Goal: Task Accomplishment & Management: Use online tool/utility

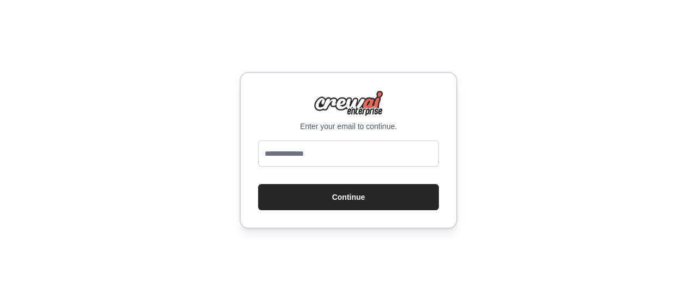
click at [350, 161] on input "email" at bounding box center [348, 153] width 181 height 26
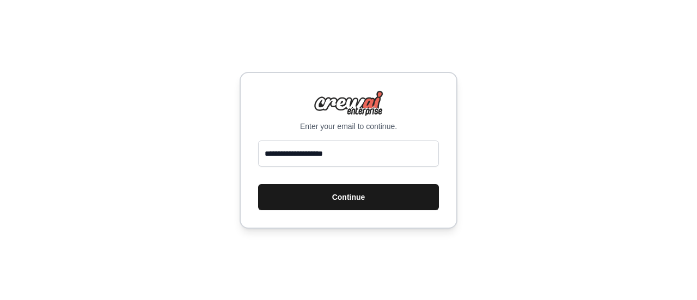
type input "**********"
click at [346, 199] on button "Continue" at bounding box center [348, 197] width 181 height 26
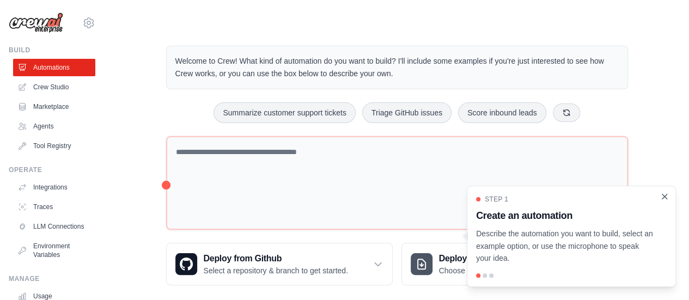
click at [663, 195] on icon "Close walkthrough" at bounding box center [664, 196] width 5 height 5
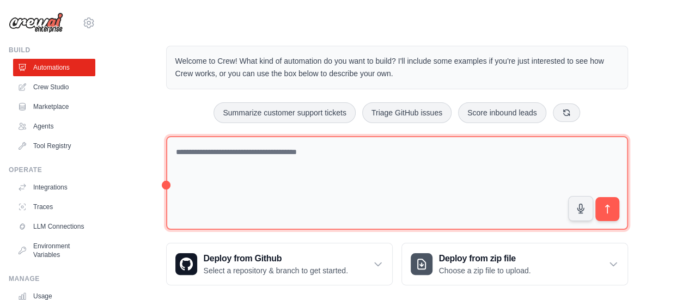
click at [213, 144] on textarea at bounding box center [397, 183] width 462 height 94
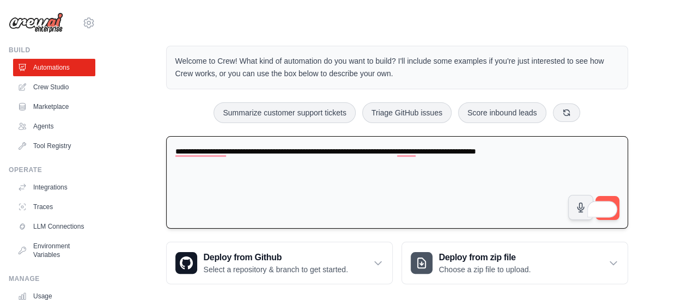
drag, startPoint x: 351, startPoint y: 149, endPoint x: 382, endPoint y: 190, distance: 51.7
click at [350, 150] on textarea "**********" at bounding box center [397, 182] width 462 height 93
type textarea "**********"
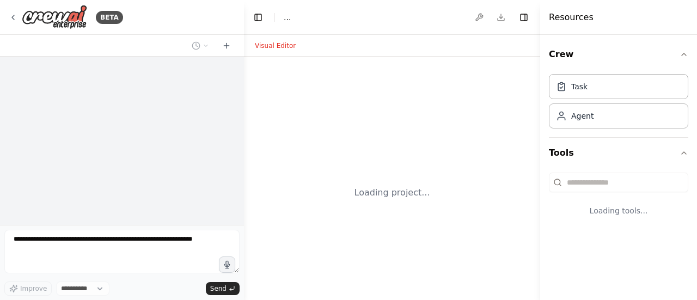
select select "****"
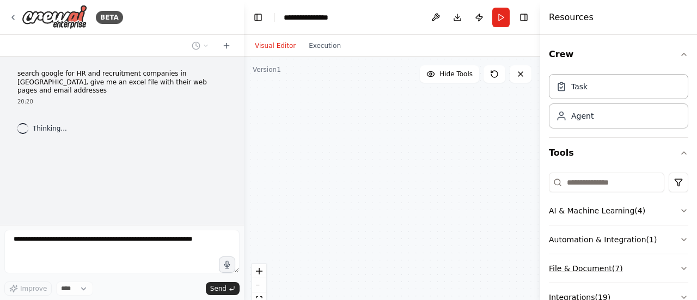
scroll to position [85, 0]
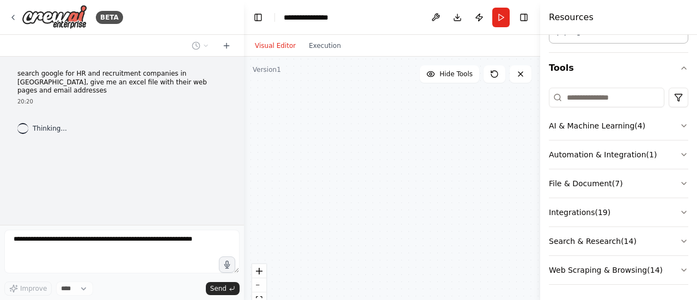
click at [174, 186] on div "search google for HR and recruitment companies in [GEOGRAPHIC_DATA], give me an…" at bounding box center [122, 141] width 244 height 168
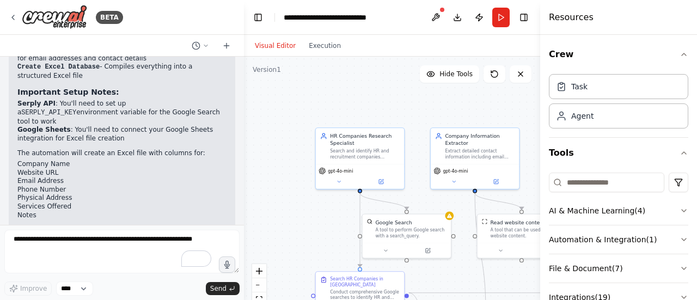
scroll to position [854, 0]
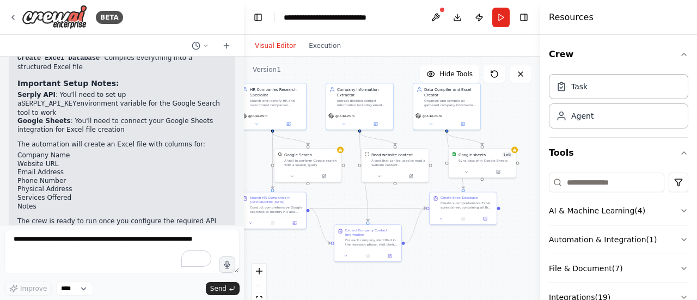
drag, startPoint x: 316, startPoint y: 224, endPoint x: 265, endPoint y: 166, distance: 77.2
click at [241, 164] on div "BETA search google for HR and recruitment companies in [GEOGRAPHIC_DATA], give …" at bounding box center [348, 150] width 697 height 300
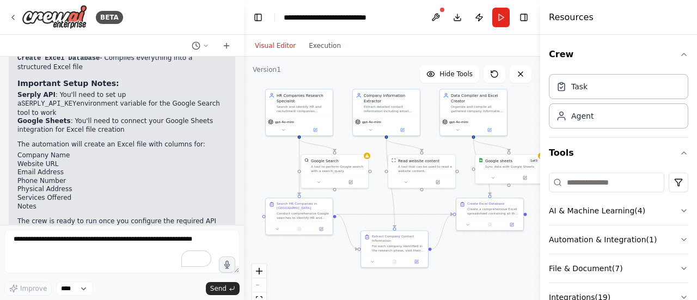
drag, startPoint x: 290, startPoint y: 250, endPoint x: 305, endPoint y: 252, distance: 14.7
click at [317, 257] on div ".deletable-edge-delete-btn { width: 20px; height: 20px; border: 0px solid #ffff…" at bounding box center [392, 193] width 296 height 272
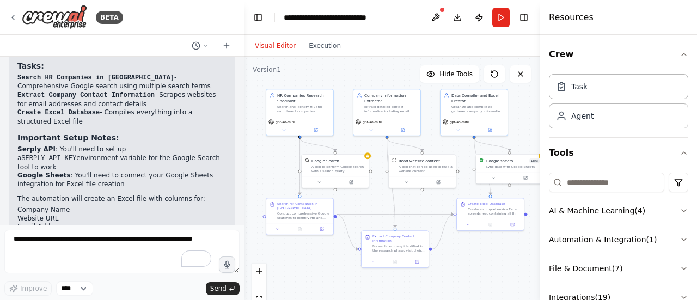
drag, startPoint x: 17, startPoint y: 110, endPoint x: 146, endPoint y: 119, distance: 128.8
click at [146, 145] on li "Serply API : You'll need to set up a SERPLY_API_KEY environment variable for th…" at bounding box center [121, 158] width 209 height 26
copy li "Serply API : You'll need to set up a SERPLY_API_KEY environment variable for th…"
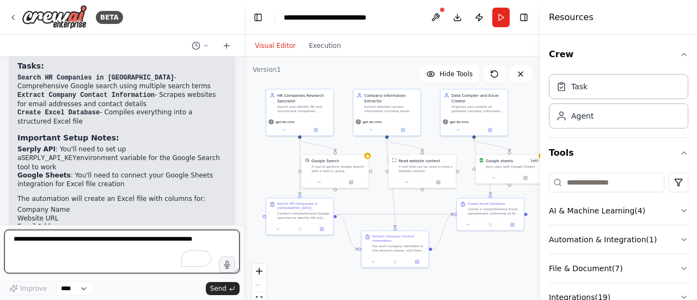
click at [109, 249] on textarea "To enrich screen reader interactions, please activate Accessibility in Grammarl…" at bounding box center [121, 252] width 235 height 44
paste textarea "**********"
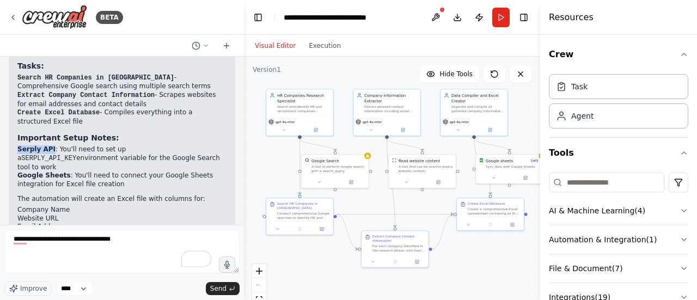
drag, startPoint x: 48, startPoint y: 108, endPoint x: 17, endPoint y: 109, distance: 30.5
click at [17, 145] on strong "Serply API" at bounding box center [36, 149] width 38 height 8
copy strong "Serply API"
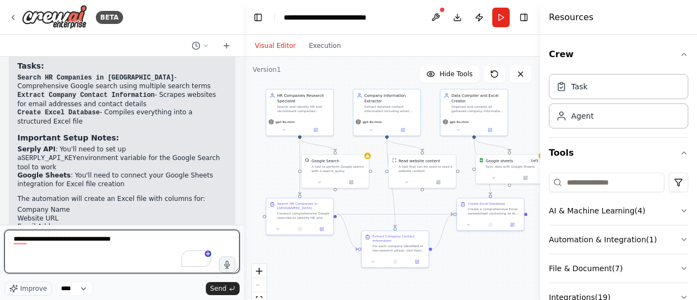
click at [42, 239] on textarea "**********" at bounding box center [121, 252] width 235 height 44
paste textarea "**********"
type textarea "**********"
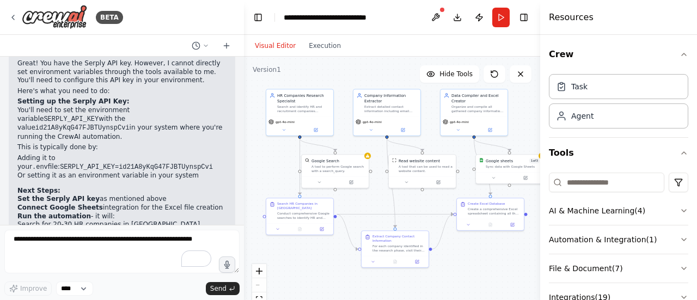
scroll to position [1184, 0]
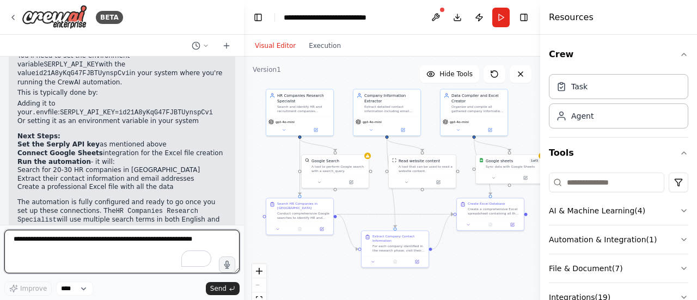
click at [99, 249] on textarea "To enrich screen reader interactions, please activate Accessibility in Grammarl…" at bounding box center [121, 252] width 235 height 44
type textarea "**********"
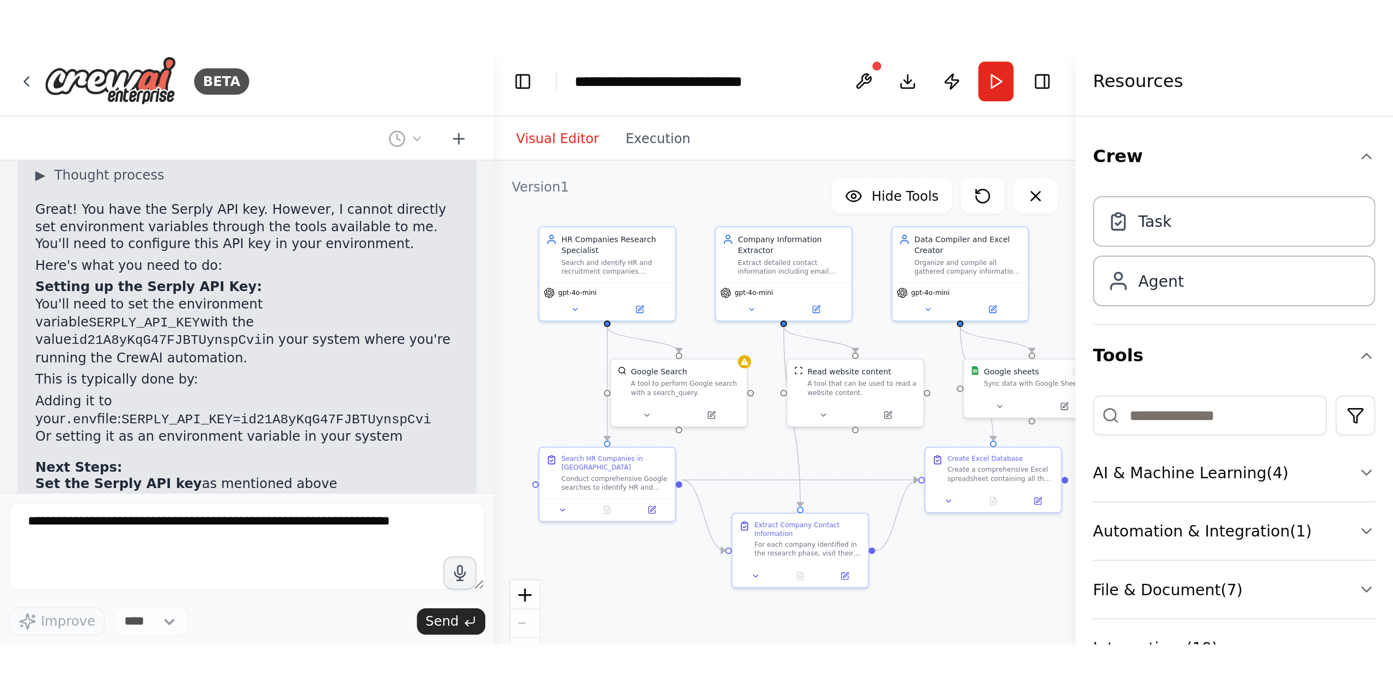
scroll to position [865, 0]
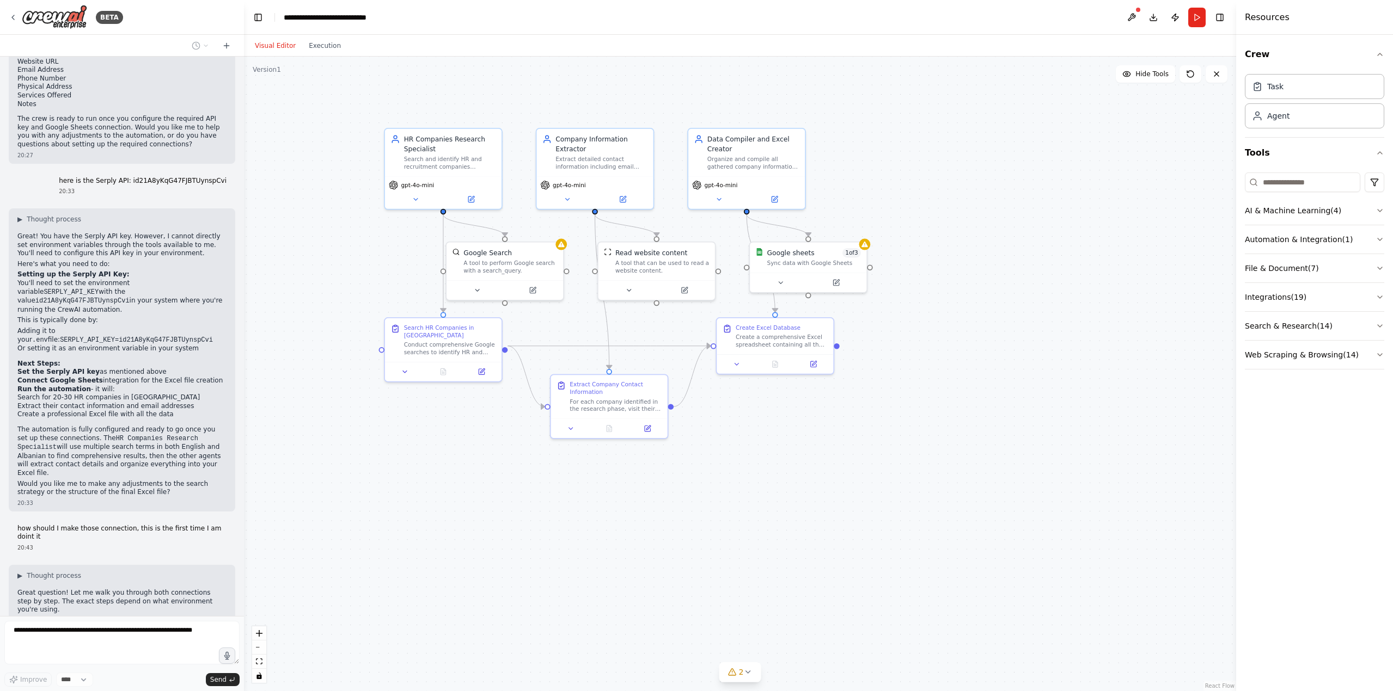
drag, startPoint x: 408, startPoint y: 161, endPoint x: 653, endPoint y: 236, distance: 256.9
click at [652, 237] on div ".deletable-edge-delete-btn { width: 20px; height: 20px; border: 0px solid #ffff…" at bounding box center [740, 374] width 992 height 635
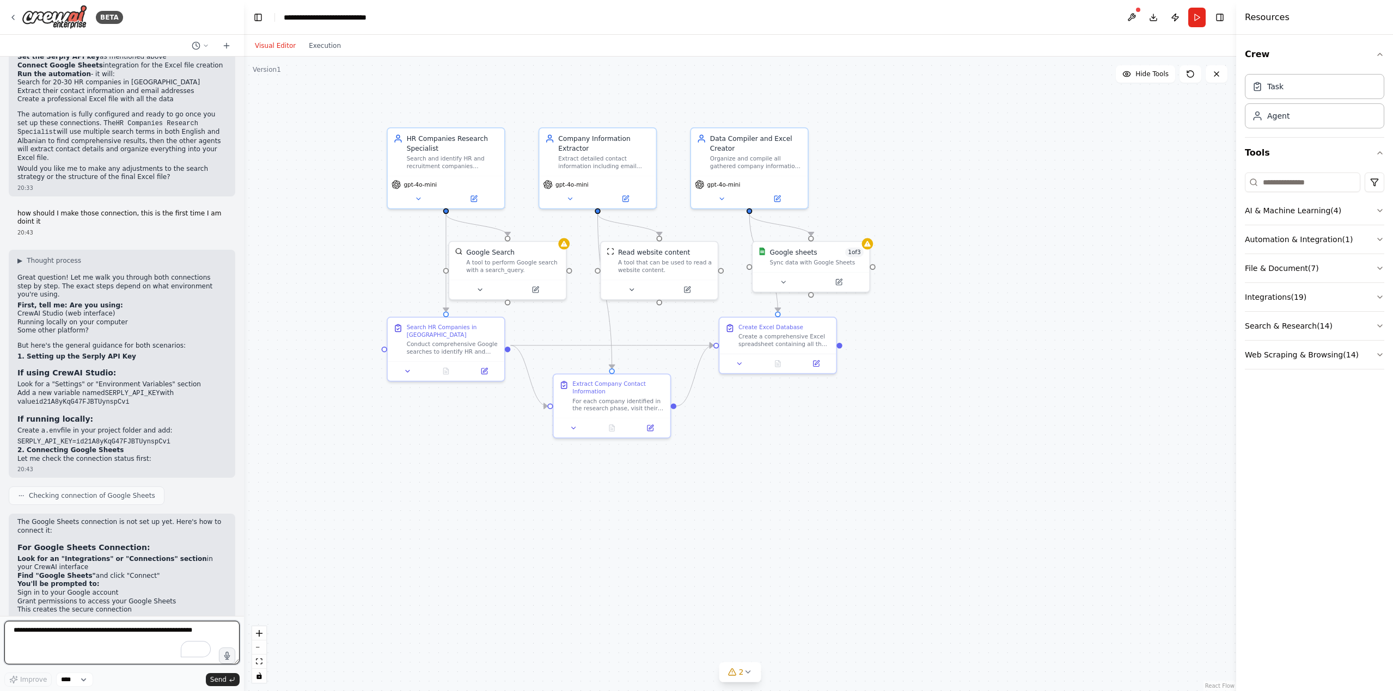
scroll to position [1280, 0]
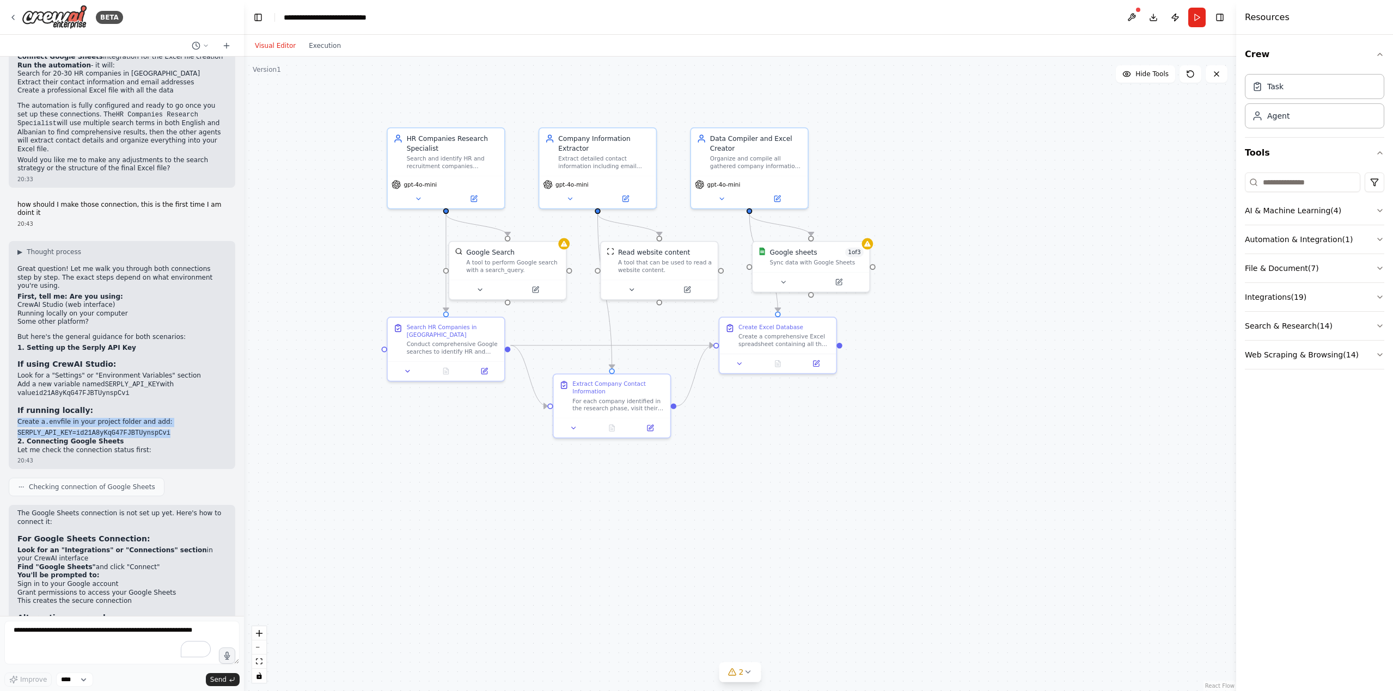
drag, startPoint x: 20, startPoint y: 346, endPoint x: 169, endPoint y: 384, distance: 154.5
click at [163, 299] on div "▶ Thought process Great question! Let me walk you through both connections step…" at bounding box center [122, 355] width 226 height 229
copy div "Create a .env file in your project folder and add: SERPLY_API_KEY=id21A8yKqG47F…"
click at [96, 299] on textarea "To enrich screen reader interactions, please activate Accessibility in Grammarl…" at bounding box center [121, 643] width 235 height 44
click at [132, 299] on textarea "**********" at bounding box center [121, 643] width 235 height 44
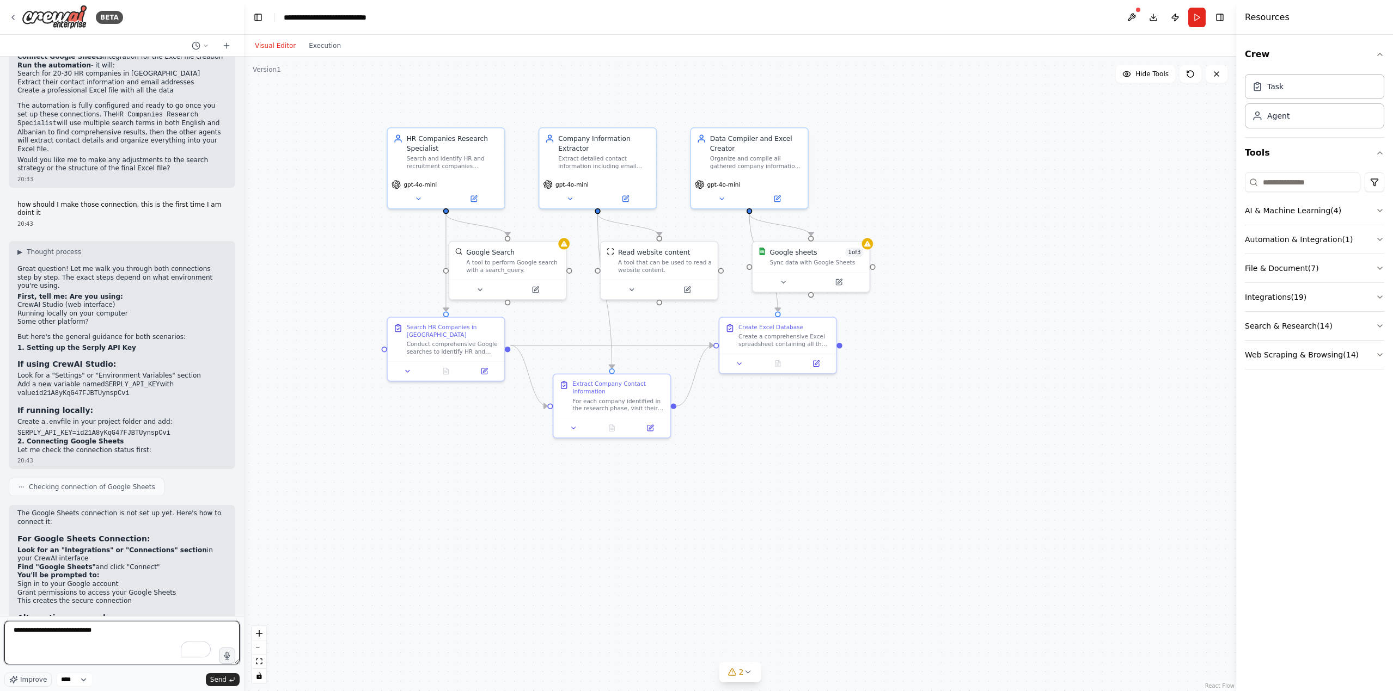
click at [125, 299] on textarea "**********" at bounding box center [121, 643] width 235 height 44
type textarea "**********"
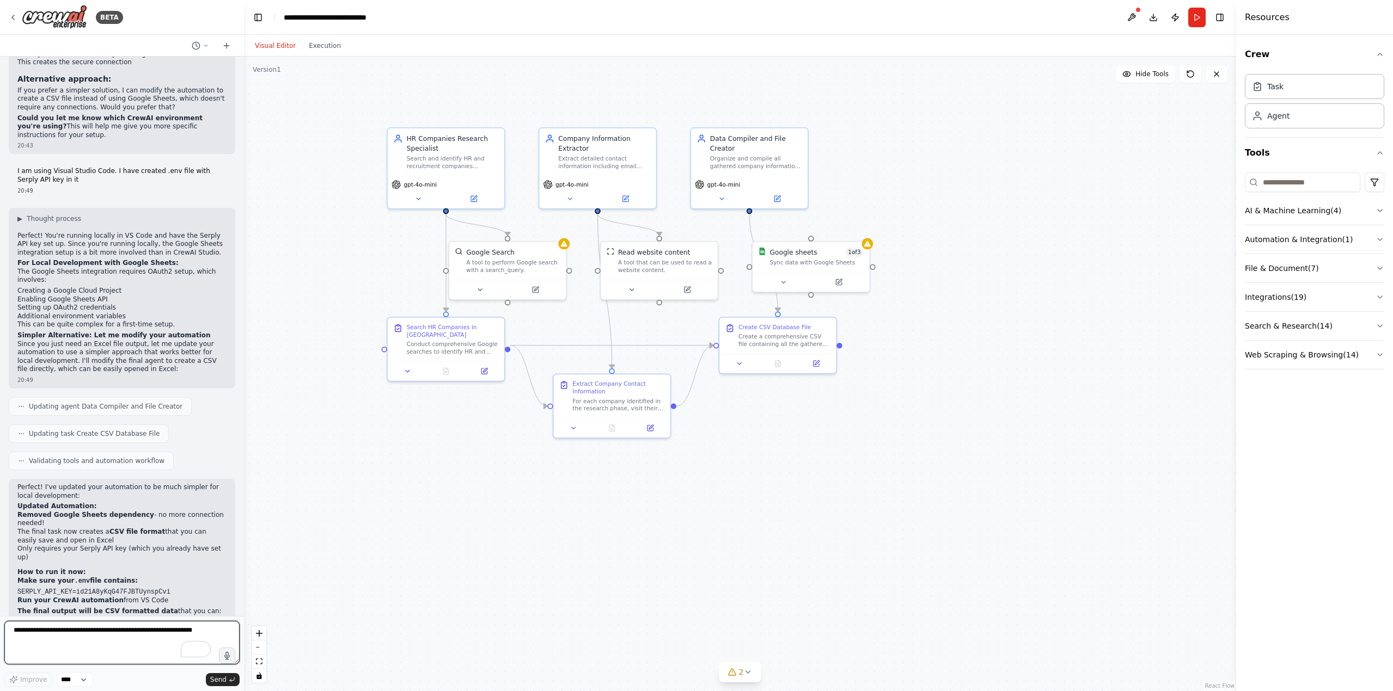
scroll to position [1827, 0]
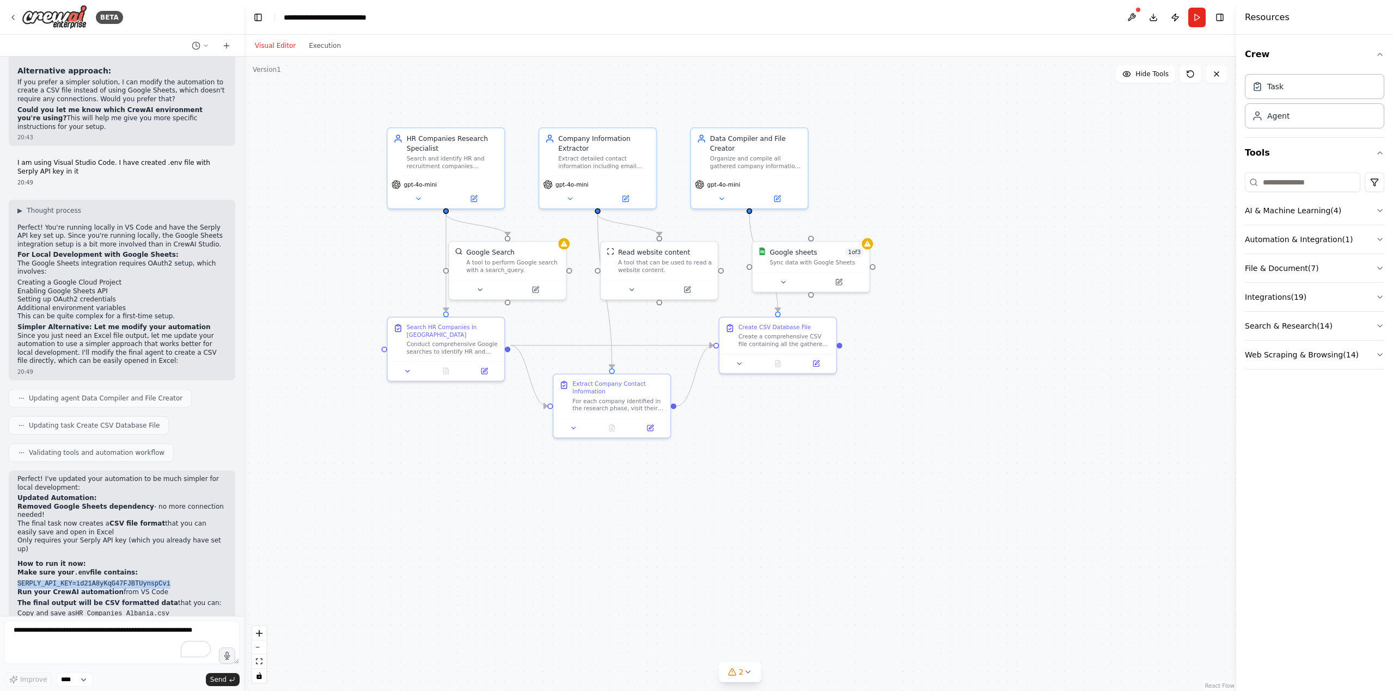
drag, startPoint x: 158, startPoint y: 481, endPoint x: 19, endPoint y: 483, distance: 139.9
click at [19, 299] on pre "SERPLY_API_KEY=id21A8yKqG47FJBTUynspCvi" at bounding box center [121, 584] width 209 height 9
copy code "SERPLY_API_KEY=id21A8yKqG47FJBTUynspCvi"
drag, startPoint x: 17, startPoint y: 492, endPoint x: 158, endPoint y: 516, distance: 143.6
click at [151, 299] on div "Perfect! I've updated your automation to be much simpler for local development:…" at bounding box center [122, 595] width 226 height 248
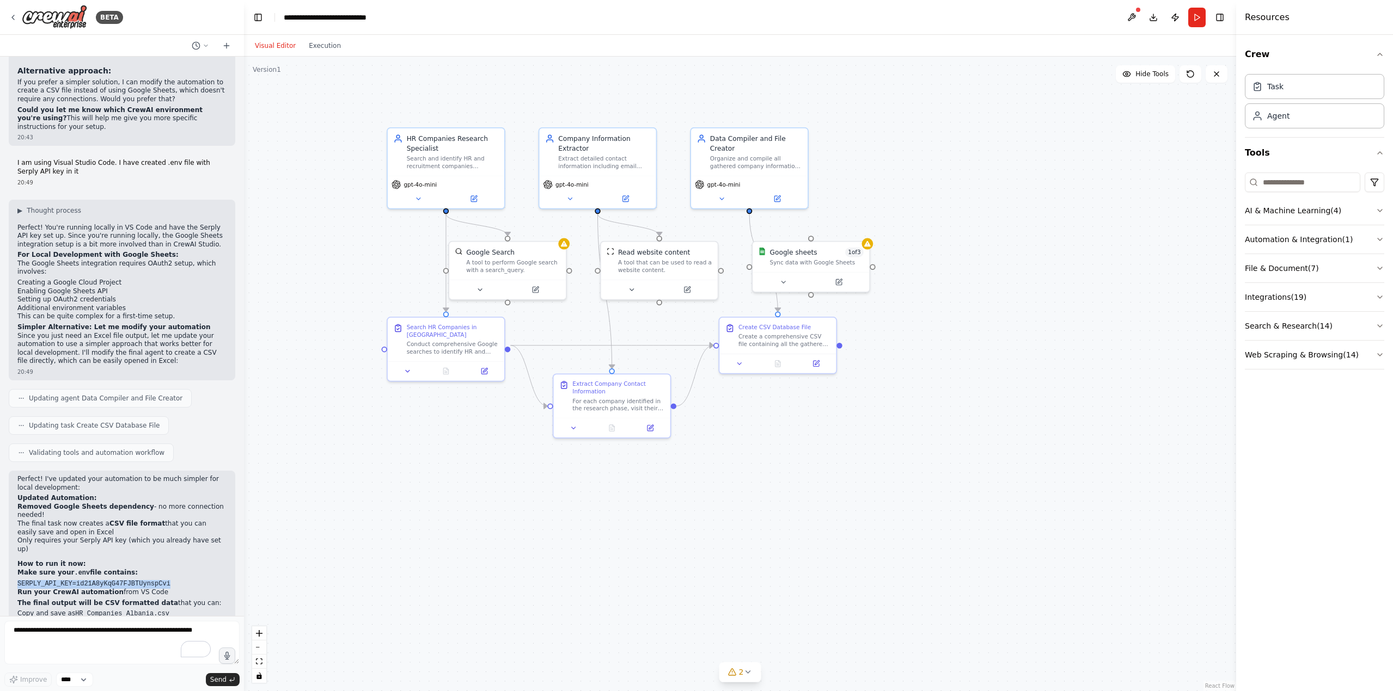
copy p "Run your CrewAI automation from VS Code"
click at [76, 299] on textarea "To enrich screen reader interactions, please activate Accessibility in Grammarl…" at bounding box center [121, 643] width 235 height 44
paste textarea "**********"
drag, startPoint x: 47, startPoint y: 632, endPoint x: 73, endPoint y: 635, distance: 26.9
click at [71, 299] on textarea "**********" at bounding box center [121, 643] width 235 height 44
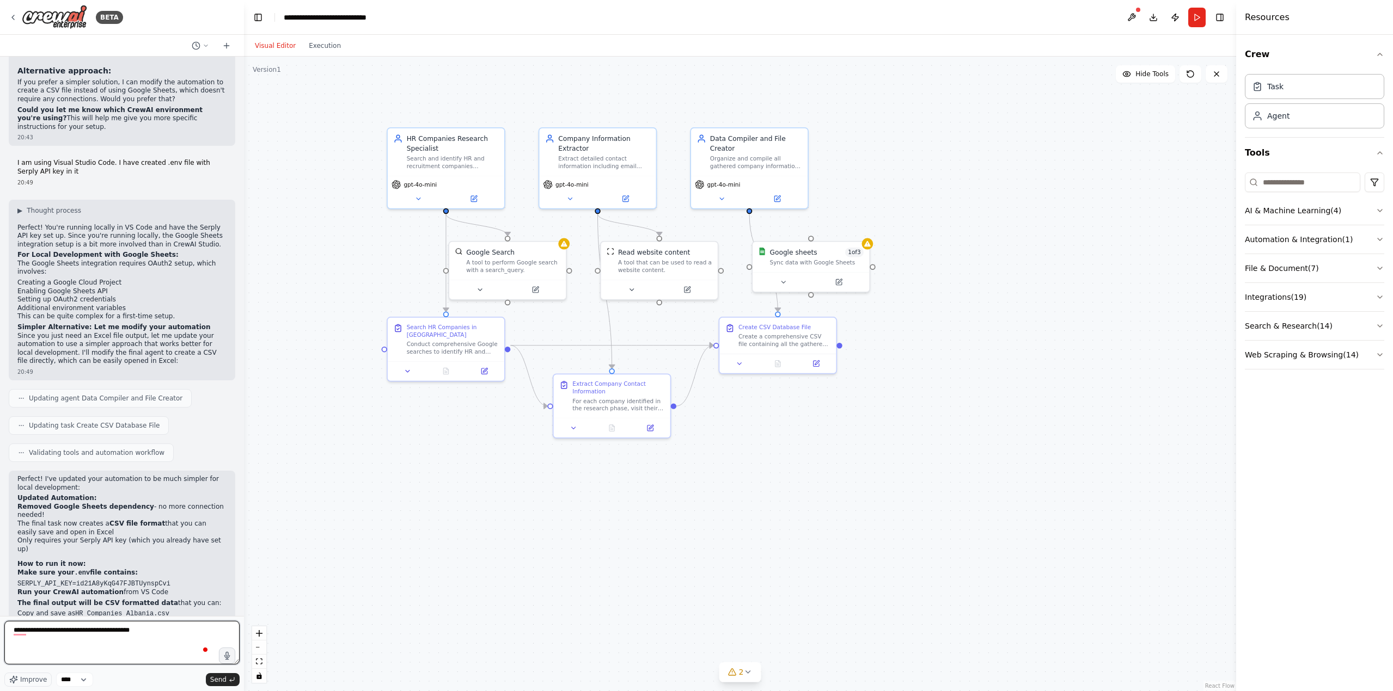
type textarea "**********"
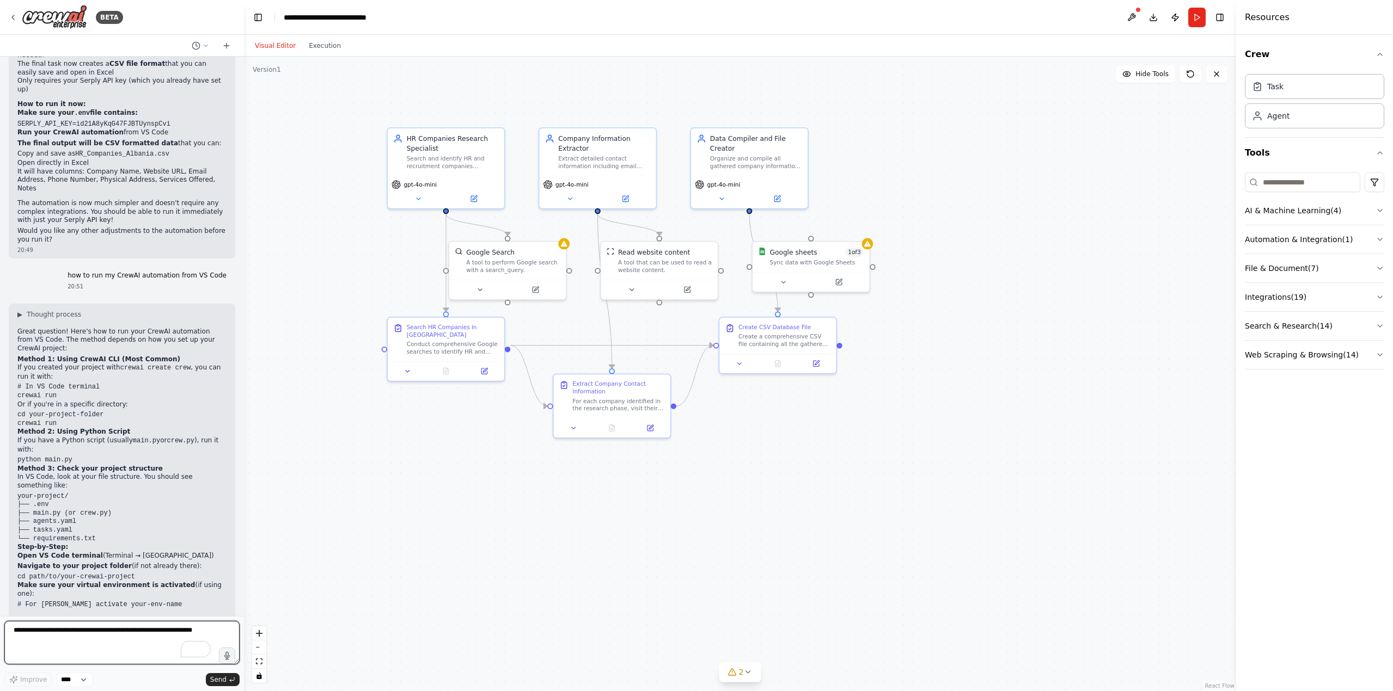
scroll to position [2296, 0]
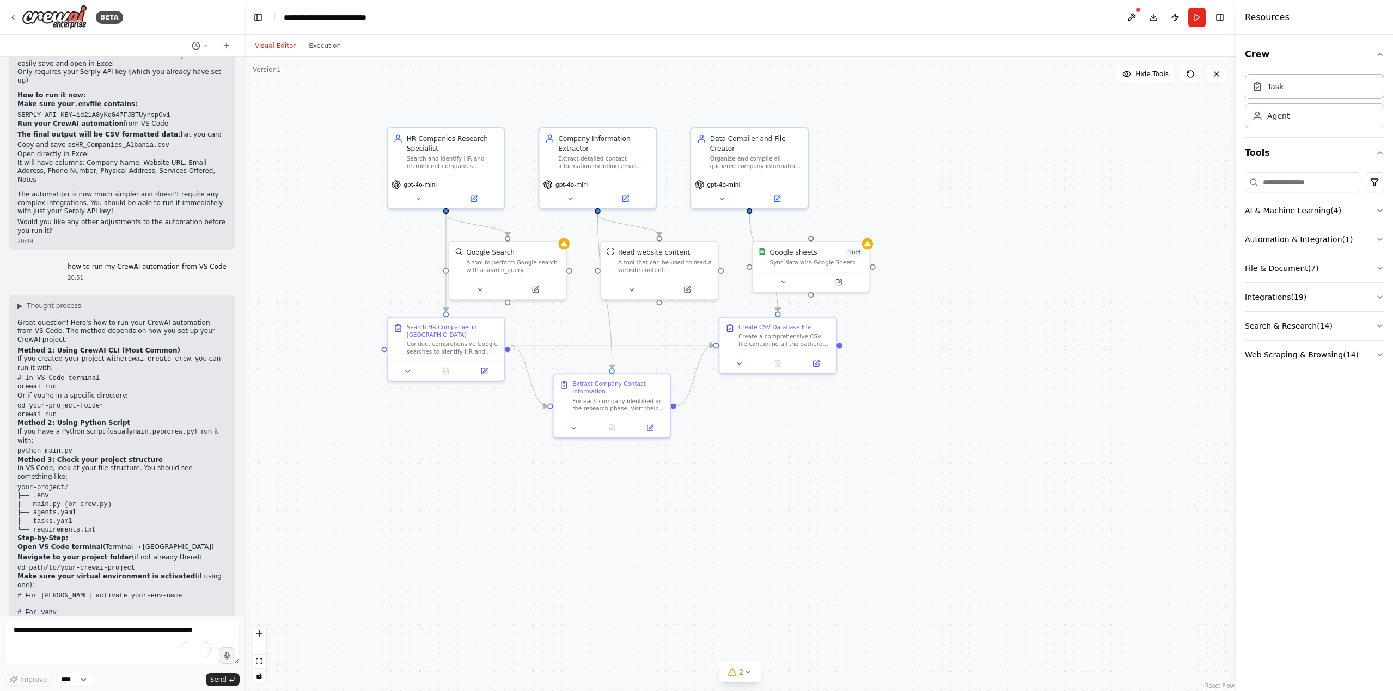
click at [324, 52] on div "Visual Editor Execution" at bounding box center [297, 46] width 99 height 22
click at [320, 47] on button "Execution" at bounding box center [324, 45] width 45 height 13
click at [275, 44] on button "Visual Editor" at bounding box center [275, 45] width 54 height 13
click at [696, 18] on button "Run" at bounding box center [1196, 18] width 17 height 20
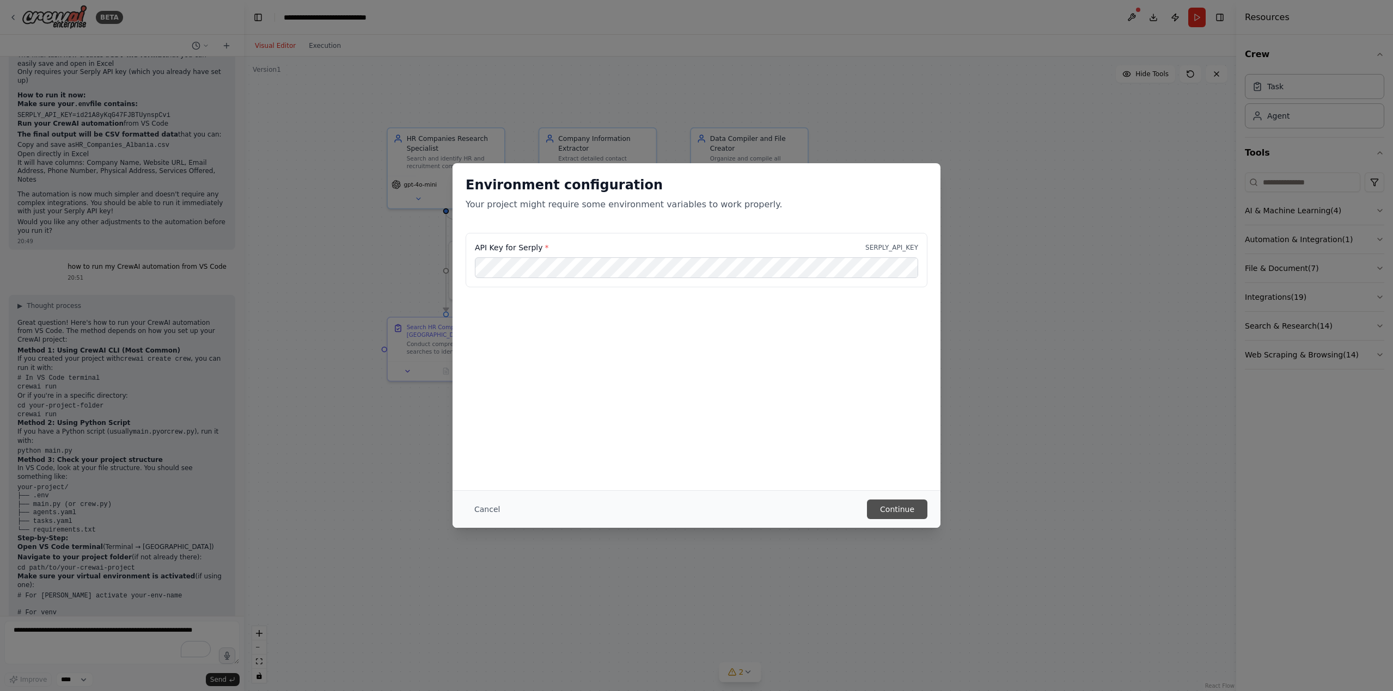
click at [696, 299] on button "Continue" at bounding box center [897, 510] width 60 height 20
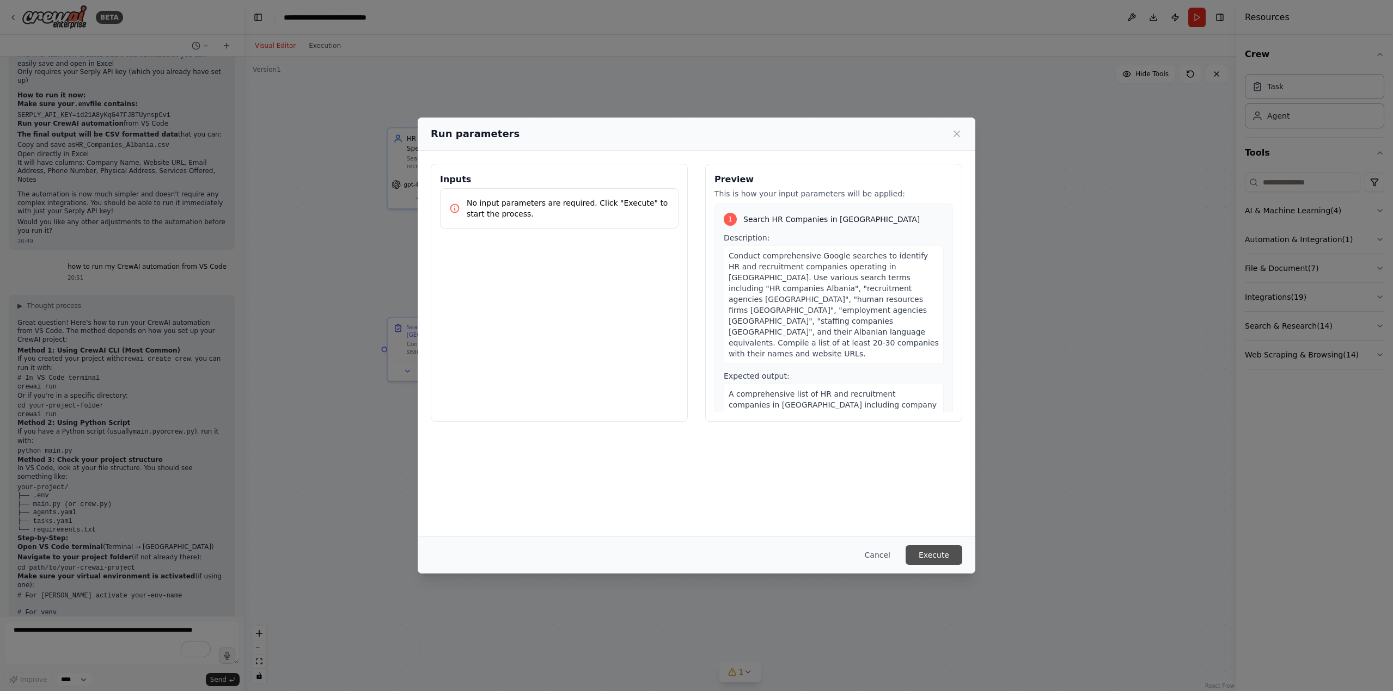
click at [696, 299] on button "Execute" at bounding box center [933, 556] width 57 height 20
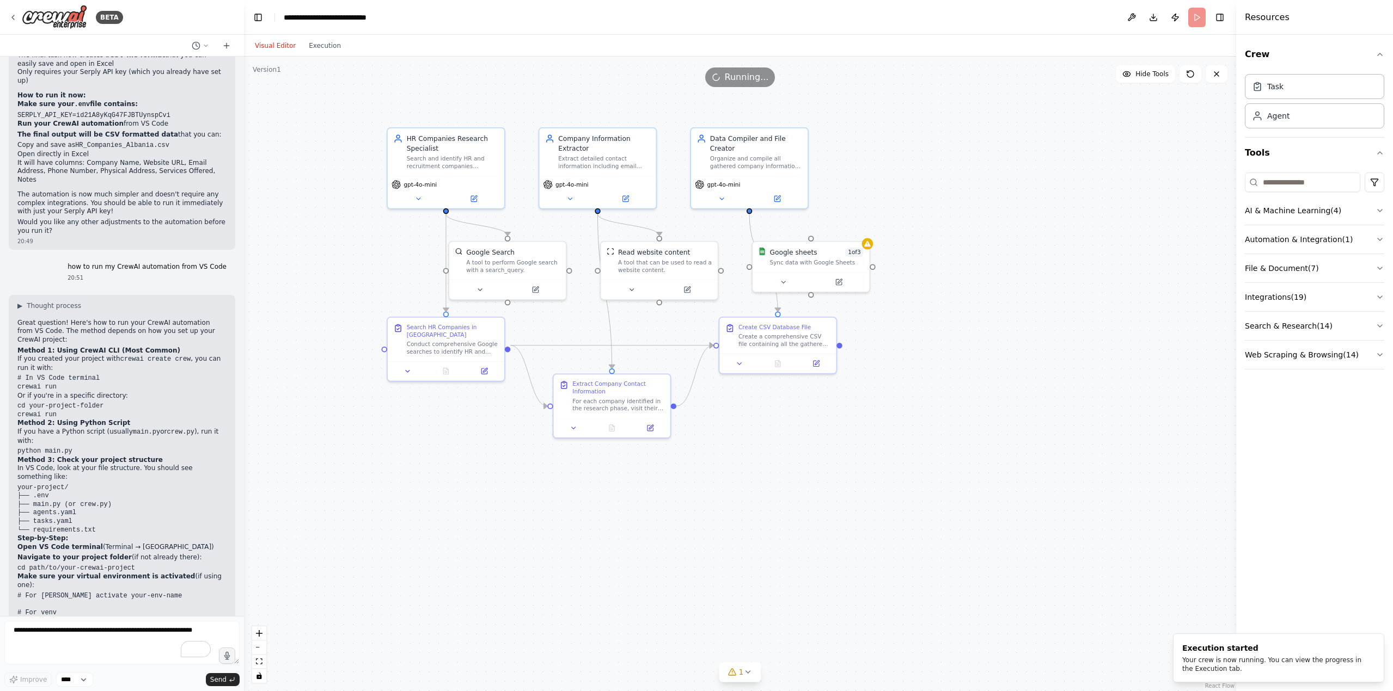
click at [696, 299] on div ".deletable-edge-delete-btn { width: 20px; height: 20px; border: 0px solid #ffff…" at bounding box center [740, 374] width 992 height 635
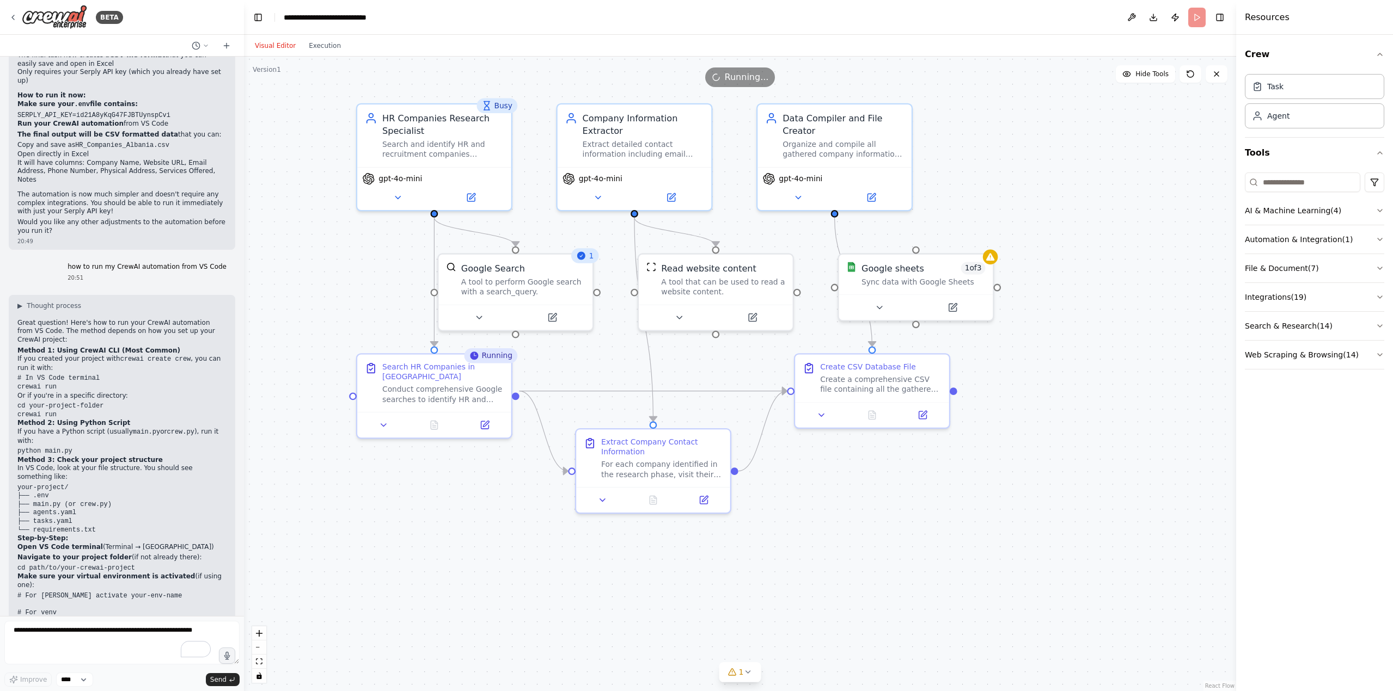
drag, startPoint x: 516, startPoint y: 475, endPoint x: 516, endPoint y: 505, distance: 29.9
click at [516, 299] on div ".deletable-edge-delete-btn { width: 20px; height: 20px; border: 0px solid #ffff…" at bounding box center [740, 374] width 992 height 635
click at [696, 257] on icon at bounding box center [781, 256] width 8 height 8
click at [696, 299] on div ".deletable-edge-delete-btn { width: 20px; height: 20px; border: 0px solid #ffff…" at bounding box center [740, 374] width 992 height 635
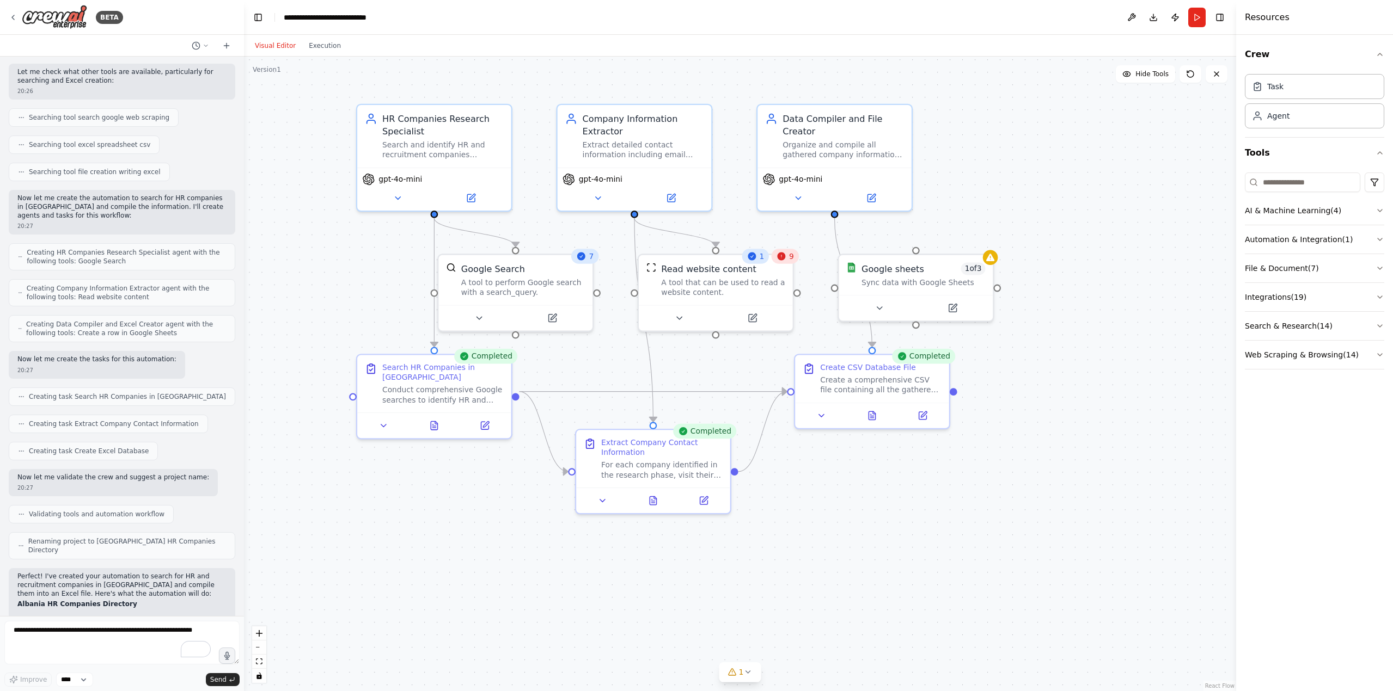
scroll to position [272, 0]
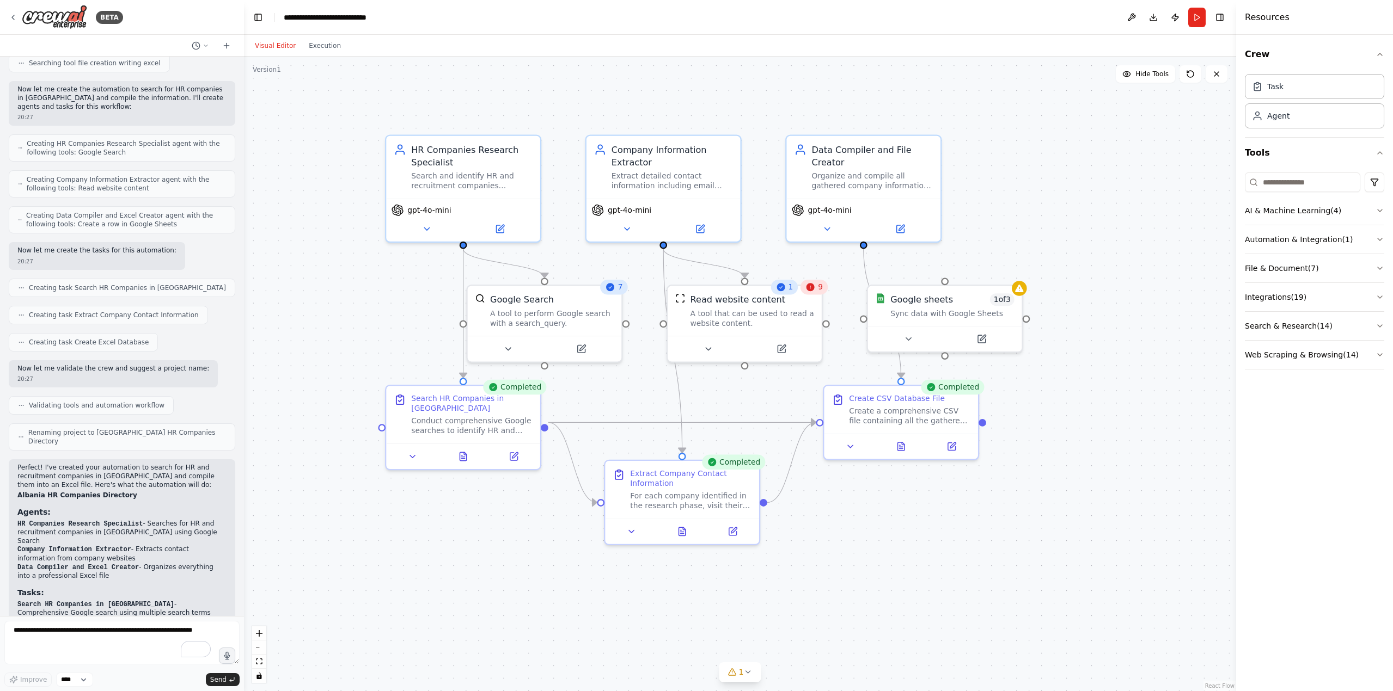
drag, startPoint x: 315, startPoint y: 302, endPoint x: 374, endPoint y: 322, distance: 62.2
click at [374, 299] on div ".deletable-edge-delete-btn { width: 20px; height: 20px; border: 0px solid #ffff…" at bounding box center [740, 374] width 992 height 635
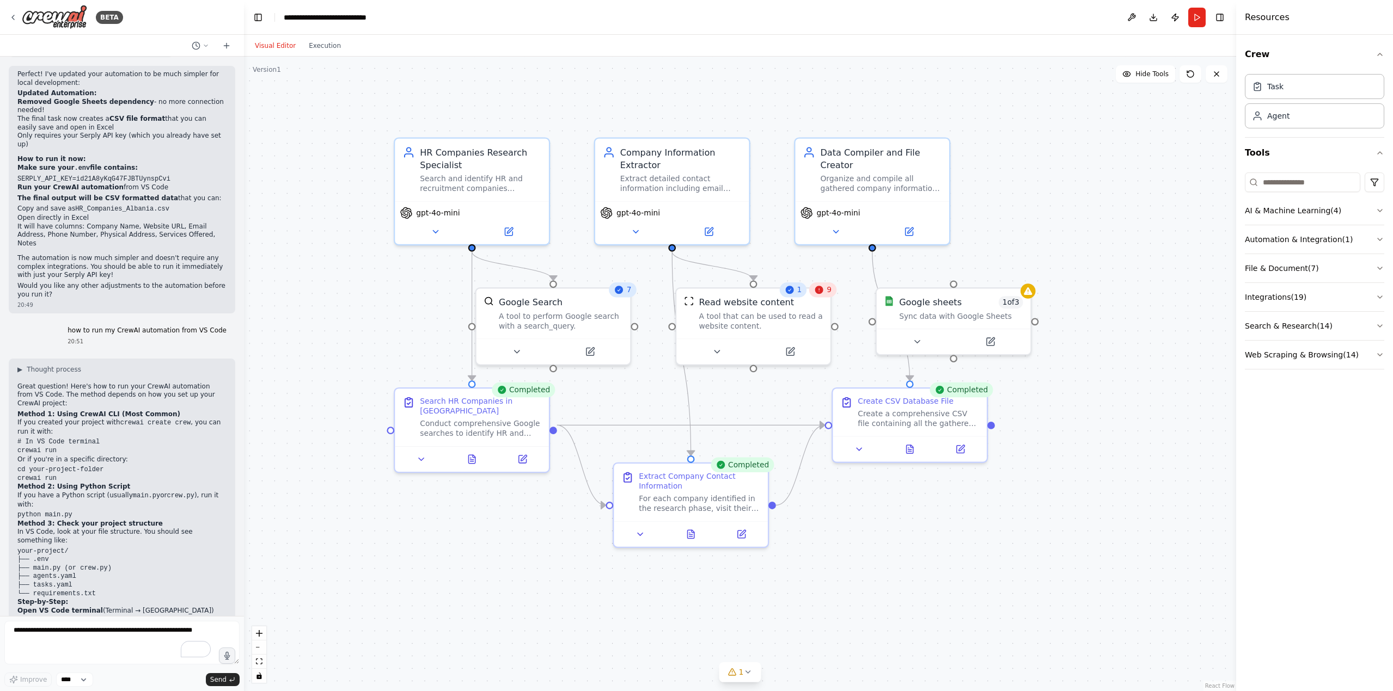
scroll to position [2296, 0]
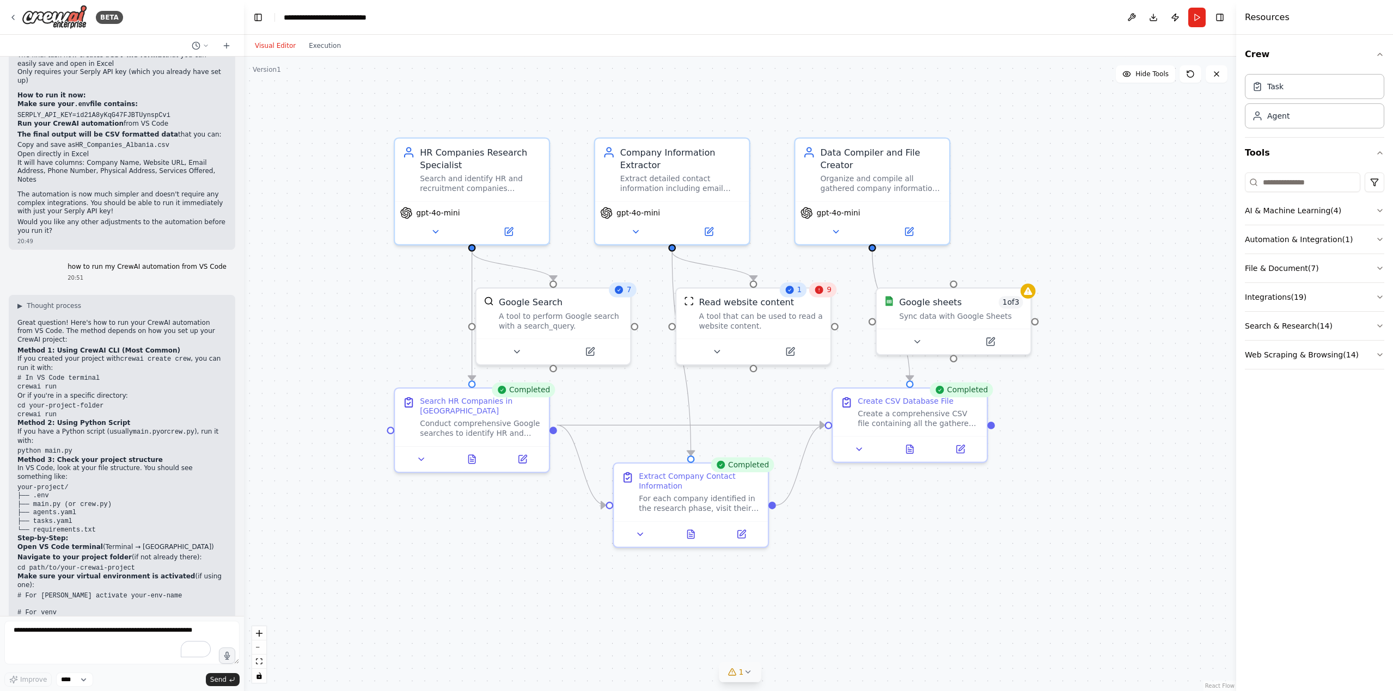
click at [696, 299] on icon at bounding box center [747, 672] width 9 height 9
click at [696, 299] on div ".deletable-edge-delete-btn { width: 20px; height: 20px; border: 0px solid #ffff…" at bounding box center [740, 374] width 992 height 635
click at [696, 223] on div ".deletable-edge-delete-btn { width: 20px; height: 20px; border: 0px solid #ffff…" at bounding box center [740, 374] width 992 height 635
click at [696, 21] on button "Toggle Right Sidebar" at bounding box center [1219, 17] width 15 height 15
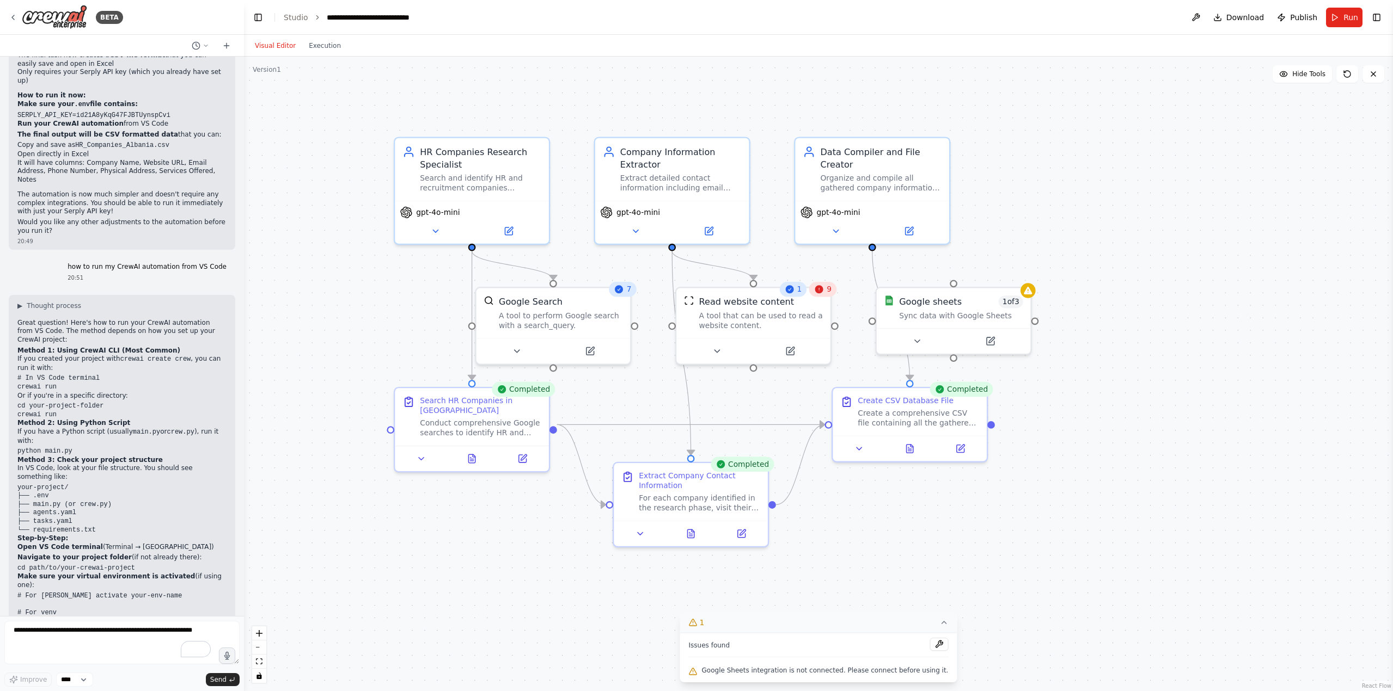
drag, startPoint x: 1374, startPoint y: 15, endPoint x: 1328, endPoint y: 29, distance: 48.0
click at [696, 15] on button "Toggle Right Sidebar" at bounding box center [1376, 17] width 15 height 15
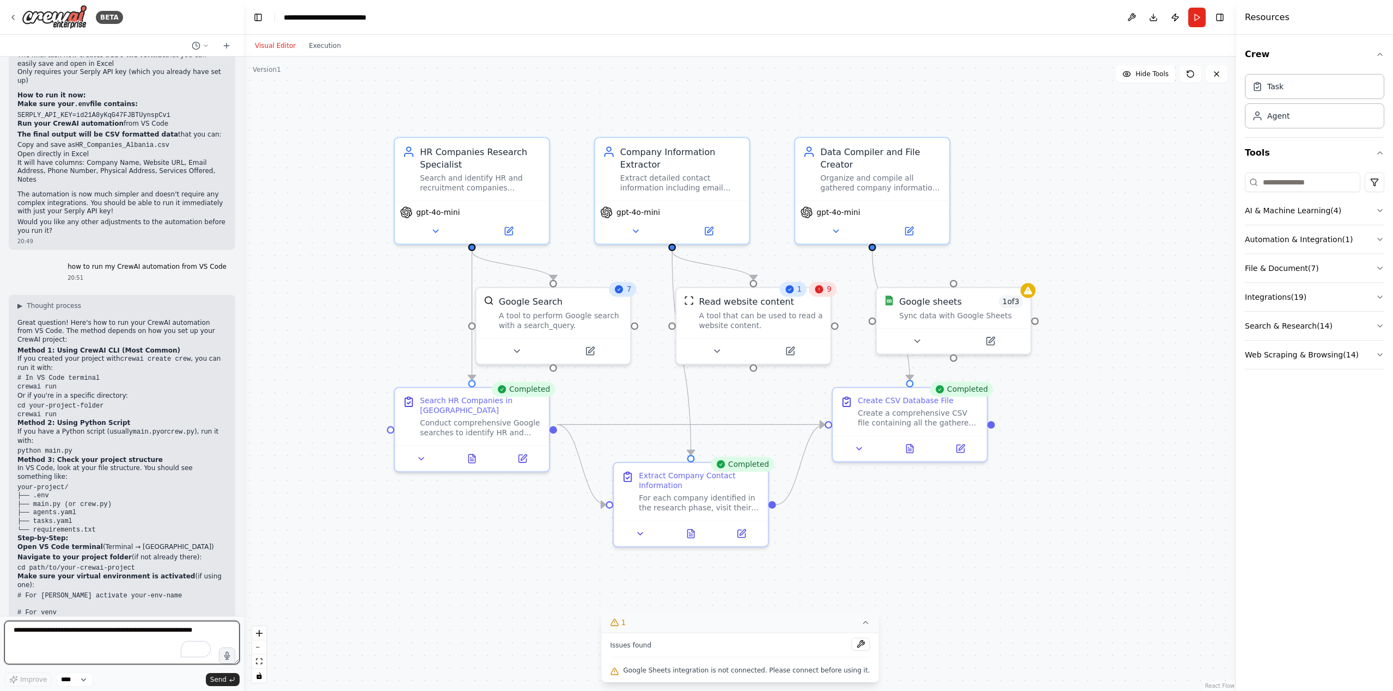
click at [118, 299] on textarea "To enrich screen reader interactions, please activate Accessibility in Grammarl…" at bounding box center [121, 643] width 235 height 44
type textarea "**********"
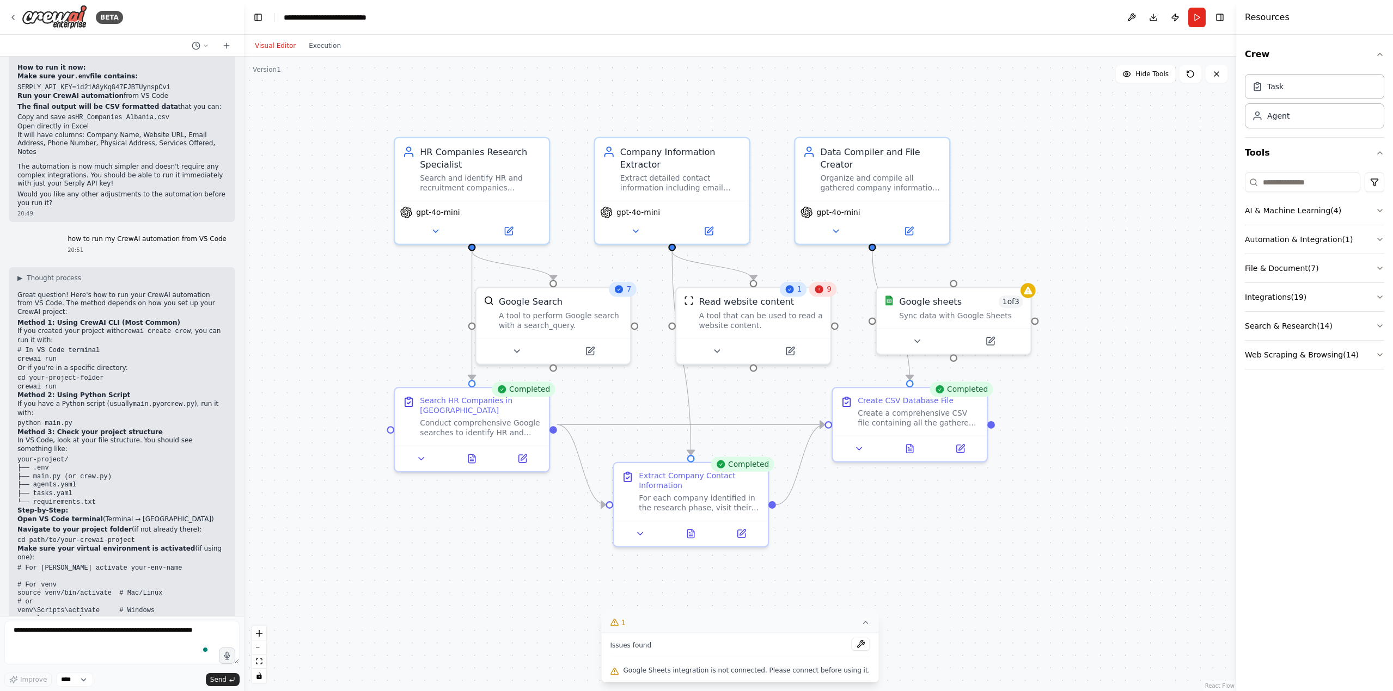
scroll to position [2369, 0]
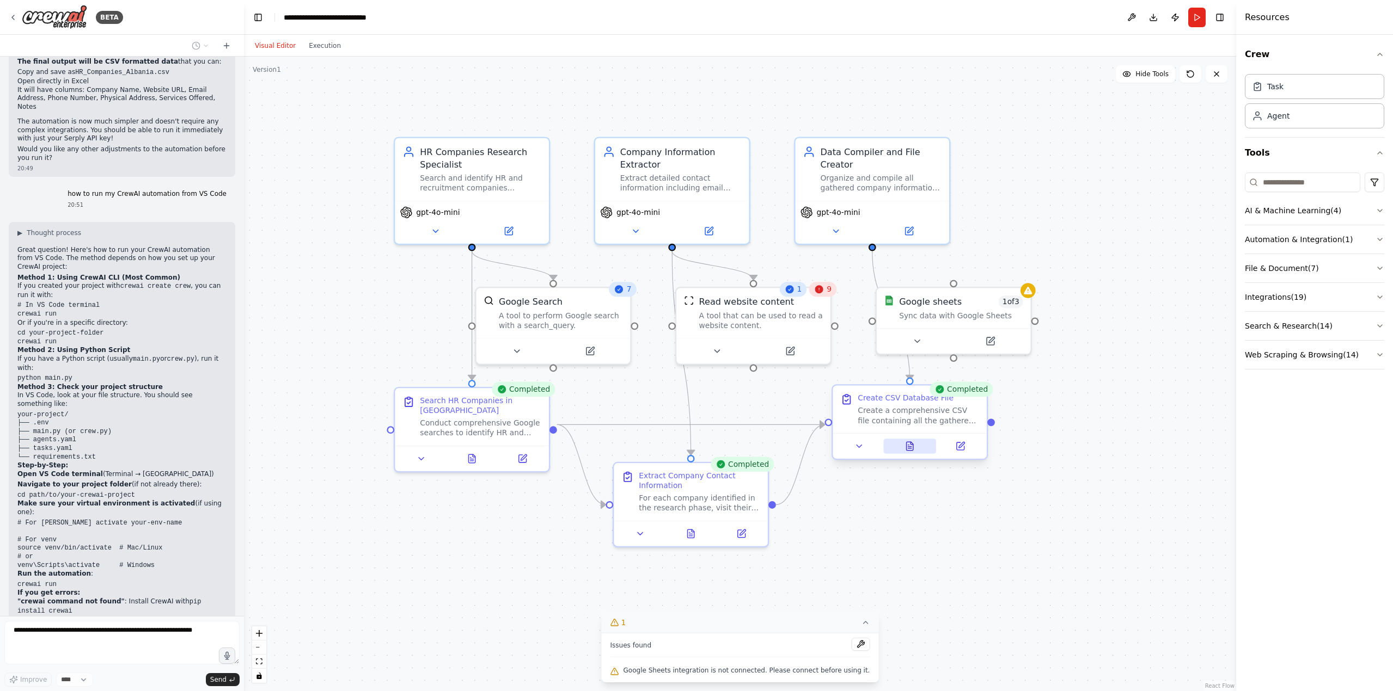
click at [696, 299] on button at bounding box center [909, 446] width 53 height 15
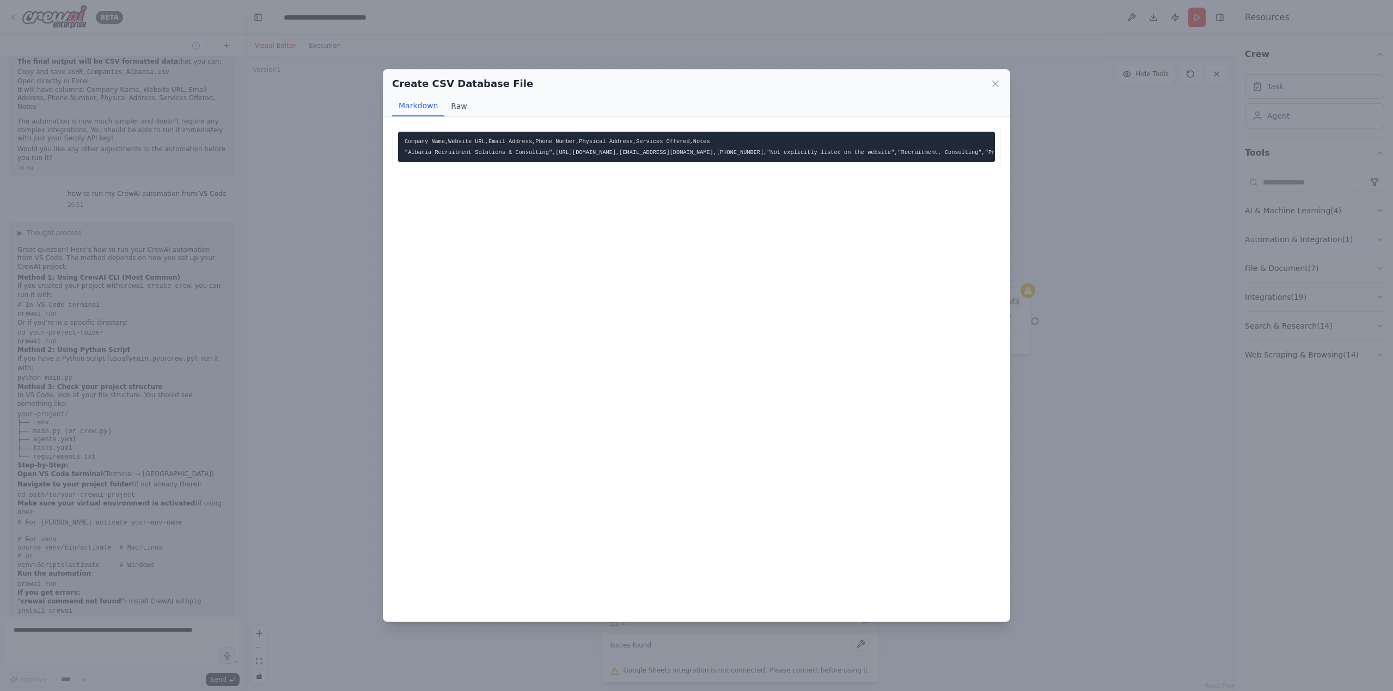
click at [457, 105] on button "Raw" at bounding box center [458, 106] width 29 height 21
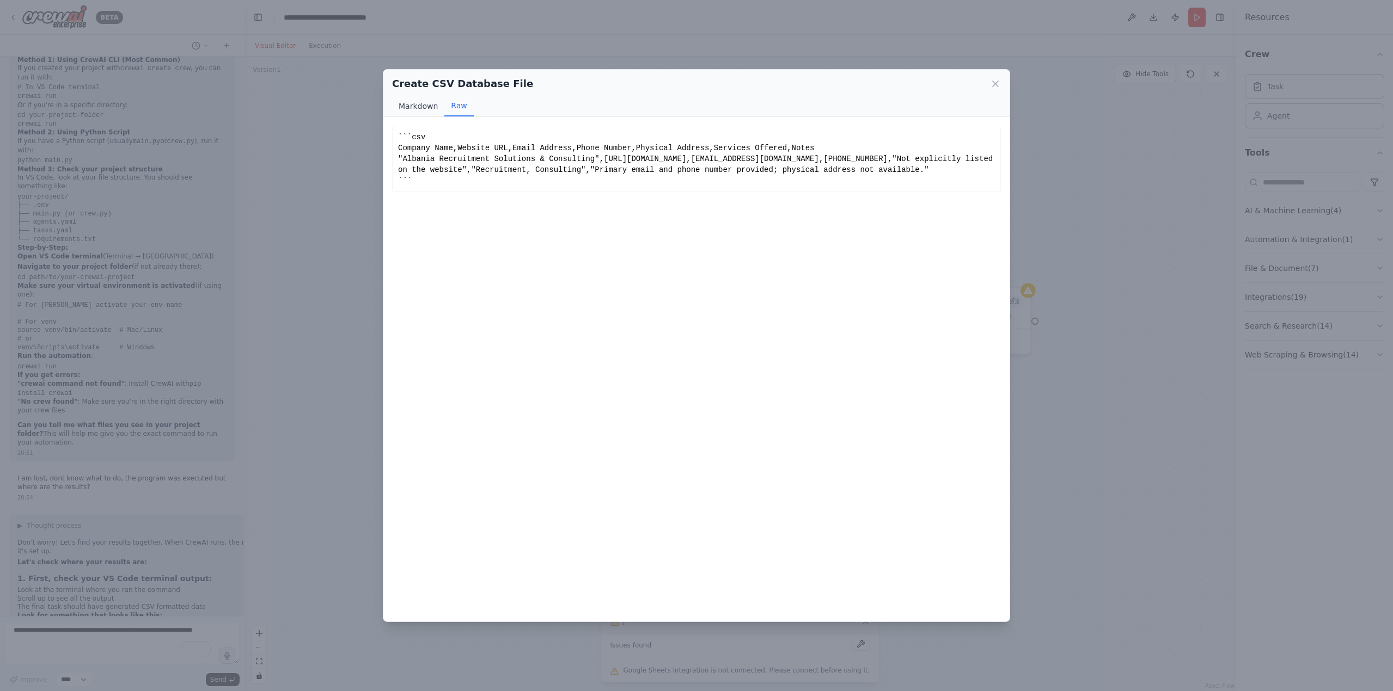
click at [424, 108] on button "Markdown" at bounding box center [418, 106] width 52 height 21
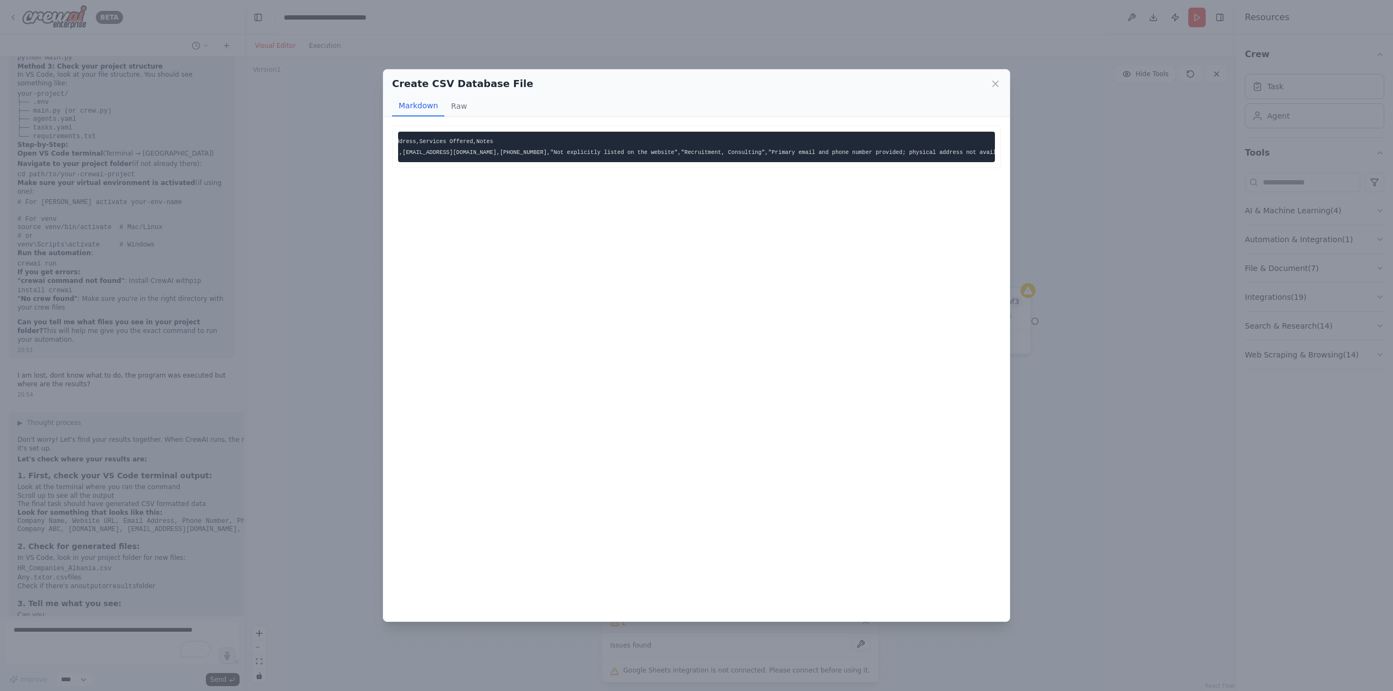
scroll to position [0, 0]
drag, startPoint x: 991, startPoint y: 82, endPoint x: 996, endPoint y: 83, distance: 5.5
click at [696, 82] on icon at bounding box center [995, 83] width 11 height 11
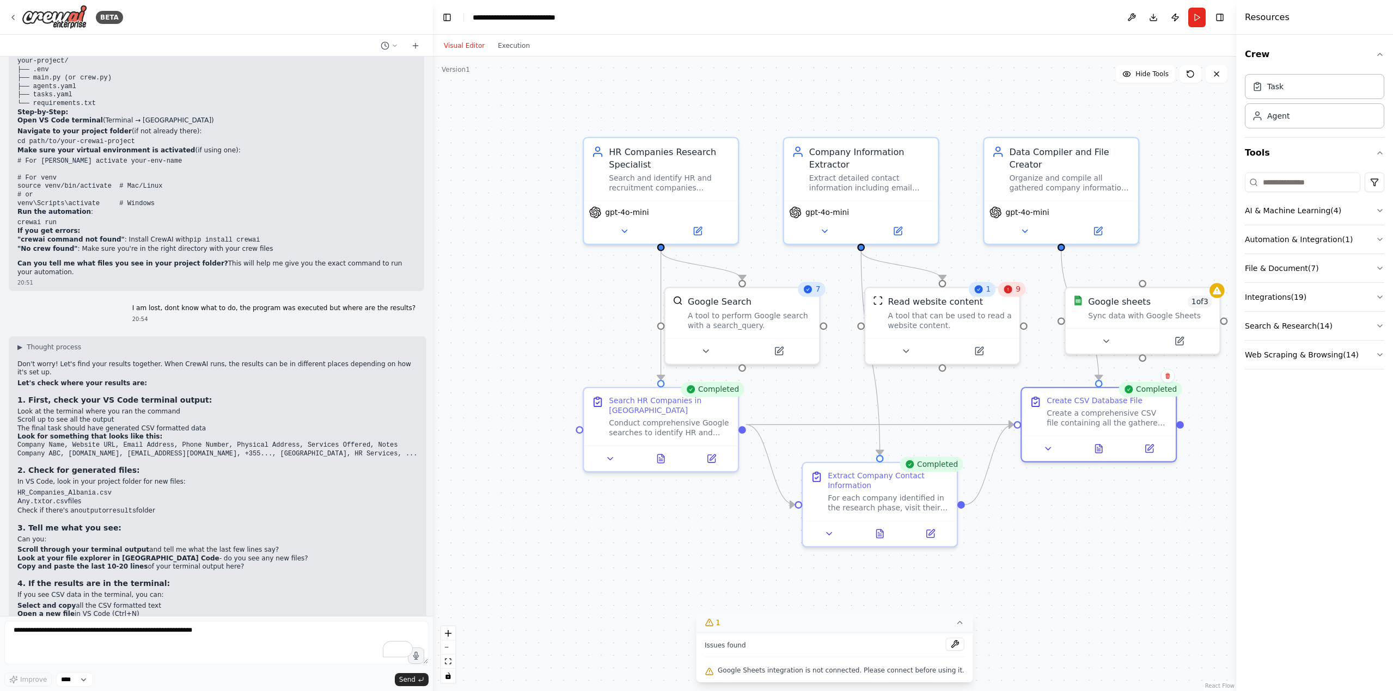
scroll to position [2296, 0]
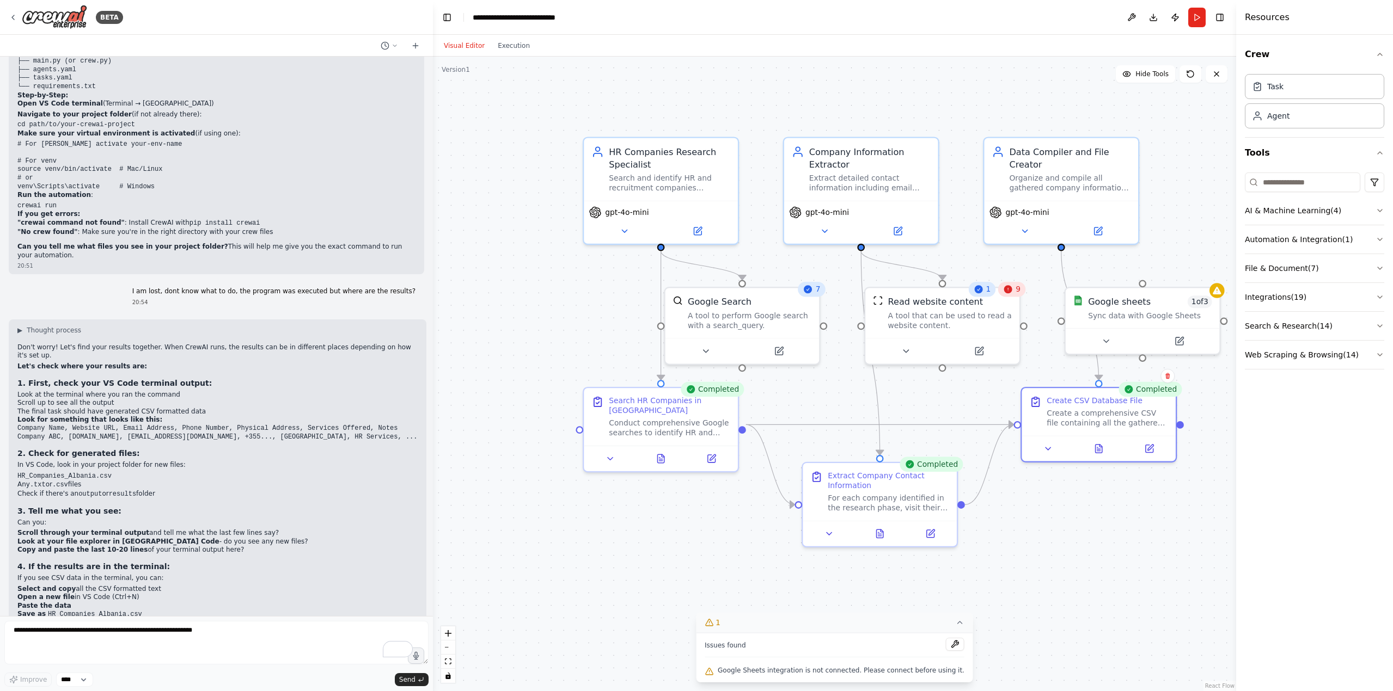
drag, startPoint x: 240, startPoint y: 358, endPoint x: 423, endPoint y: 360, distance: 182.9
click at [430, 299] on div "BETA search google for HR and recruitment companies in Albania, give me an exce…" at bounding box center [696, 345] width 1393 height 691
click at [172, 299] on textarea "To enrich screen reader interactions, please activate Accessibility in Grammarl…" at bounding box center [214, 643] width 421 height 44
click at [117, 299] on textarea "To enrich screen reader interactions, please activate Accessibility in Grammarl…" at bounding box center [214, 643] width 421 height 44
type textarea "**********"
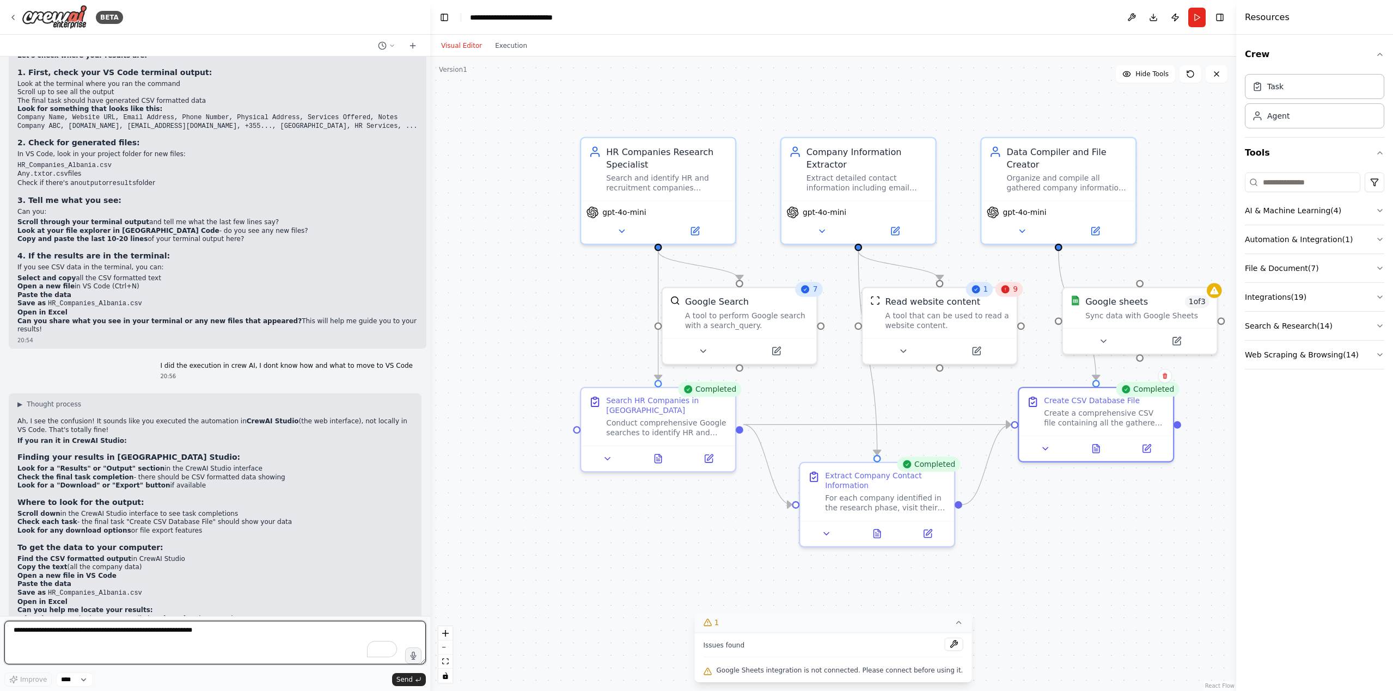
scroll to position [2618, 0]
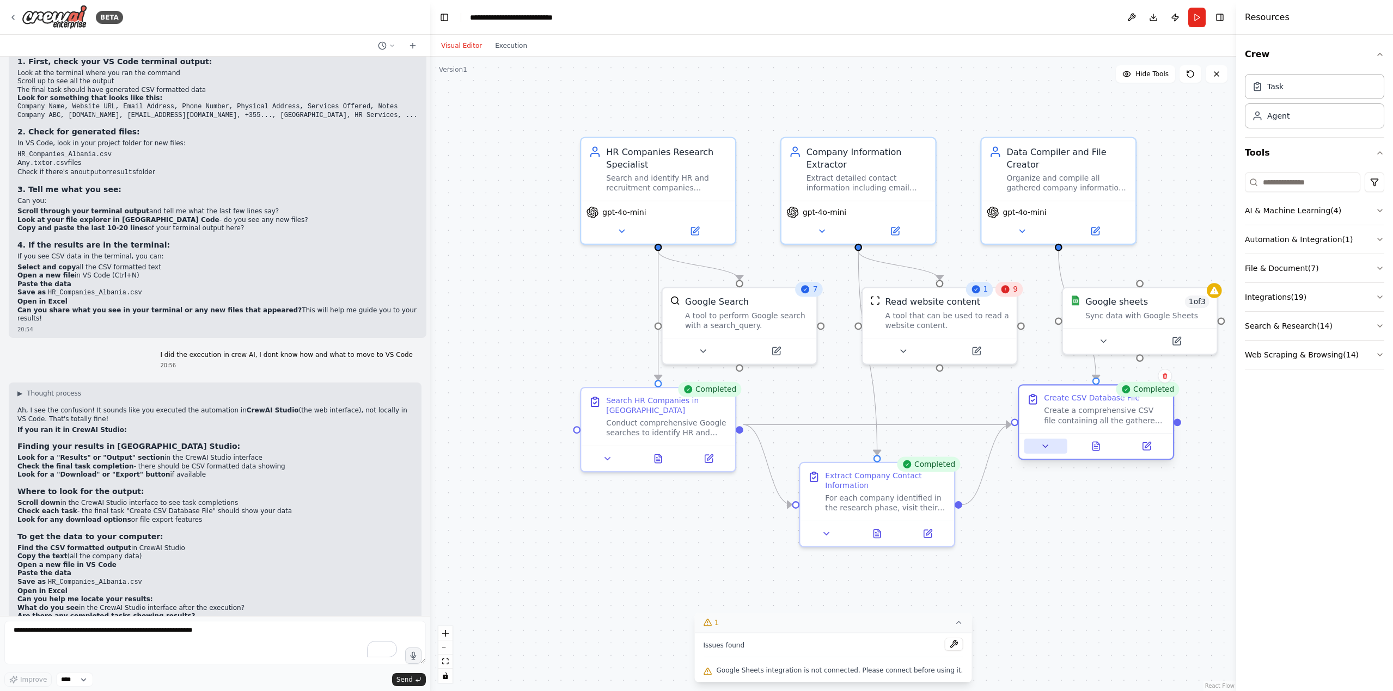
click at [696, 299] on icon at bounding box center [1045, 447] width 10 height 10
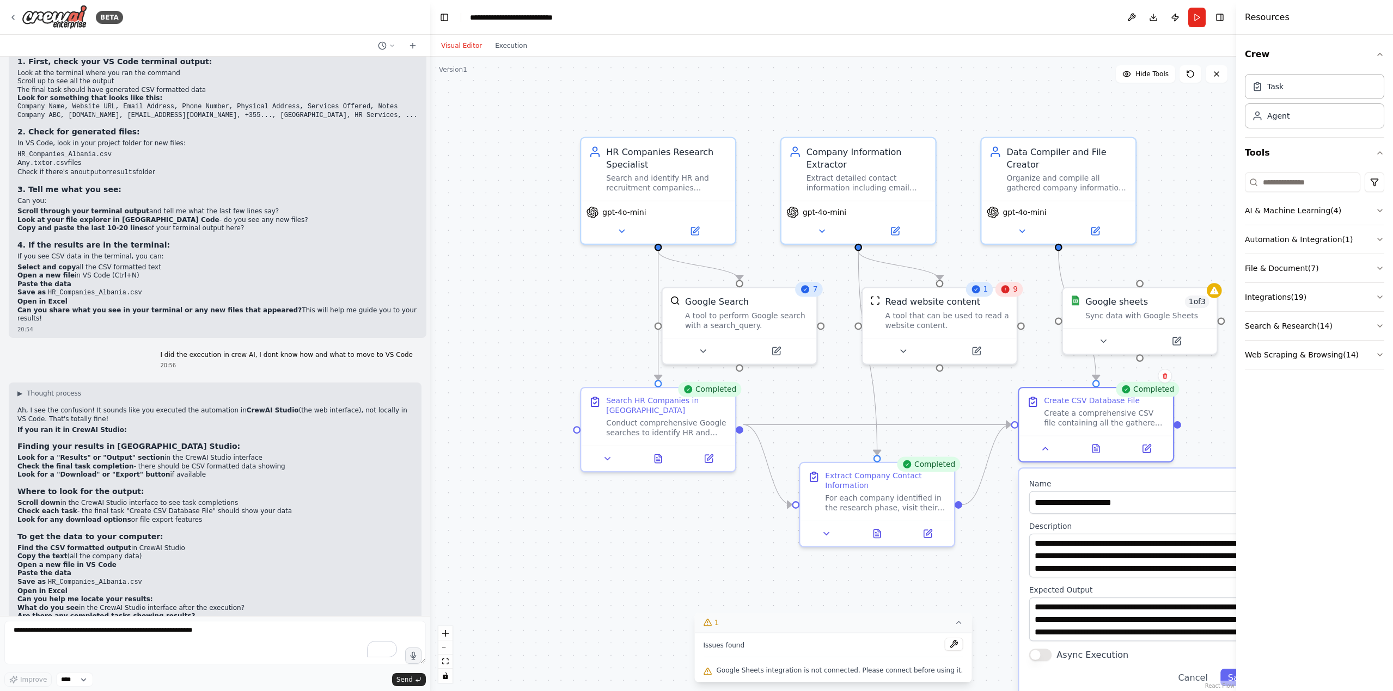
click at [696, 299] on div ".deletable-edge-delete-btn { width: 20px; height: 20px; border: 0px solid #ffff…" at bounding box center [833, 374] width 806 height 635
click at [696, 299] on button at bounding box center [1103, 339] width 71 height 15
click at [696, 299] on icon at bounding box center [1109, 339] width 5 height 3
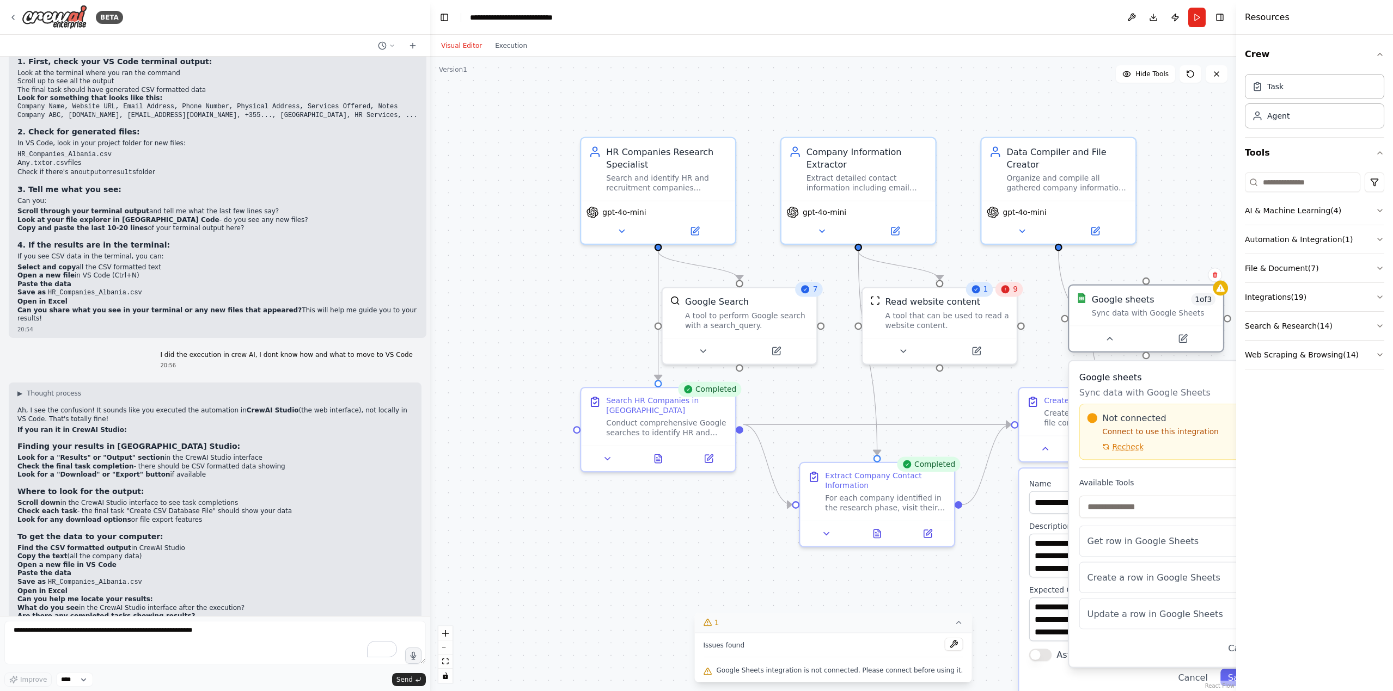
click at [696, 299] on div "Sync data with Google Sheets" at bounding box center [1154, 313] width 124 height 10
click at [696, 299] on icon at bounding box center [1184, 338] width 6 height 6
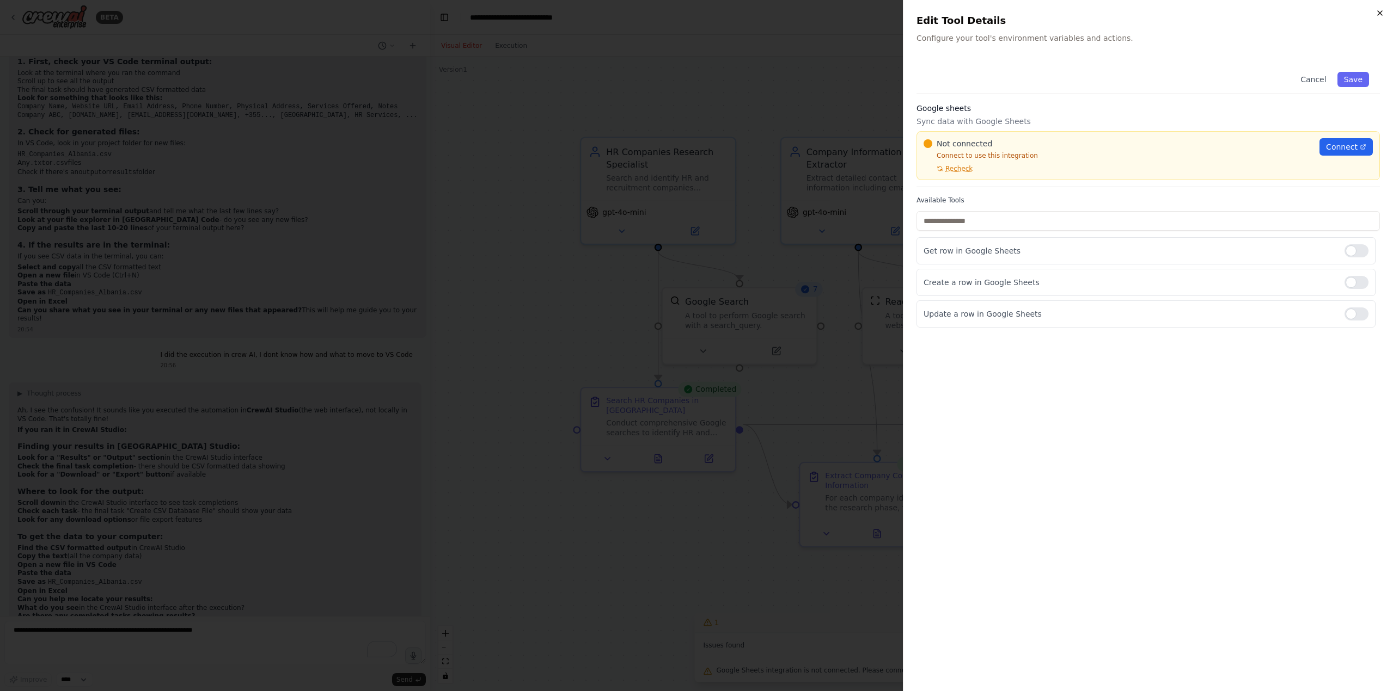
click at [696, 11] on icon "button" at bounding box center [1379, 13] width 9 height 9
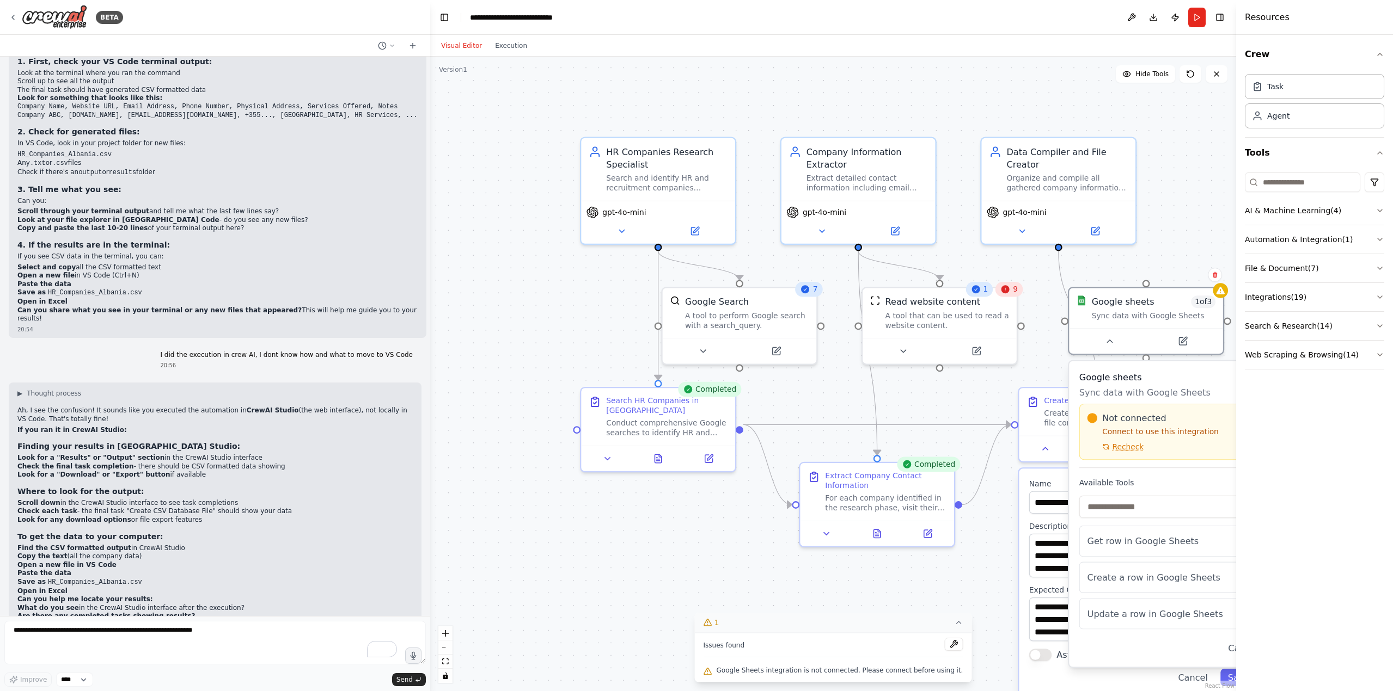
click at [696, 212] on div ".deletable-edge-delete-btn { width: 20px; height: 20px; border: 0px solid #ffff…" at bounding box center [833, 374] width 806 height 635
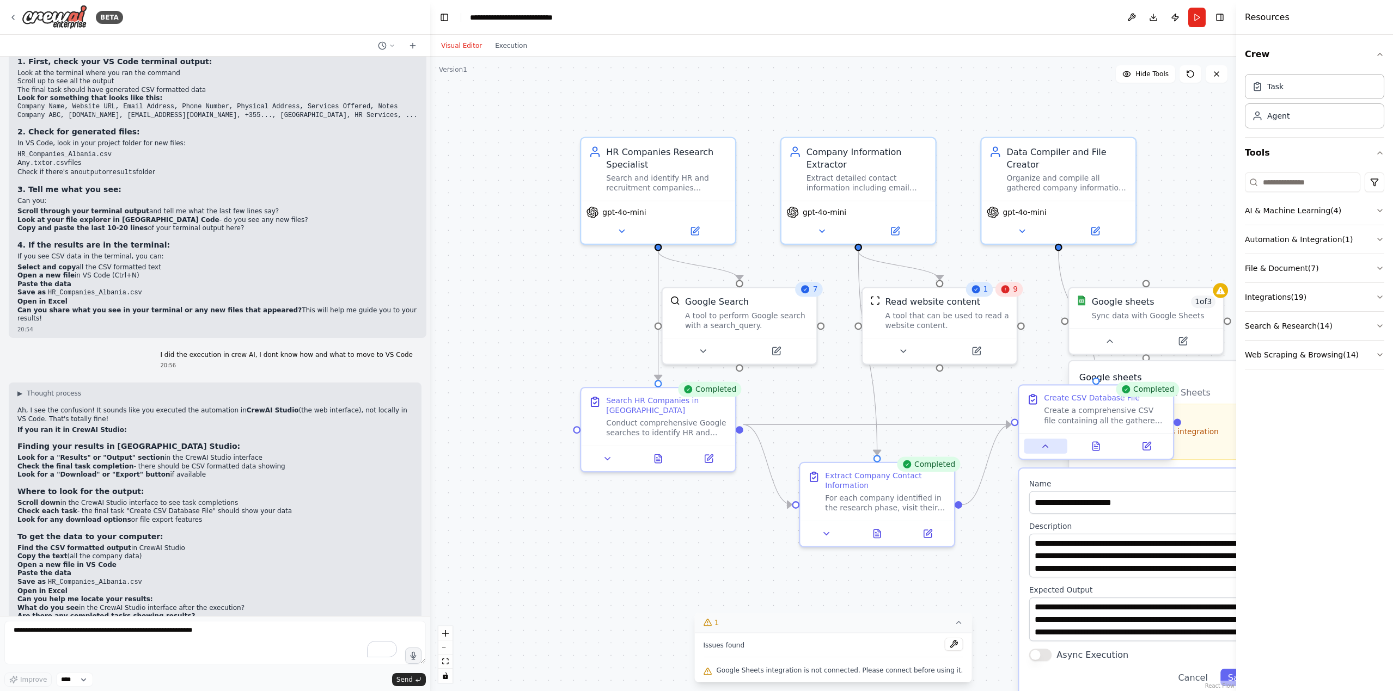
click at [696, 299] on icon at bounding box center [1045, 447] width 10 height 10
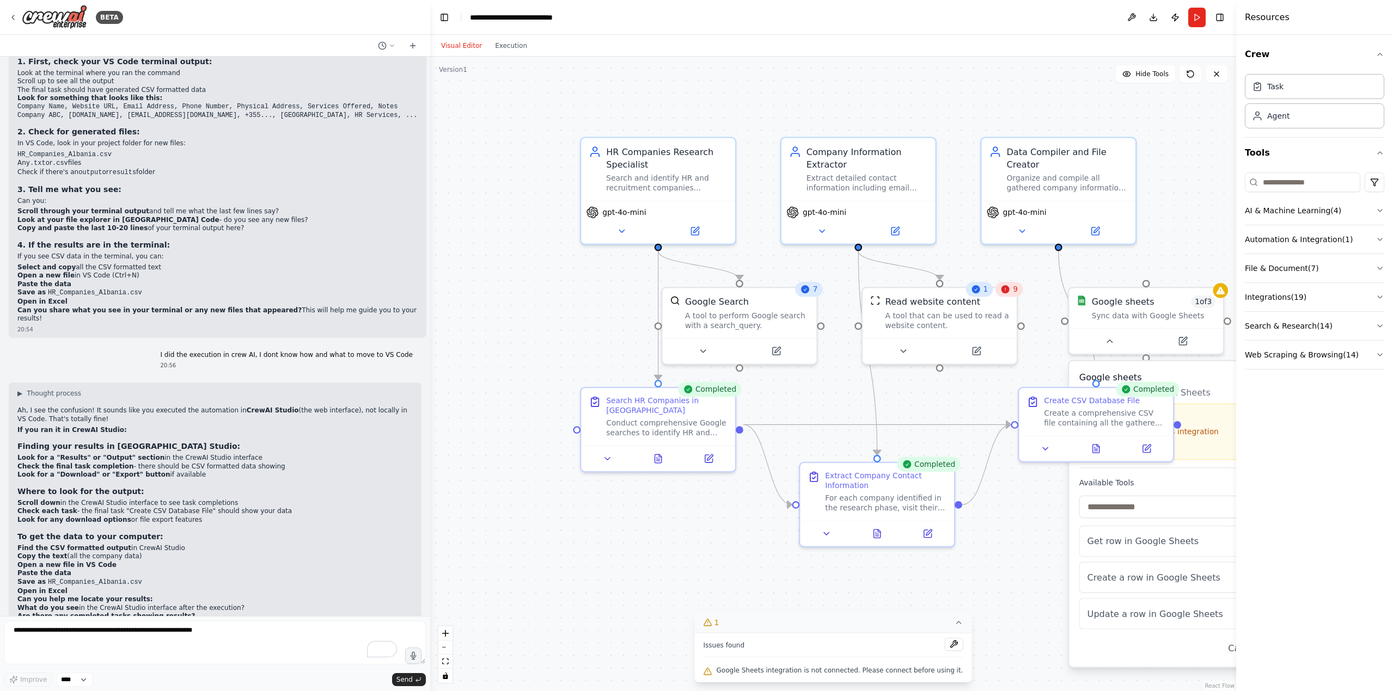
click at [696, 299] on div ".deletable-edge-delete-btn { width: 20px; height: 20px; border: 0px solid #ffff…" at bounding box center [833, 374] width 806 height 635
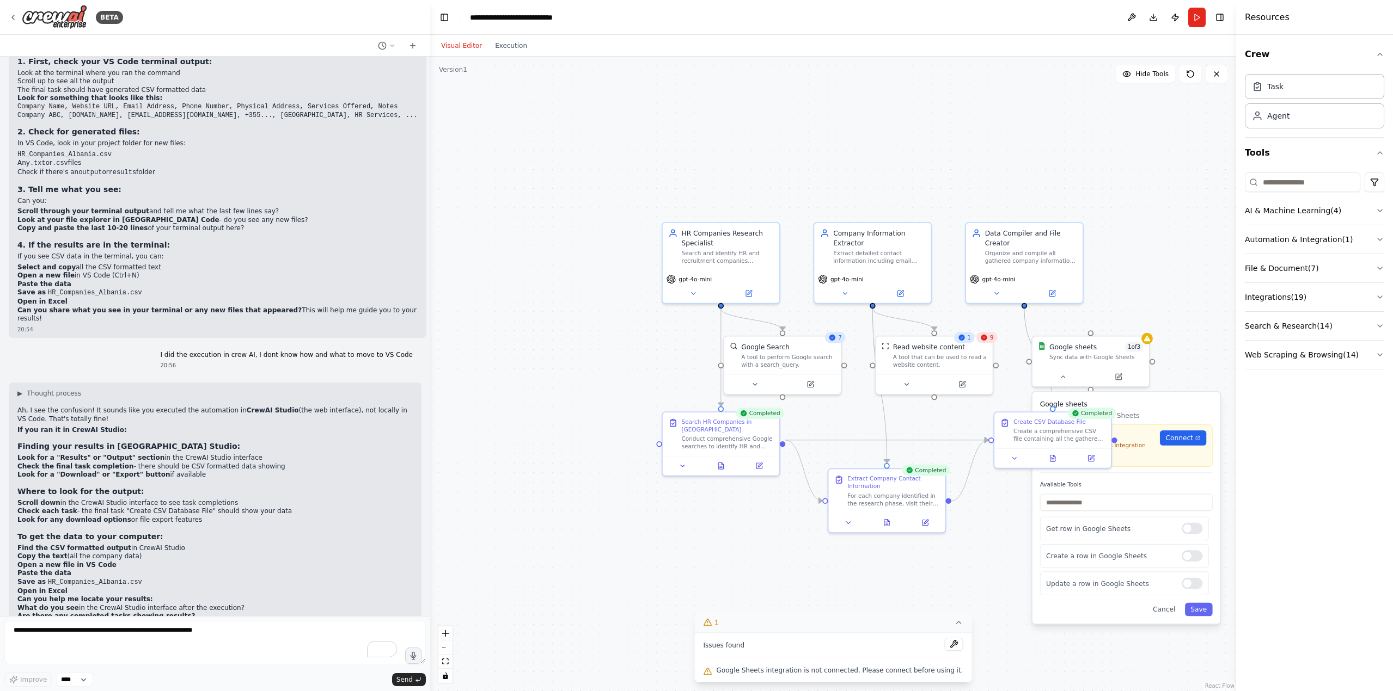
click at [696, 299] on div "Google sheets Sync data with Google Sheets Not connected Connect to use this in…" at bounding box center [1126, 508] width 188 height 232
click at [696, 299] on button "Cancel" at bounding box center [1164, 609] width 34 height 13
click at [696, 299] on div ".deletable-edge-delete-btn { width: 20px; height: 20px; border: 0px solid #ffff…" at bounding box center [833, 374] width 806 height 635
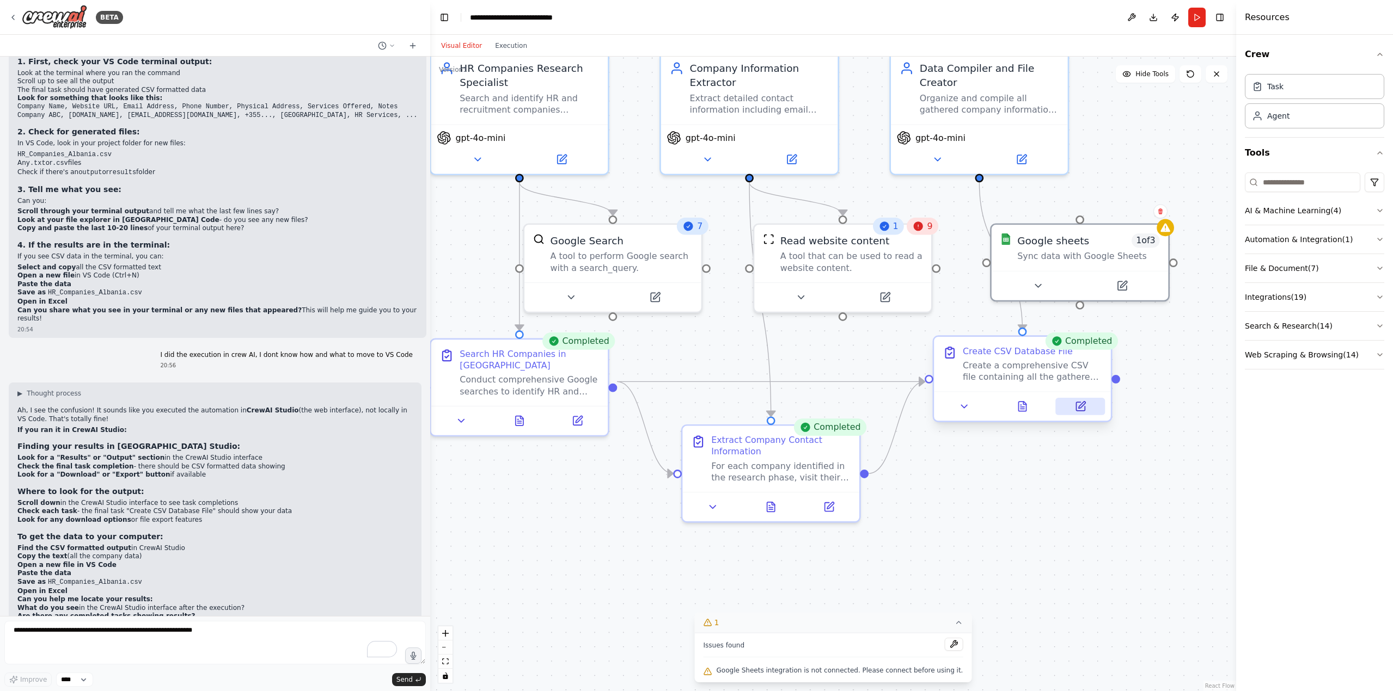
click at [696, 299] on icon at bounding box center [1081, 405] width 7 height 7
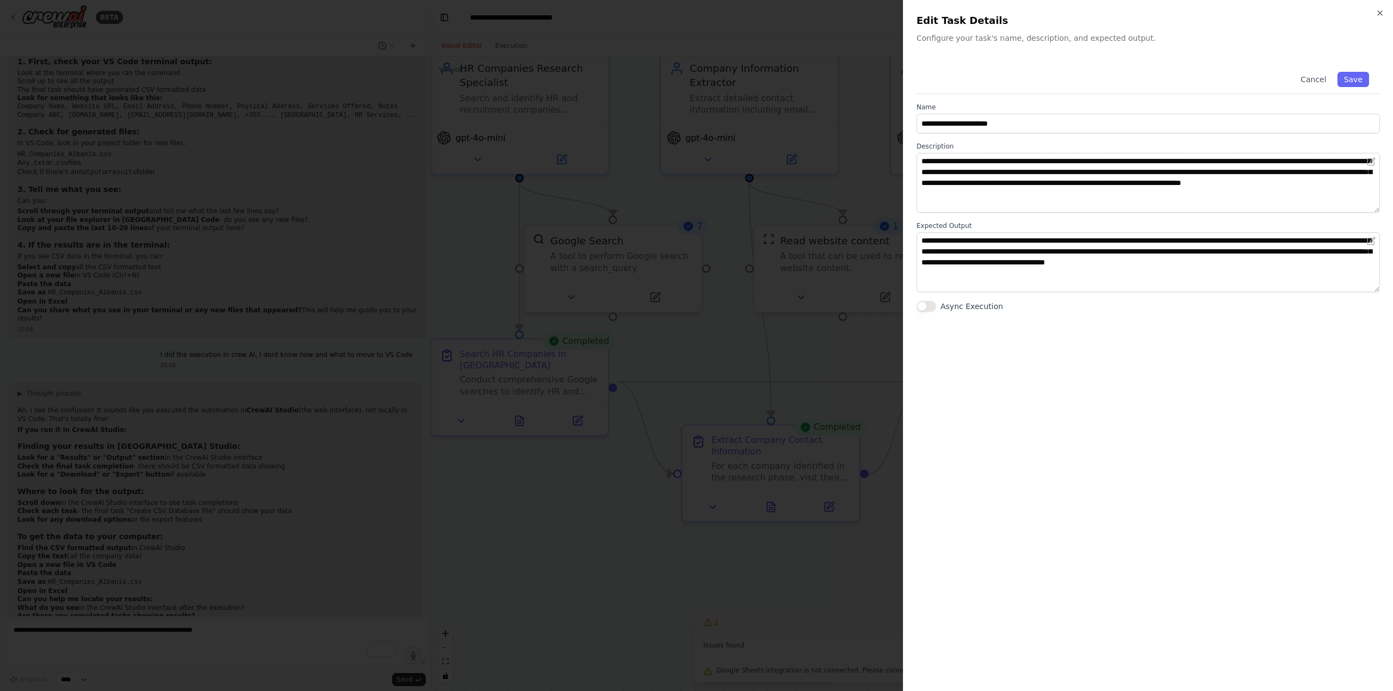
drag, startPoint x: 1378, startPoint y: 9, endPoint x: 1371, endPoint y: 13, distance: 7.6
click at [696, 9] on icon "button" at bounding box center [1379, 13] width 9 height 9
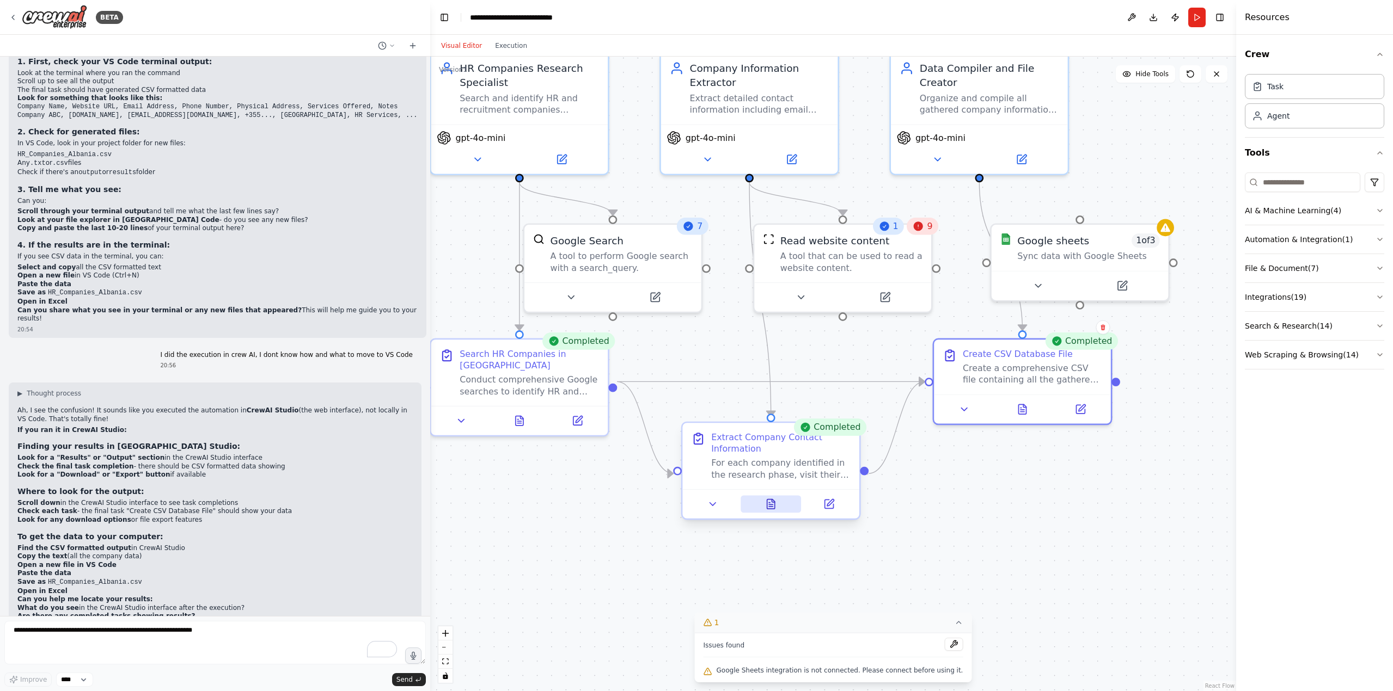
click at [696, 299] on icon at bounding box center [771, 507] width 4 height 0
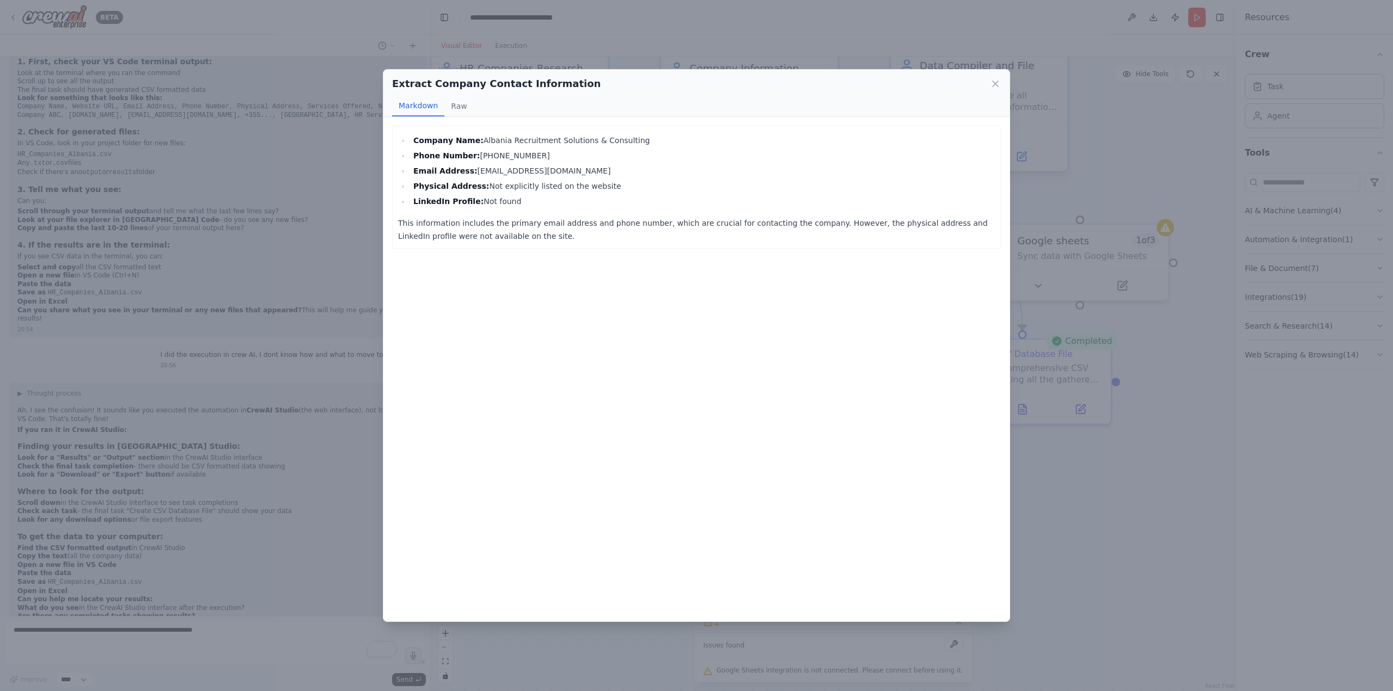
drag, startPoint x: 998, startPoint y: 86, endPoint x: 970, endPoint y: 100, distance: 30.9
click at [696, 85] on icon at bounding box center [994, 83] width 5 height 5
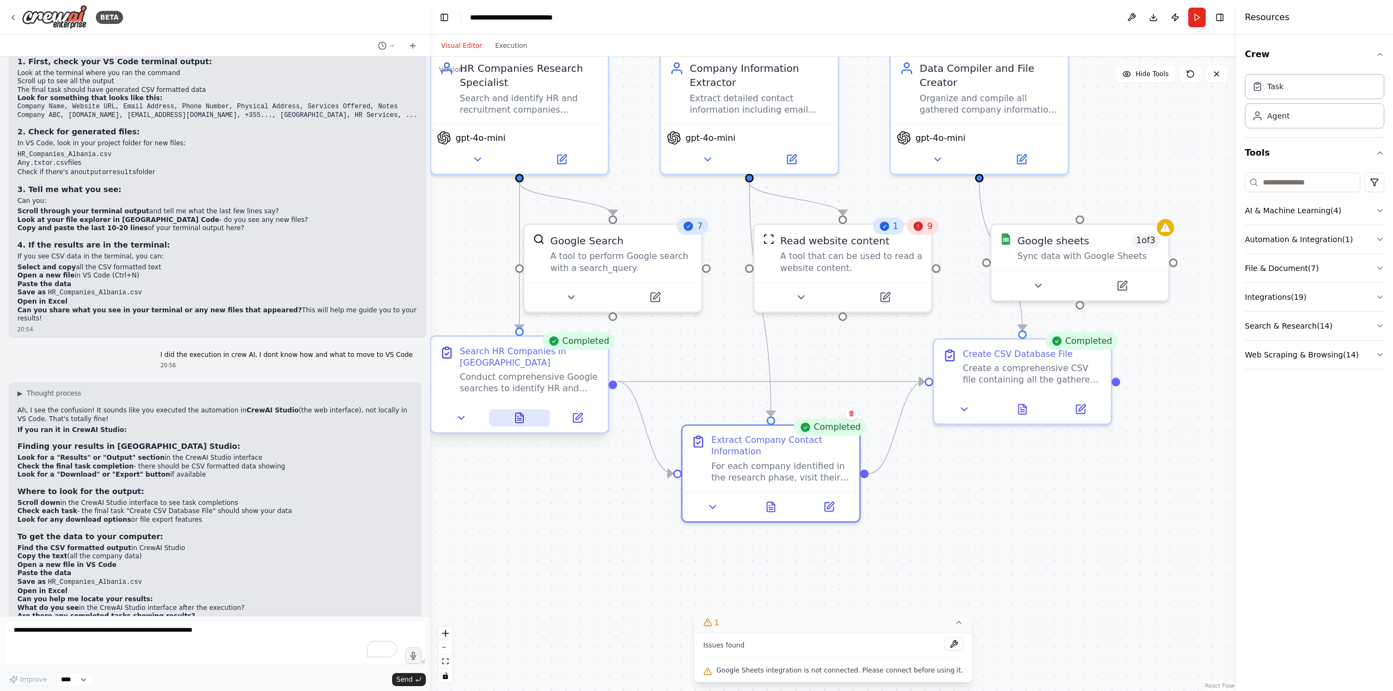
click at [522, 299] on icon at bounding box center [520, 418] width 8 height 10
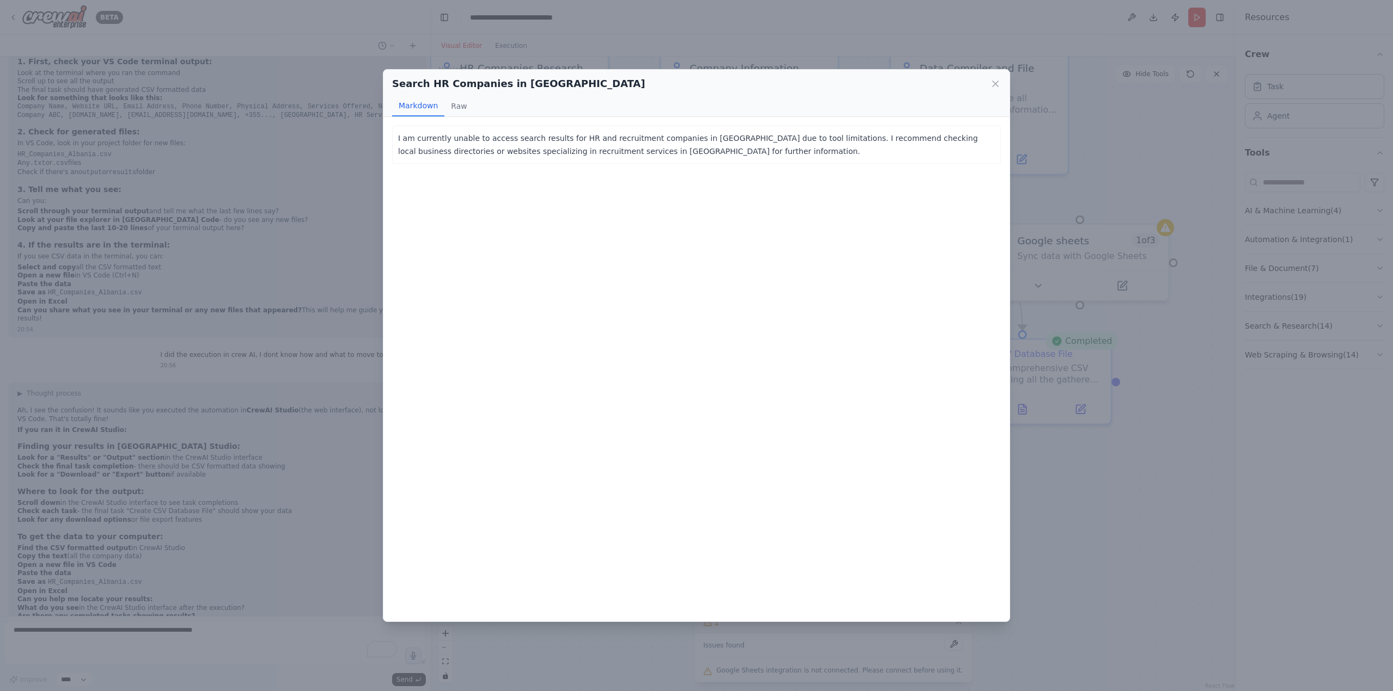
click at [696, 78] on div "Search HR Companies in Albania Markdown Raw" at bounding box center [696, 93] width 626 height 47
click at [696, 83] on icon at bounding box center [995, 83] width 11 height 11
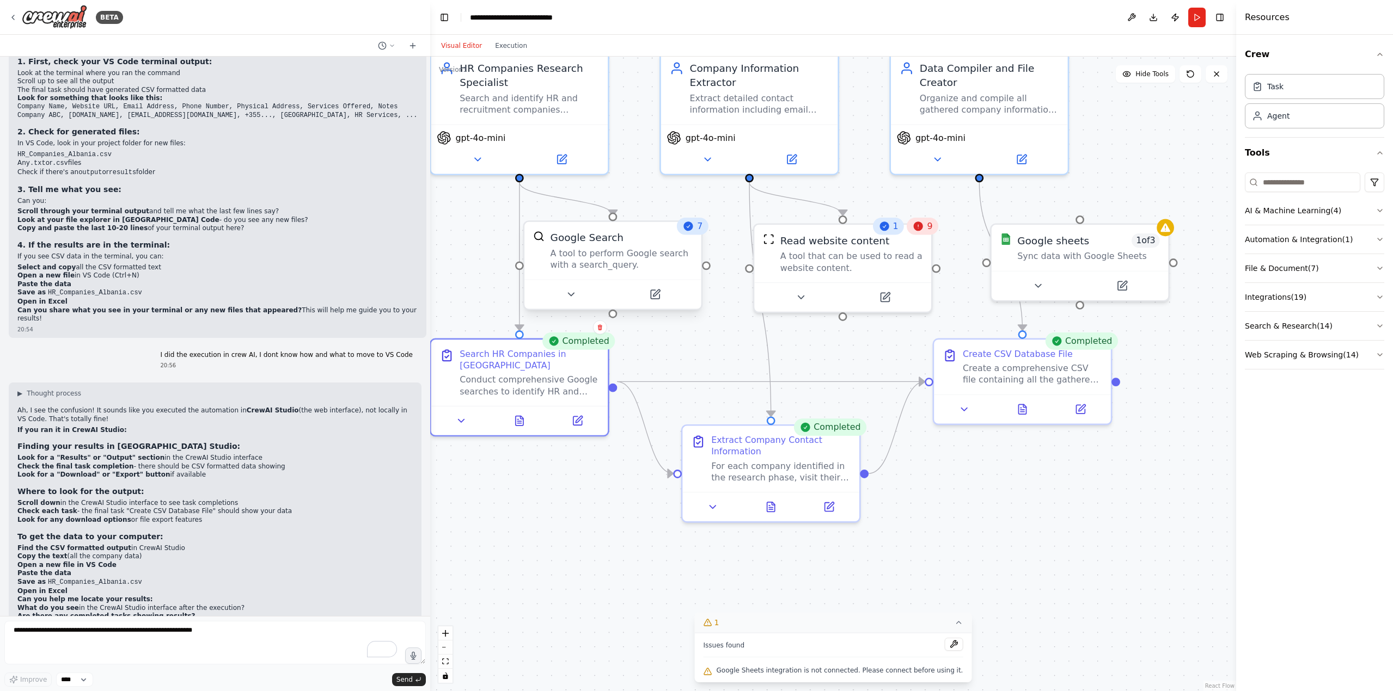
click at [626, 267] on div "A tool to perform Google search with a search_query." at bounding box center [621, 259] width 142 height 23
click at [569, 293] on icon at bounding box center [571, 294] width 6 height 3
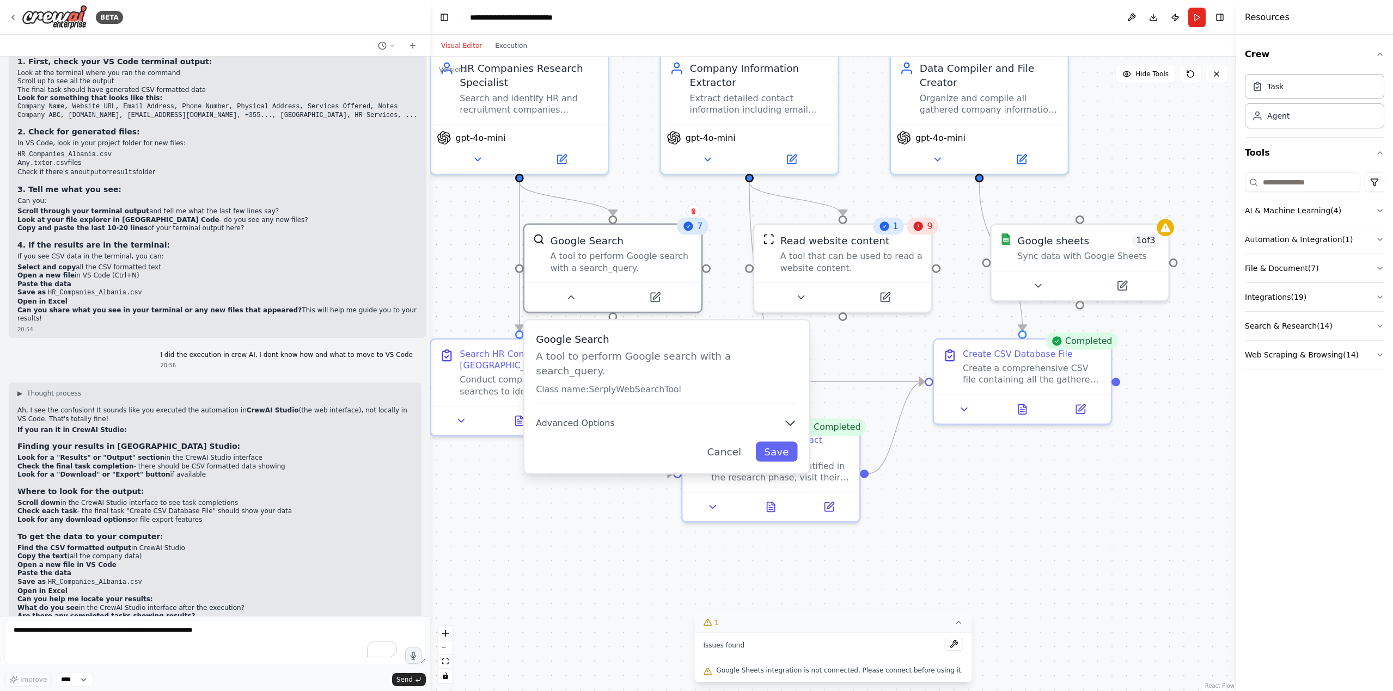
click at [577, 299] on div ".deletable-edge-delete-btn { width: 20px; height: 20px; border: 0px solid #ffff…" at bounding box center [833, 374] width 806 height 635
click at [571, 299] on div ".deletable-edge-delete-btn { width: 20px; height: 20px; border: 0px solid #ffff…" at bounding box center [833, 374] width 806 height 635
click at [696, 299] on div "Google Search A tool to perform Google search with a search_query. Class name: …" at bounding box center [666, 368] width 261 height 72
click at [648, 299] on div "Google Search A tool to perform Google search with a search_query. Class name: …" at bounding box center [666, 397] width 285 height 153
click at [696, 299] on button "Cancel" at bounding box center [731, 452] width 51 height 20
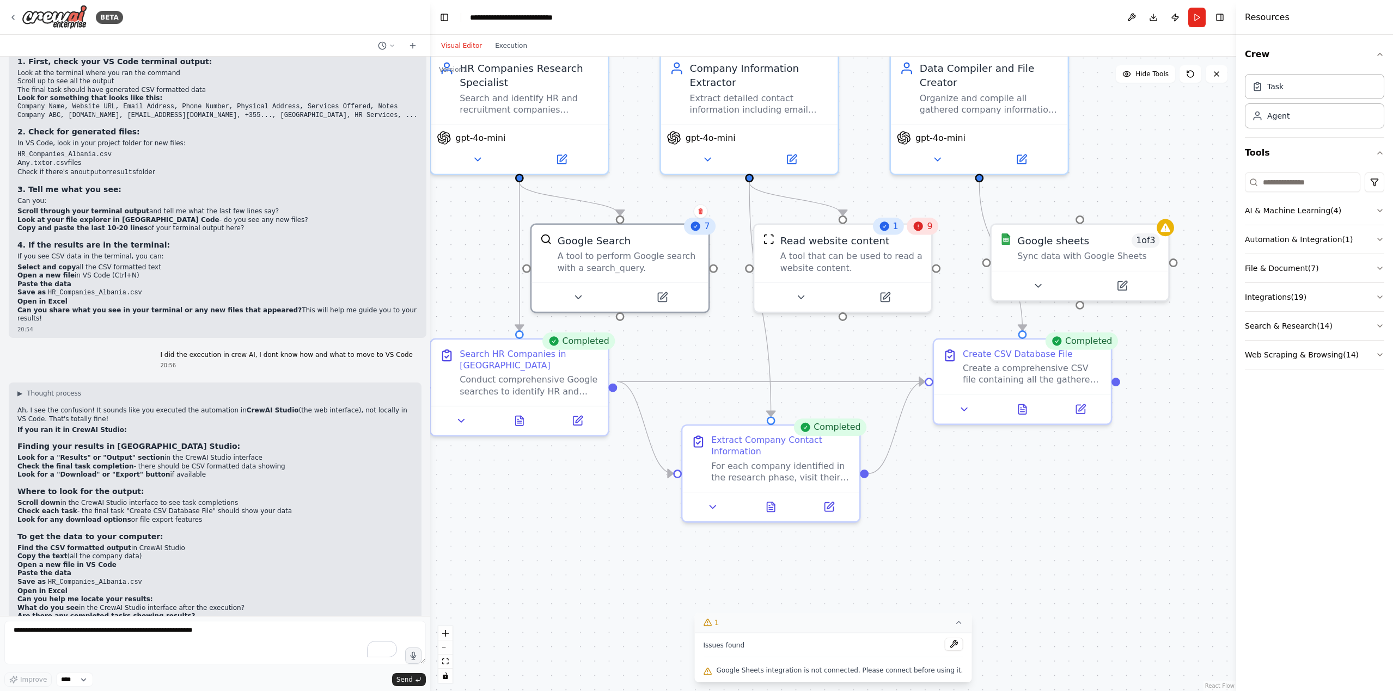
click at [696, 229] on icon at bounding box center [918, 226] width 9 height 9
click at [696, 295] on button at bounding box center [800, 294] width 81 height 17
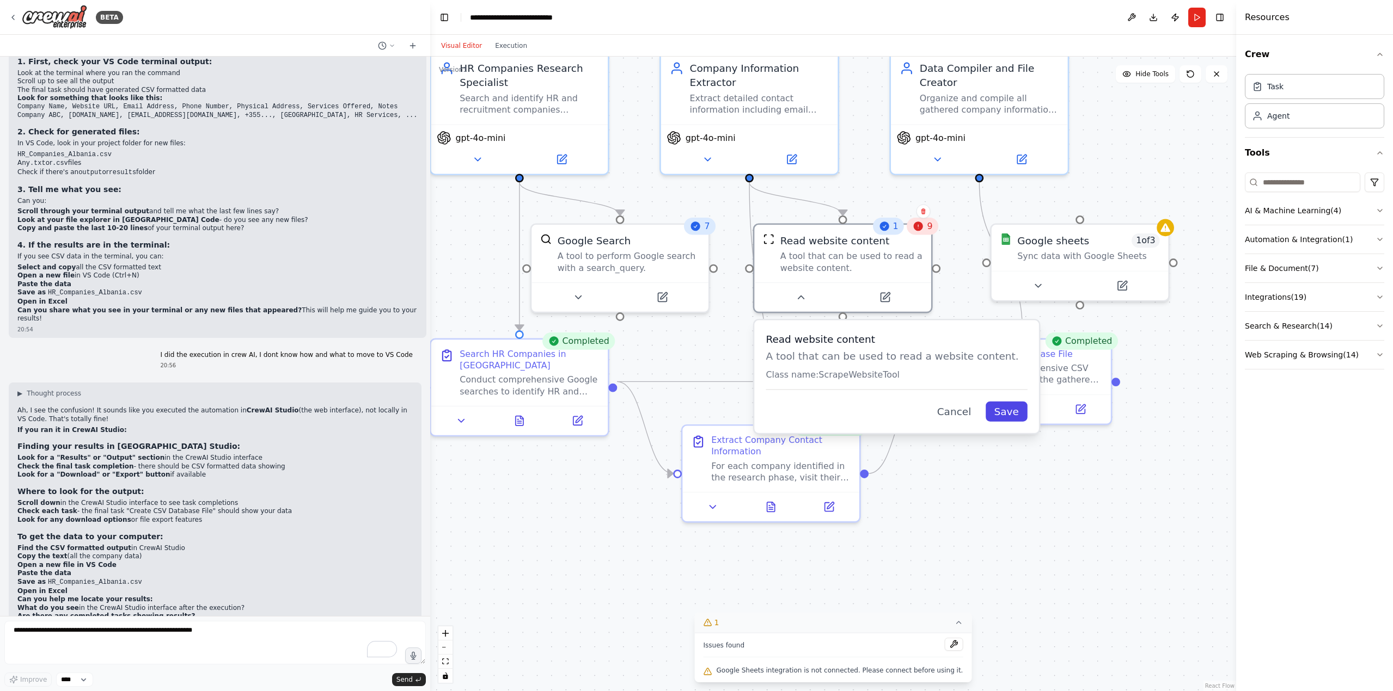
click at [696, 299] on button "Save" at bounding box center [1006, 412] width 42 height 20
click at [696, 299] on button "Save" at bounding box center [1013, 412] width 42 height 20
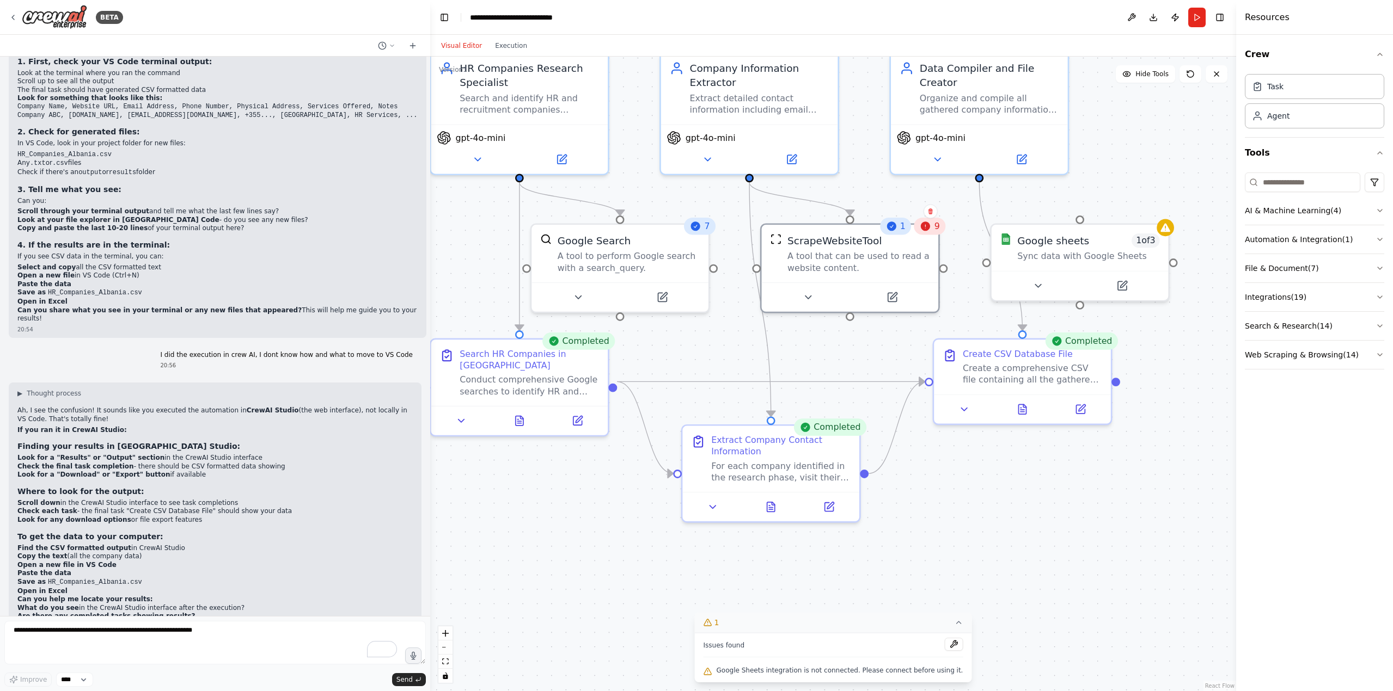
click at [696, 228] on icon at bounding box center [925, 226] width 9 height 9
click at [696, 231] on icon at bounding box center [925, 226] width 9 height 9
click at [696, 232] on div "1" at bounding box center [896, 226] width 32 height 17
click at [696, 242] on div "ScrapeWebsiteTool" at bounding box center [834, 238] width 94 height 14
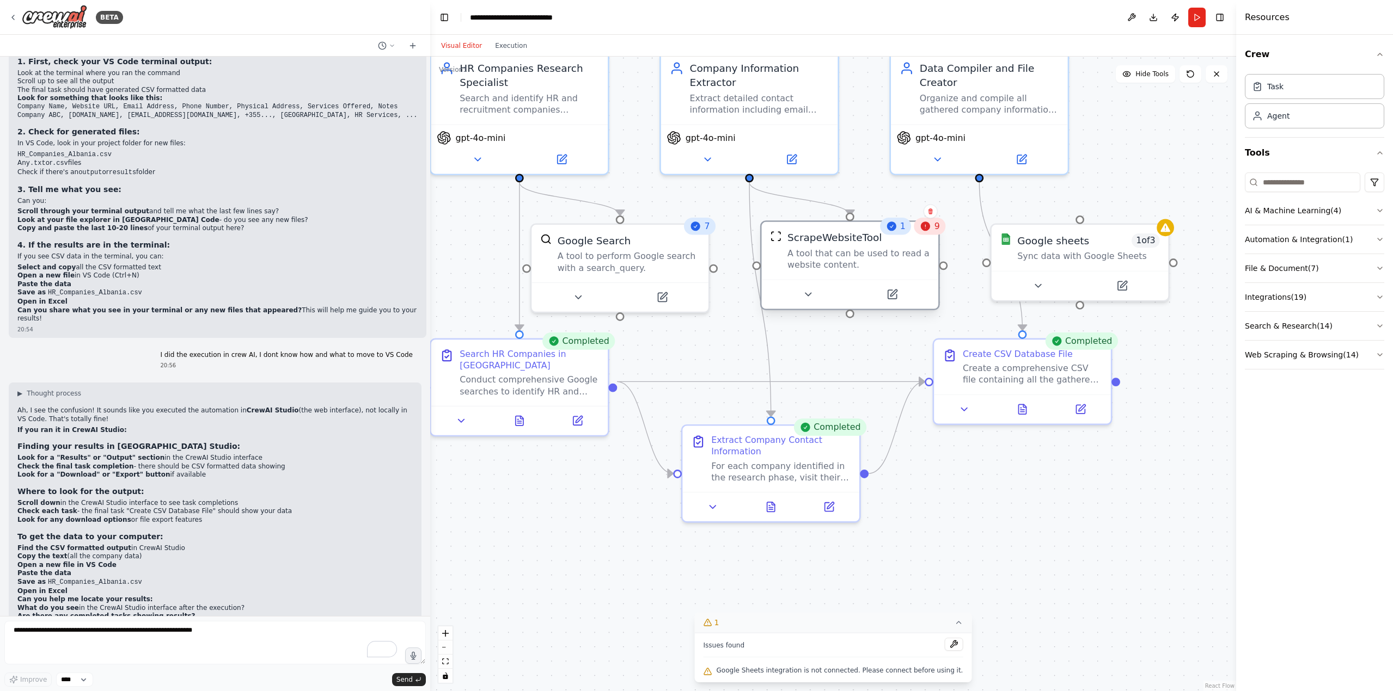
click at [696, 241] on div "ScrapeWebsiteTool" at bounding box center [834, 238] width 94 height 14
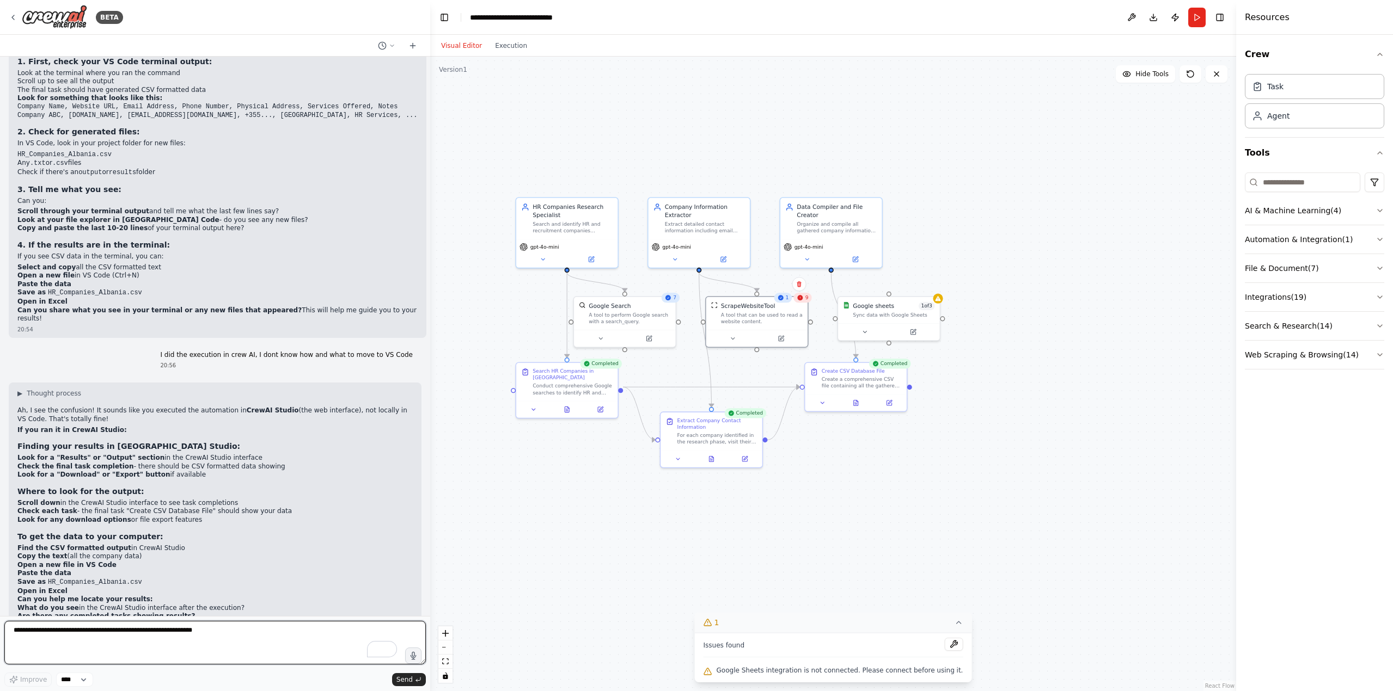
click at [177, 299] on textarea "To enrich screen reader interactions, please activate Accessibility in Grammarl…" at bounding box center [214, 643] width 421 height 44
click at [106, 299] on textarea "To enrich screen reader interactions, please activate Accessibility in Grammarl…" at bounding box center [214, 643] width 421 height 44
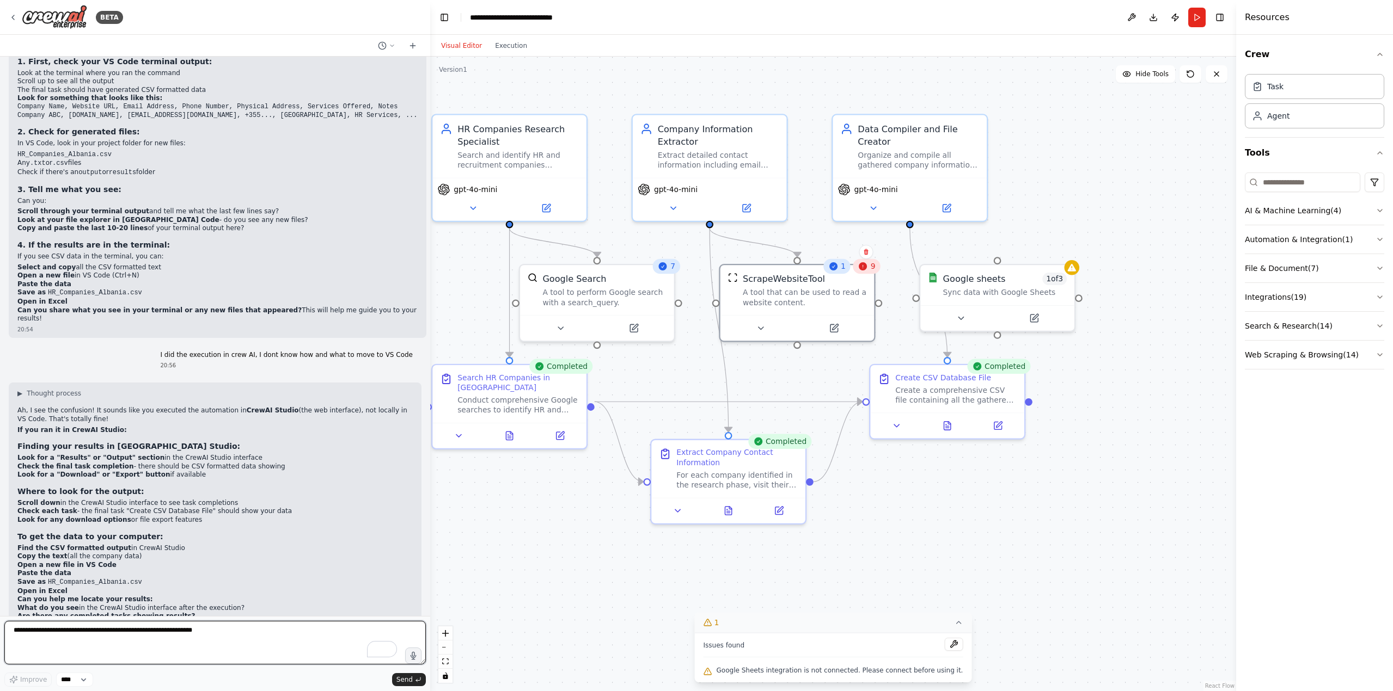
click at [206, 299] on textarea "To enrich screen reader interactions, please activate Accessibility in Grammarl…" at bounding box center [214, 643] width 421 height 44
type textarea "**********"
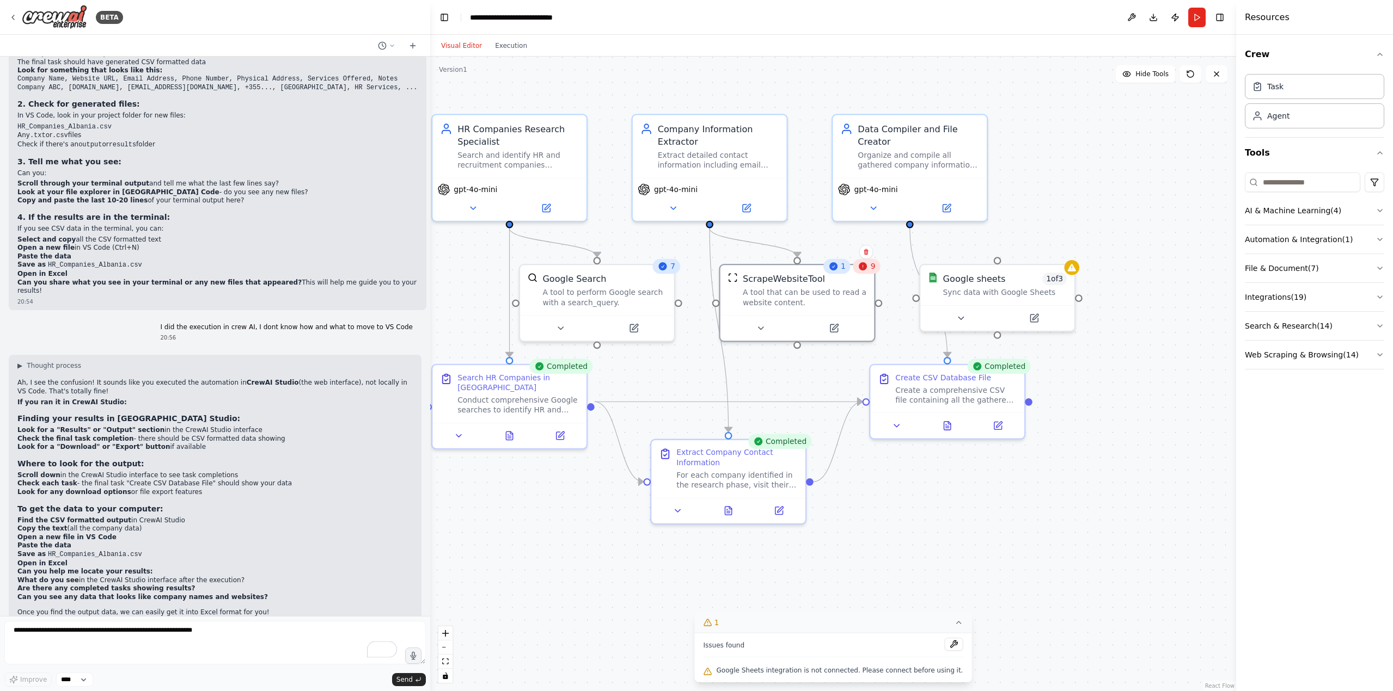
scroll to position [2691, 0]
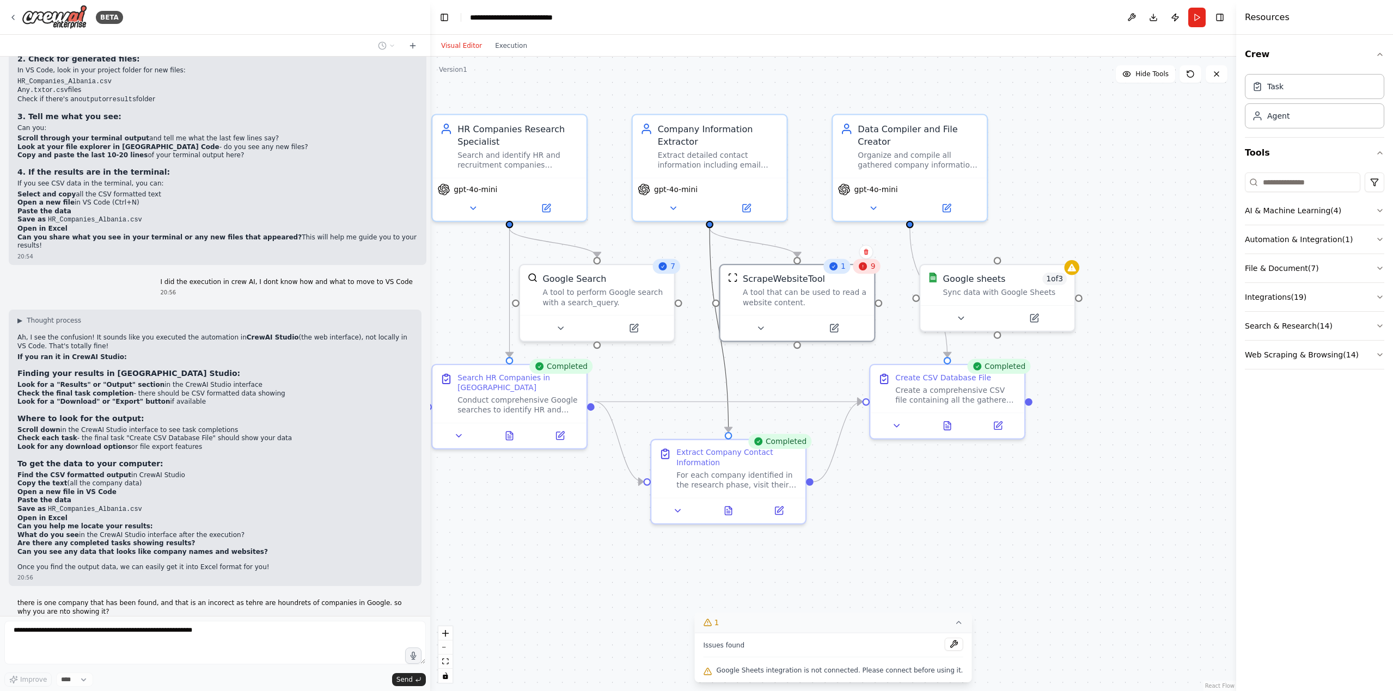
drag, startPoint x: 726, startPoint y: 371, endPoint x: 710, endPoint y: 373, distance: 15.3
click at [696, 299] on div ".deletable-edge-delete-btn { width: 20px; height: 20px; border: 0px solid #ffff…" at bounding box center [833, 374] width 806 height 635
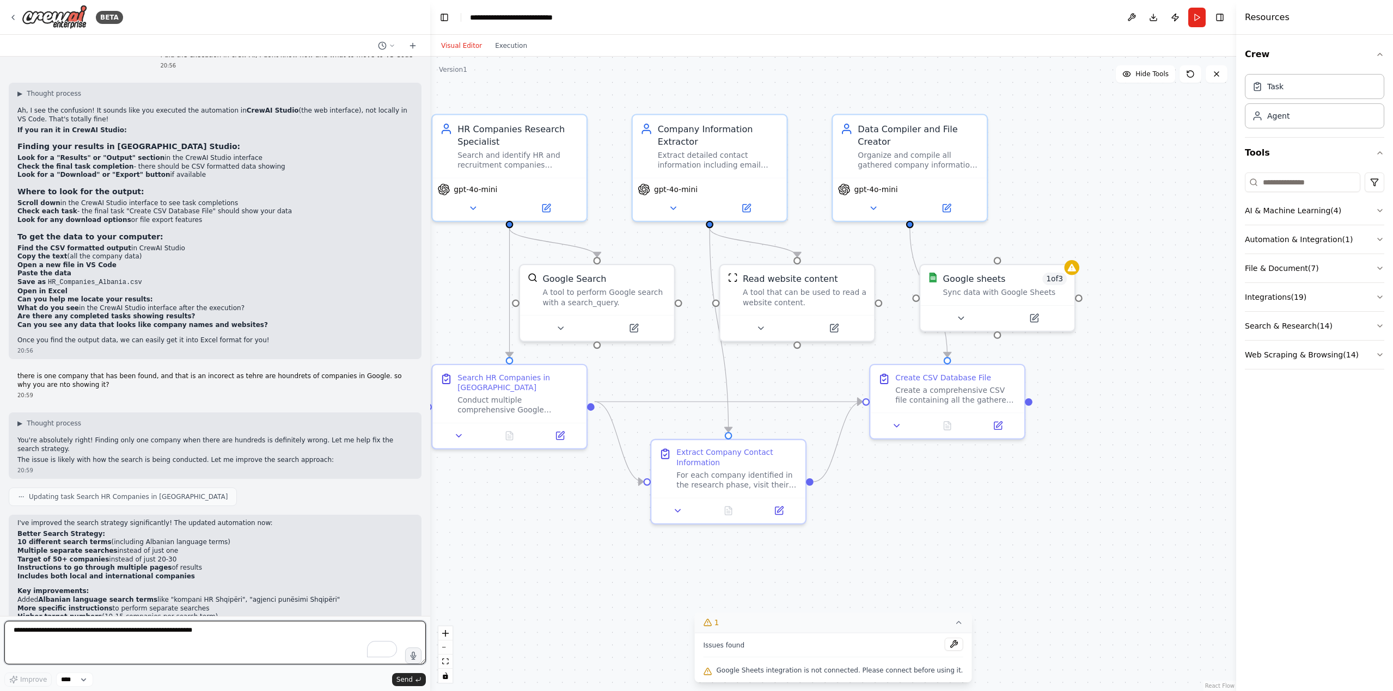
scroll to position [2928, 0]
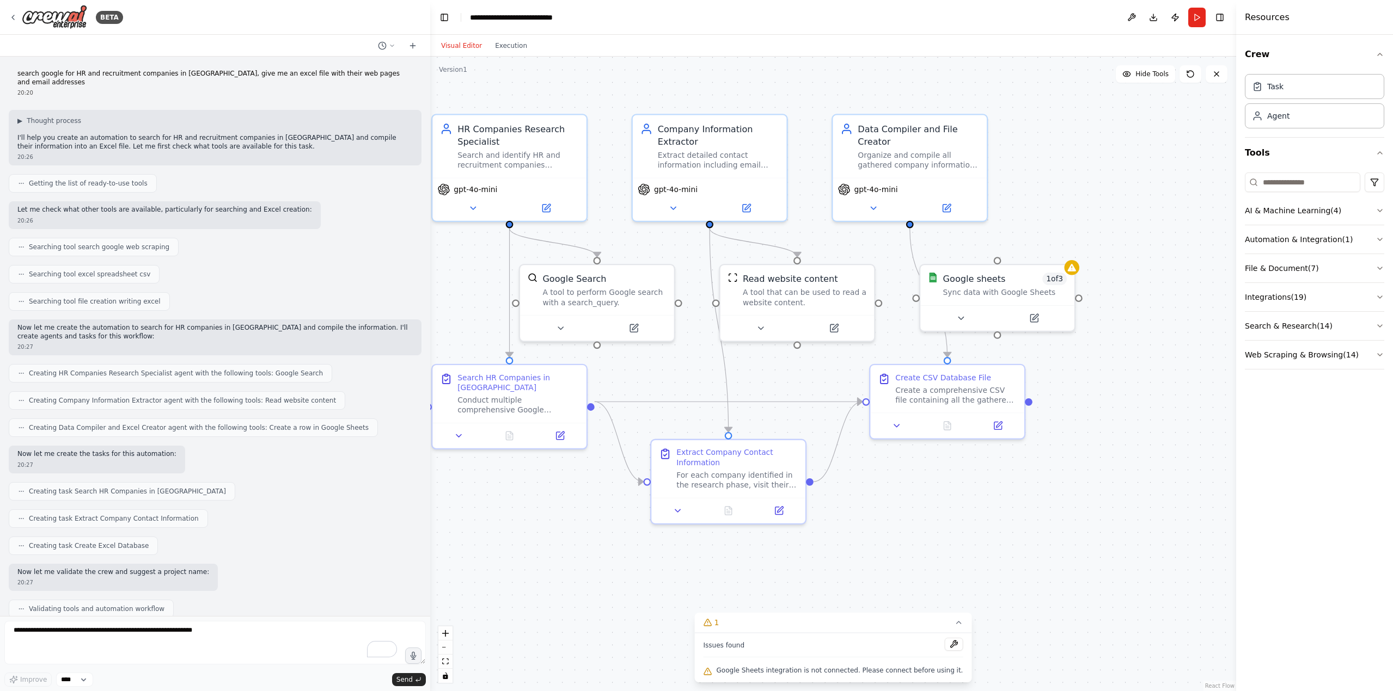
scroll to position [2928, 0]
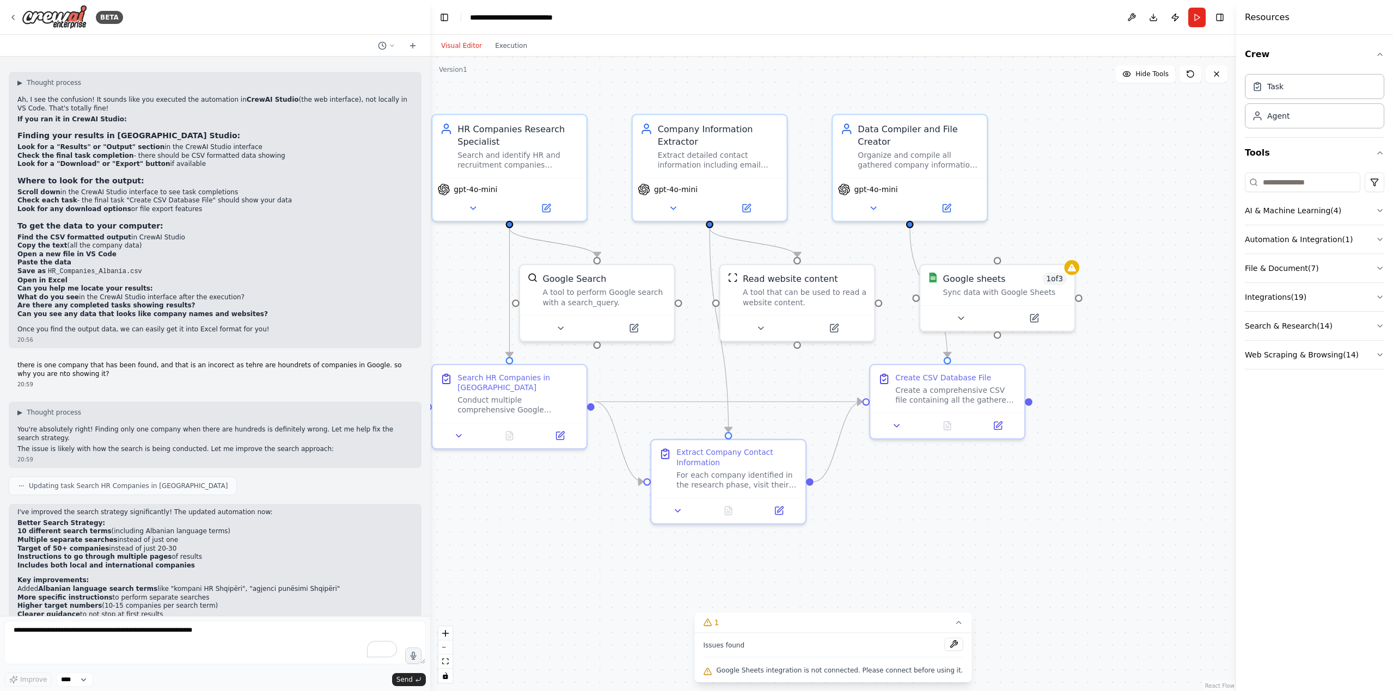
click at [197, 637] on textarea "To enrich screen reader interactions, please activate Accessibility in Grammarl…" at bounding box center [214, 643] width 421 height 44
type textarea "*"
click at [1198, 15] on button "Run" at bounding box center [1196, 18] width 17 height 20
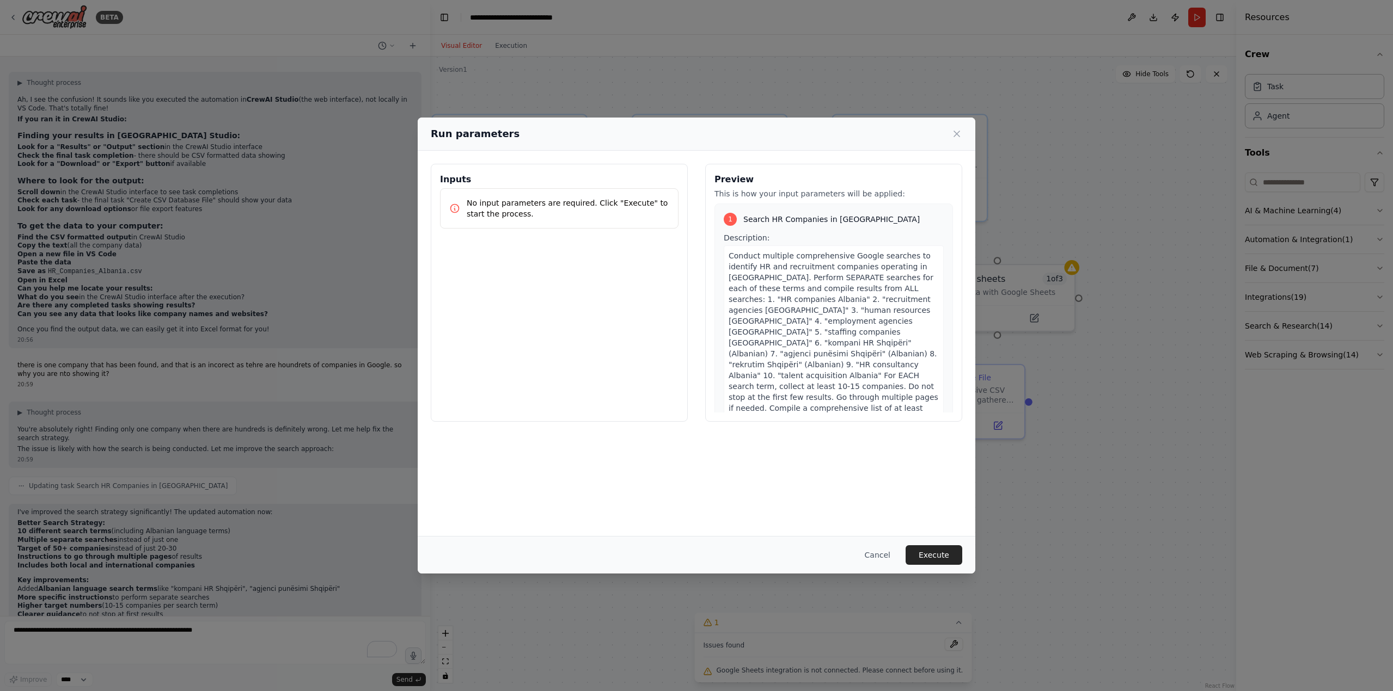
click at [610, 205] on p "No input parameters are required. Click "Execute" to start the process." at bounding box center [568, 209] width 203 height 22
click at [936, 554] on button "Execute" at bounding box center [933, 556] width 57 height 20
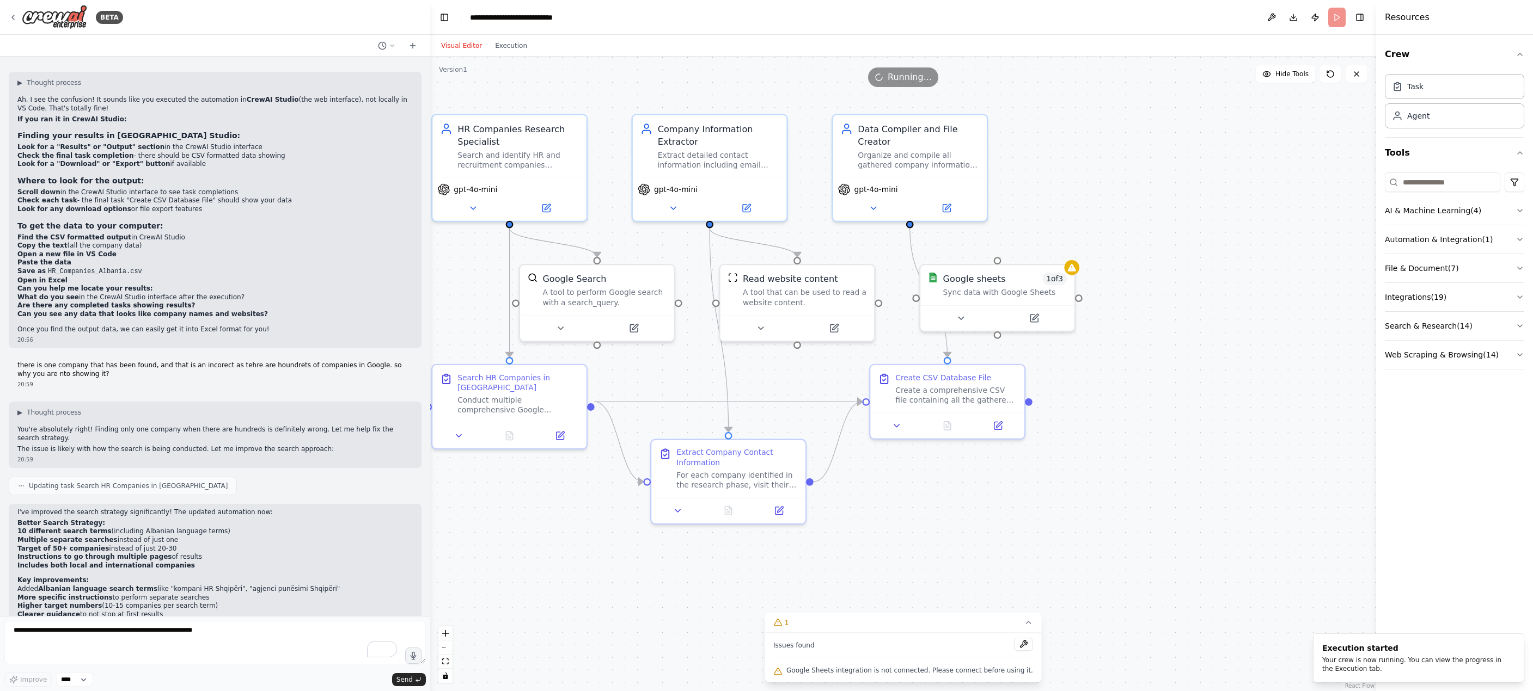
click at [430, 497] on div ".deletable-edge-delete-btn { width: 20px; height: 20px; border: 0px solid #ffff…" at bounding box center [903, 374] width 946 height 635
click at [430, 492] on div "BETA search google for HR and recruitment companies in Albania, give me an exce…" at bounding box center [766, 345] width 1533 height 691
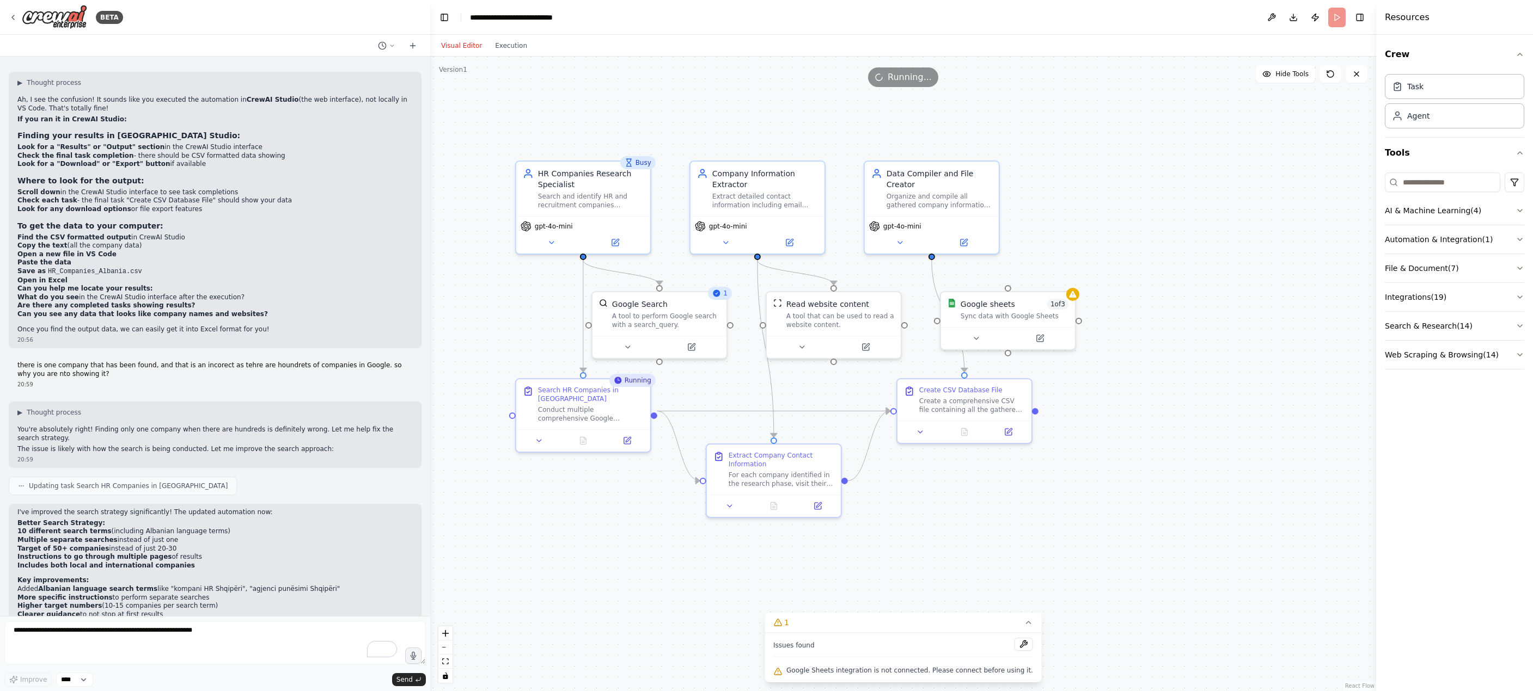
drag, startPoint x: 546, startPoint y: 493, endPoint x: 630, endPoint y: 488, distance: 84.5
click at [629, 489] on div ".deletable-edge-delete-btn { width: 20px; height: 20px; border: 0px solid #ffff…" at bounding box center [903, 374] width 946 height 635
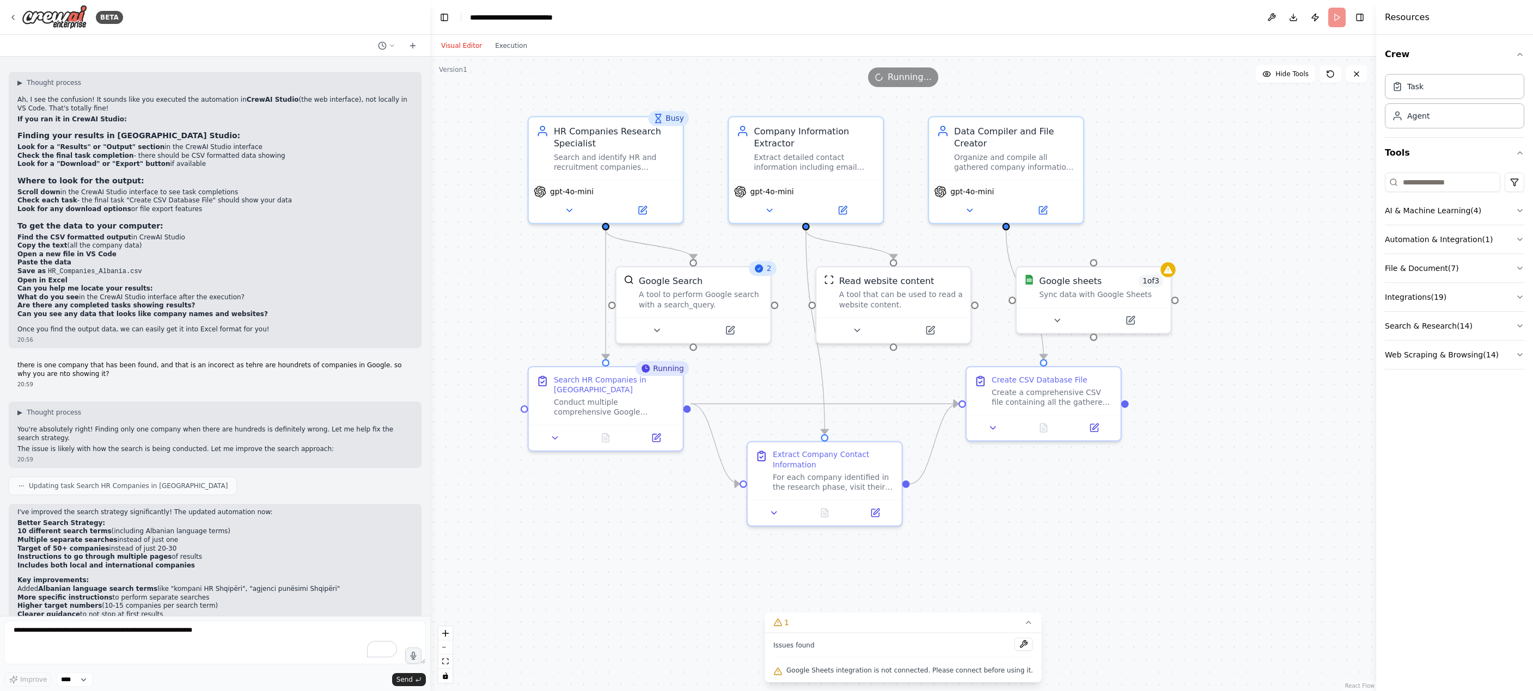
click at [614, 504] on div ".deletable-edge-delete-btn { width: 20px; height: 20px; border: 0px solid #ffff…" at bounding box center [903, 374] width 946 height 635
drag, startPoint x: 1110, startPoint y: 280, endPoint x: 1202, endPoint y: 268, distance: 92.2
click at [1202, 268] on div "Google sheets 1 of 3" at bounding box center [1188, 266] width 124 height 13
click at [1107, 499] on div ".deletable-edge-delete-btn { width: 20px; height: 20px; border: 0px solid #ffff…" at bounding box center [903, 374] width 946 height 635
click at [1215, 272] on div "Google sheets 1 of 3" at bounding box center [1188, 266] width 124 height 13
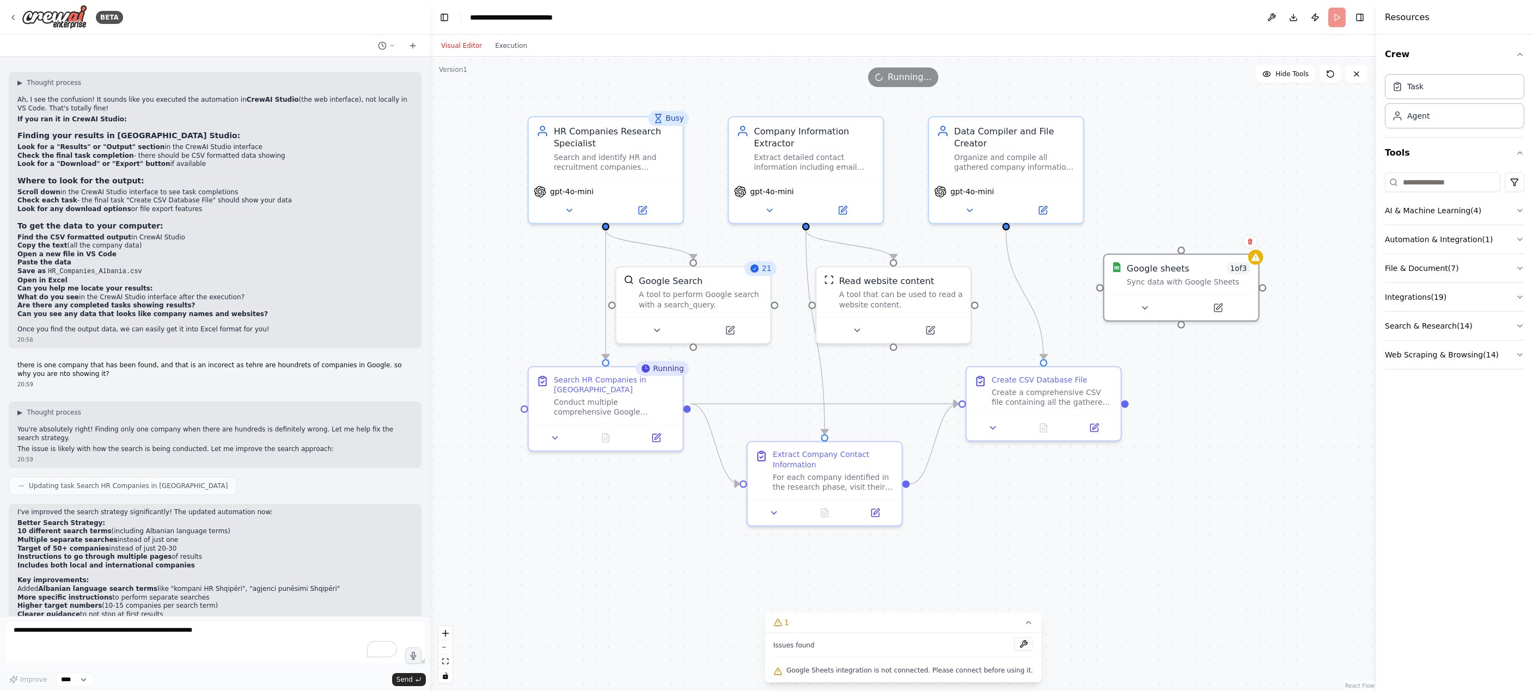
click at [1099, 534] on div ".deletable-edge-delete-btn { width: 20px; height: 20px; border: 0px solid #ffff…" at bounding box center [903, 374] width 946 height 635
click at [1044, 432] on button at bounding box center [1043, 425] width 53 height 15
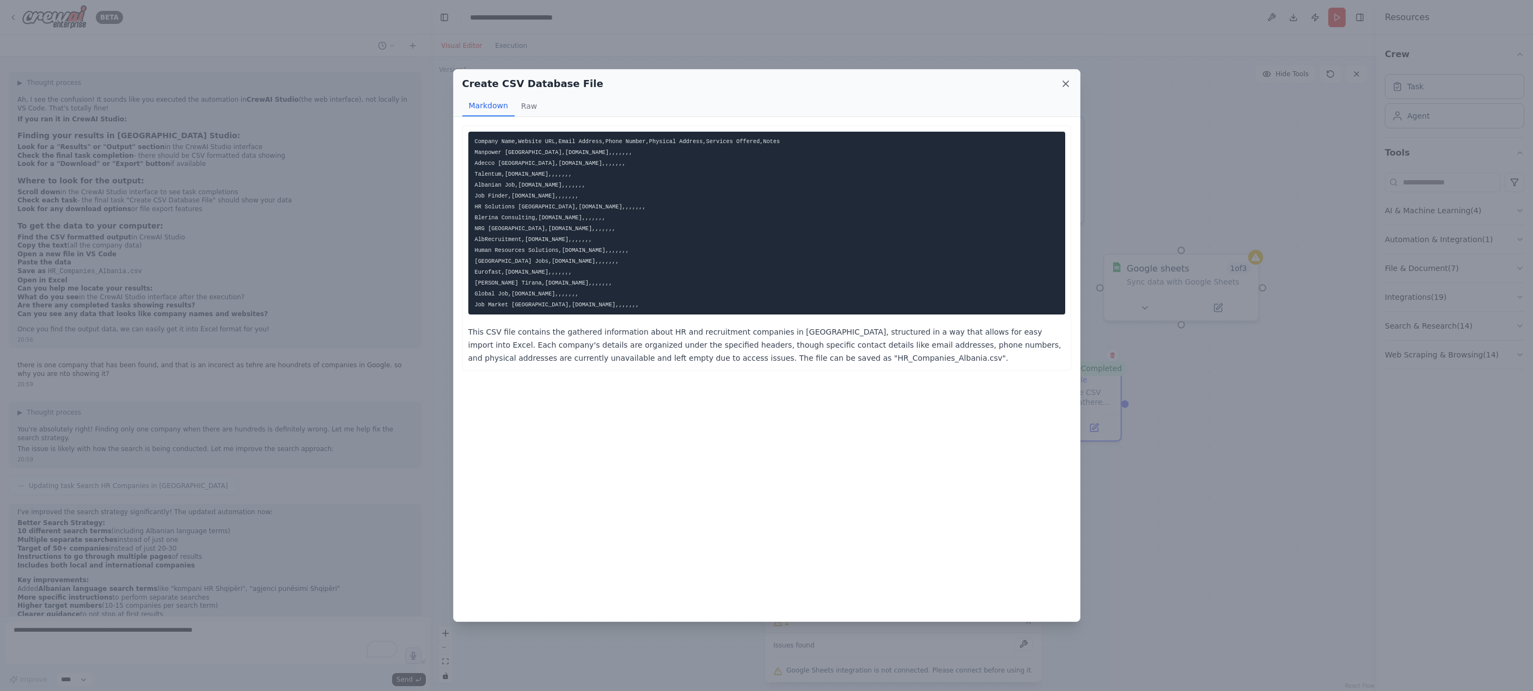
click at [1069, 83] on icon at bounding box center [1065, 83] width 11 height 11
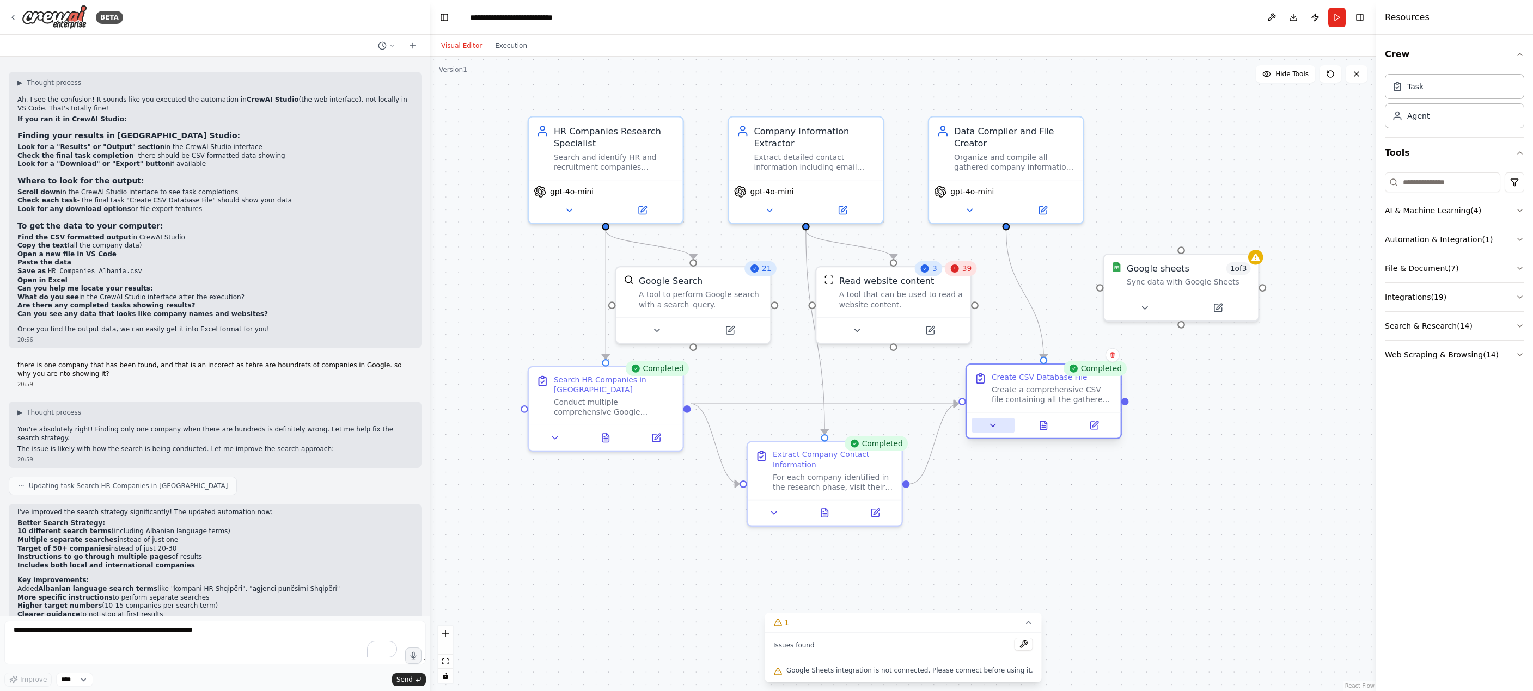
click at [988, 428] on button at bounding box center [992, 425] width 43 height 15
click at [997, 427] on icon at bounding box center [993, 426] width 10 height 10
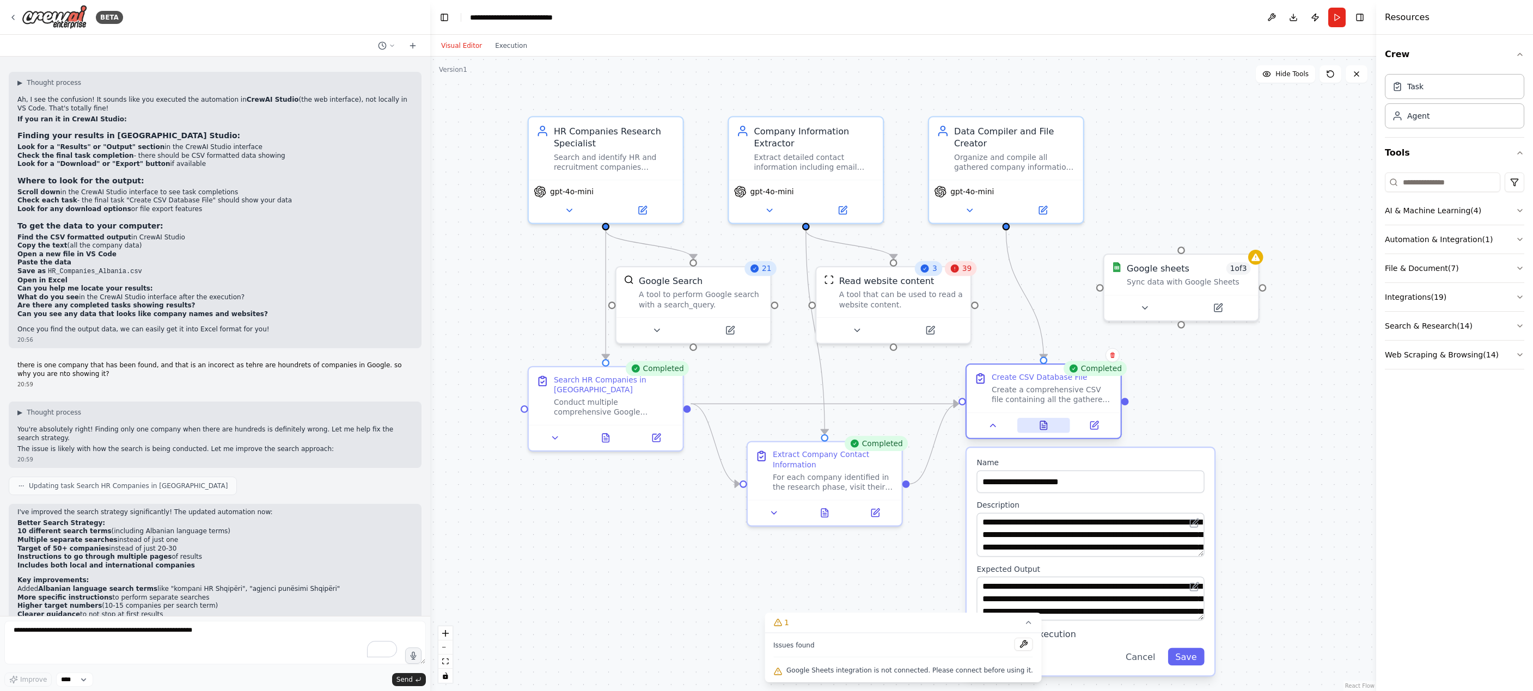
click at [1021, 418] on button at bounding box center [1043, 425] width 53 height 15
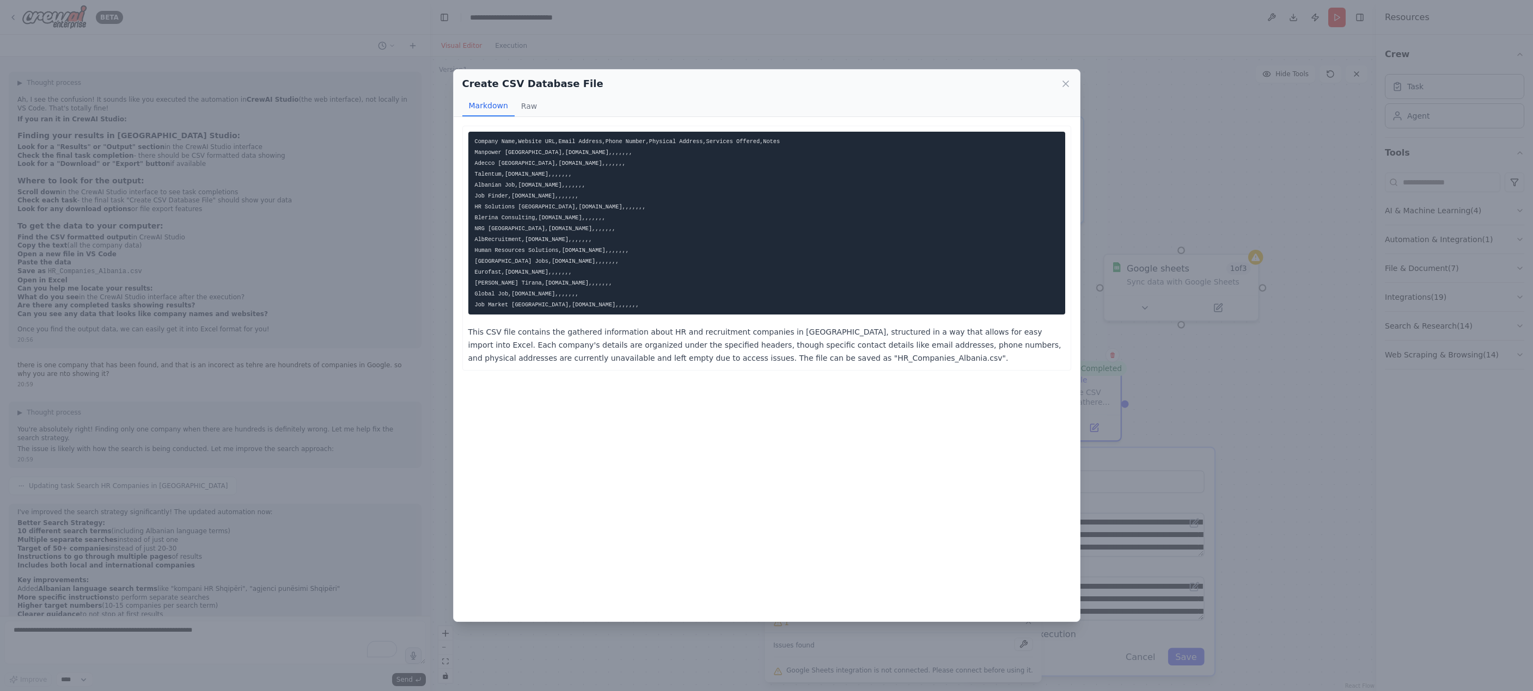
click at [578, 151] on code "Company Name,Website URL,Email Address,Phone Number,Physical Address,Services O…" at bounding box center [627, 223] width 305 height 170
drag, startPoint x: 538, startPoint y: 153, endPoint x: 528, endPoint y: 154, distance: 10.4
click at [538, 153] on code "Company Name,Website URL,Email Address,Phone Number,Physical Address,Services O…" at bounding box center [627, 223] width 305 height 170
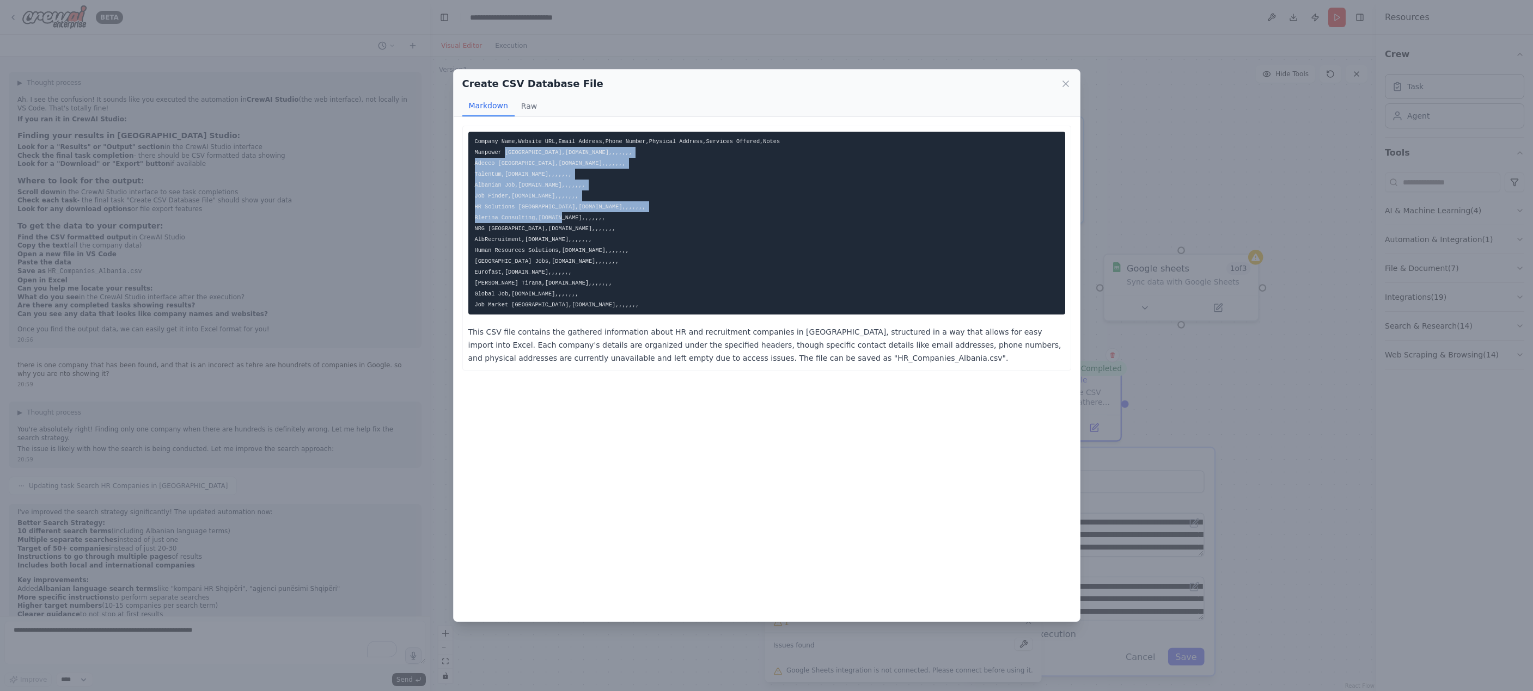
drag, startPoint x: 504, startPoint y: 149, endPoint x: 575, endPoint y: 205, distance: 91.2
click at [578, 218] on pre "Company Name,Website URL,Email Address,Phone Number,Physical Address,Services O…" at bounding box center [766, 223] width 597 height 183
click at [532, 109] on button "Raw" at bounding box center [528, 106] width 29 height 21
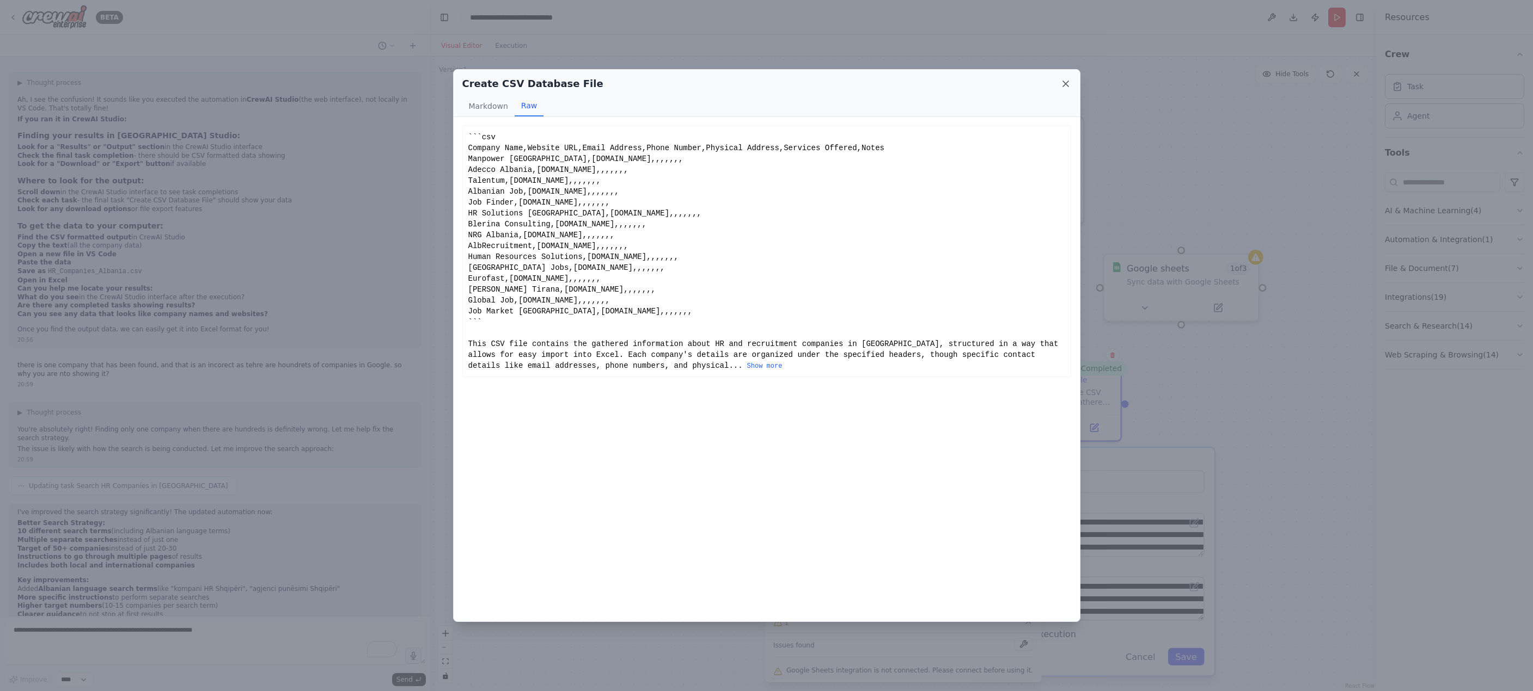
click at [1064, 86] on icon at bounding box center [1065, 83] width 11 height 11
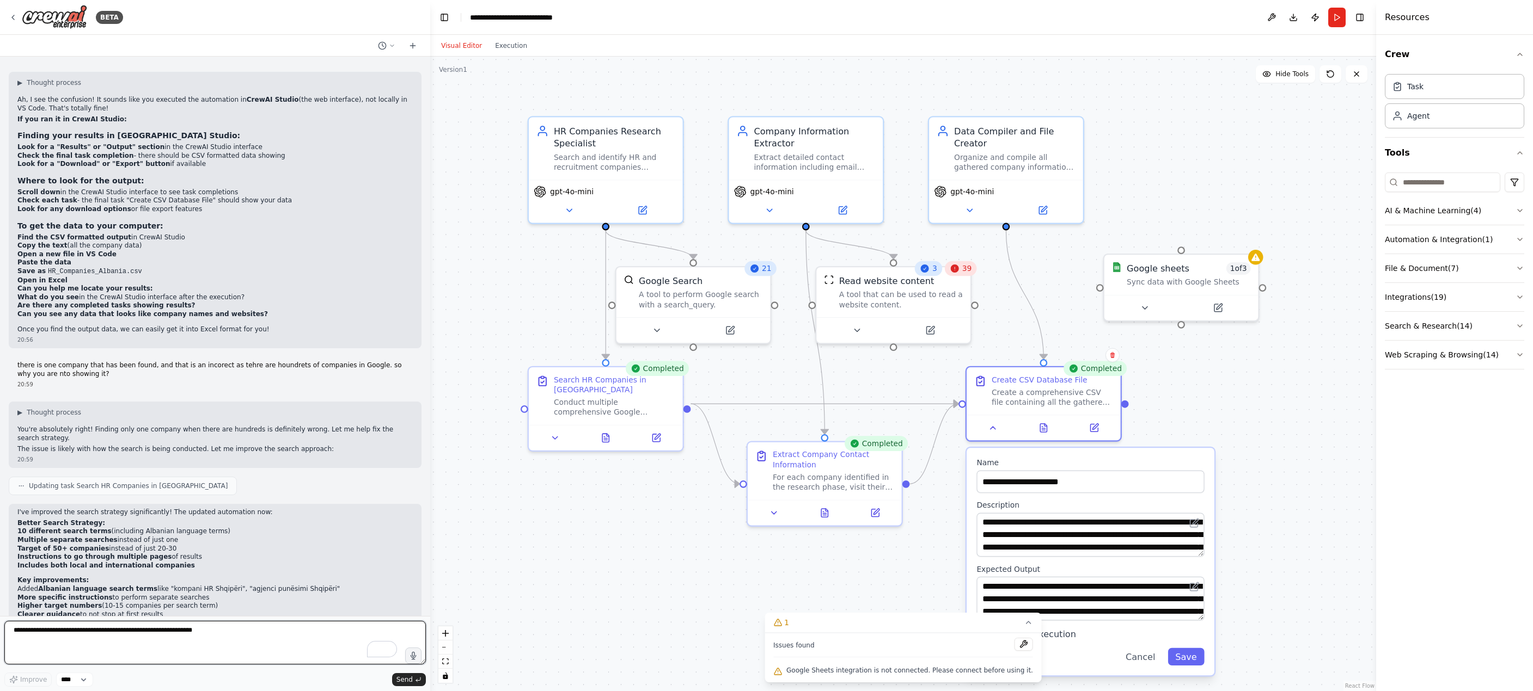
click at [218, 640] on textarea "To enrich screen reader interactions, please activate Accessibility in Grammarl…" at bounding box center [214, 643] width 421 height 44
type textarea "**********"
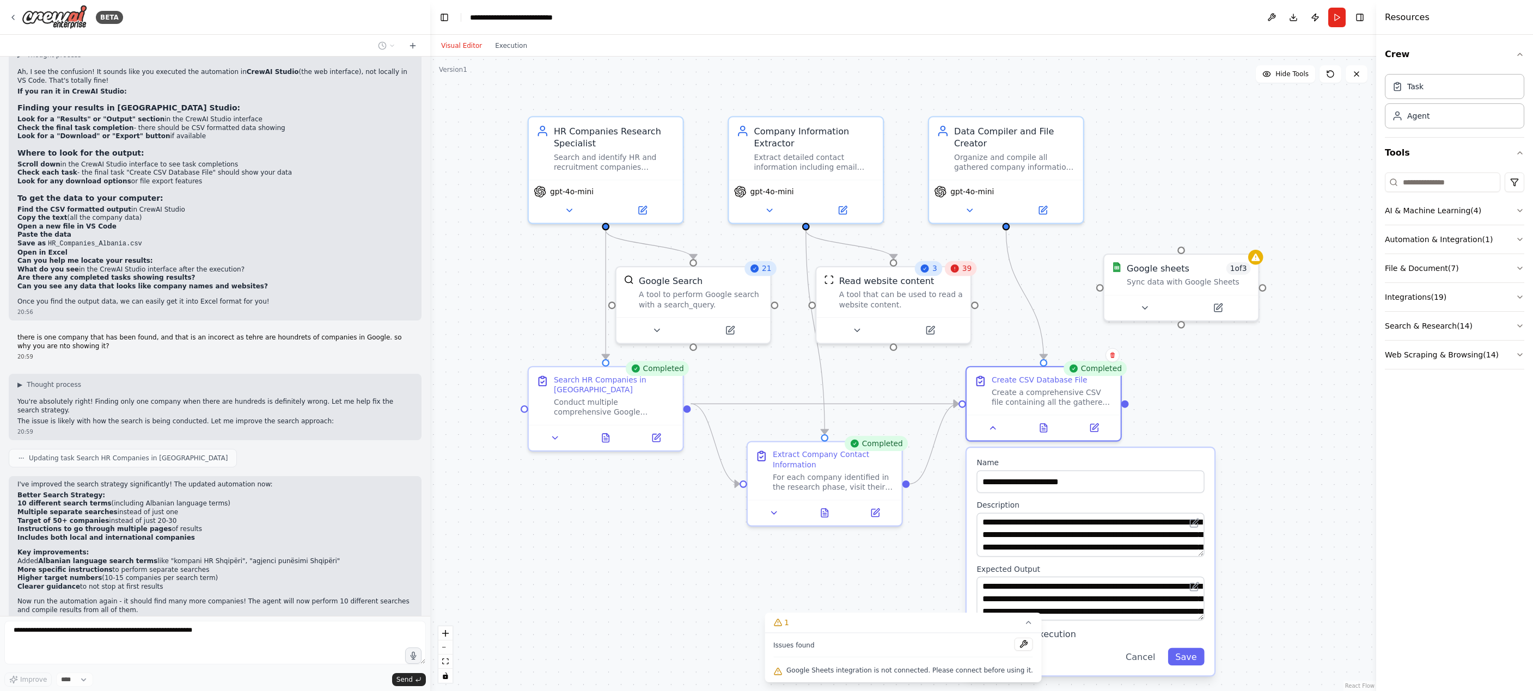
scroll to position [2993, 0]
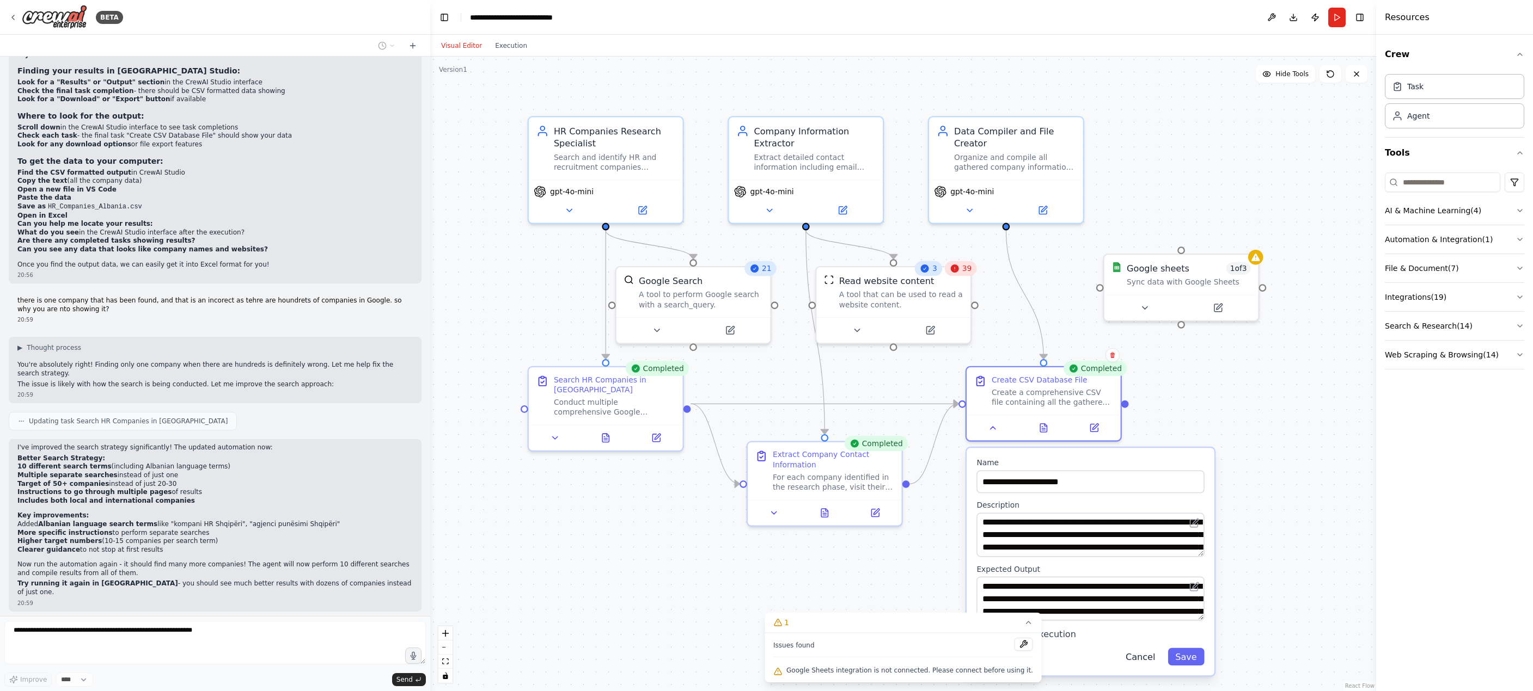
click at [1145, 664] on button "Cancel" at bounding box center [1140, 656] width 45 height 17
click at [1148, 655] on button "Cancel" at bounding box center [1140, 656] width 45 height 17
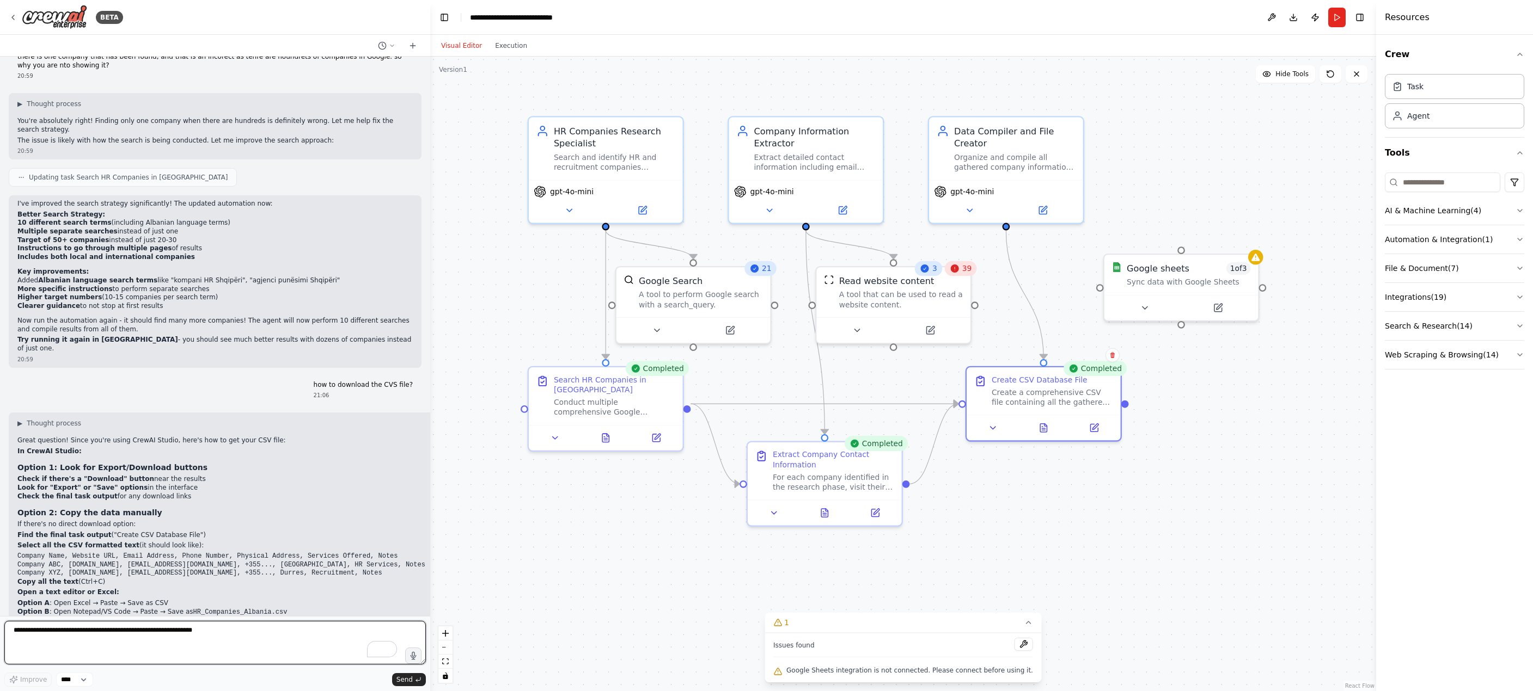
scroll to position [3247, 0]
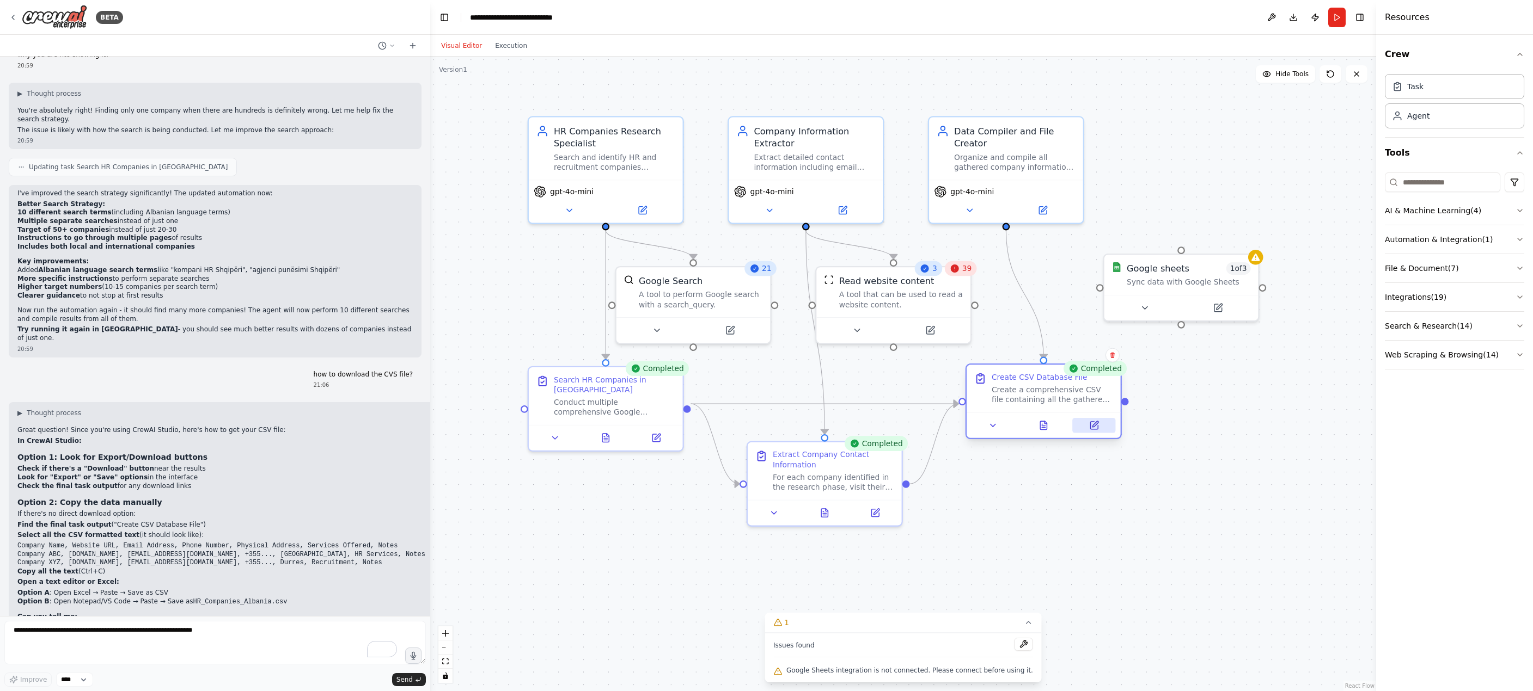
click at [1093, 425] on icon at bounding box center [1095, 424] width 6 height 6
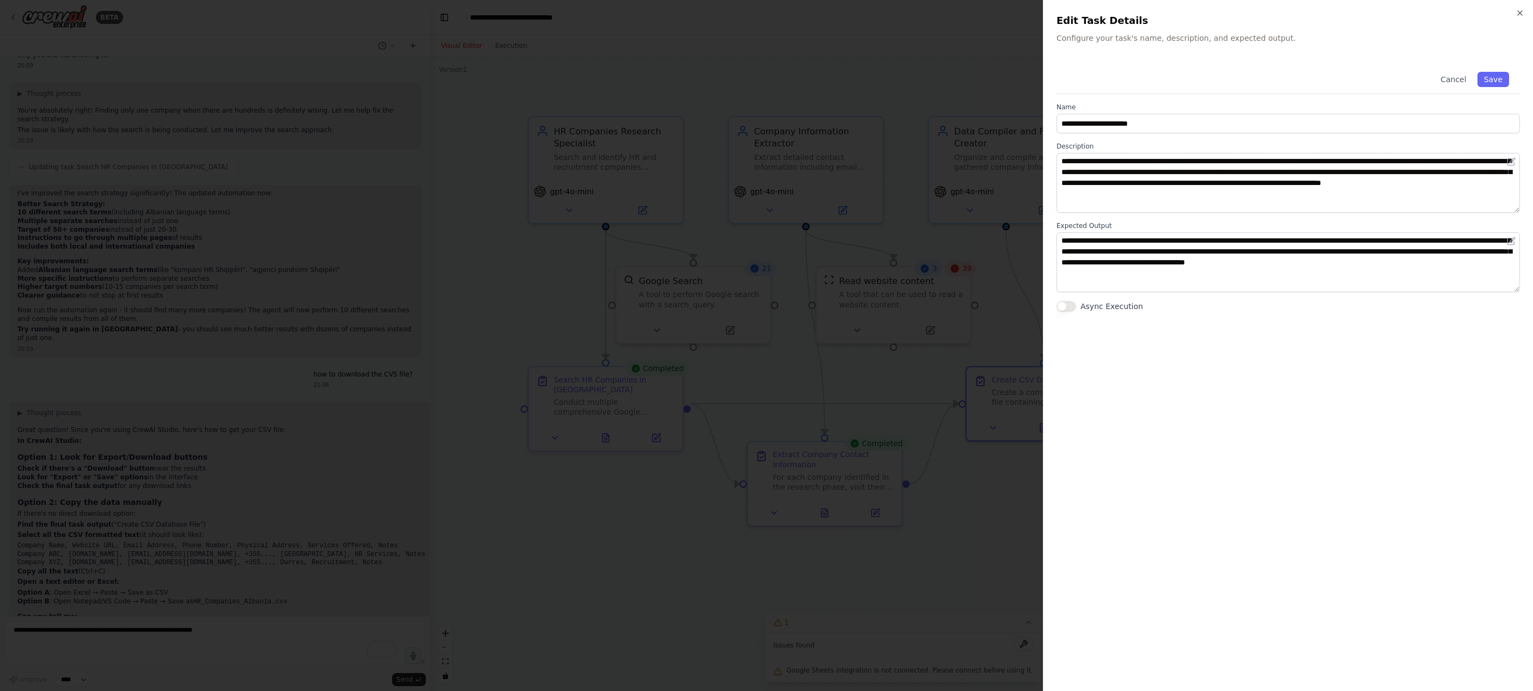
drag, startPoint x: 1521, startPoint y: 11, endPoint x: 1469, endPoint y: 58, distance: 69.8
click at [1392, 13] on icon "button" at bounding box center [1519, 13] width 9 height 9
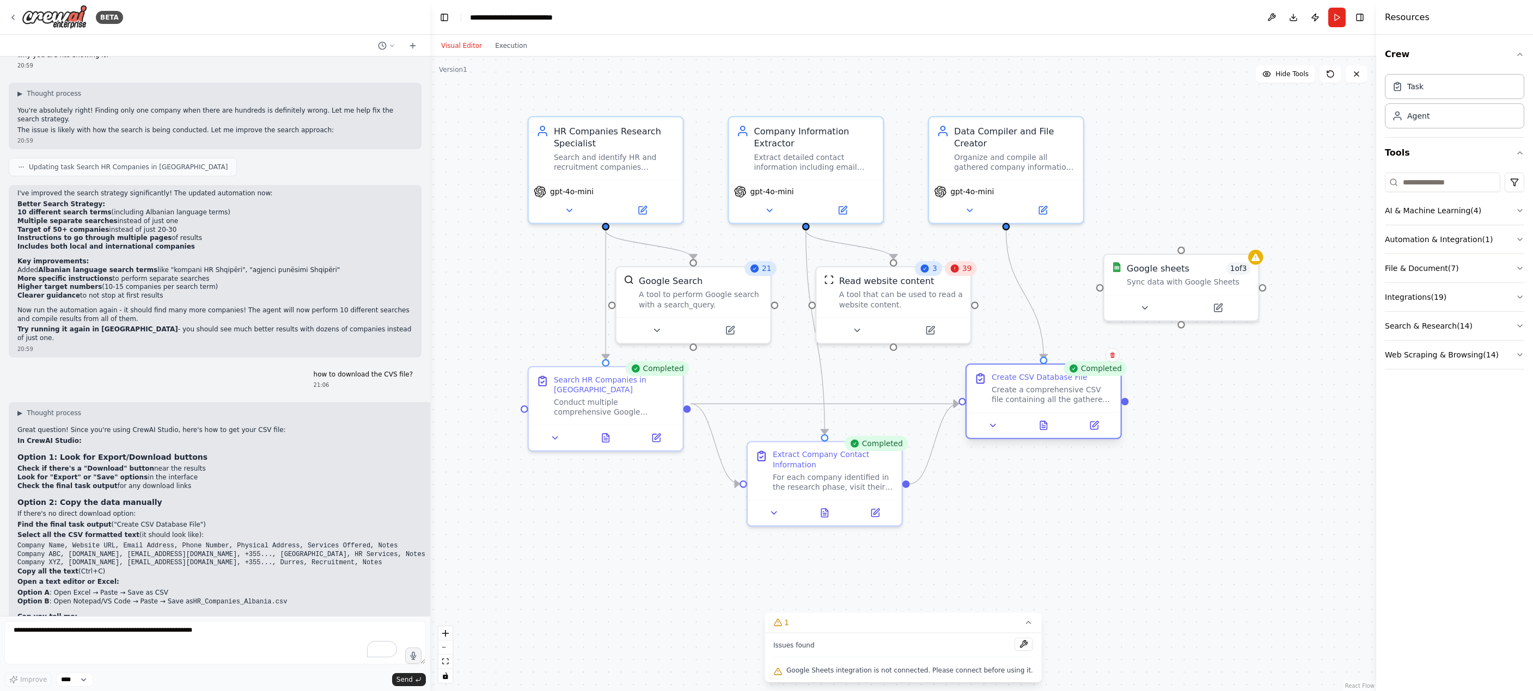
click at [1045, 436] on div at bounding box center [1043, 426] width 154 height 26
click at [1044, 428] on icon at bounding box center [1042, 428] width 3 height 0
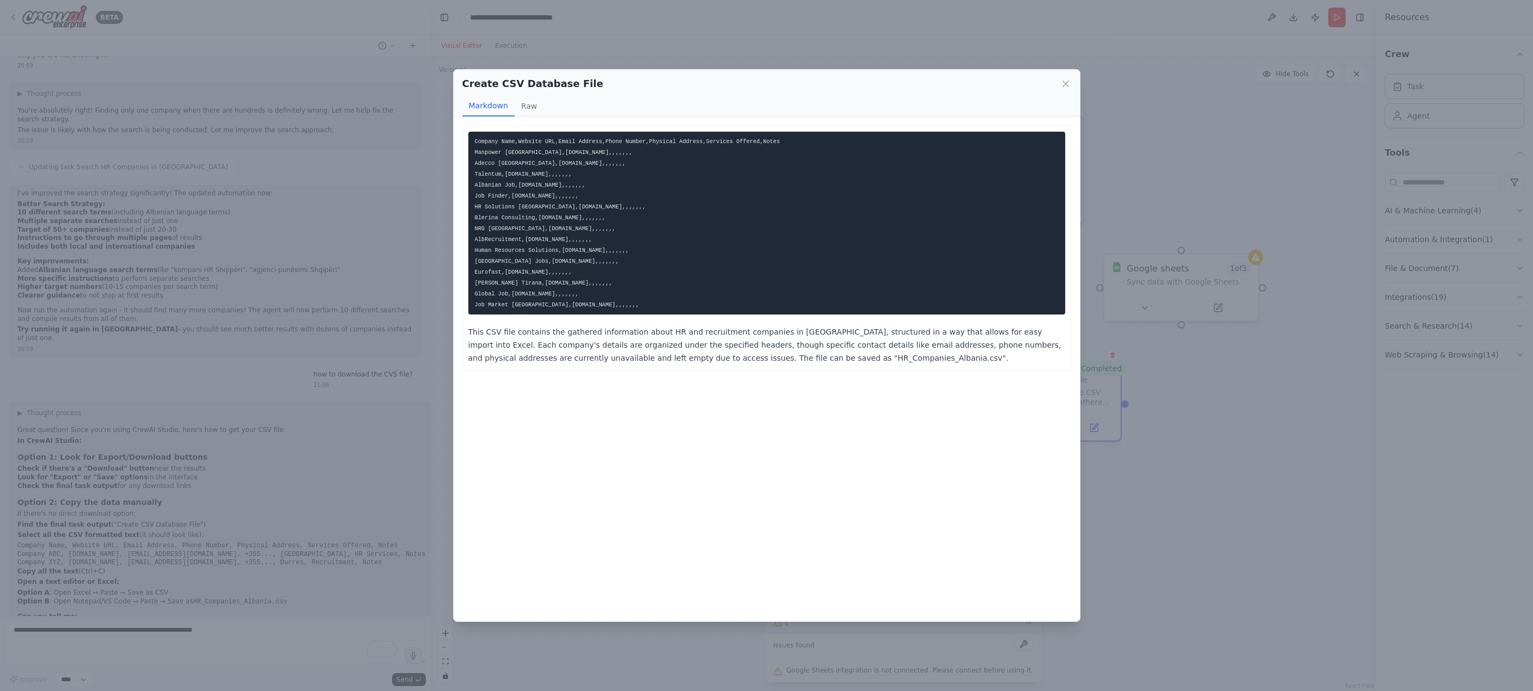
click at [1061, 76] on div "Create CSV Database File" at bounding box center [766, 83] width 609 height 15
click at [1063, 81] on icon at bounding box center [1065, 83] width 11 height 11
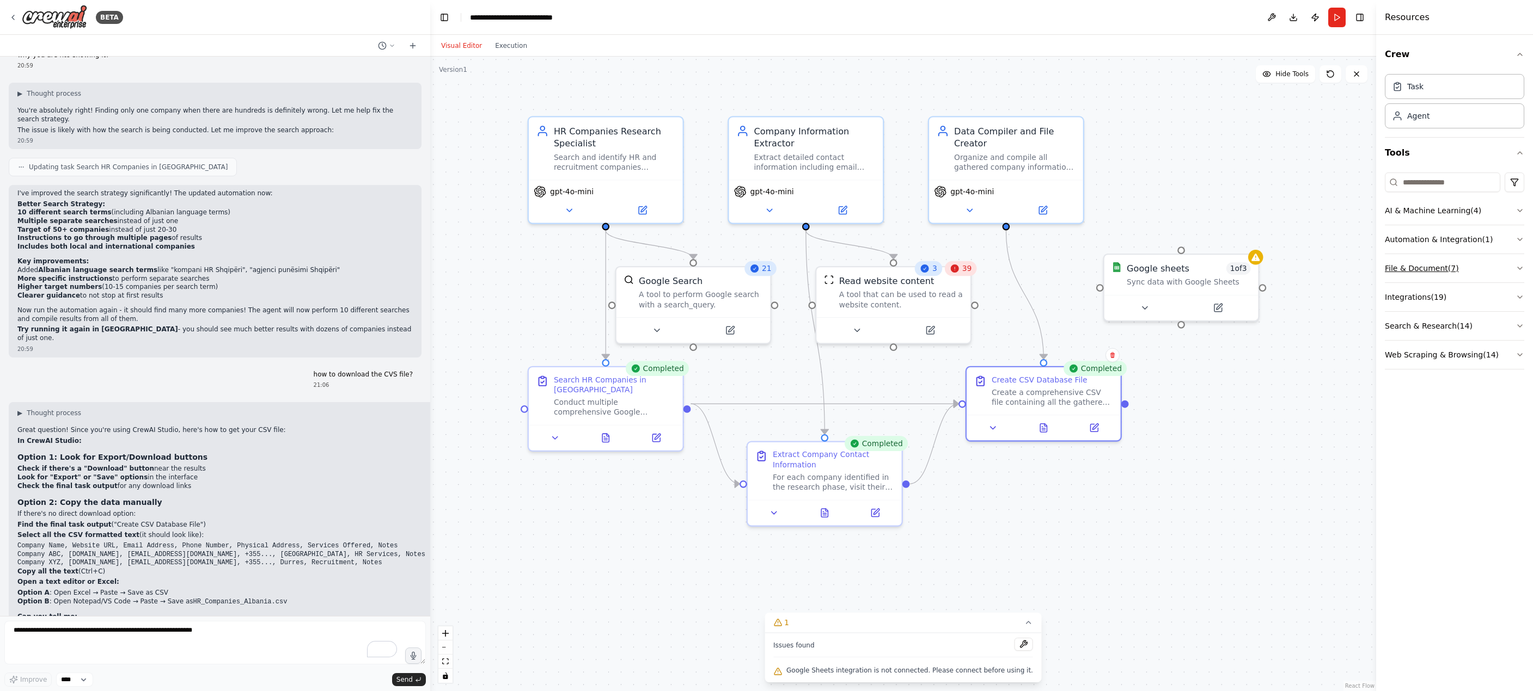
click at [1392, 265] on button "File & Document ( 7 )" at bounding box center [1453, 268] width 139 height 28
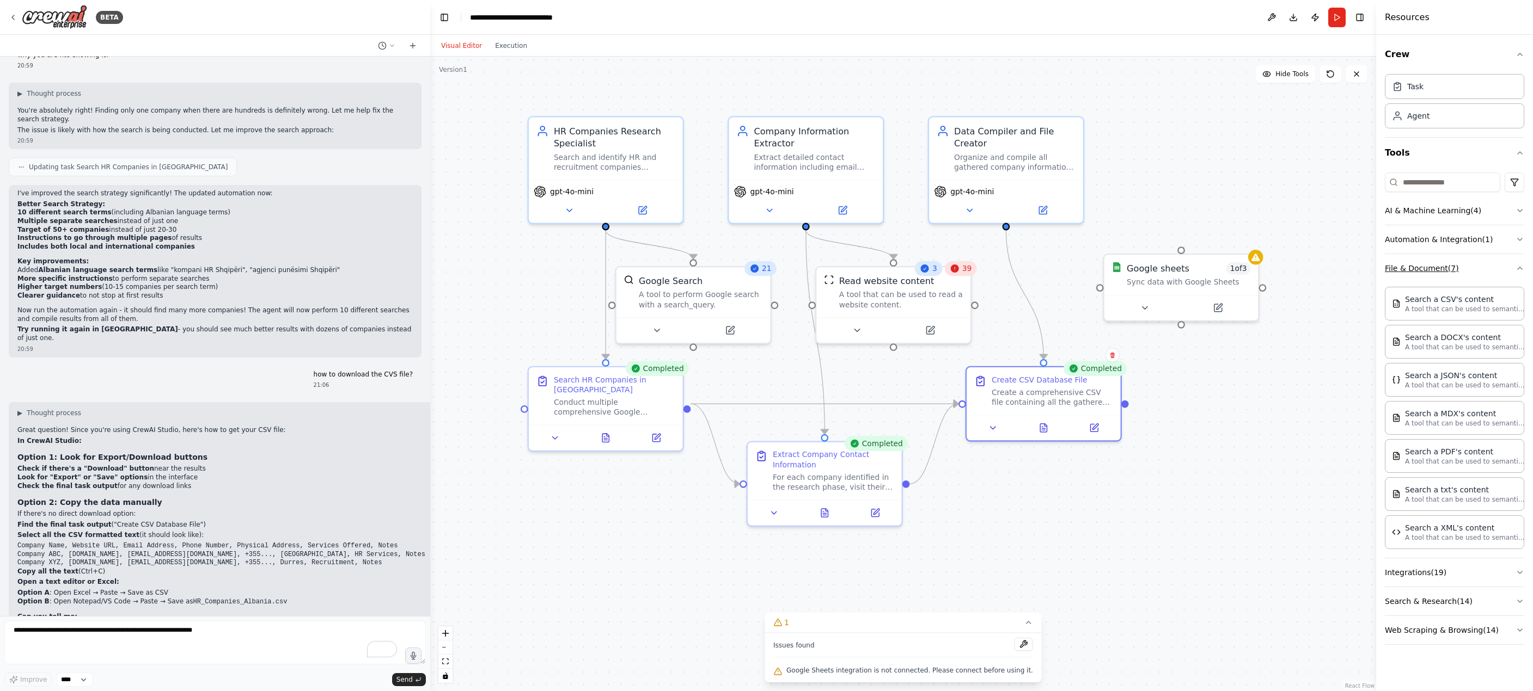
click at [1392, 265] on button "File & Document ( 7 )" at bounding box center [1453, 268] width 139 height 28
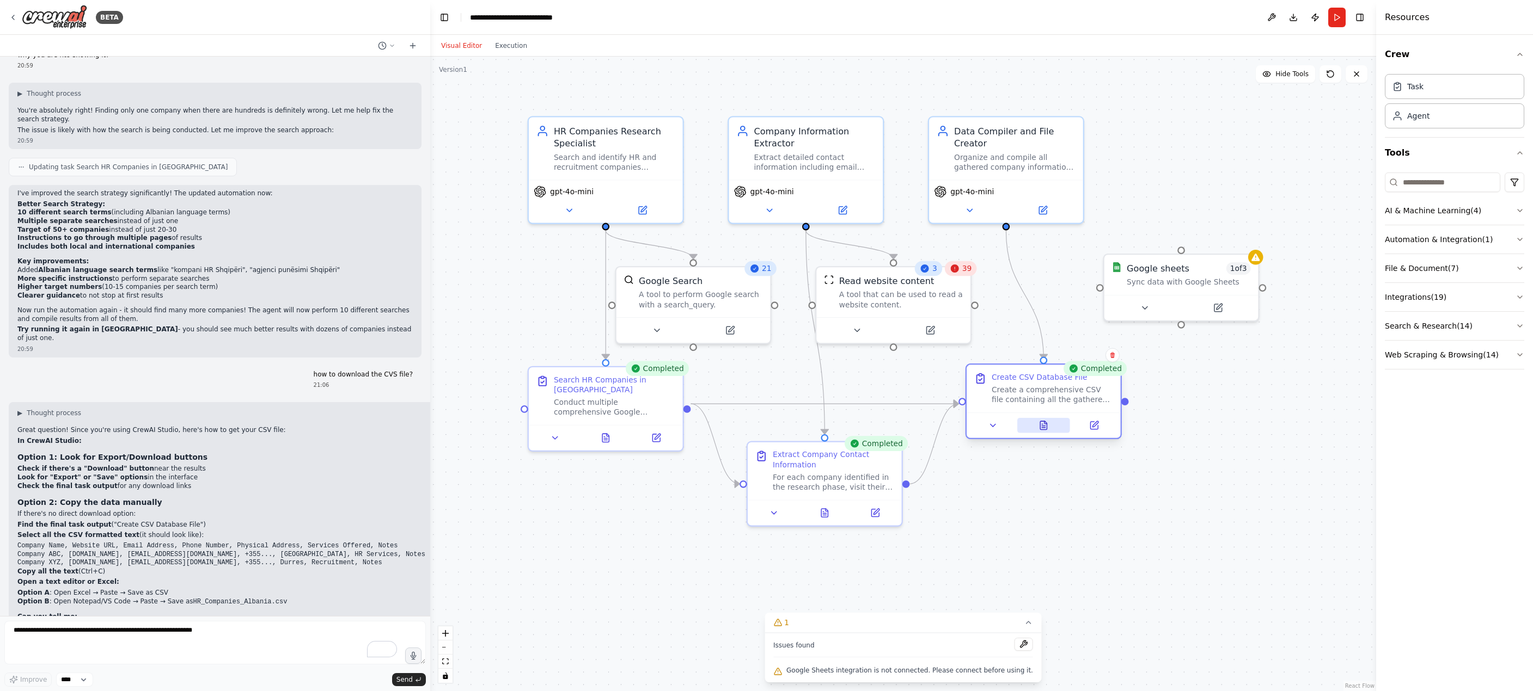
click at [1046, 427] on icon at bounding box center [1043, 425] width 7 height 8
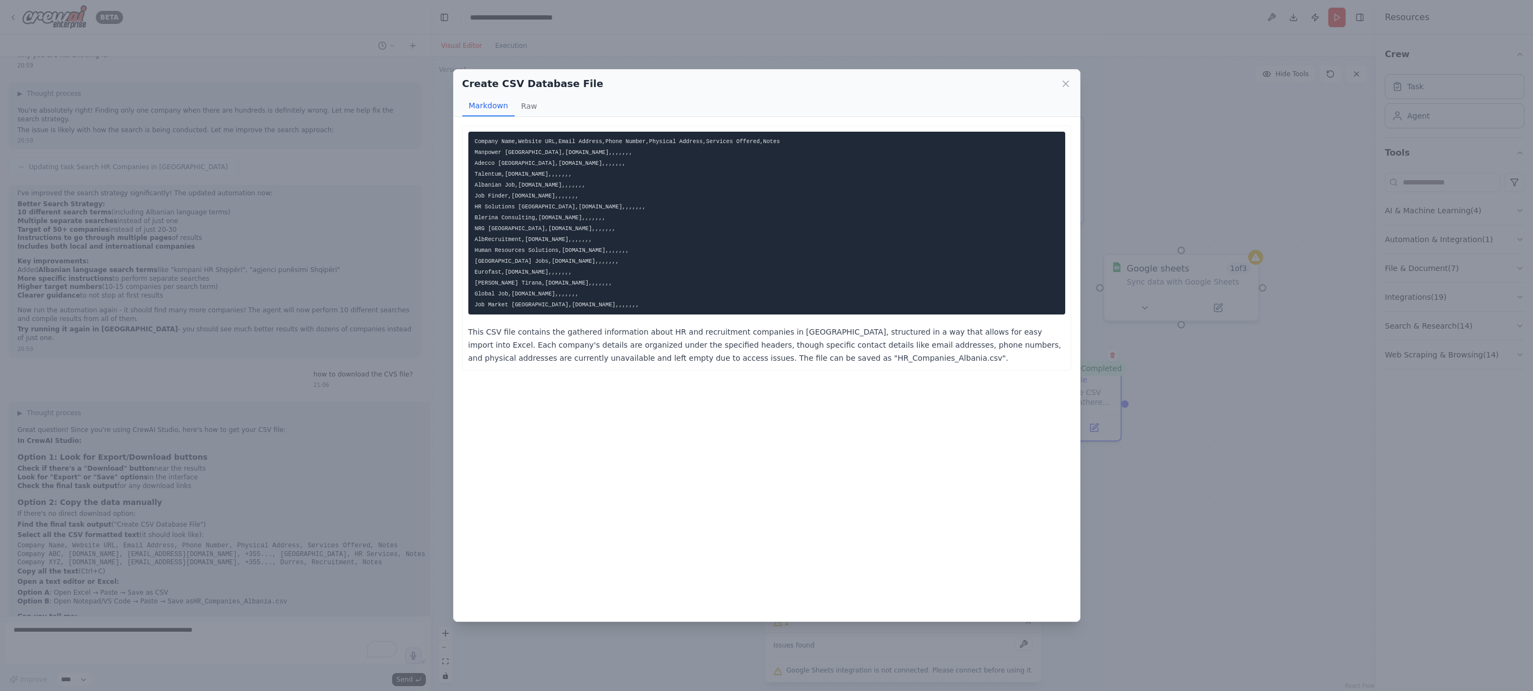
click at [1286, 514] on div "Create CSV Database File Markdown Raw Company Name,Website URL,Email Address,Ph…" at bounding box center [766, 345] width 1533 height 691
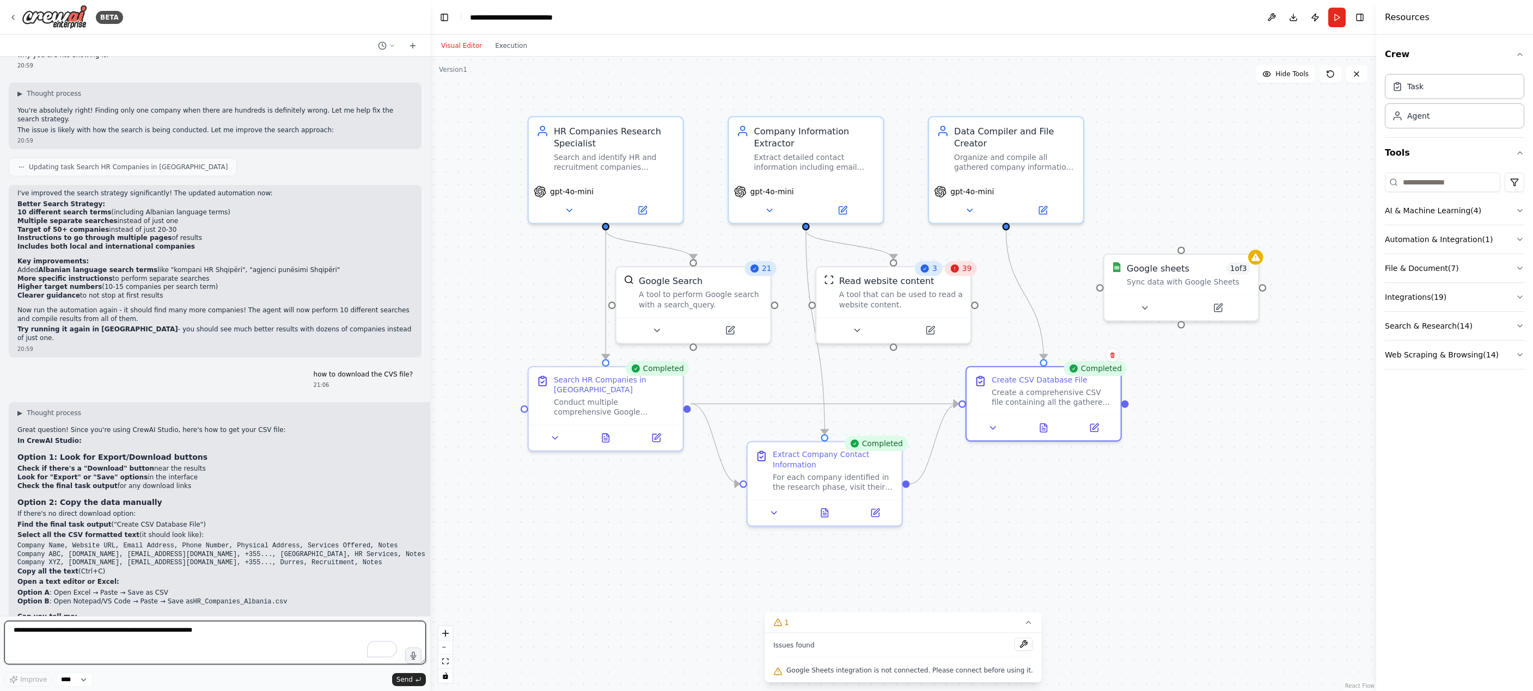
click at [142, 647] on textarea "To enrich screen reader interactions, please activate Accessibility in Grammarl…" at bounding box center [214, 643] width 421 height 44
type textarea "**********"
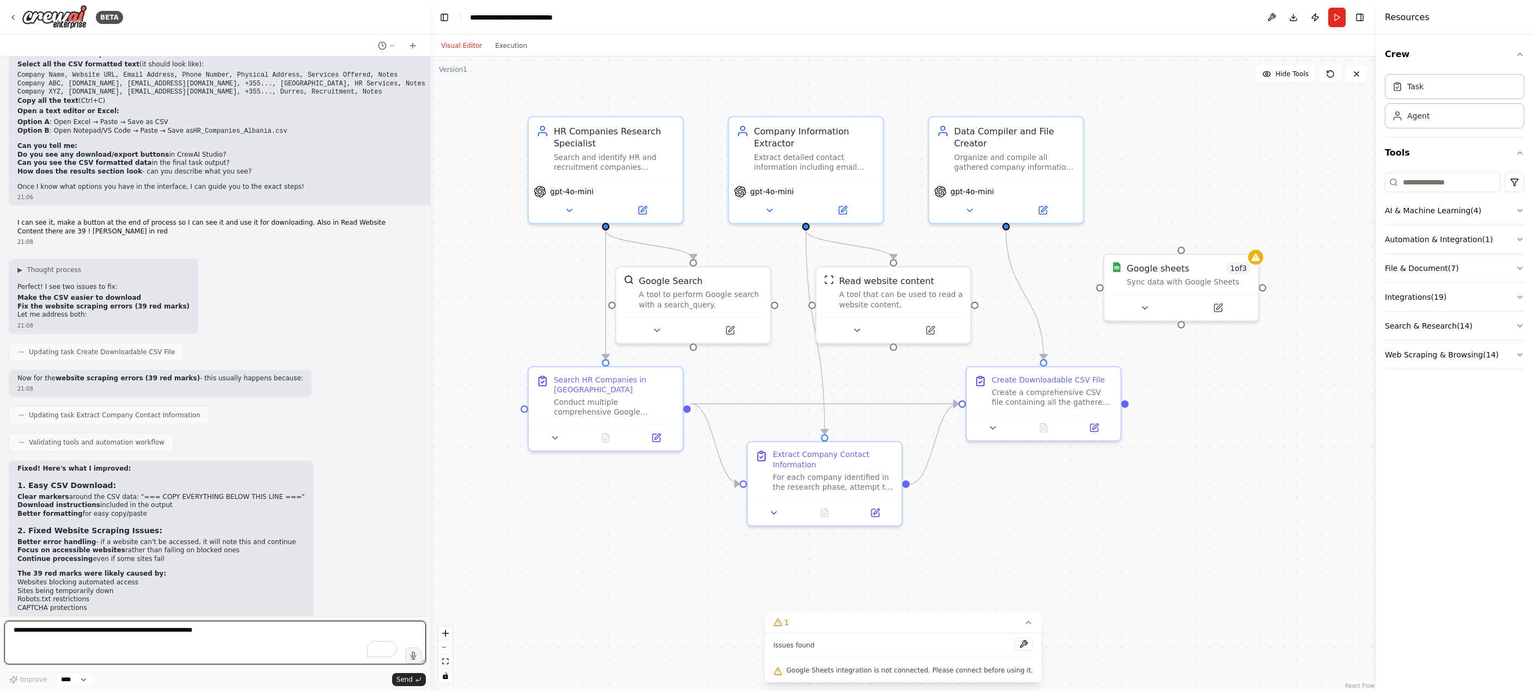
scroll to position [3727, 0]
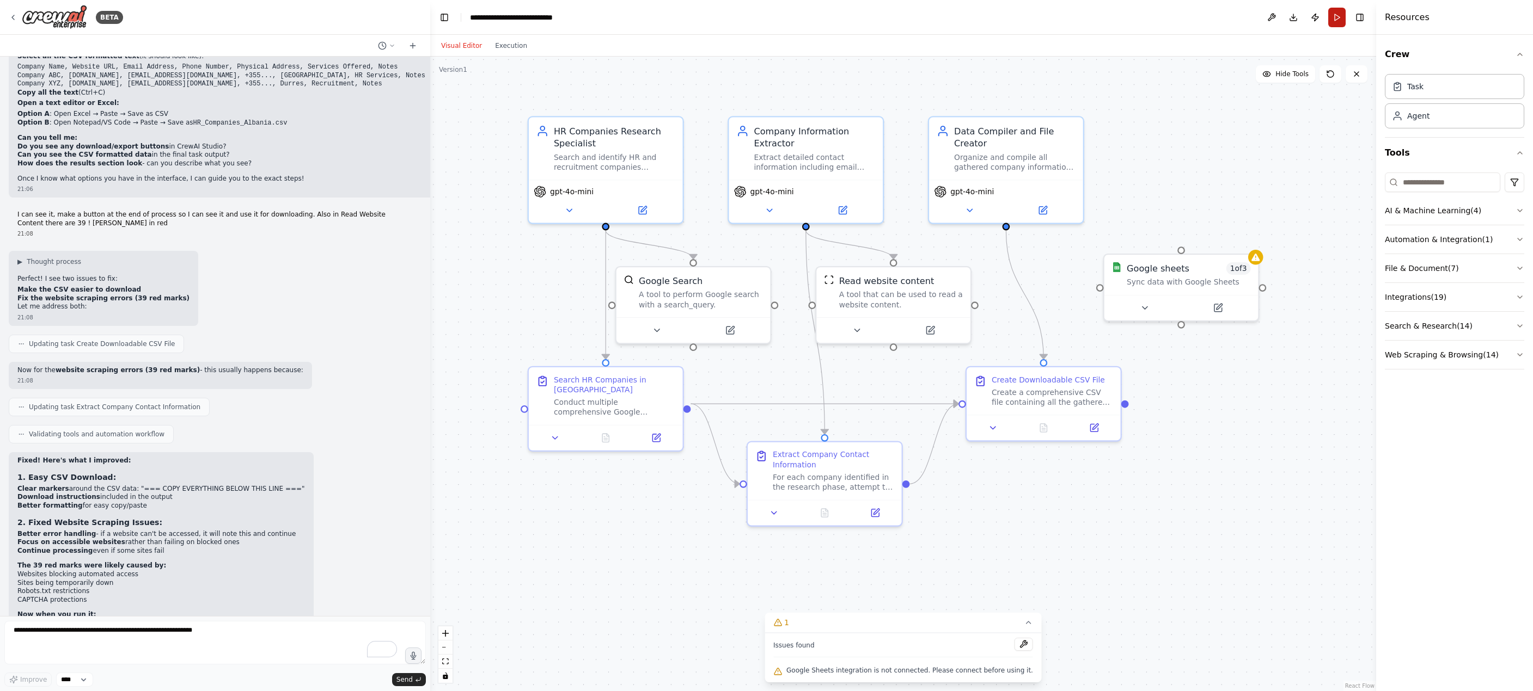
click at [1338, 16] on button "Run" at bounding box center [1336, 18] width 17 height 20
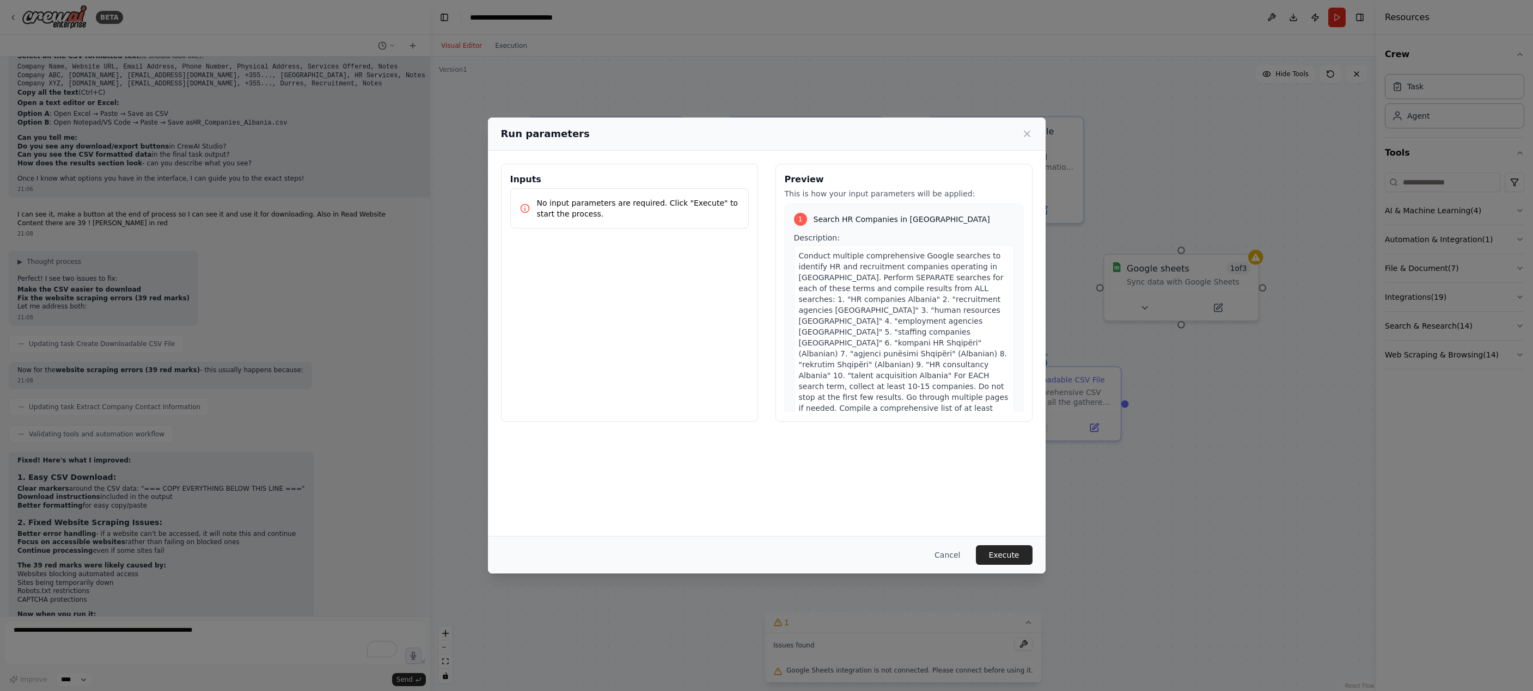
click at [862, 200] on div "Preview This is how your input parameters will be applied: 1 Search HR Companie…" at bounding box center [903, 293] width 257 height 258
click at [1027, 136] on icon at bounding box center [1026, 133] width 11 height 11
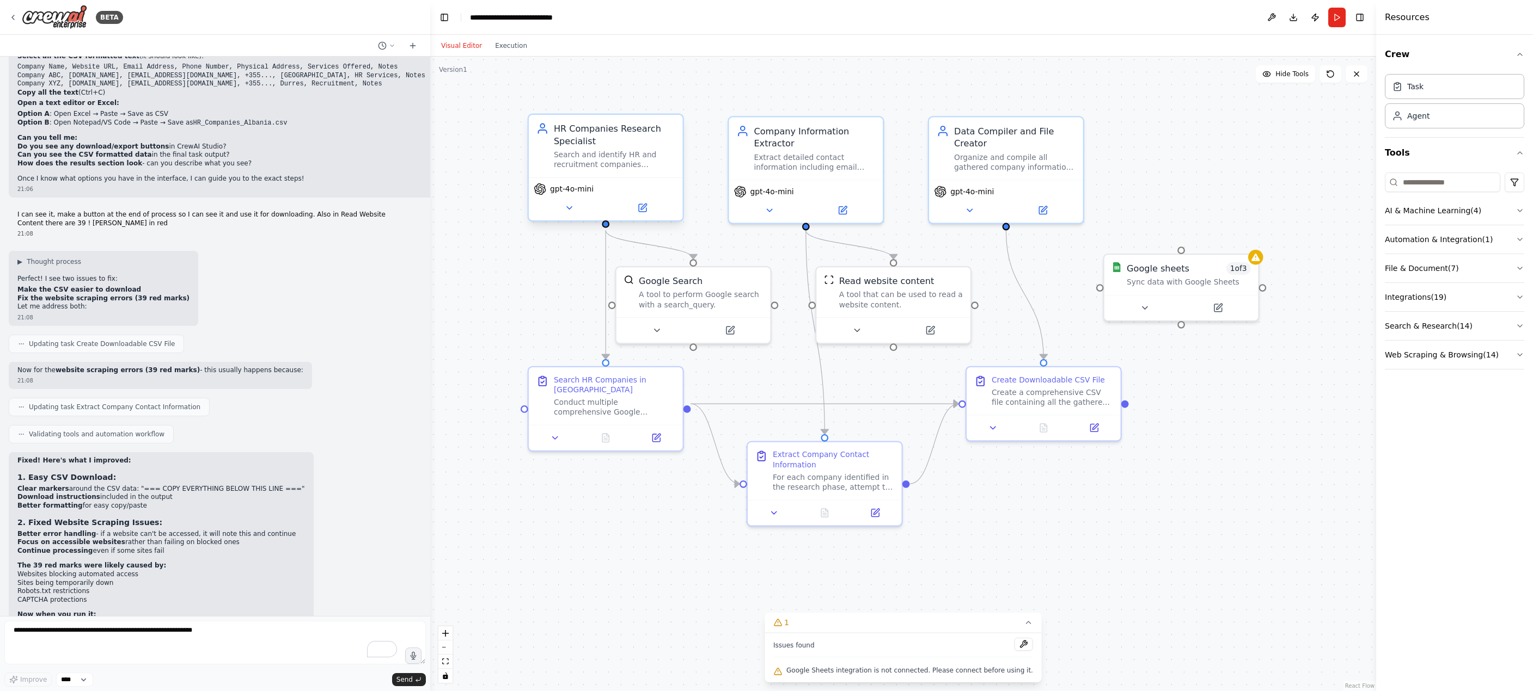
click at [609, 151] on div "Search and identify HR and recruitment companies operating in Albania, gatherin…" at bounding box center [614, 160] width 121 height 20
click at [646, 208] on icon at bounding box center [643, 208] width 8 height 8
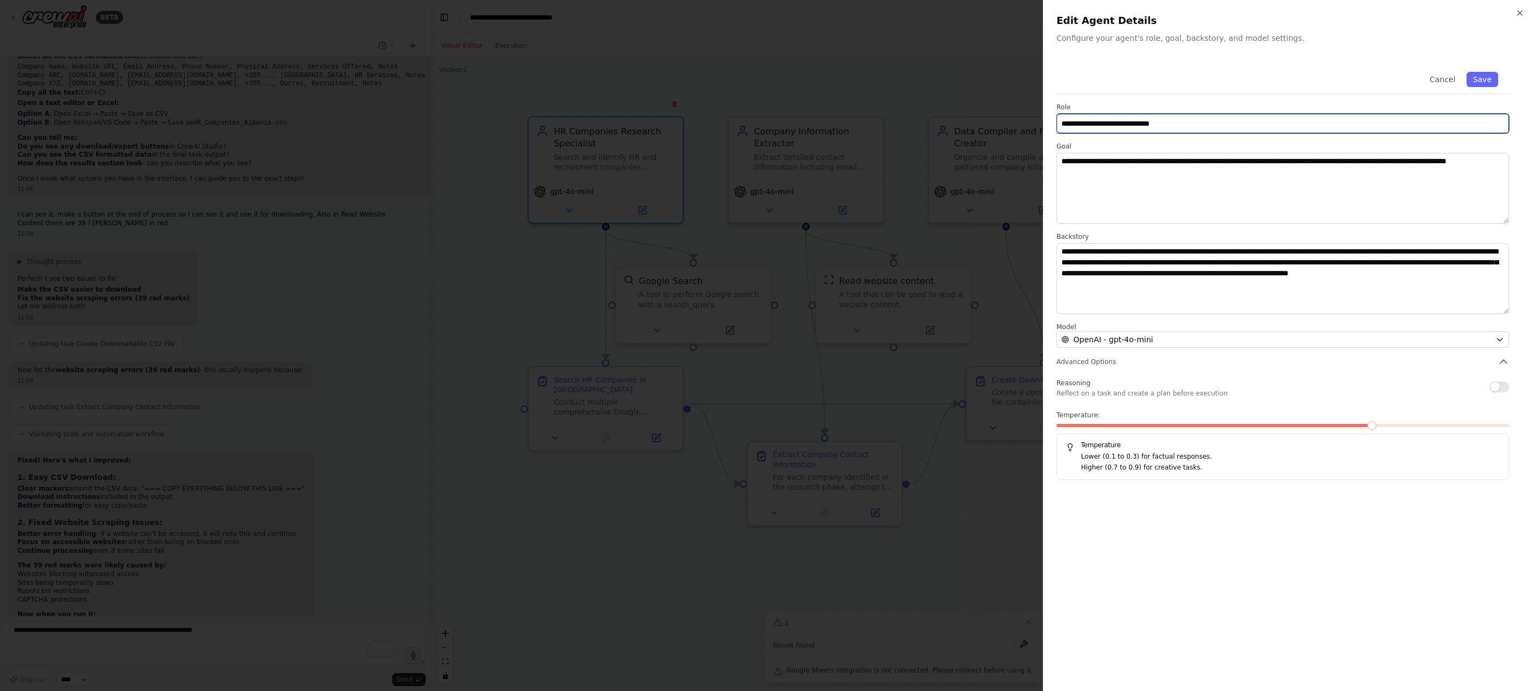
click at [1072, 122] on input "**********" at bounding box center [1282, 124] width 452 height 20
type input "**********"
click at [1392, 80] on button "Save" at bounding box center [1482, 79] width 32 height 15
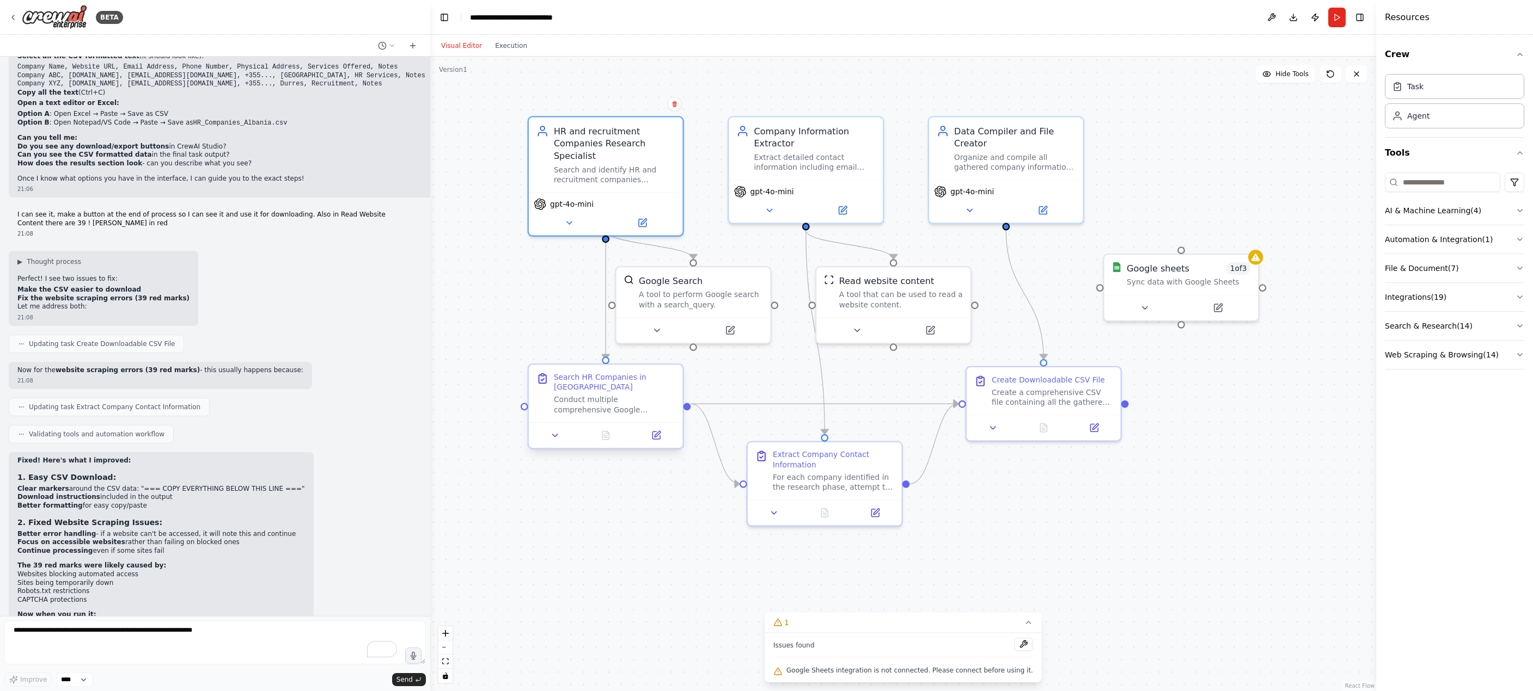
click at [605, 384] on div "Search HR Companies in Albania Conduct multiple comprehensive Google searches t…" at bounding box center [614, 393] width 121 height 42
click at [658, 431] on icon at bounding box center [656, 436] width 10 height 10
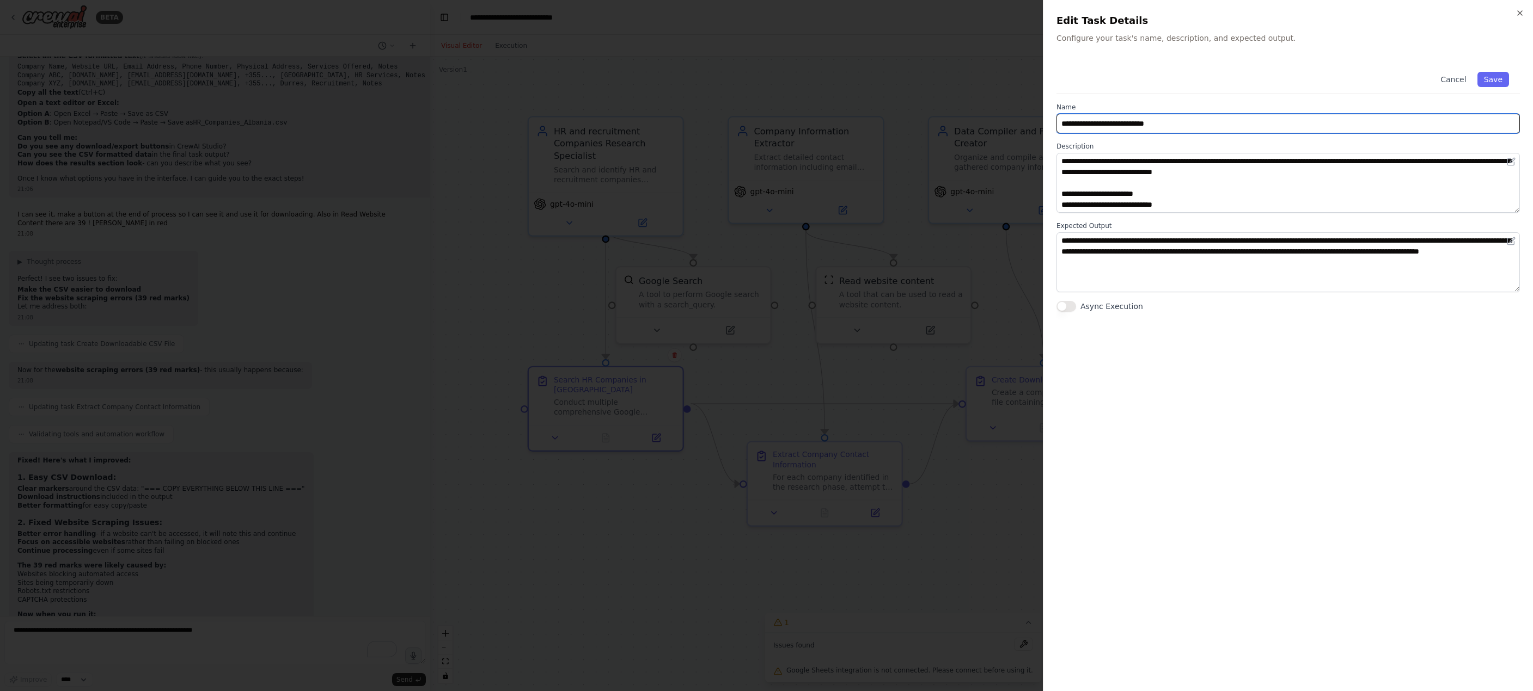
drag, startPoint x: 1096, startPoint y: 125, endPoint x: 1122, endPoint y: 162, distance: 45.5
click at [1097, 125] on input "**********" at bounding box center [1287, 124] width 463 height 20
click at [1133, 122] on input "**********" at bounding box center [1287, 124] width 463 height 20
type input "**********"
drag, startPoint x: 1133, startPoint y: 122, endPoint x: 1132, endPoint y: 464, distance: 341.9
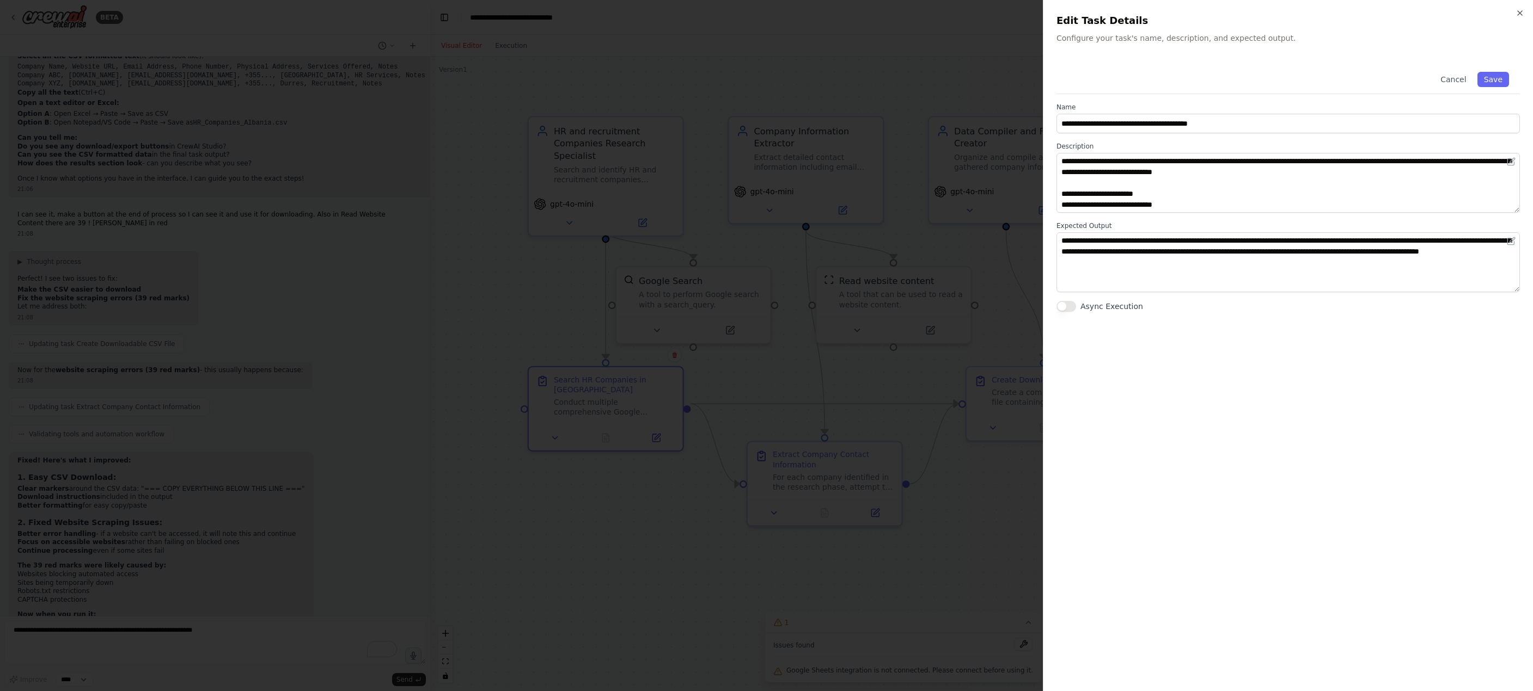
click at [1126, 469] on div "**********" at bounding box center [1287, 369] width 463 height 617
click at [1392, 79] on button "Save" at bounding box center [1493, 79] width 32 height 15
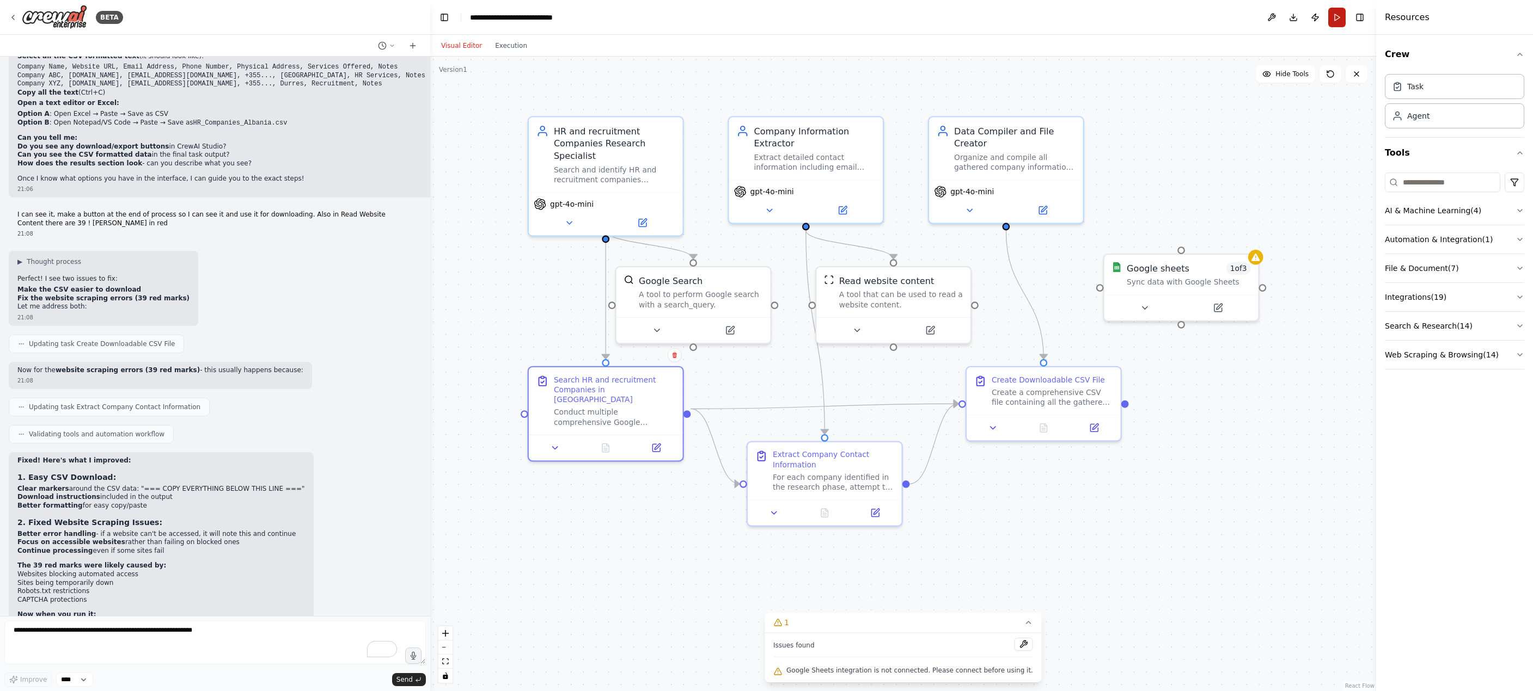
click at [1335, 15] on button "Run" at bounding box center [1336, 18] width 17 height 20
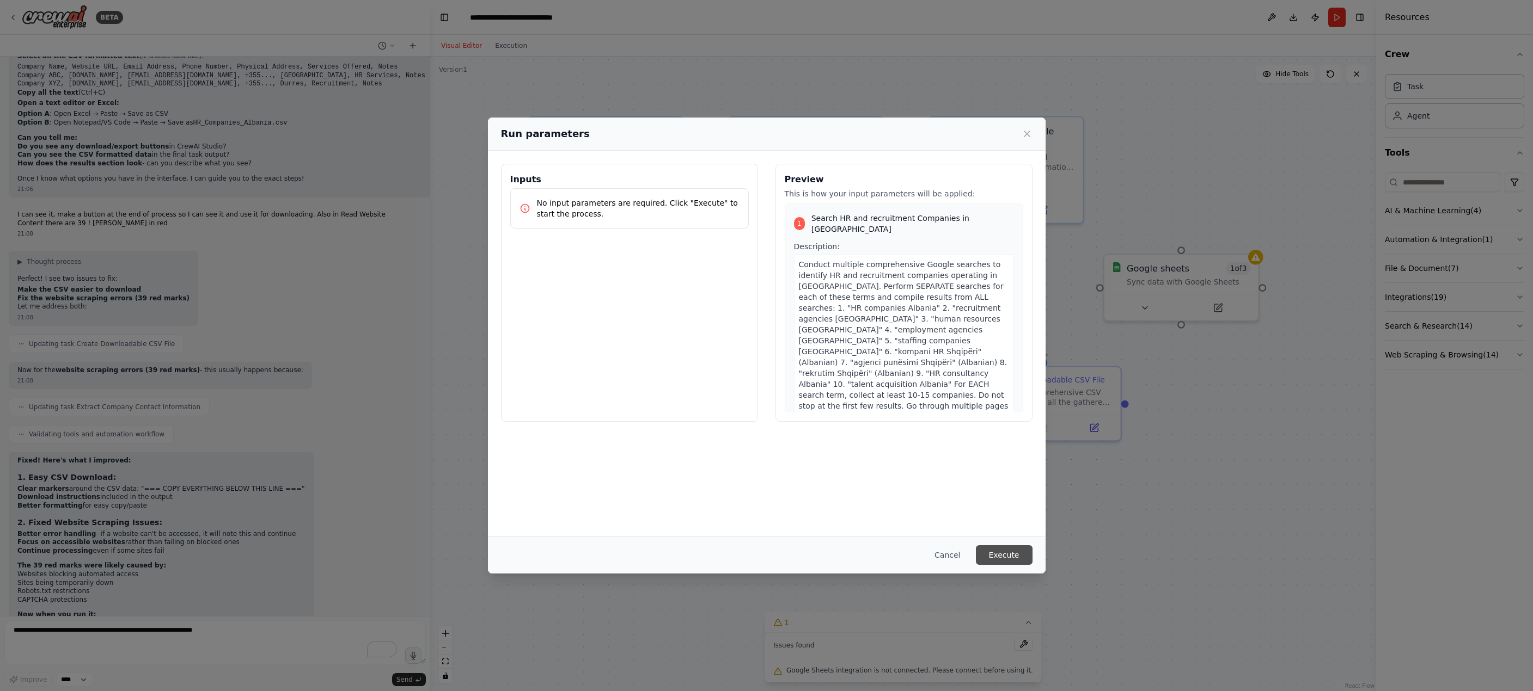
click at [1013, 562] on button "Execute" at bounding box center [1004, 556] width 57 height 20
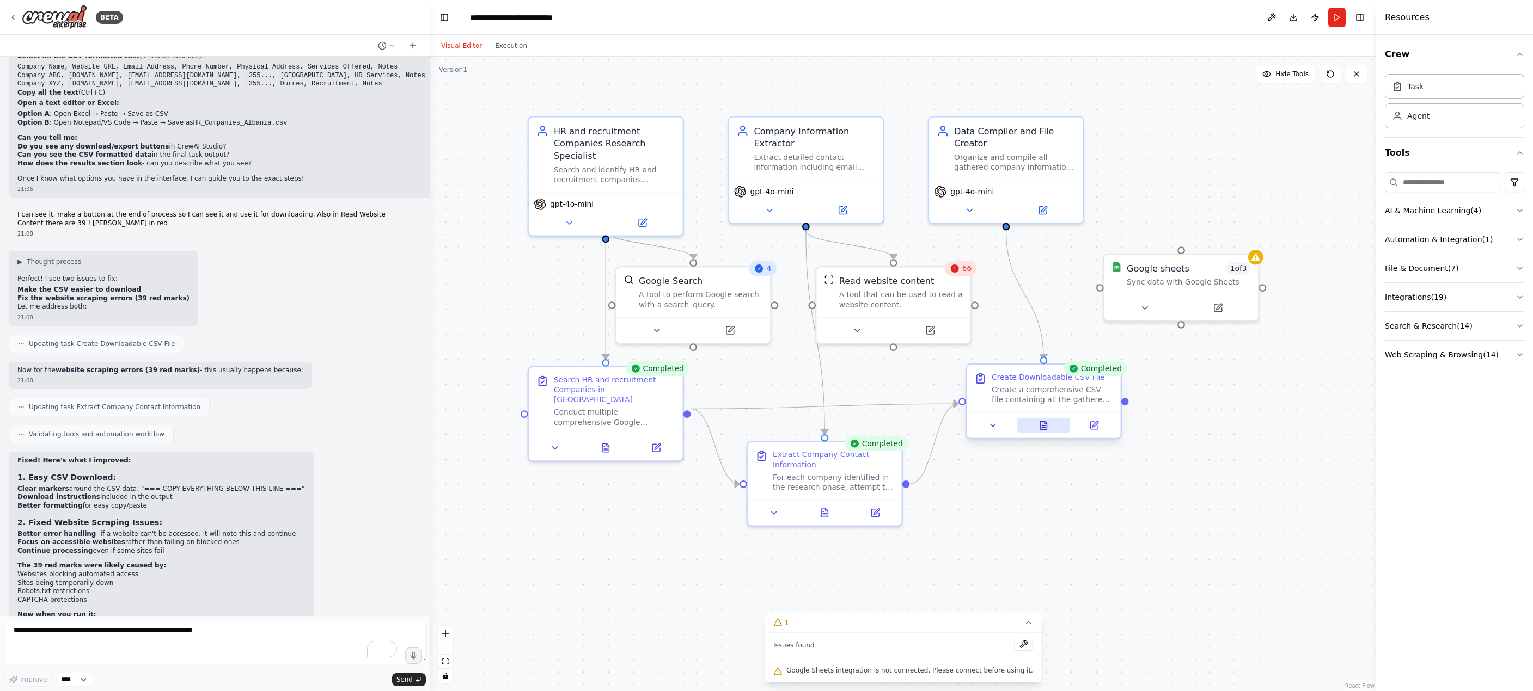
click at [1044, 428] on icon at bounding box center [1042, 428] width 3 height 0
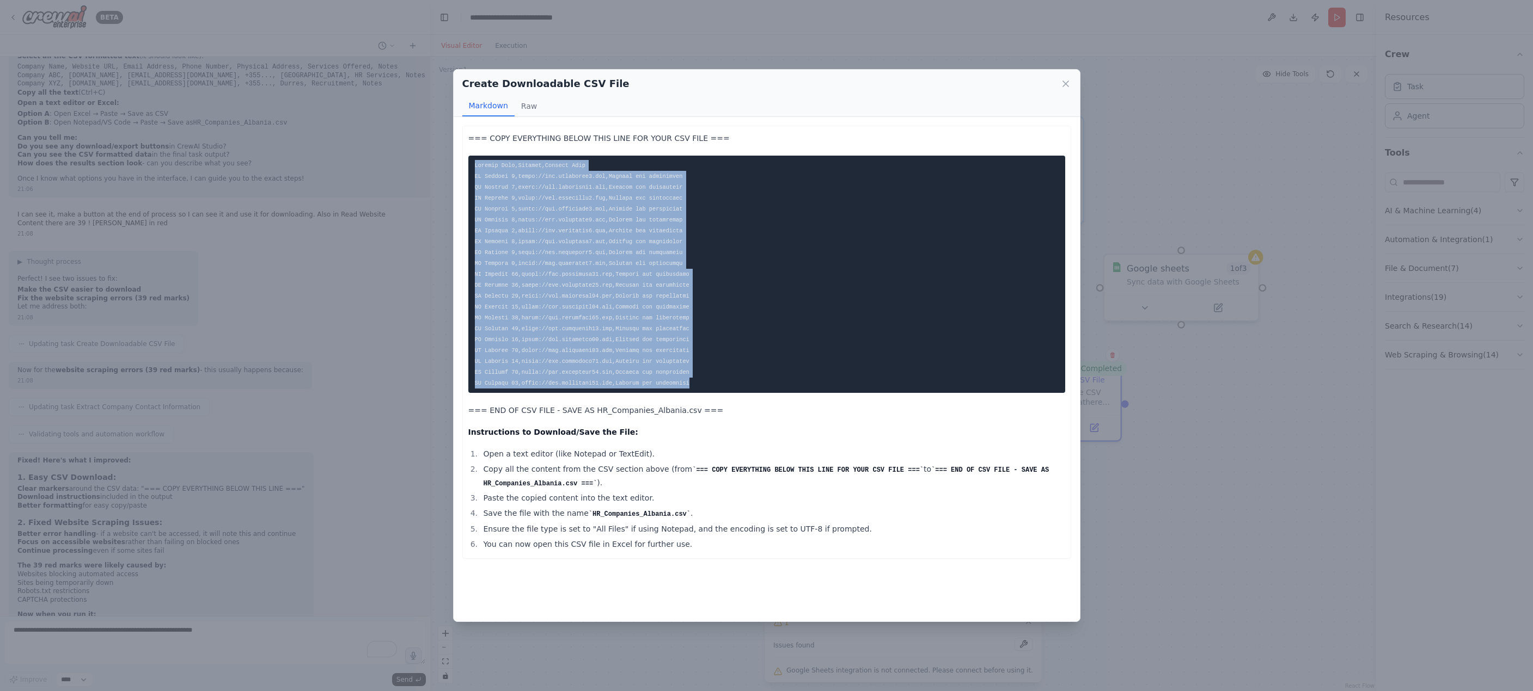
drag, startPoint x: 474, startPoint y: 163, endPoint x: 693, endPoint y: 387, distance: 313.0
click at [694, 387] on pre at bounding box center [766, 274] width 597 height 237
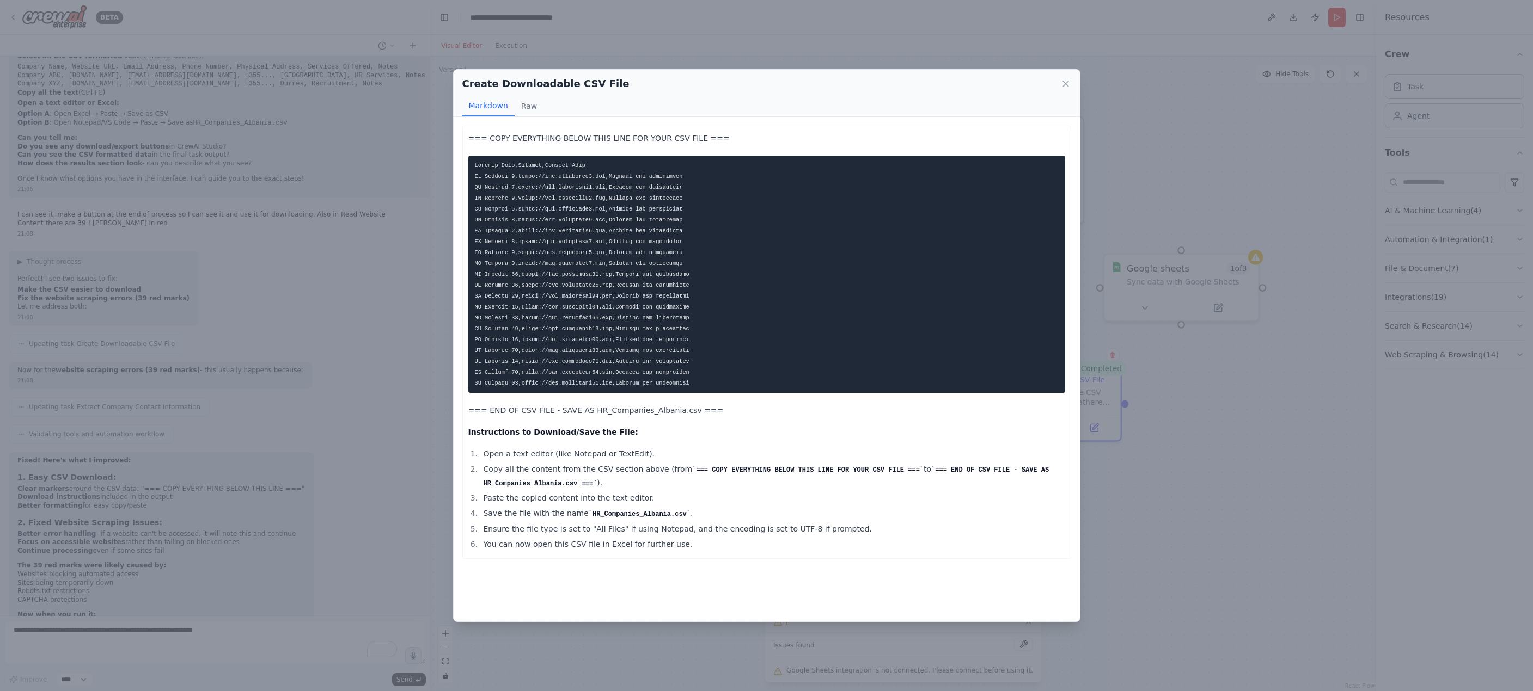
click at [563, 136] on p "=== COPY EVERYTHING BELOW THIS LINE FOR YOUR CSV FILE ===" at bounding box center [766, 138] width 597 height 13
drag, startPoint x: 646, startPoint y: 277, endPoint x: 763, endPoint y: 266, distance: 117.0
click at [655, 278] on code at bounding box center [582, 274] width 214 height 224
drag, startPoint x: 525, startPoint y: 436, endPoint x: 529, endPoint y: 425, distance: 11.7
click at [526, 433] on strong "Instructions to Download/Save the File:" at bounding box center [553, 432] width 170 height 9
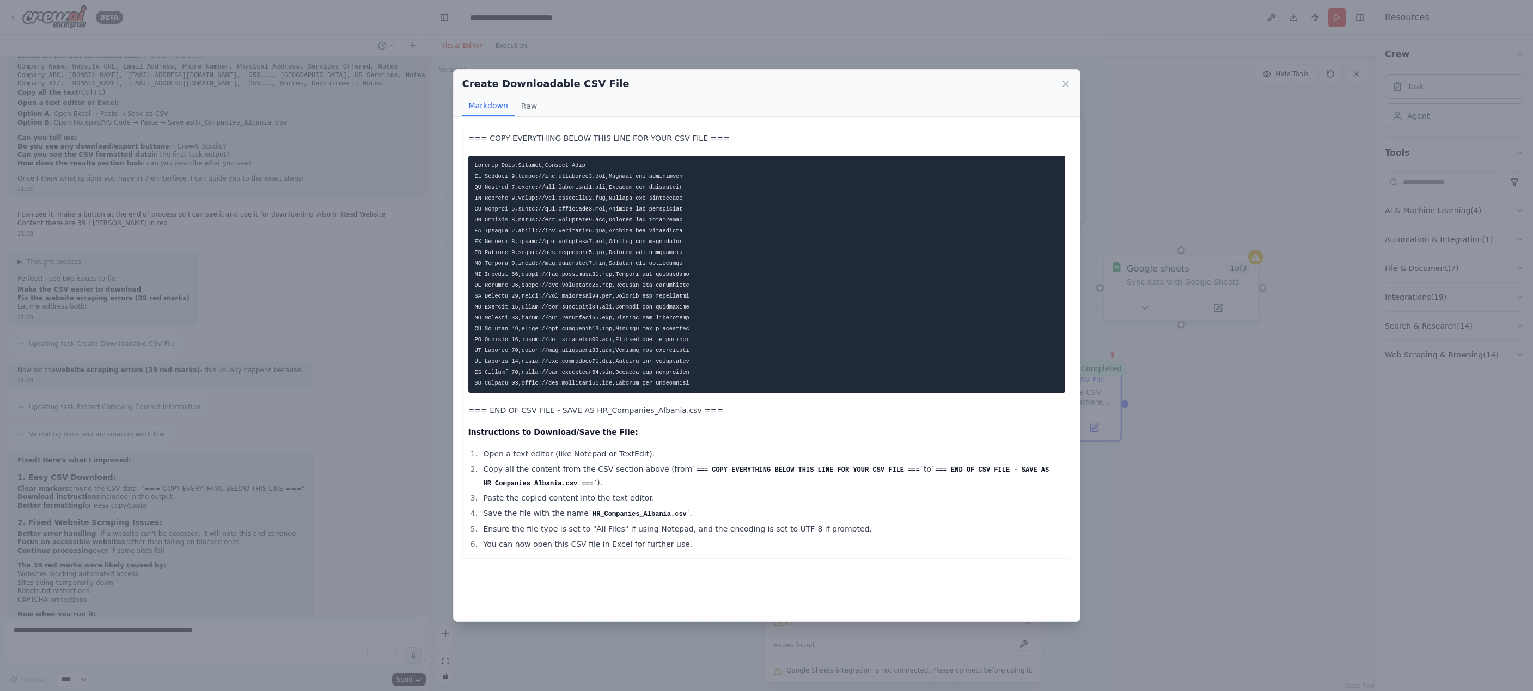
click at [534, 411] on p "=== END OF CSV FILE - SAVE AS HR_Companies_Albania.csv ===" at bounding box center [766, 410] width 597 height 13
click at [538, 333] on code at bounding box center [582, 274] width 214 height 224
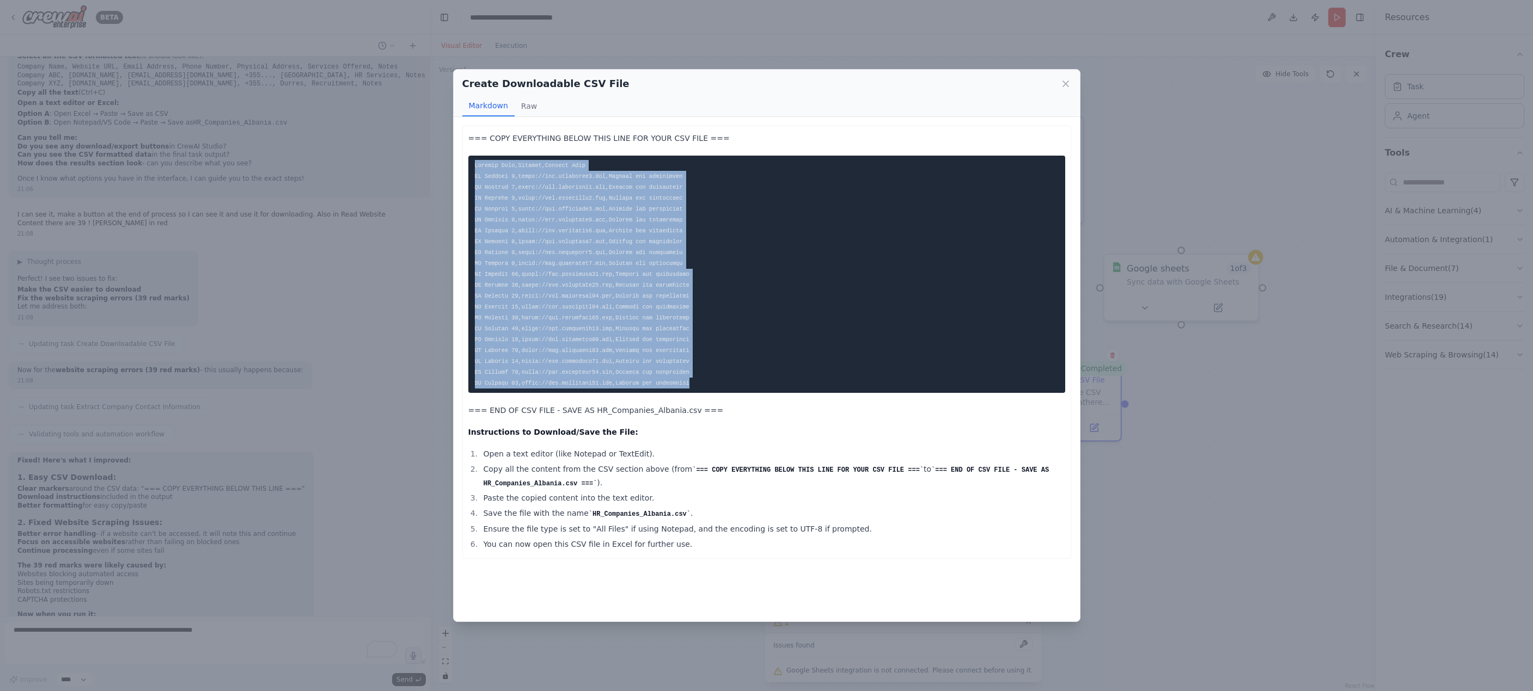
drag, startPoint x: 475, startPoint y: 164, endPoint x: 700, endPoint y: 384, distance: 313.8
click at [700, 384] on pre at bounding box center [766, 274] width 597 height 237
copy code "Company Name,Website,Contact Info HR Company 1,https://www.hrcompany1.com,Websi…"
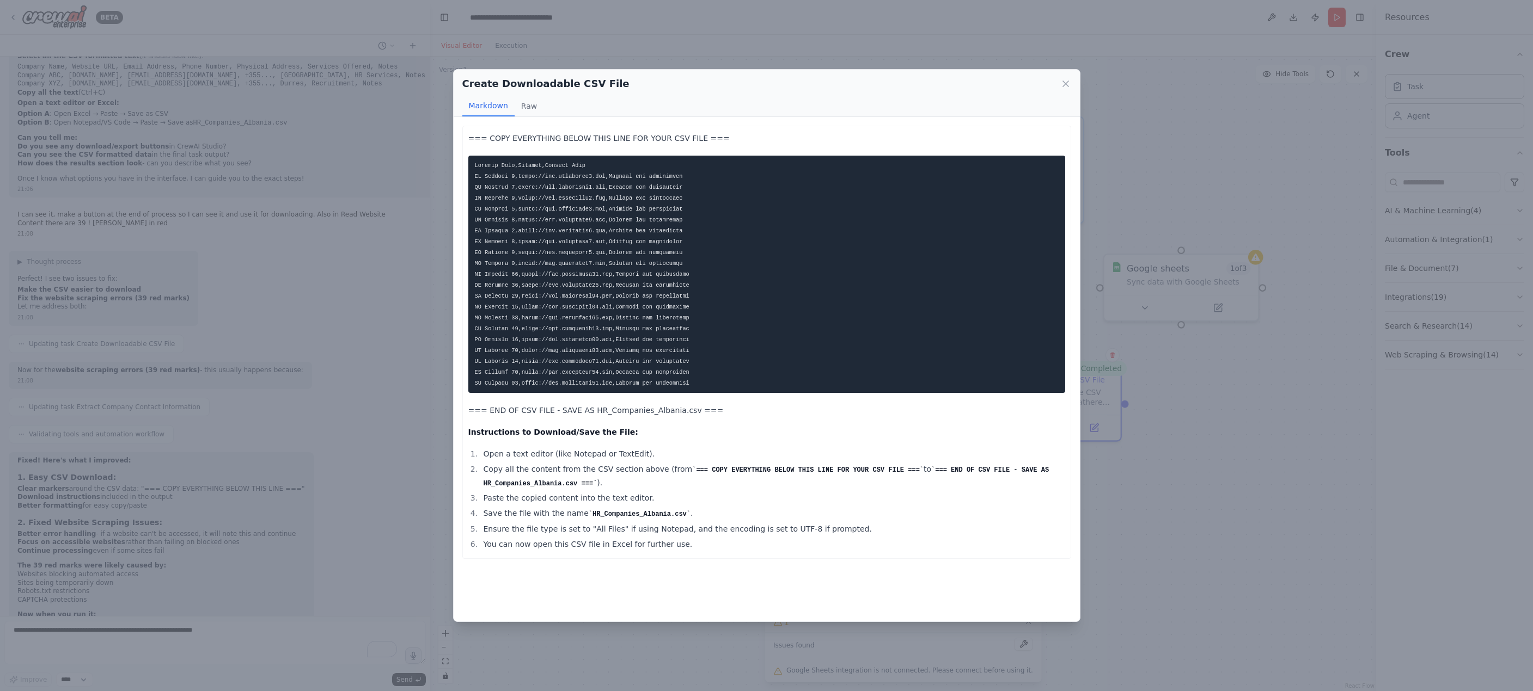
click at [854, 510] on li "Save the file with the name HR_Companies_Albania.csv ." at bounding box center [772, 514] width 585 height 14
click at [1063, 83] on icon at bounding box center [1065, 83] width 11 height 11
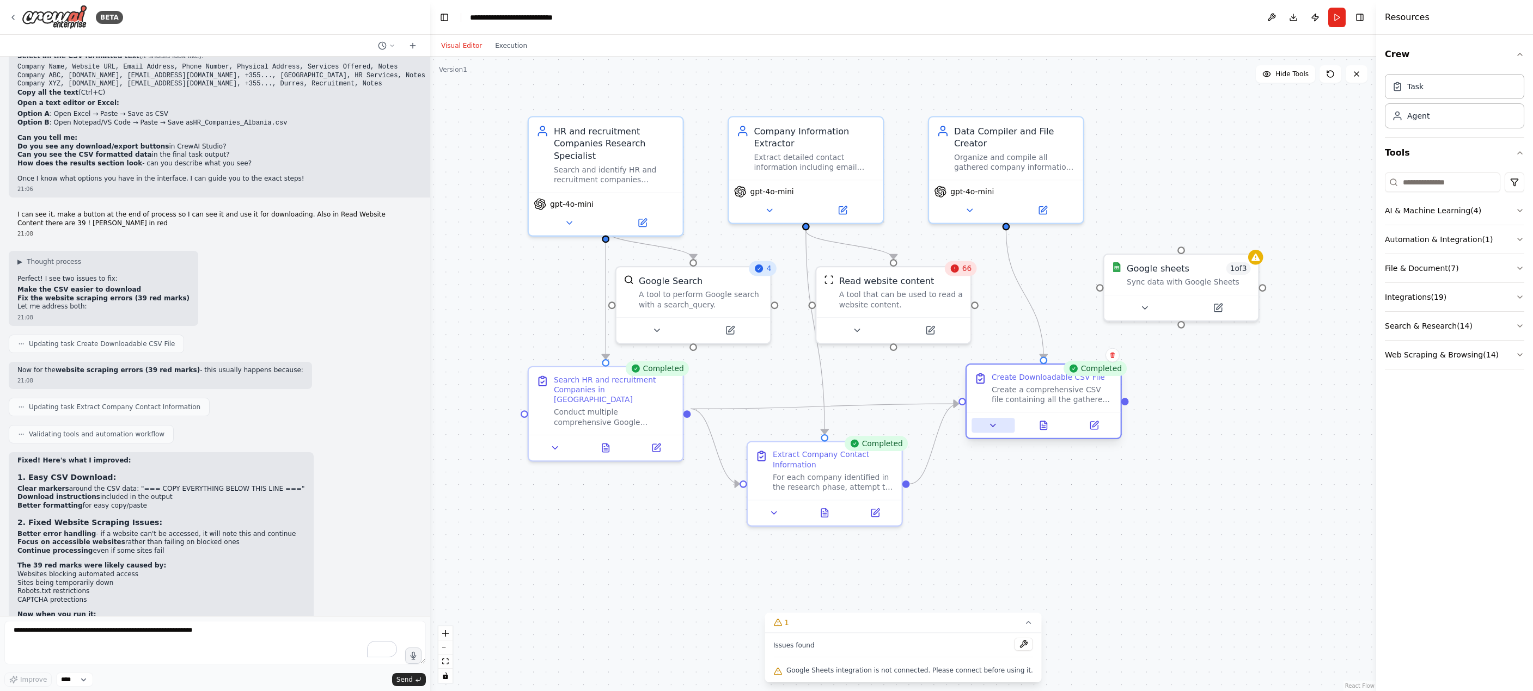
click at [994, 425] on icon at bounding box center [992, 426] width 5 height 3
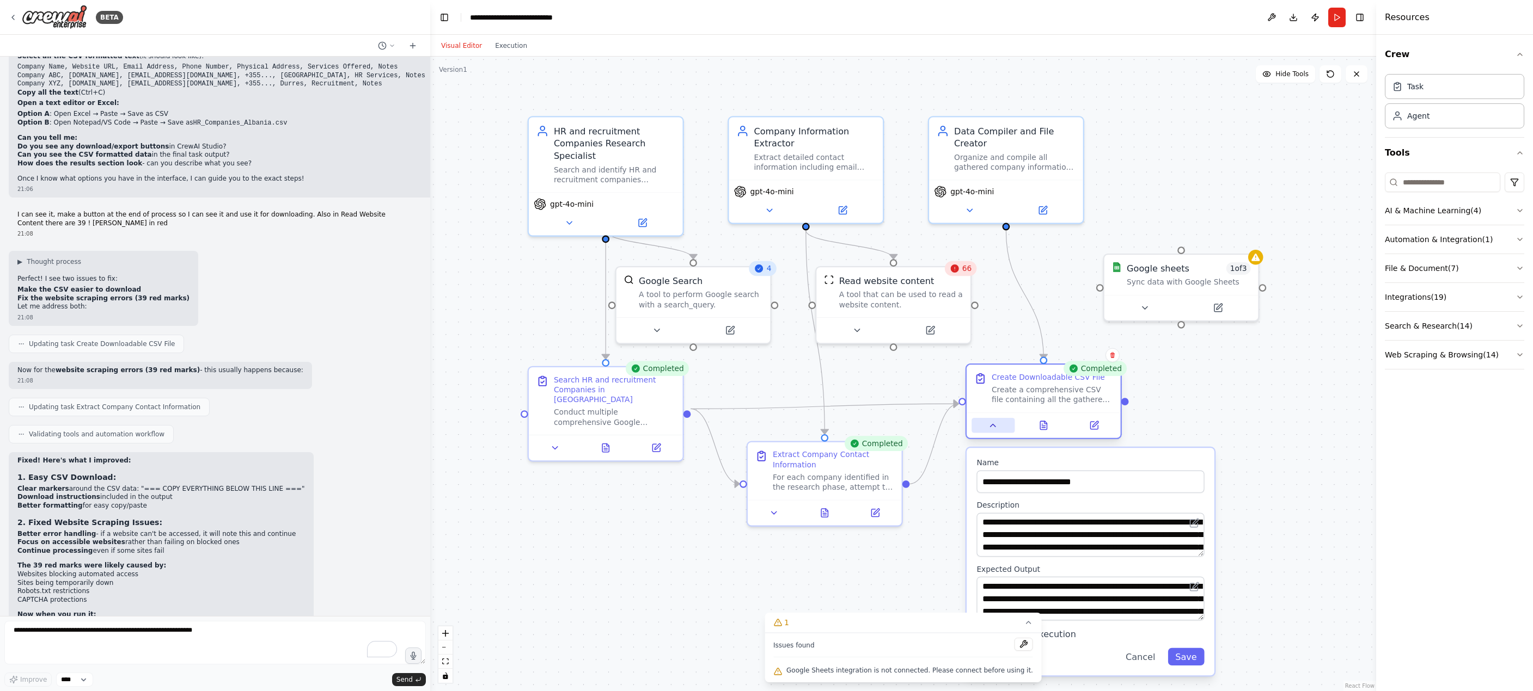
click at [994, 425] on icon at bounding box center [993, 426] width 10 height 10
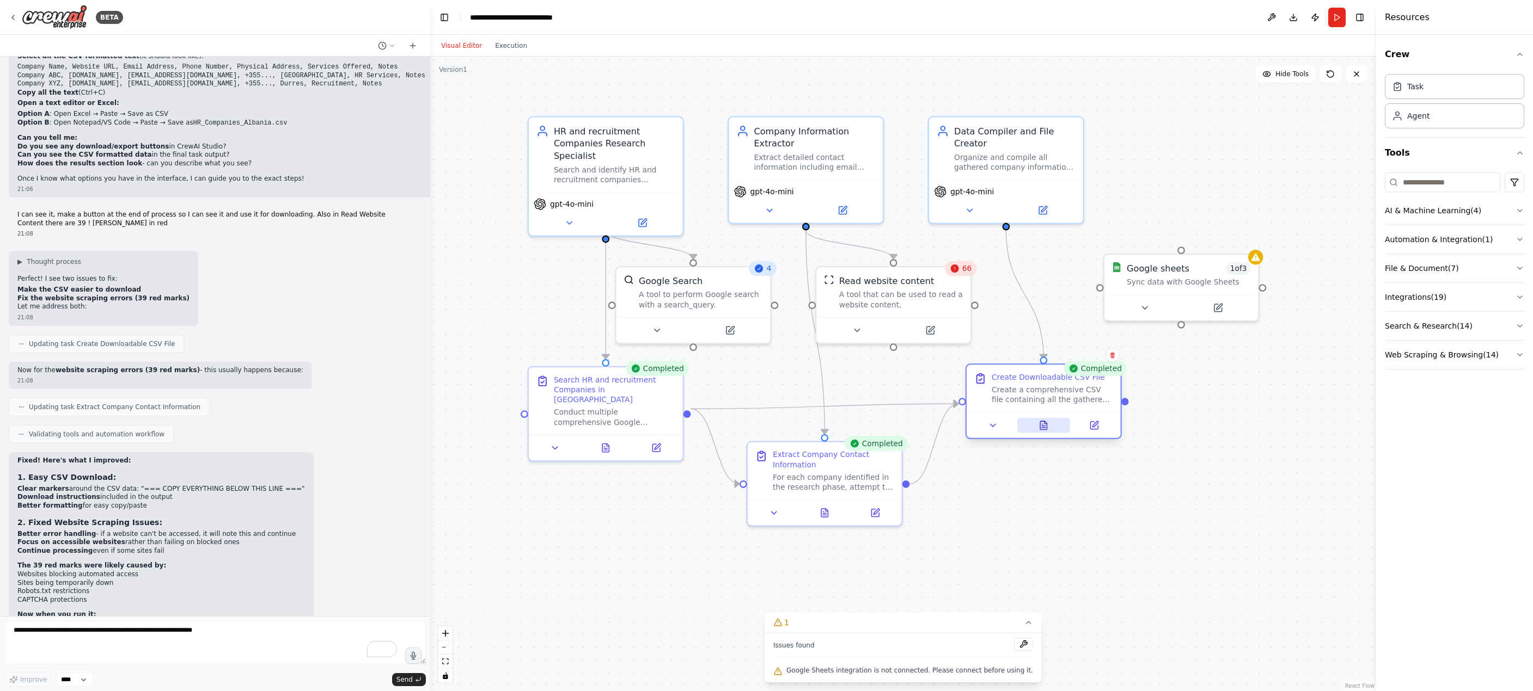
click at [1046, 425] on icon at bounding box center [1043, 425] width 7 height 8
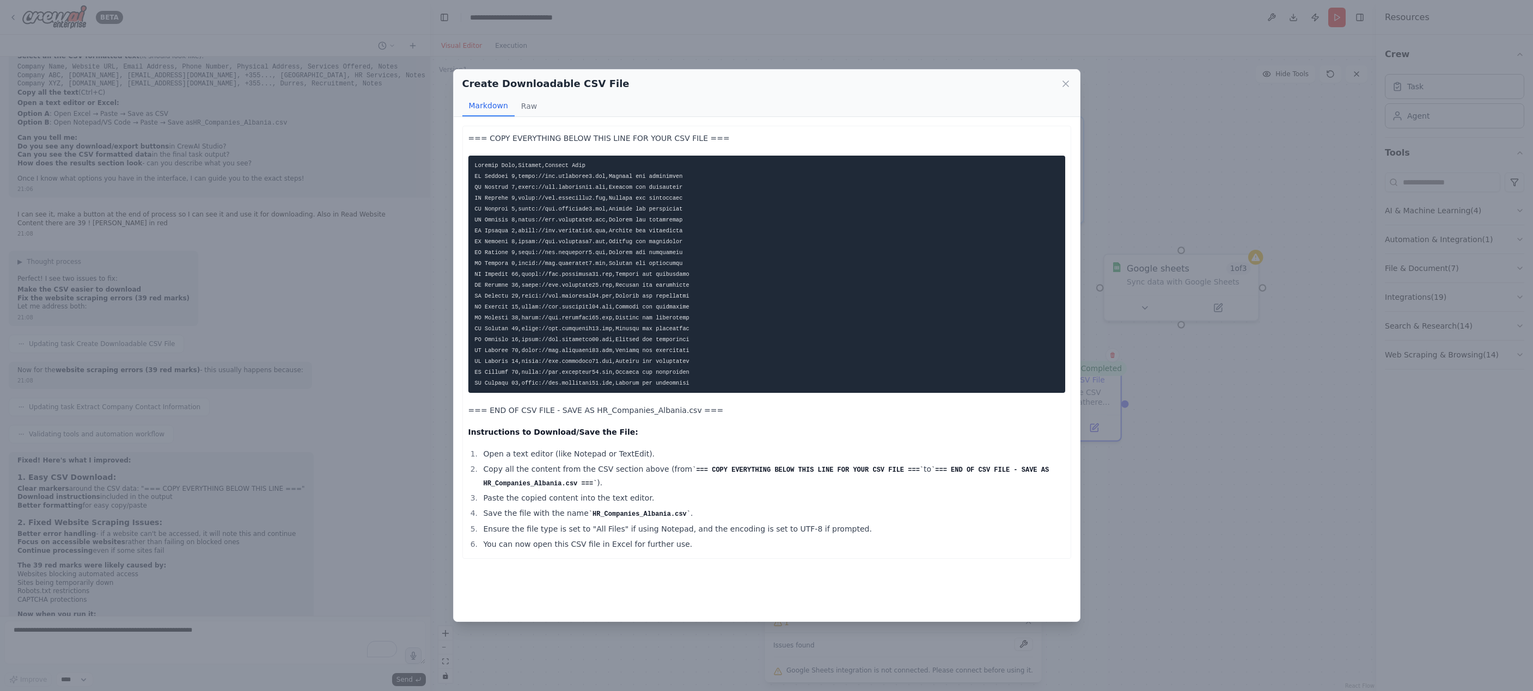
click at [1197, 572] on div "Create Downloadable CSV File Markdown Raw === COPY EVERYTHING BELOW THIS LINE F…" at bounding box center [766, 345] width 1533 height 691
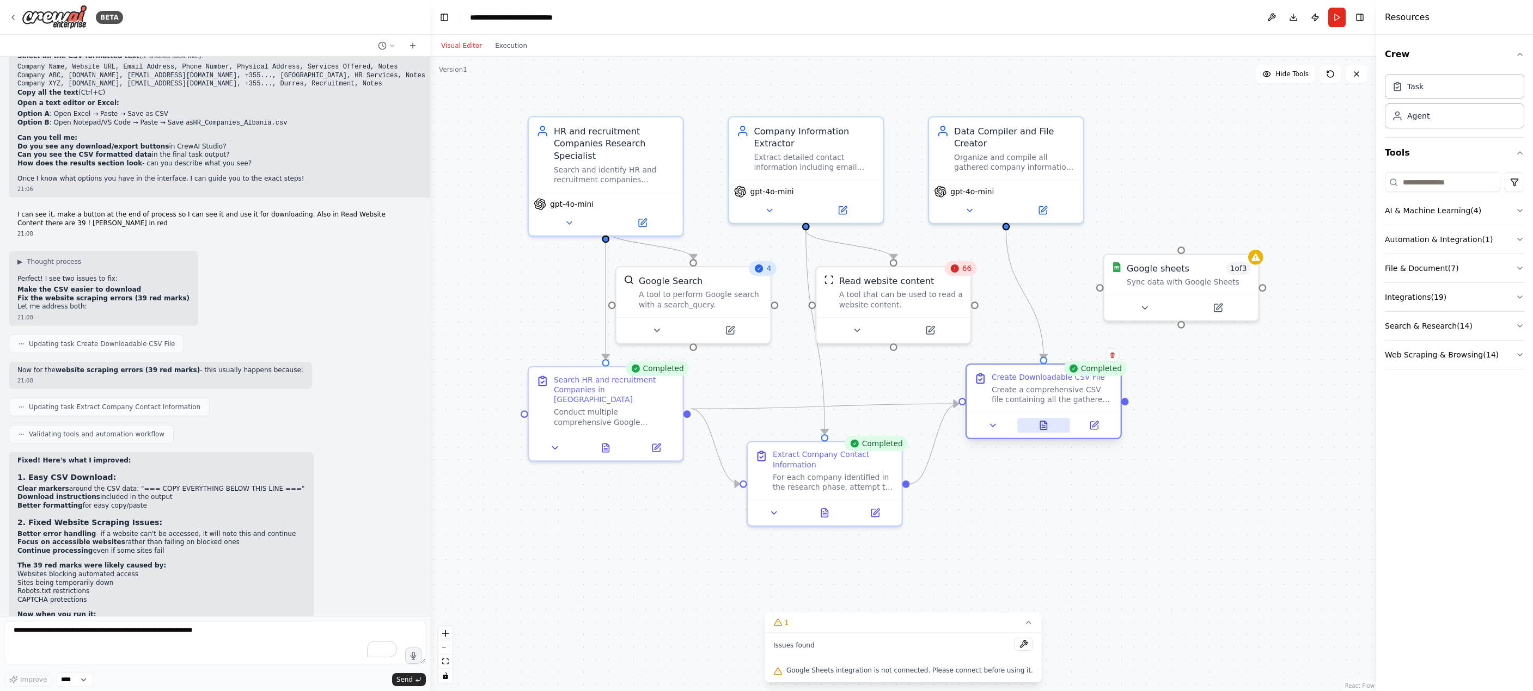
click at [1048, 430] on icon at bounding box center [1043, 426] width 10 height 10
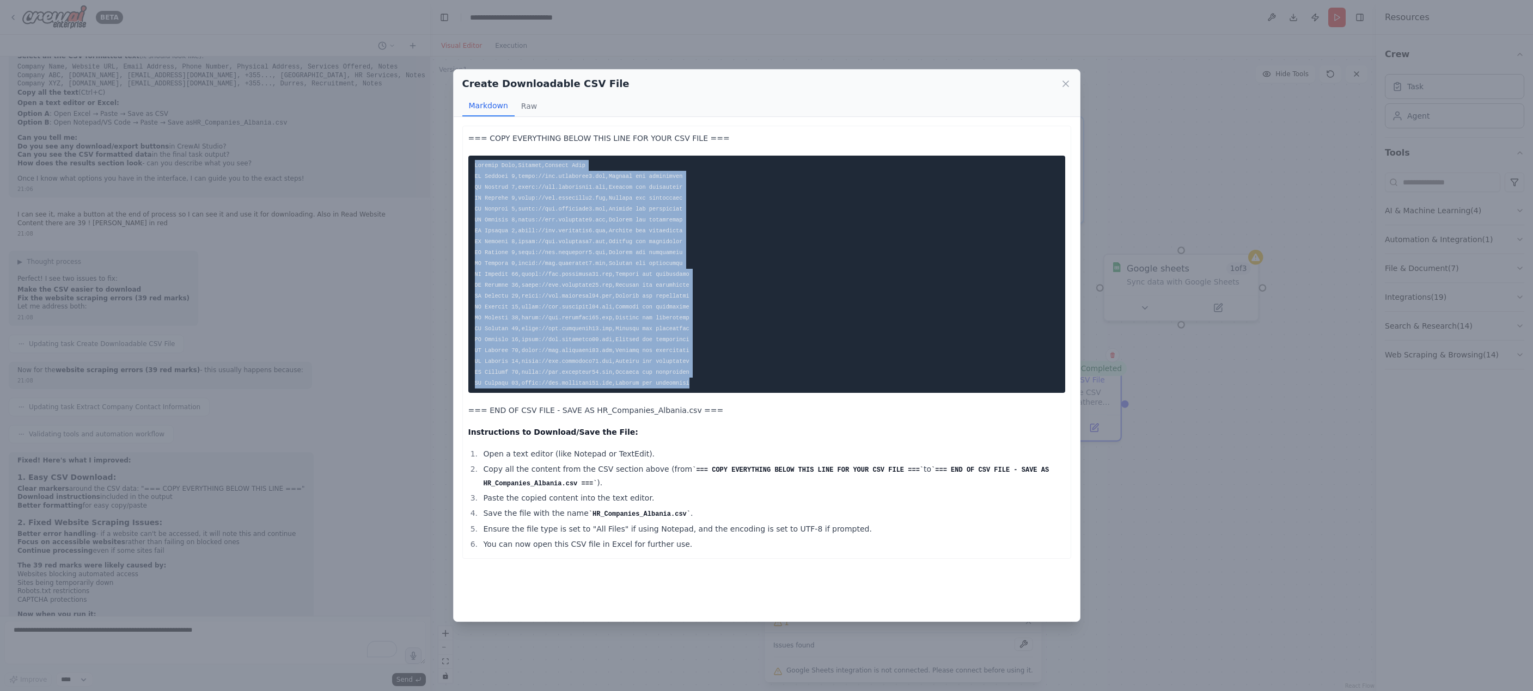
drag, startPoint x: 681, startPoint y: 387, endPoint x: 465, endPoint y: 170, distance: 306.0
click at [465, 170] on div "=== COPY EVERYTHING BELOW THIS LINE FOR YOUR CSV FILE === === END OF CSV FILE -…" at bounding box center [766, 342] width 609 height 433
copy code "Company Name,Website,Contact Info HR Company 1,https://www.hrcompany1.com,Websi…"
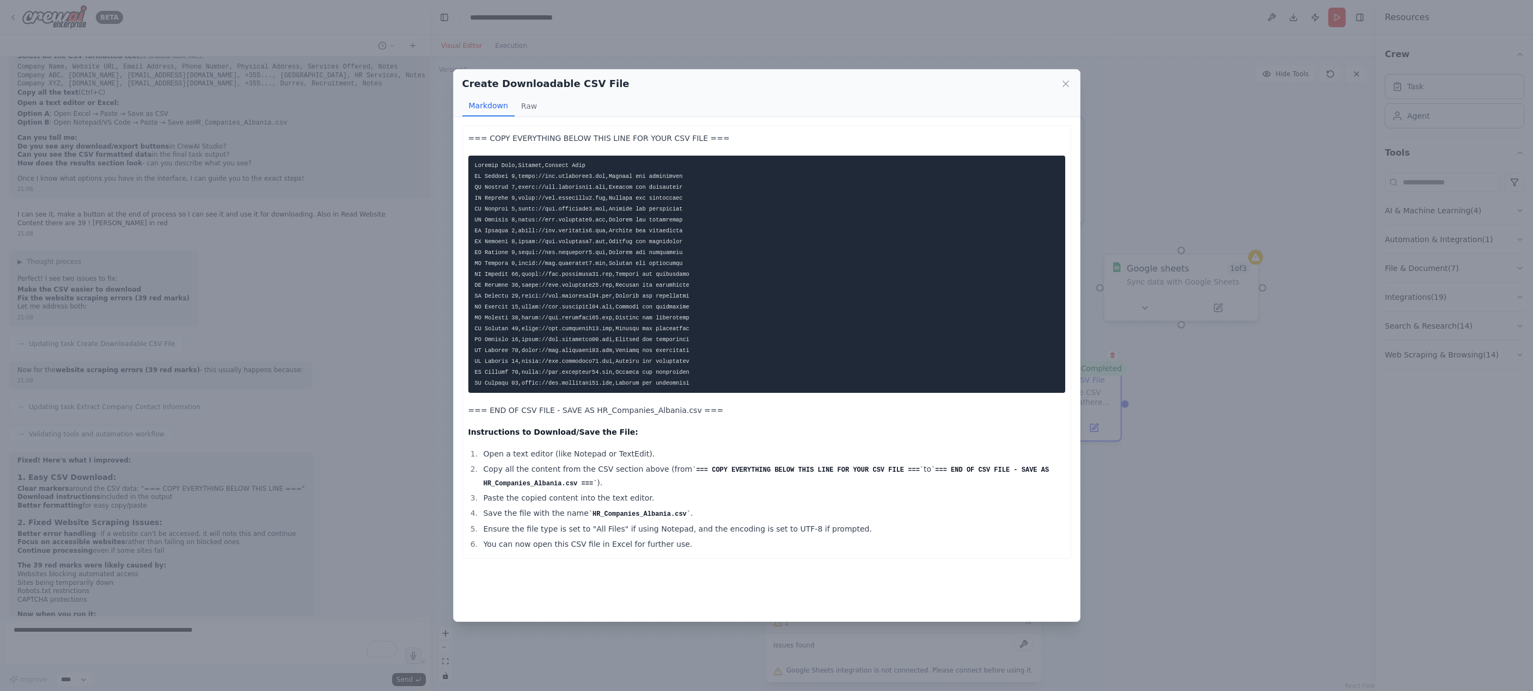
click at [173, 634] on div "Create Downloadable CSV File Markdown Raw === COPY EVERYTHING BELOW THIS LINE F…" at bounding box center [766, 345] width 1533 height 691
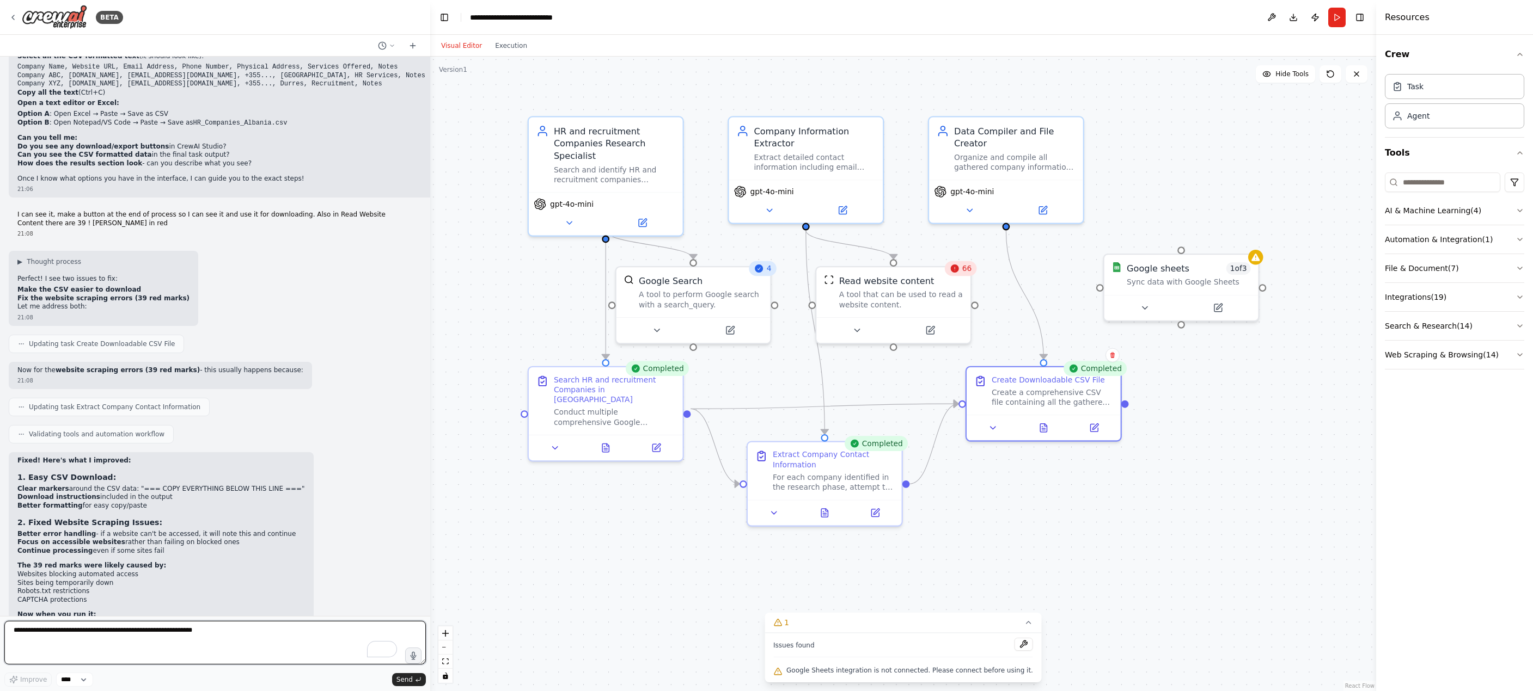
click at [185, 630] on textarea "To enrich screen reader interactions, please activate Accessibility in Grammarl…" at bounding box center [214, 643] width 421 height 44
paste textarea "**********"
type textarea "**********"
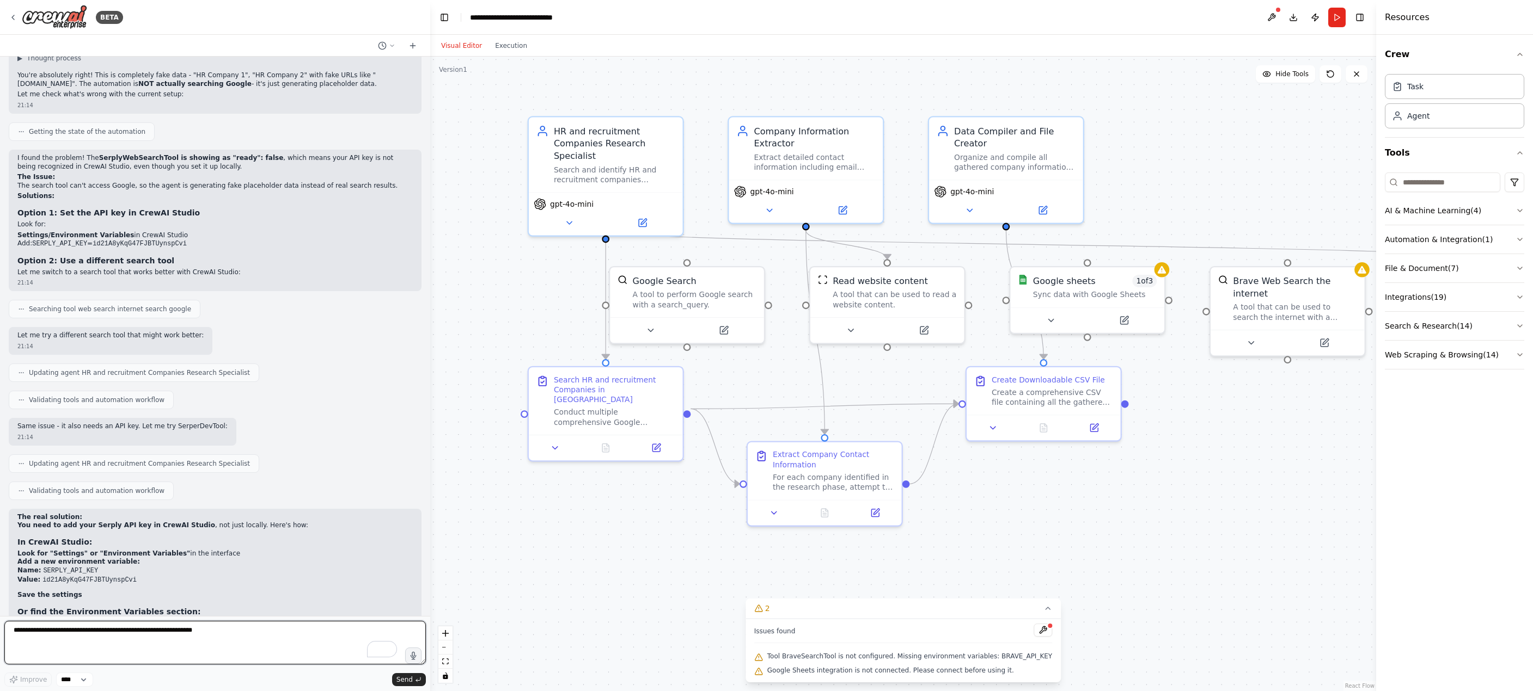
scroll to position [4522, 0]
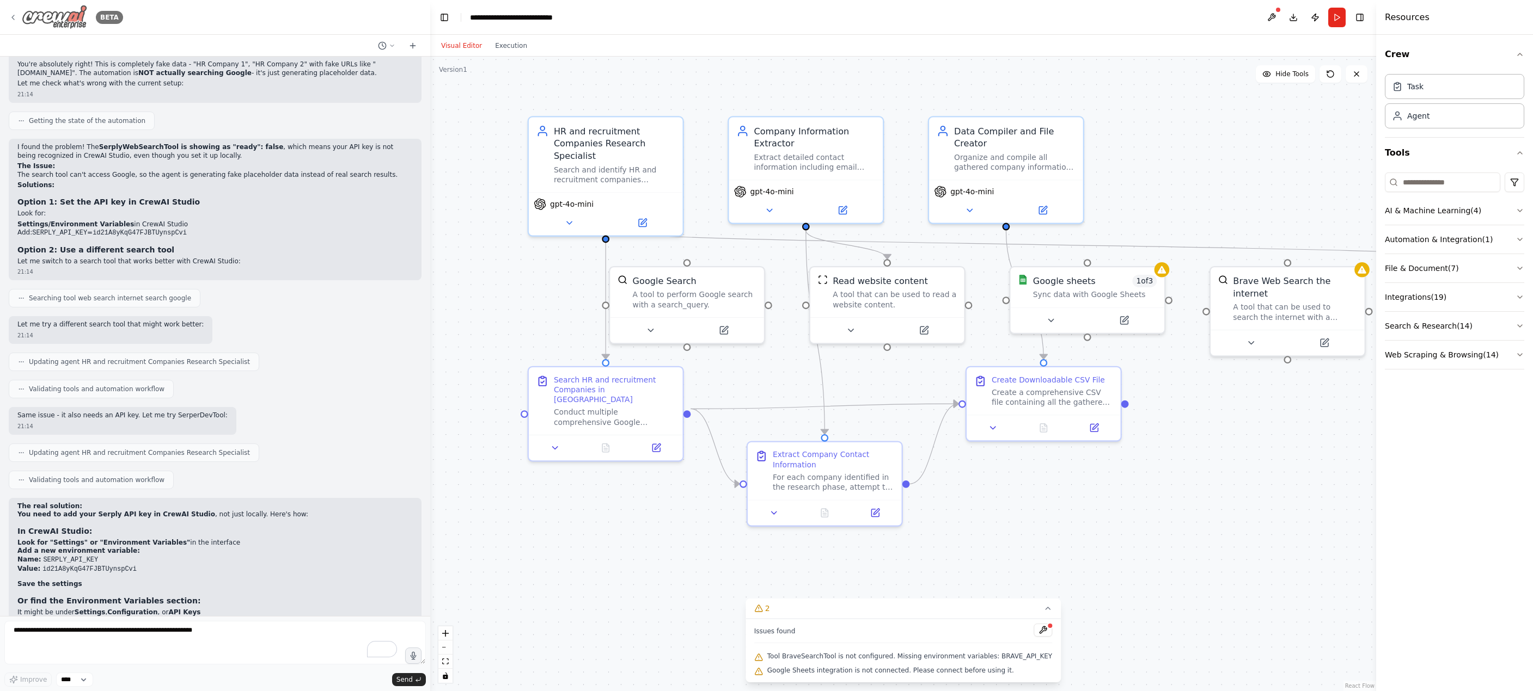
click at [12, 19] on icon at bounding box center [13, 17] width 9 height 9
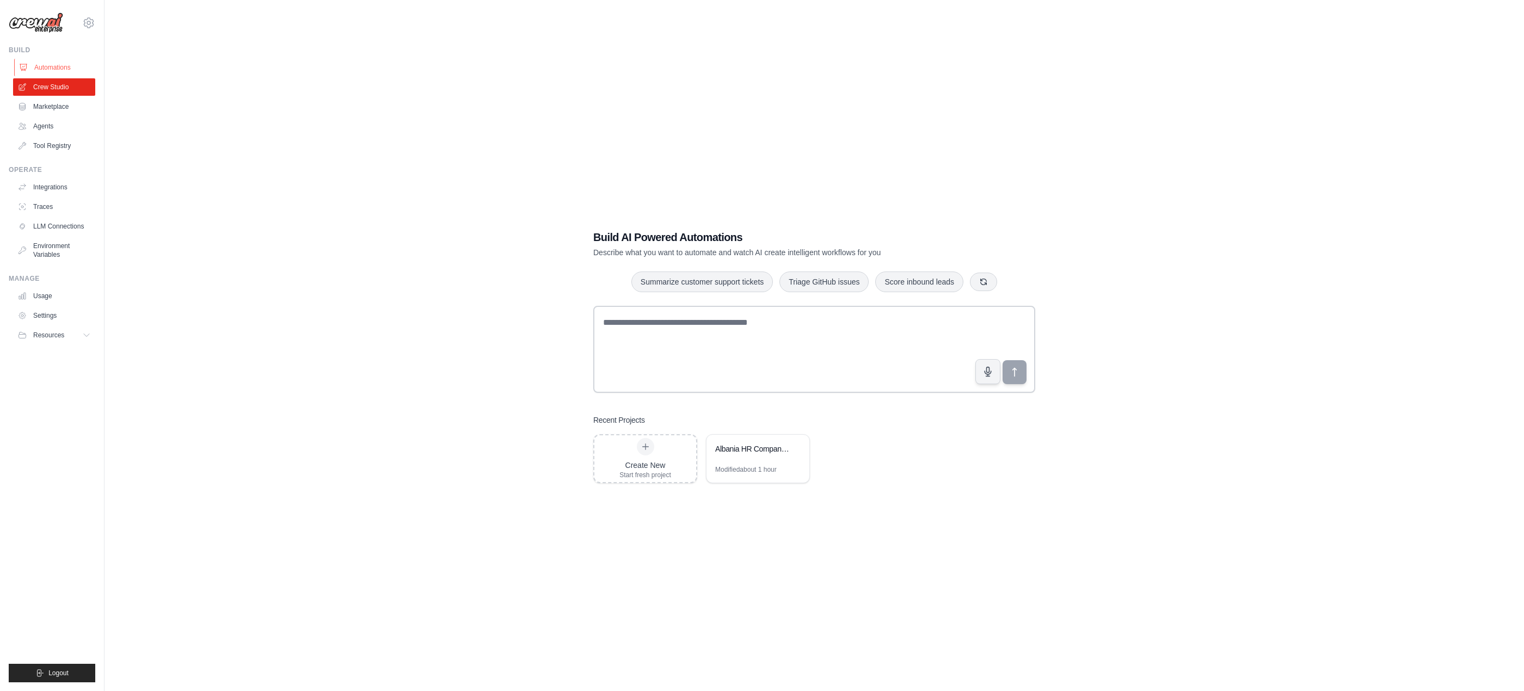
click at [62, 67] on link "Automations" at bounding box center [55, 67] width 82 height 17
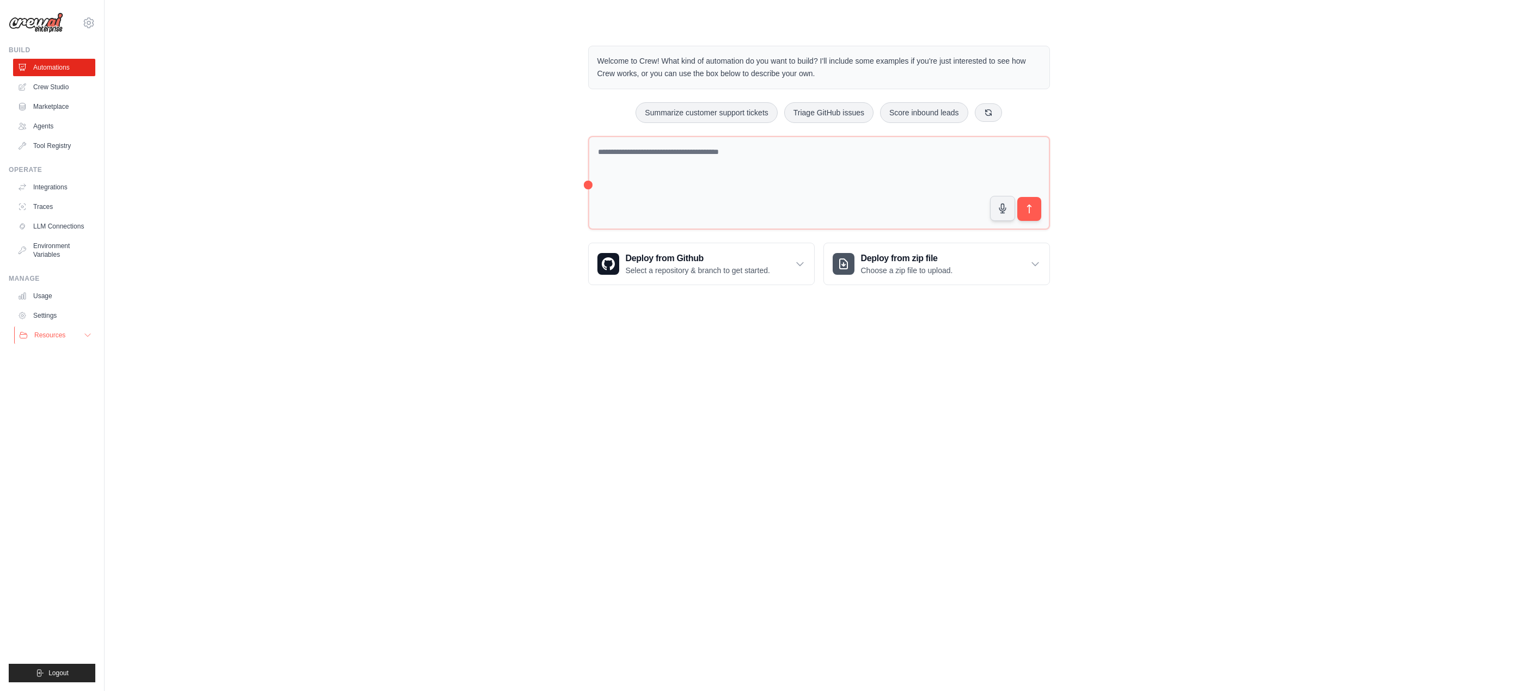
click at [88, 337] on icon at bounding box center [87, 335] width 9 height 9
click at [76, 354] on span "Documentation" at bounding box center [61, 354] width 44 height 9
click at [47, 121] on link "Agents" at bounding box center [55, 126] width 82 height 17
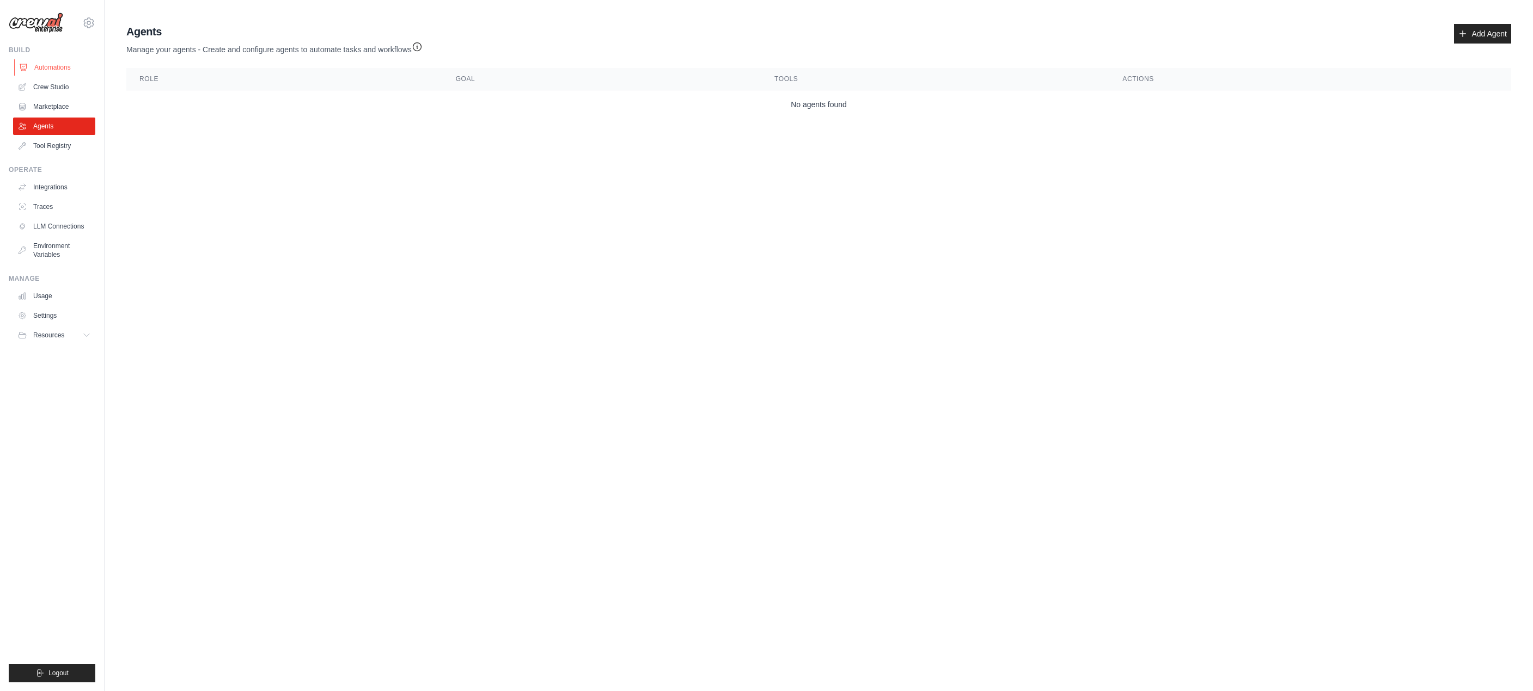
click at [59, 70] on link "Automations" at bounding box center [55, 67] width 82 height 17
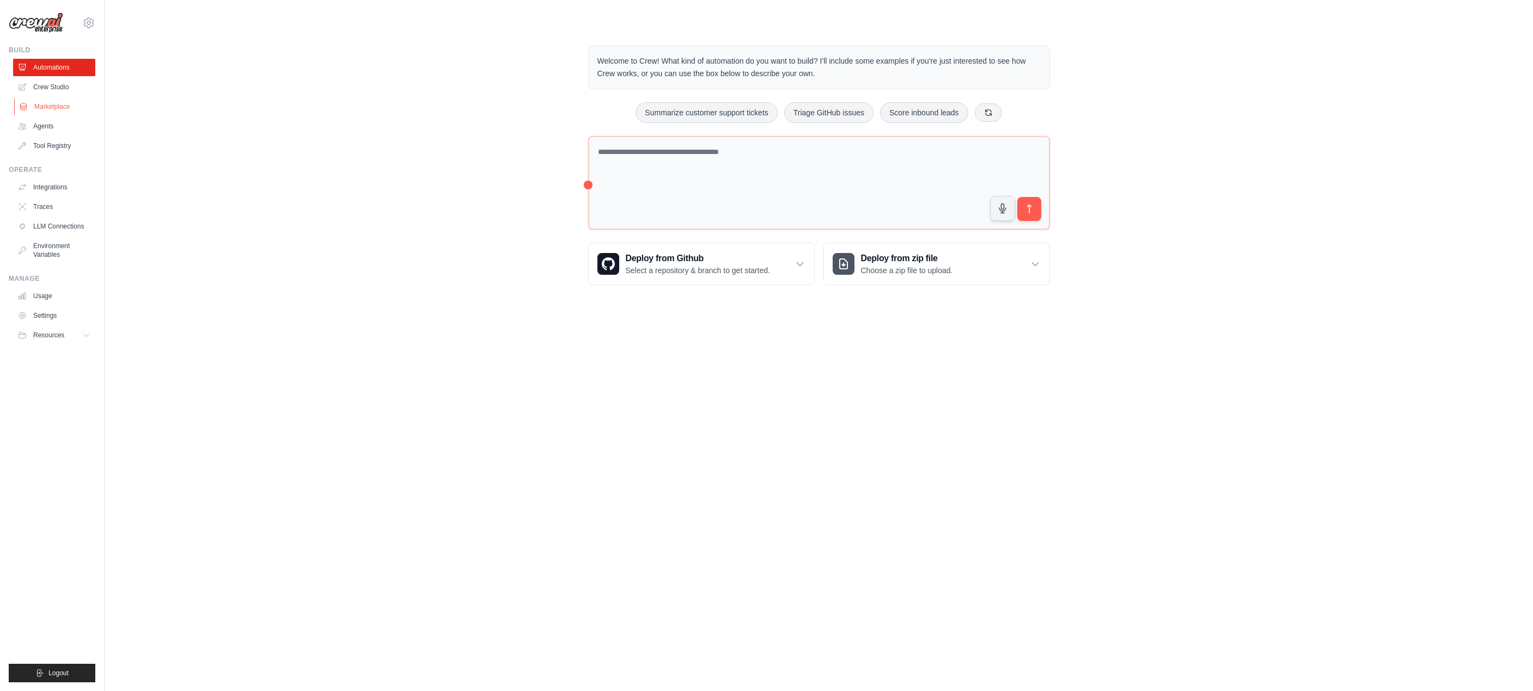
click at [51, 110] on link "Marketplace" at bounding box center [55, 106] width 82 height 17
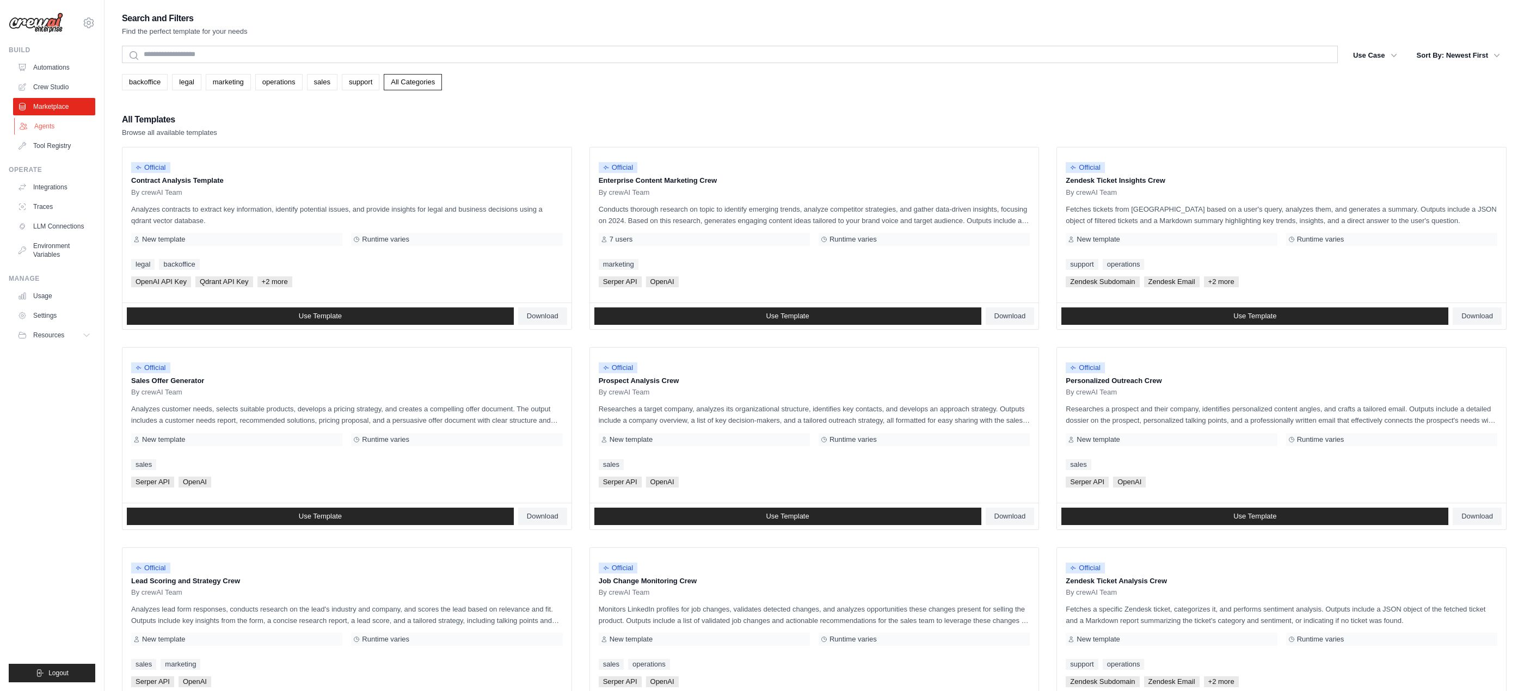
click at [45, 131] on link "Agents" at bounding box center [55, 126] width 82 height 17
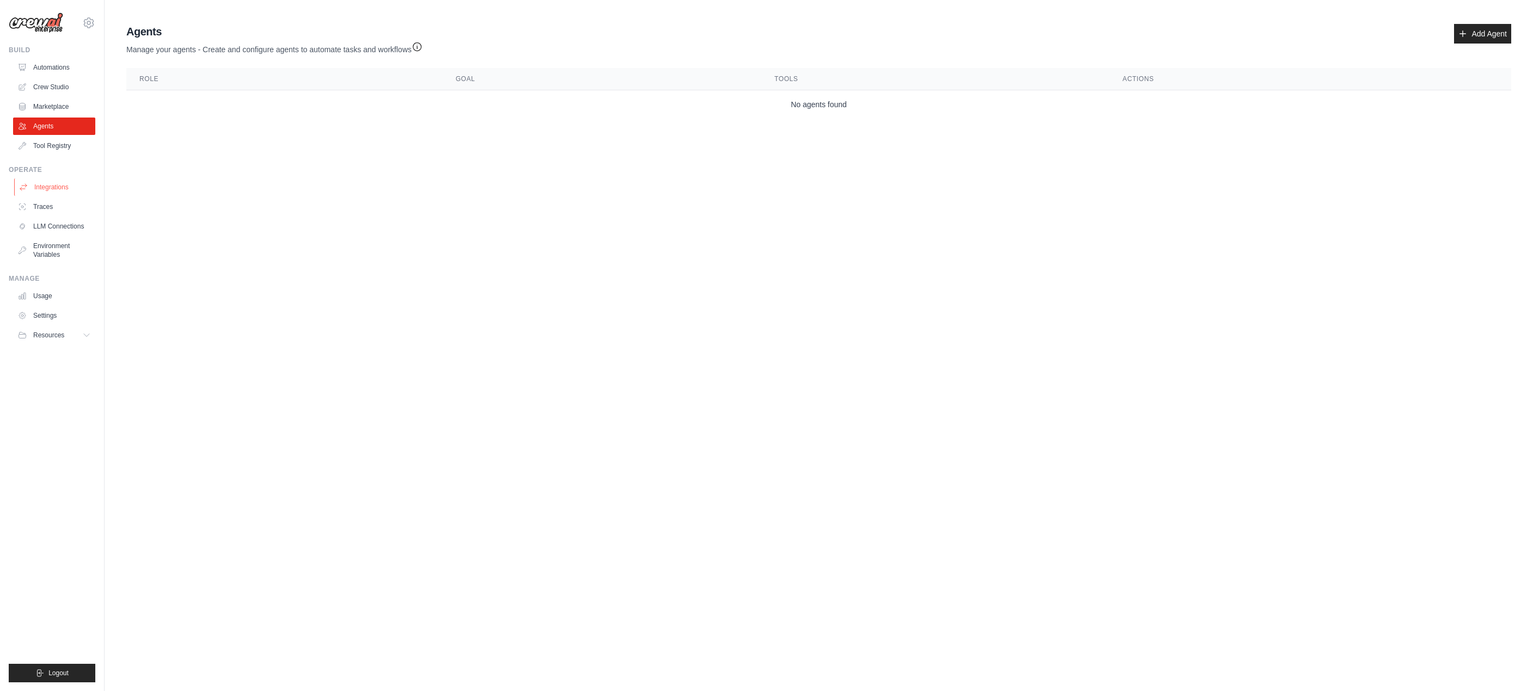
click at [52, 187] on link "Integrations" at bounding box center [55, 187] width 82 height 17
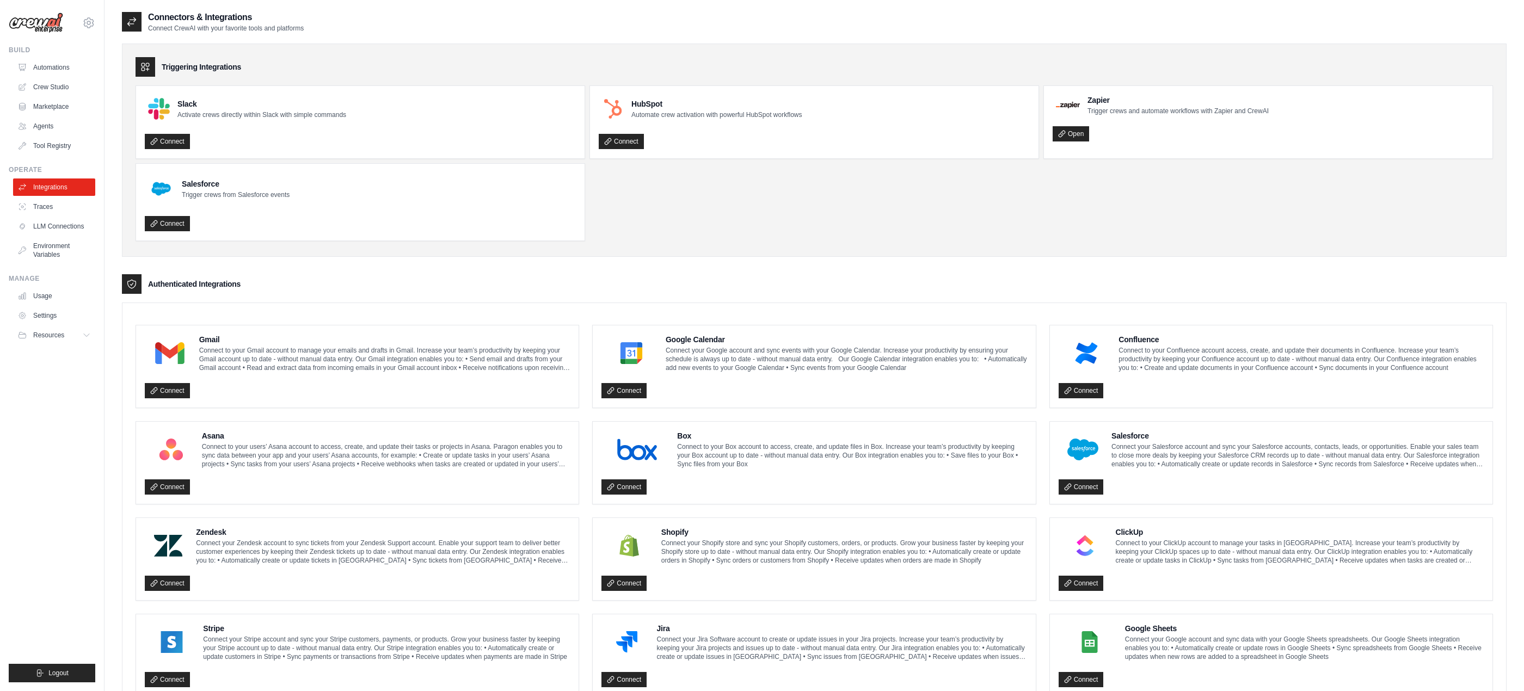
click at [47, 209] on link "Traces" at bounding box center [54, 206] width 82 height 17
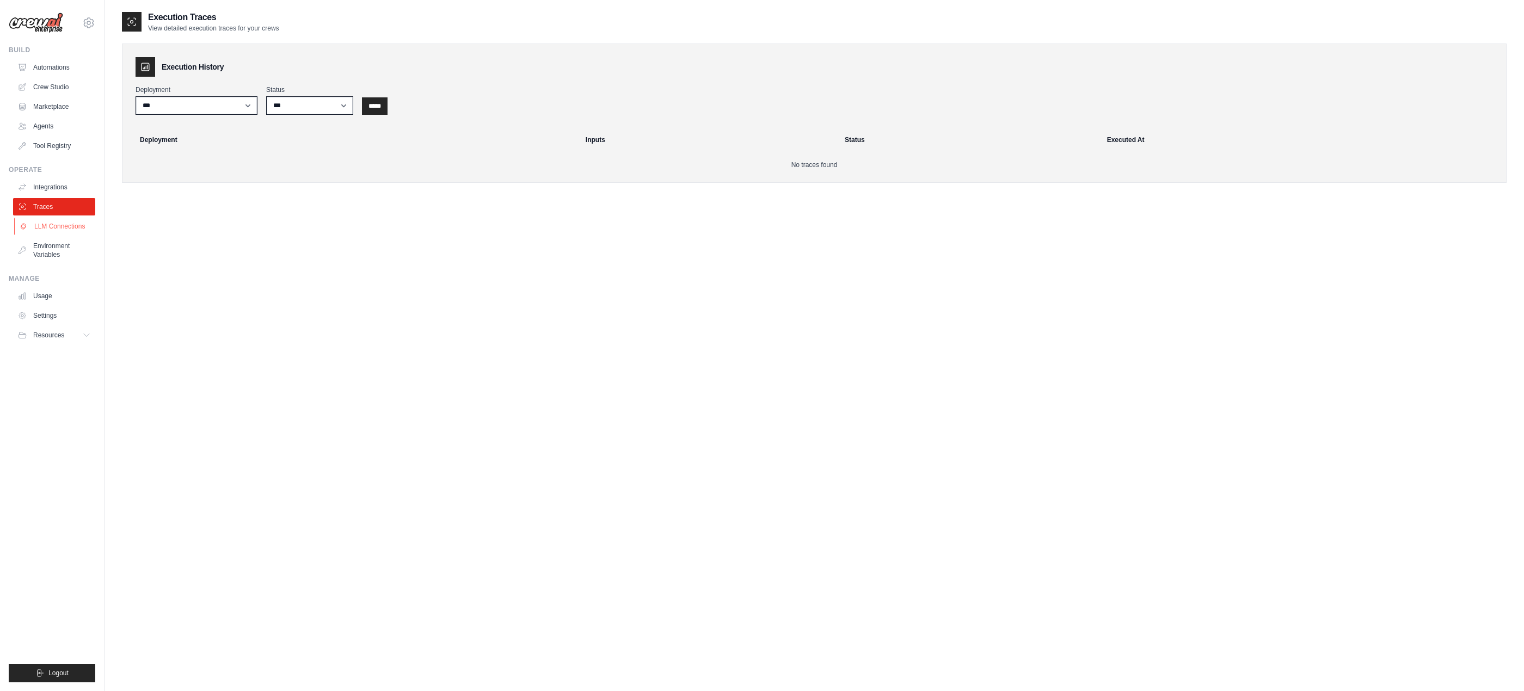
click at [56, 225] on link "LLM Connections" at bounding box center [55, 226] width 82 height 17
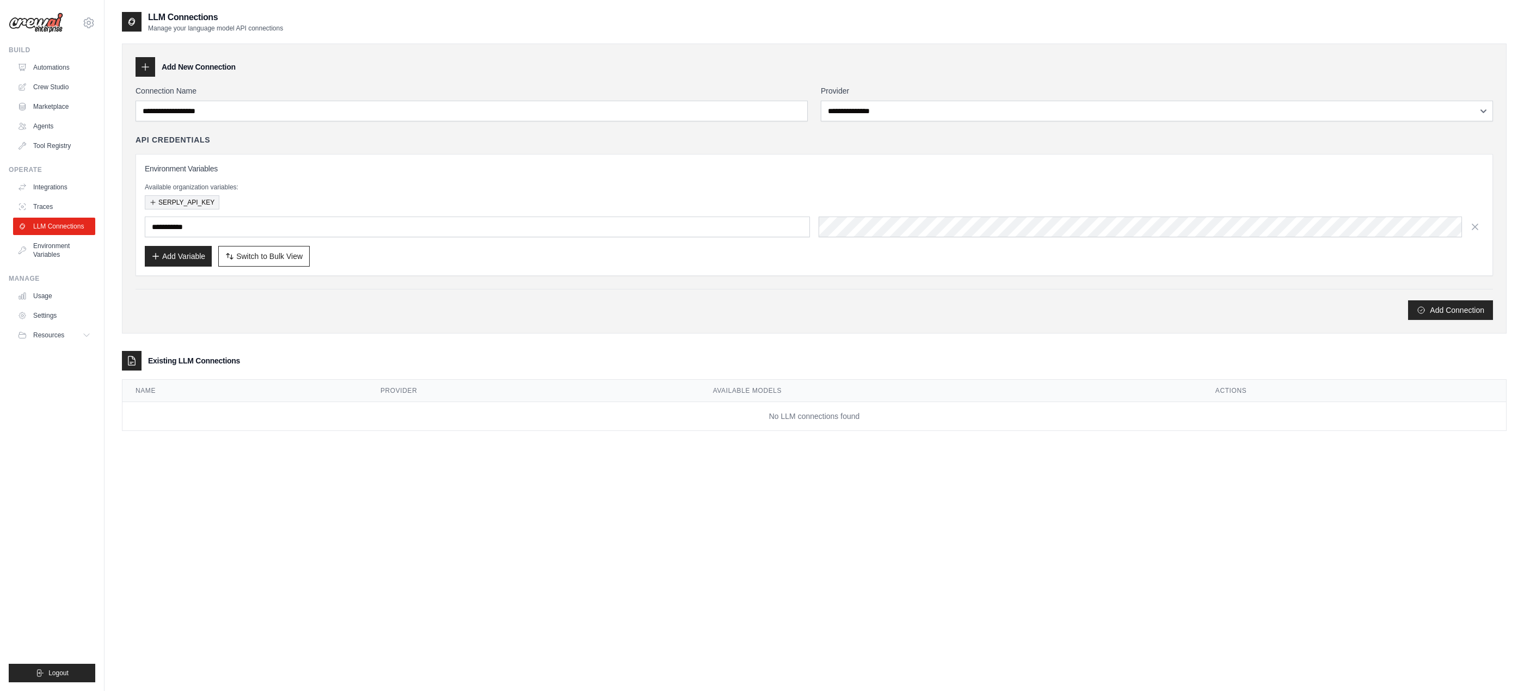
click at [194, 201] on button "SERPLY_API_KEY" at bounding box center [182, 202] width 75 height 14
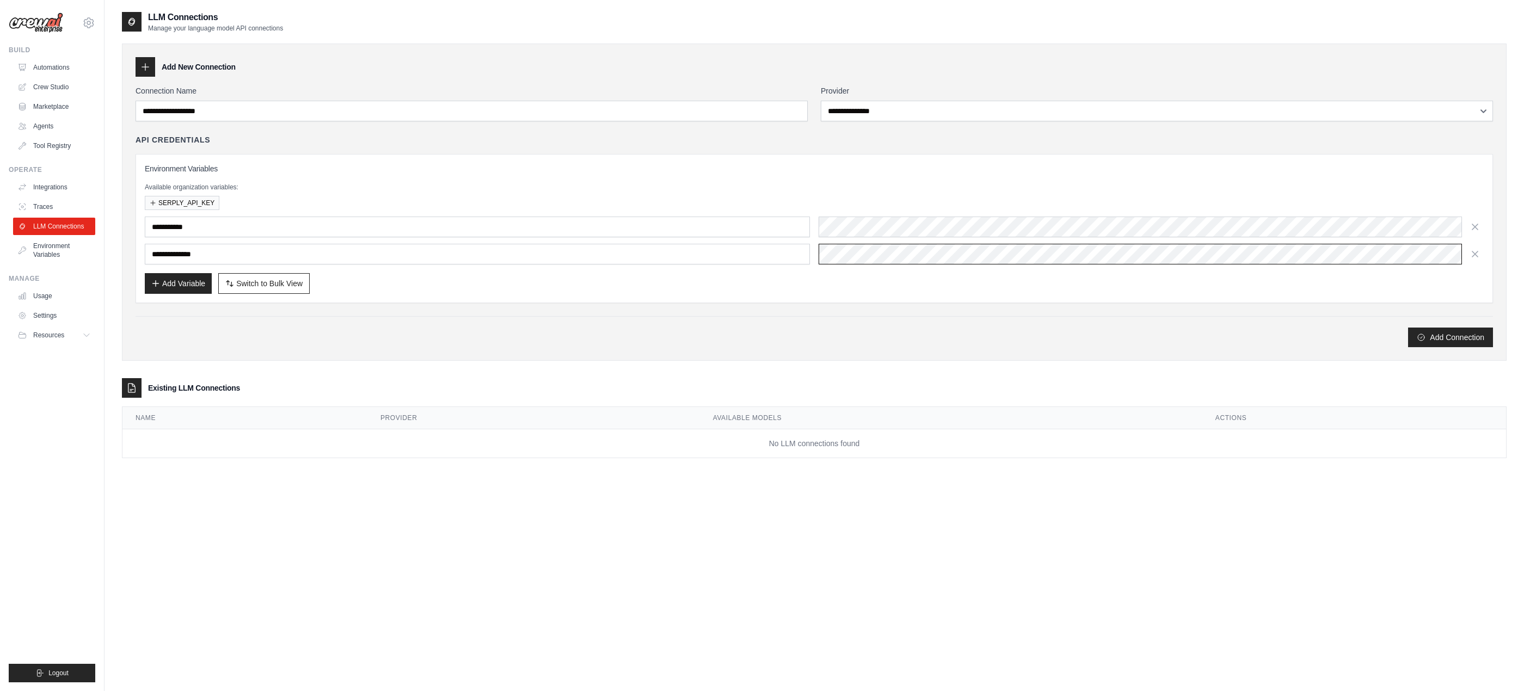
click at [782, 255] on div "**********" at bounding box center [814, 254] width 1339 height 21
click at [317, 346] on div "Add Connection" at bounding box center [815, 338] width 1358 height 20
click at [1458, 345] on button "Add Connection" at bounding box center [1450, 337] width 85 height 20
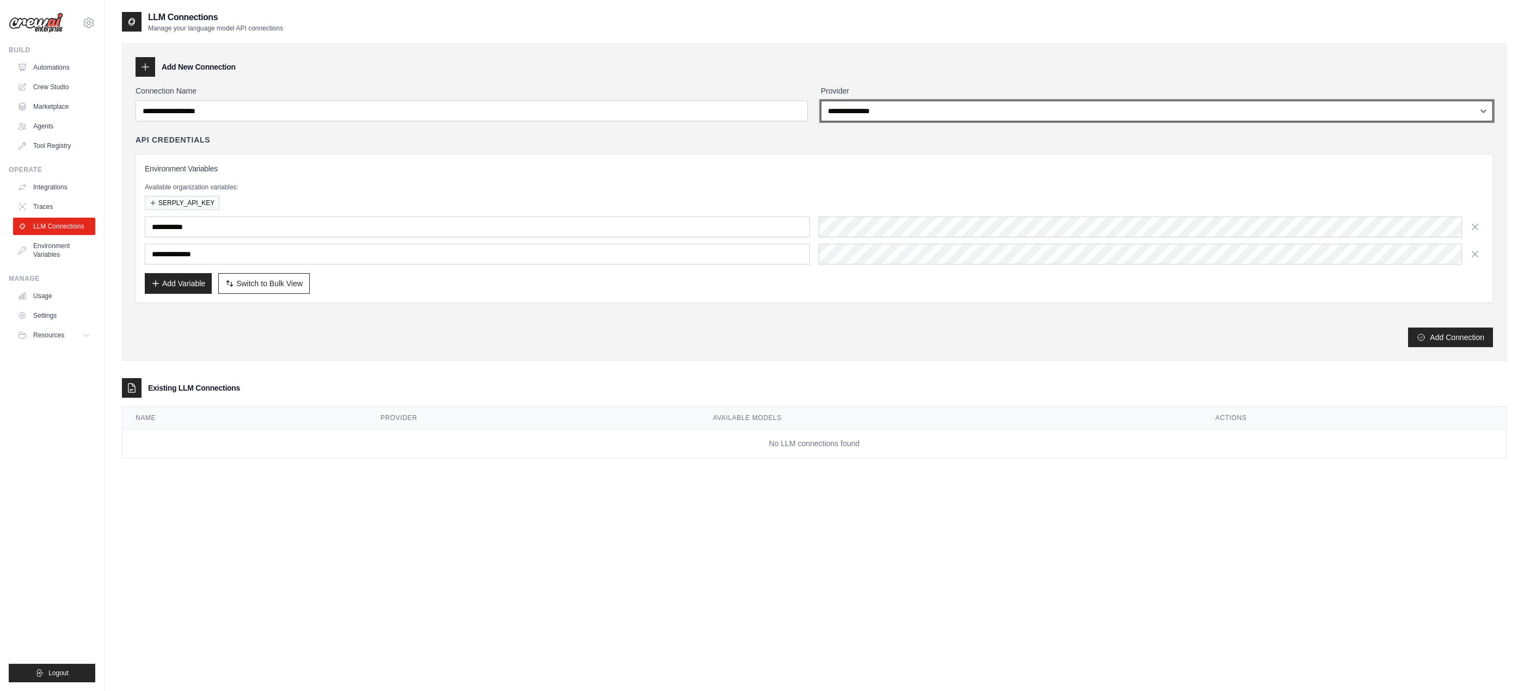
click at [910, 109] on select "**********" at bounding box center [1157, 111] width 672 height 21
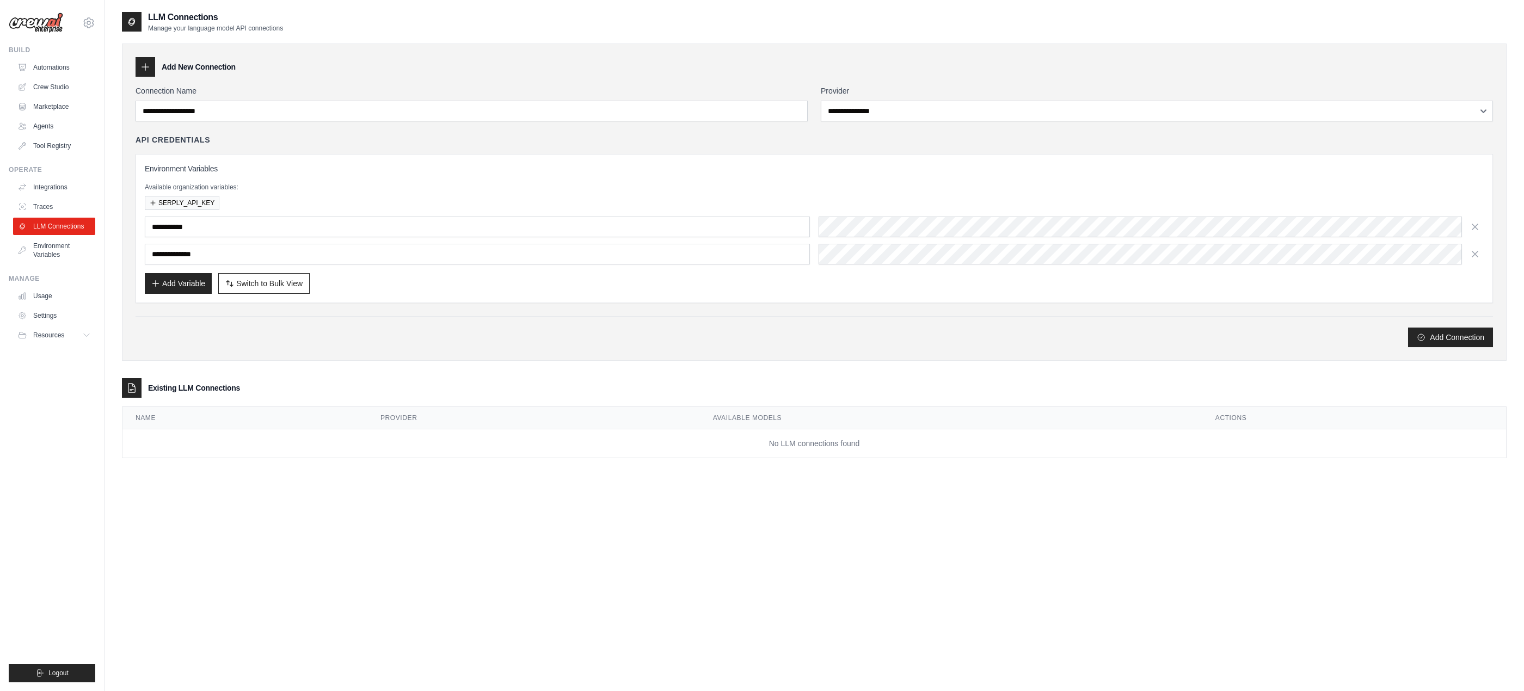
click at [702, 56] on div "**********" at bounding box center [814, 202] width 1385 height 317
click at [52, 246] on link "Environment Variables" at bounding box center [55, 250] width 82 height 26
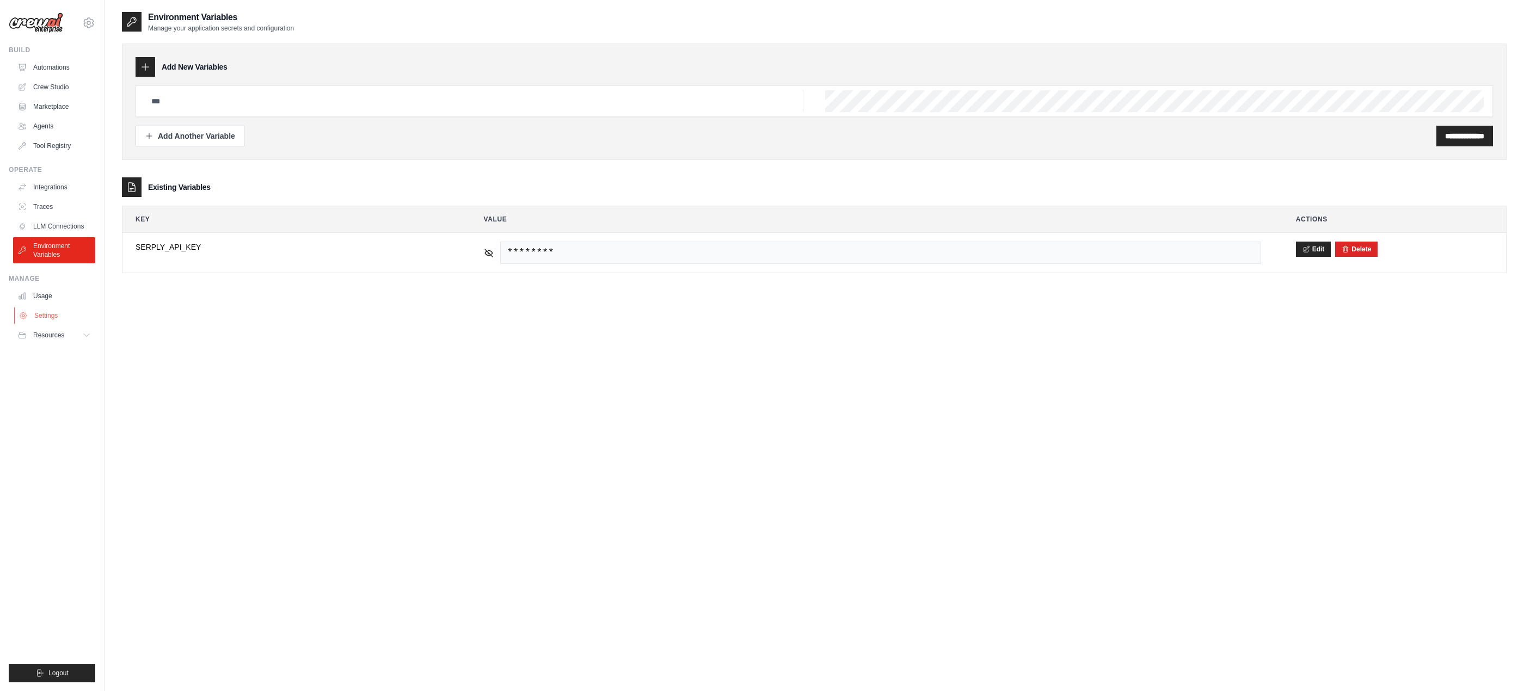
click at [48, 318] on link "Settings" at bounding box center [55, 315] width 82 height 17
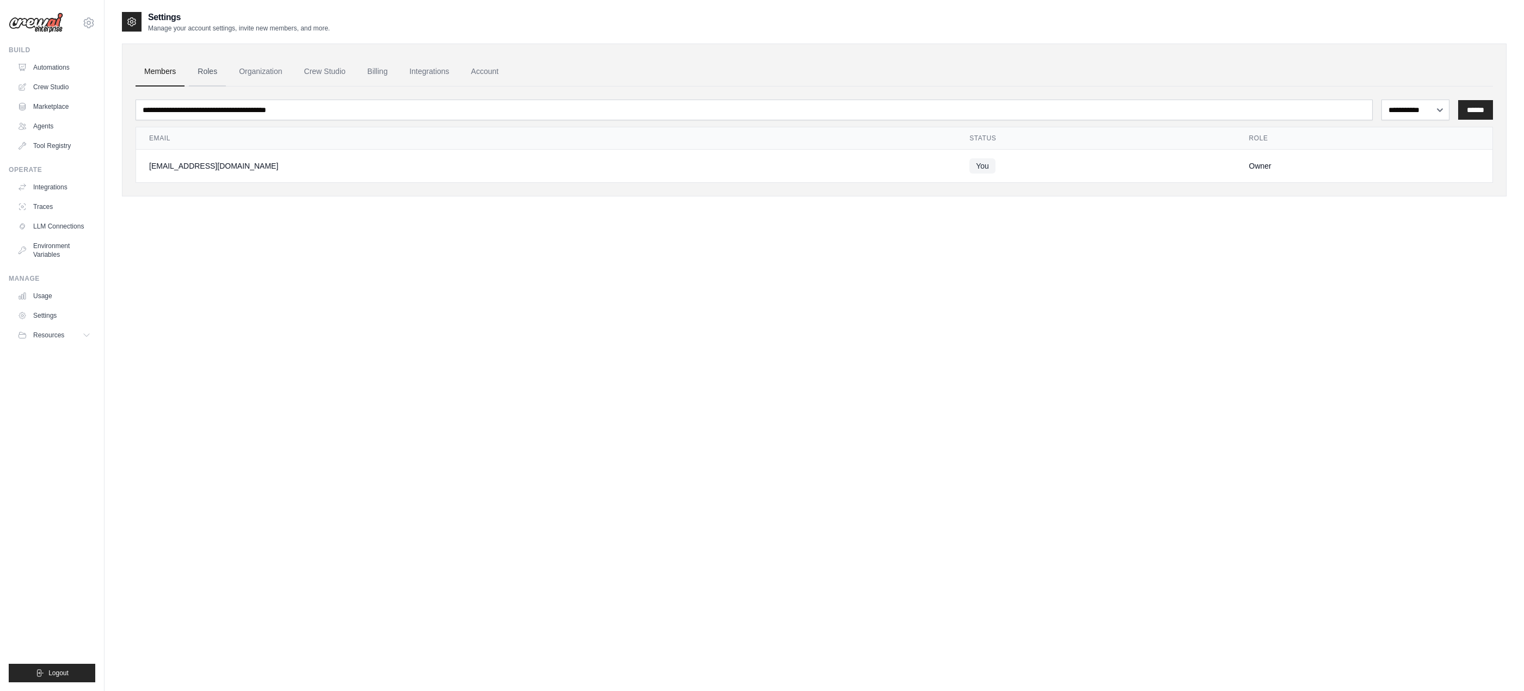
click at [210, 72] on link "Roles" at bounding box center [207, 71] width 37 height 29
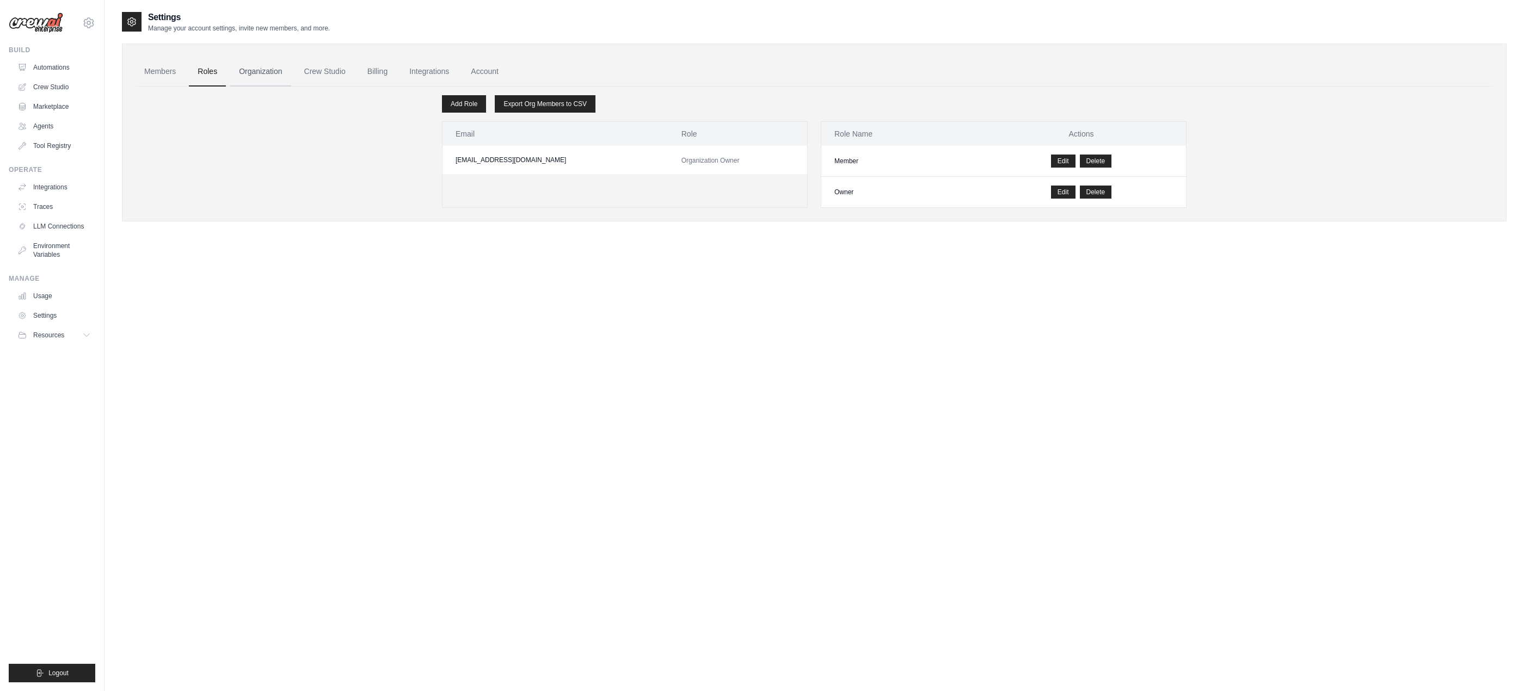
click at [273, 73] on link "Organization" at bounding box center [260, 71] width 60 height 29
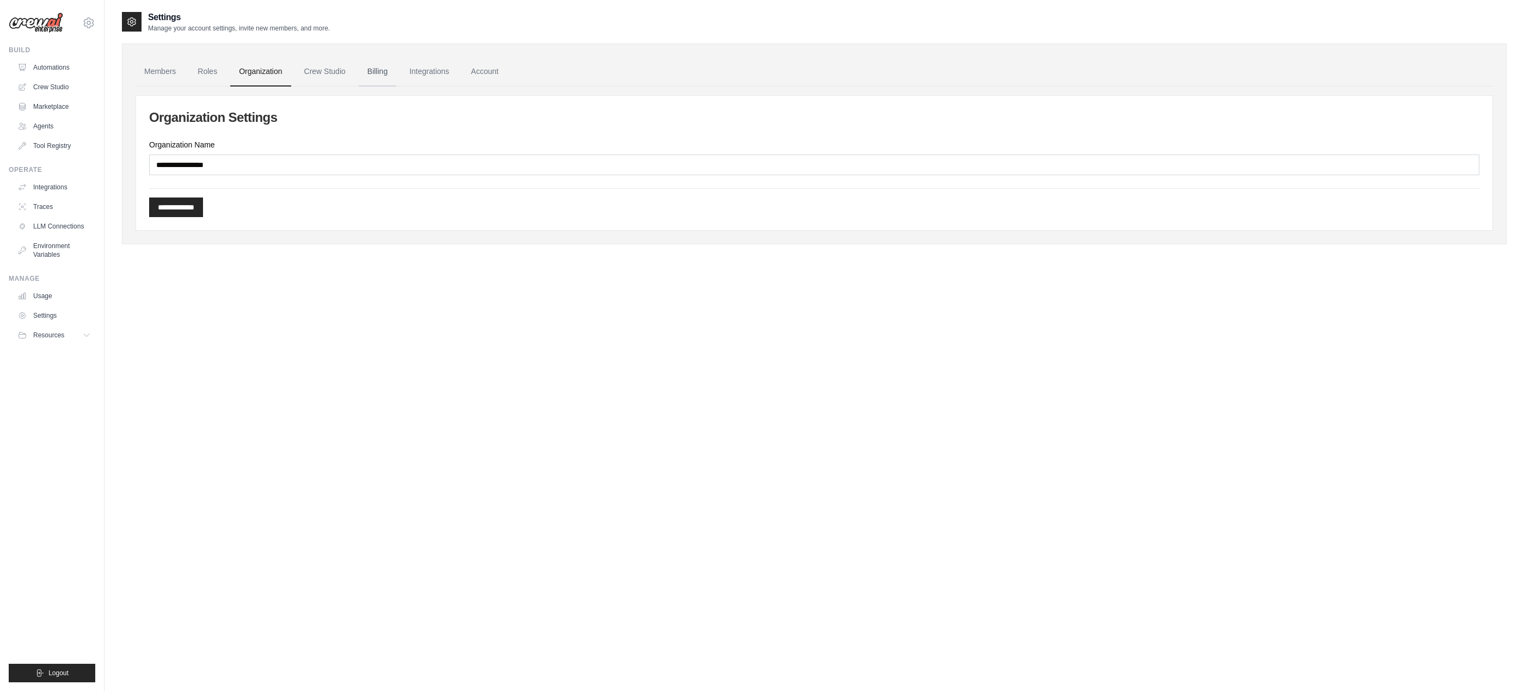
drag, startPoint x: 388, startPoint y: 70, endPoint x: 399, endPoint y: 70, distance: 11.4
click at [389, 70] on link "Billing" at bounding box center [378, 71] width 38 height 29
click at [427, 69] on link "Integrations" at bounding box center [429, 71] width 57 height 29
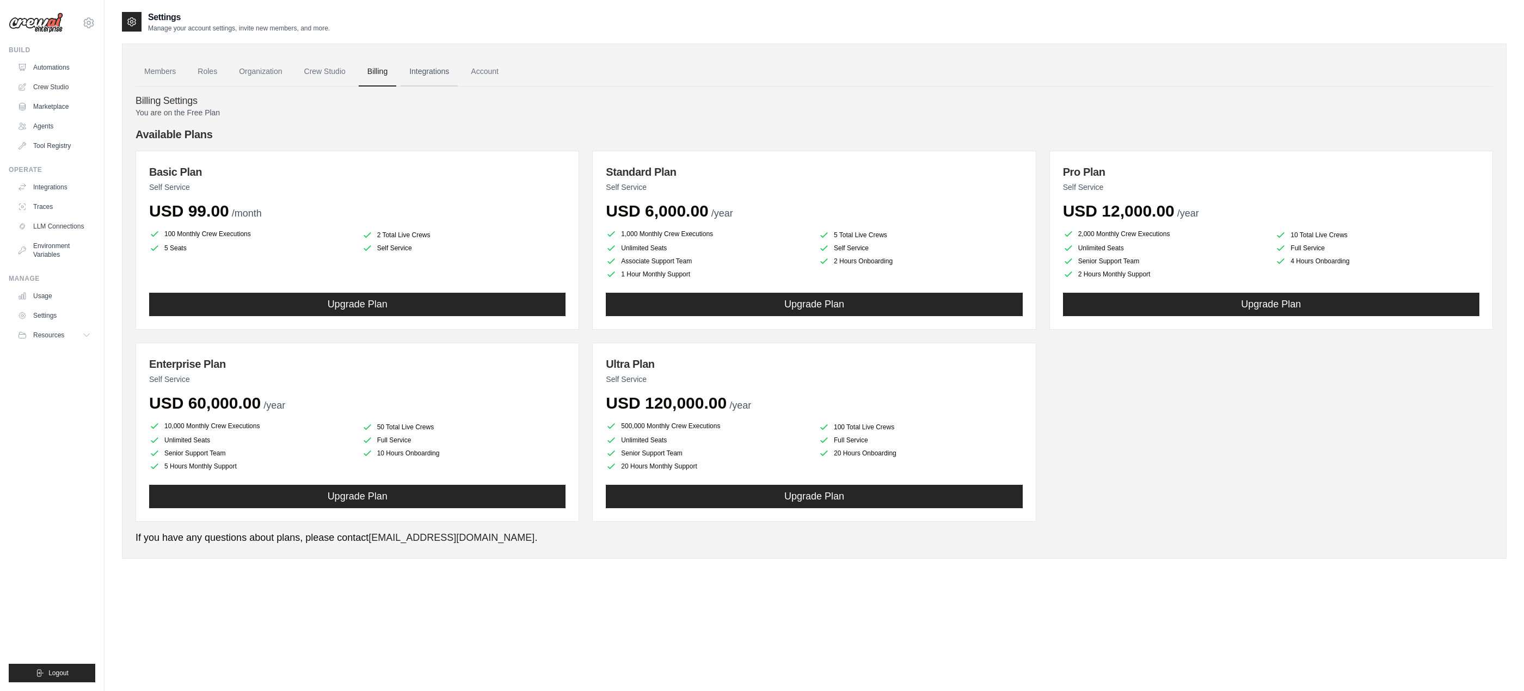
click at [444, 72] on link "Integrations" at bounding box center [429, 71] width 57 height 29
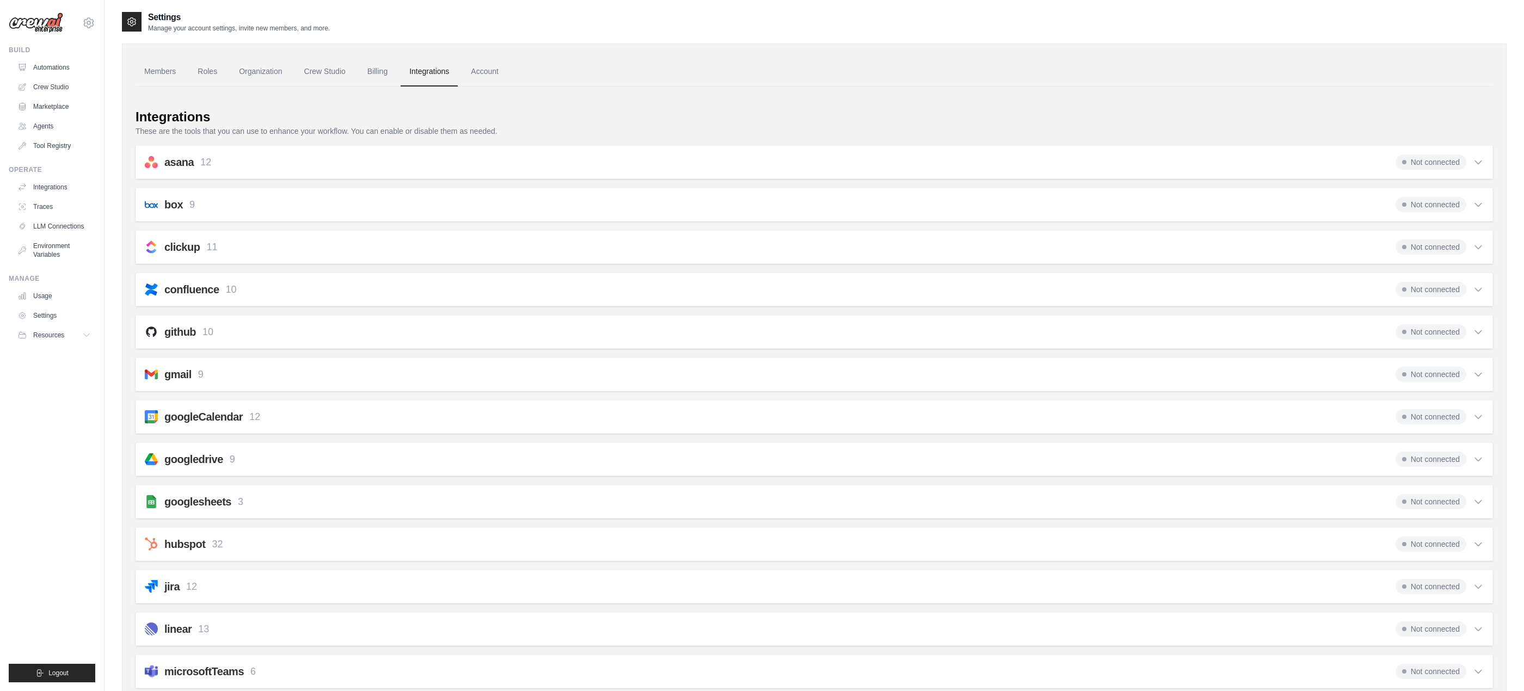
scroll to position [54, 0]
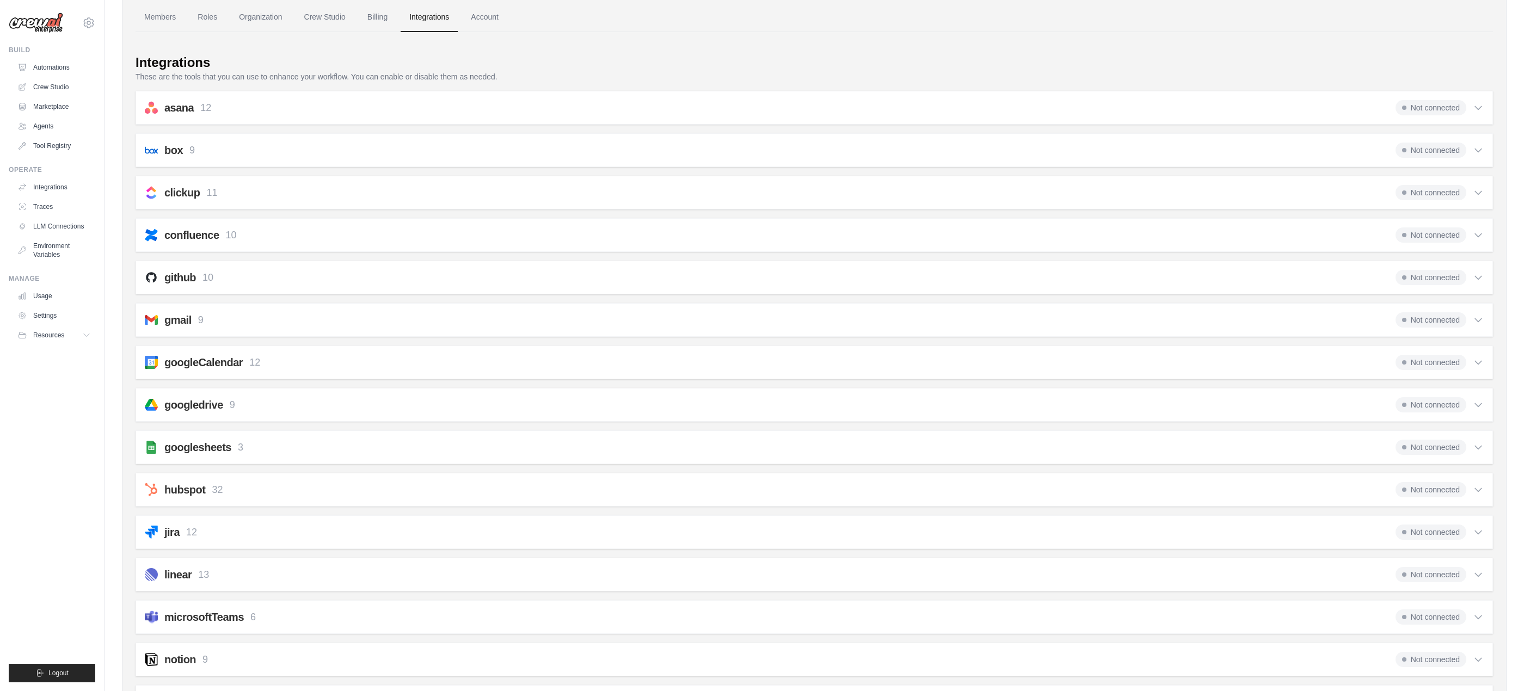
click at [215, 446] on h2 "googlesheets" at bounding box center [197, 447] width 67 height 15
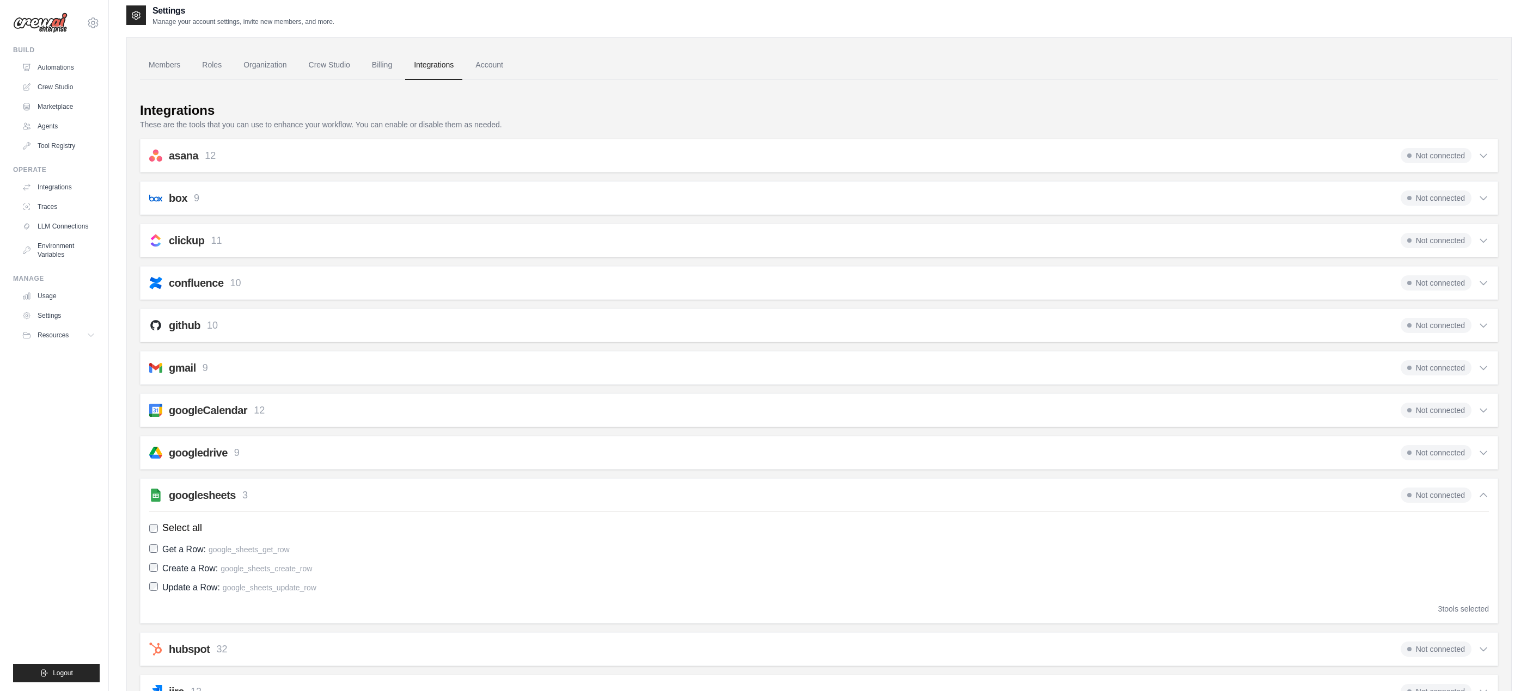
scroll to position [0, 0]
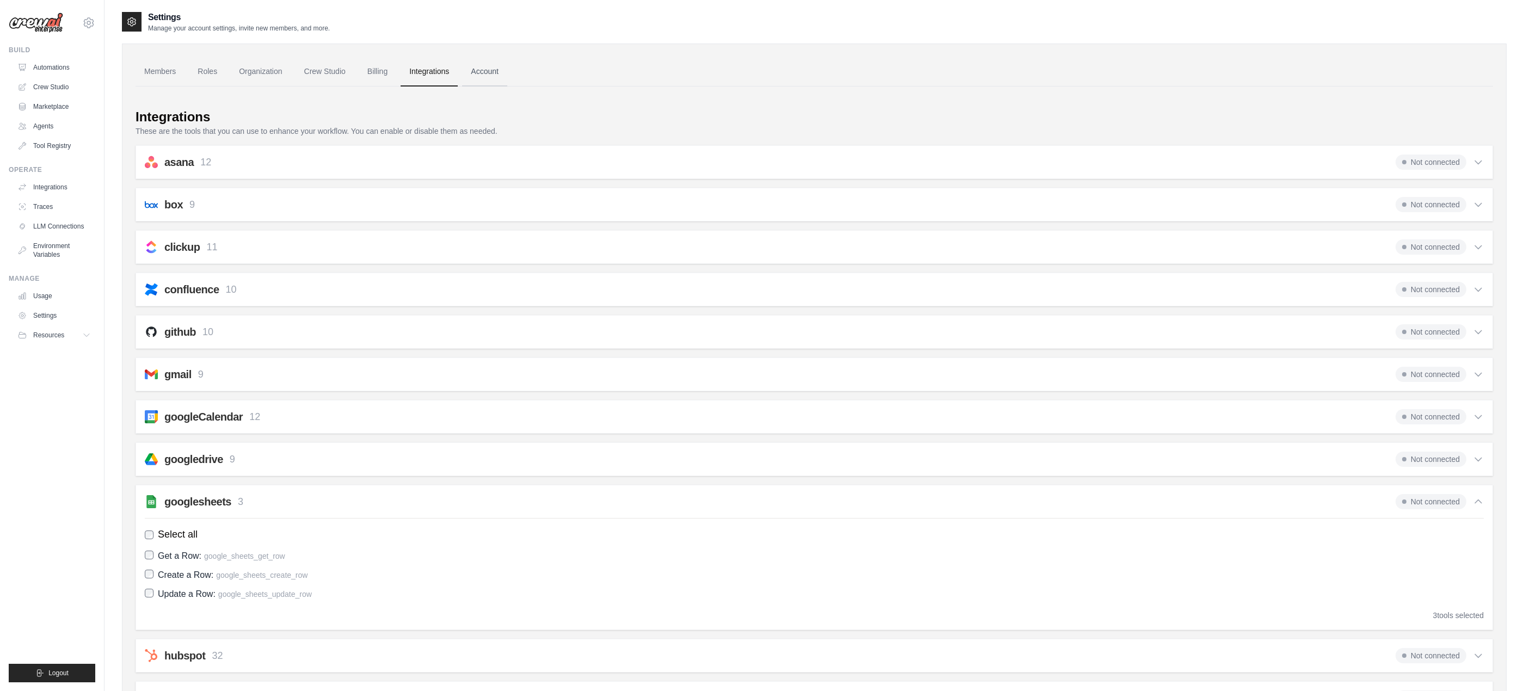
drag, startPoint x: 498, startPoint y: 69, endPoint x: 503, endPoint y: 70, distance: 5.6
click at [498, 69] on link "Account" at bounding box center [484, 71] width 45 height 29
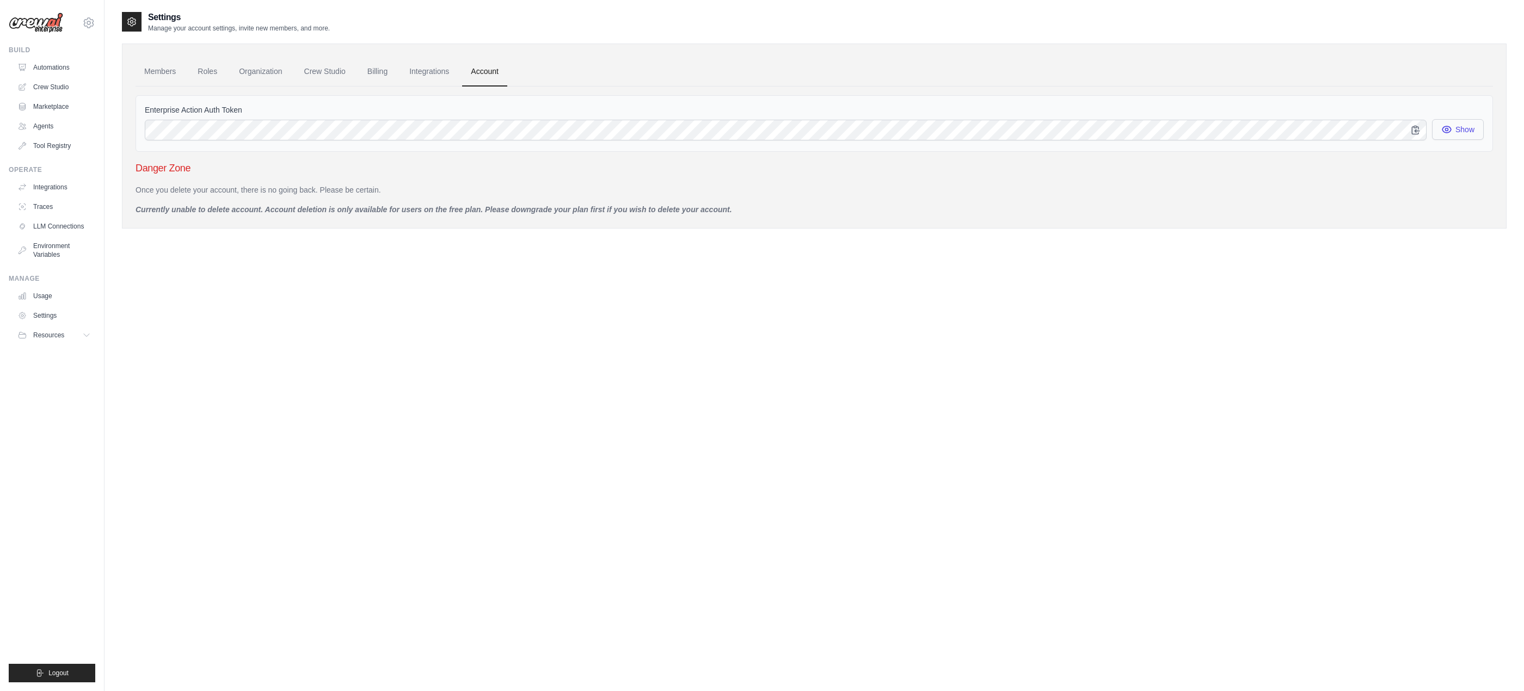
click at [1457, 132] on button "Show" at bounding box center [1458, 129] width 52 height 21
click at [57, 67] on link "Automations" at bounding box center [55, 67] width 82 height 17
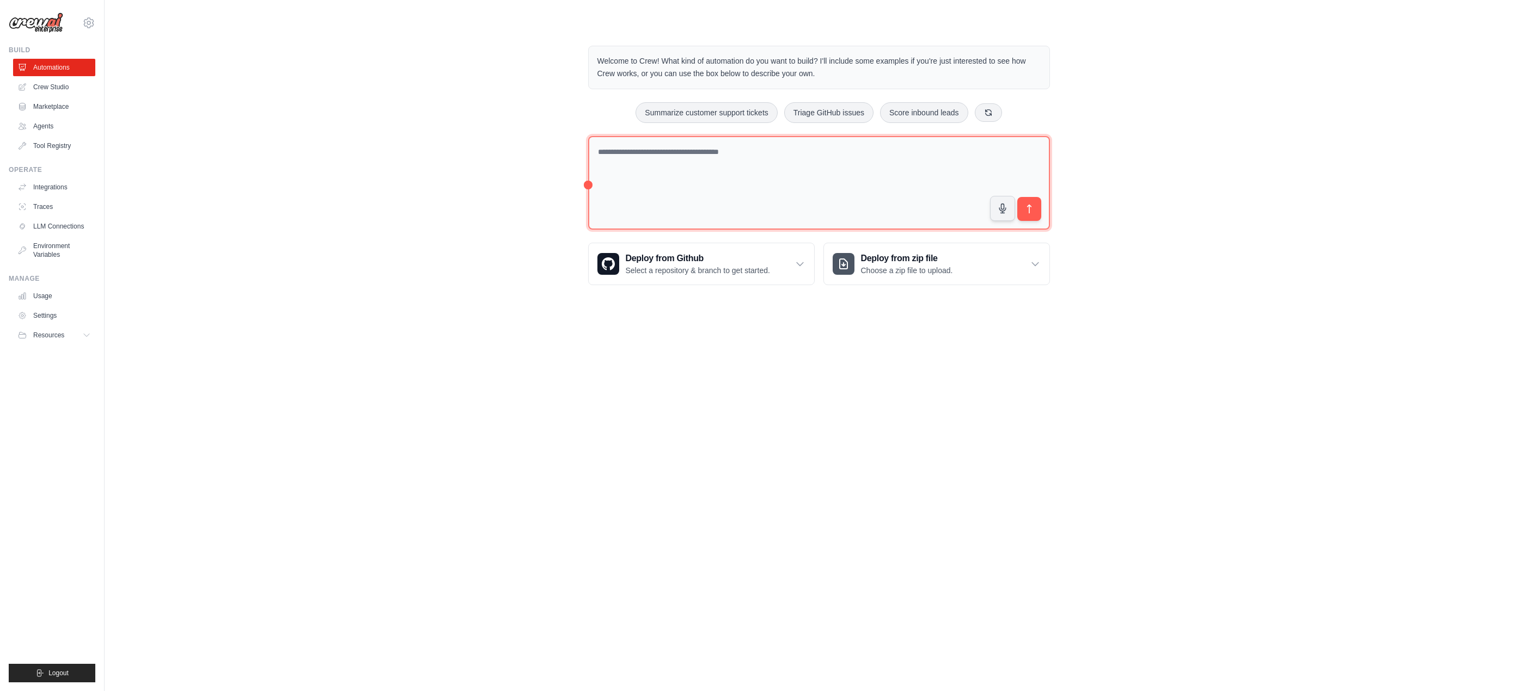
click at [676, 176] on textarea at bounding box center [819, 183] width 462 height 94
type textarea "**********"
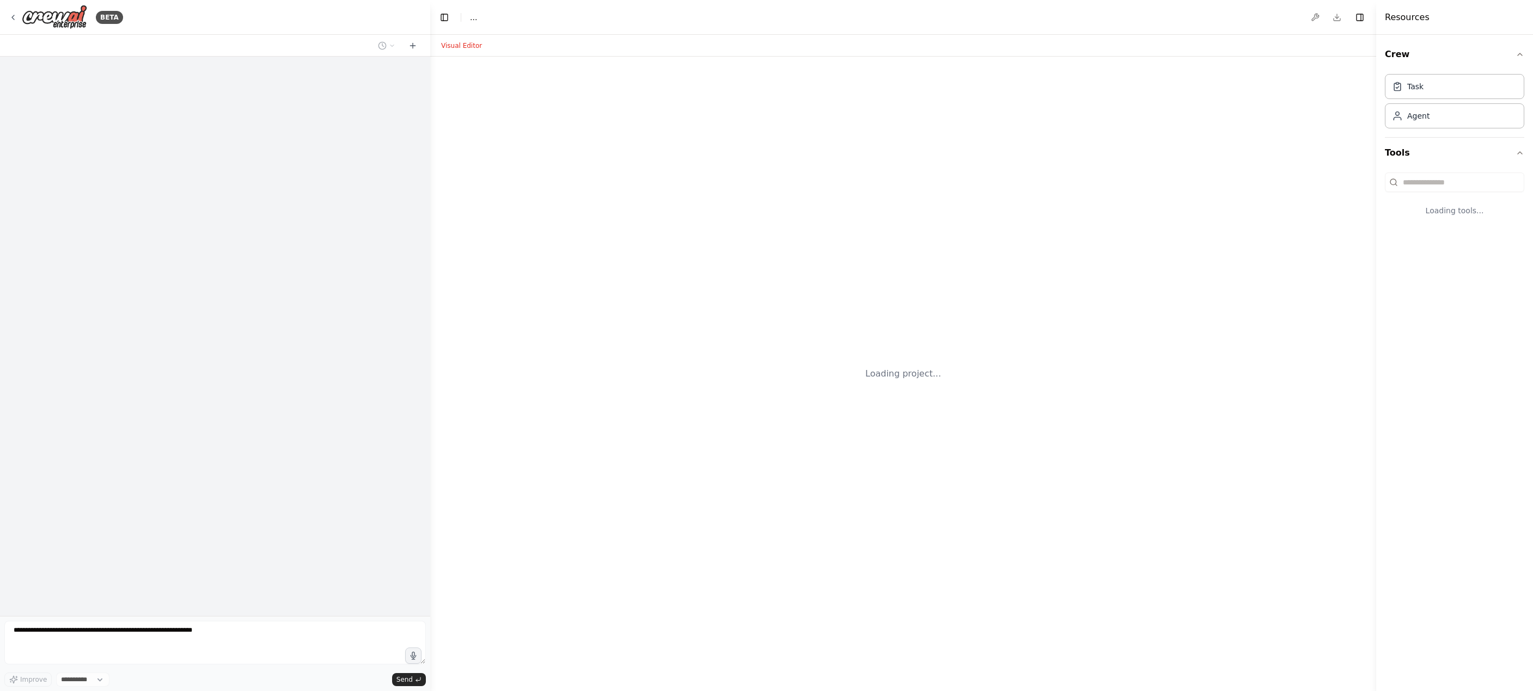
select select "****"
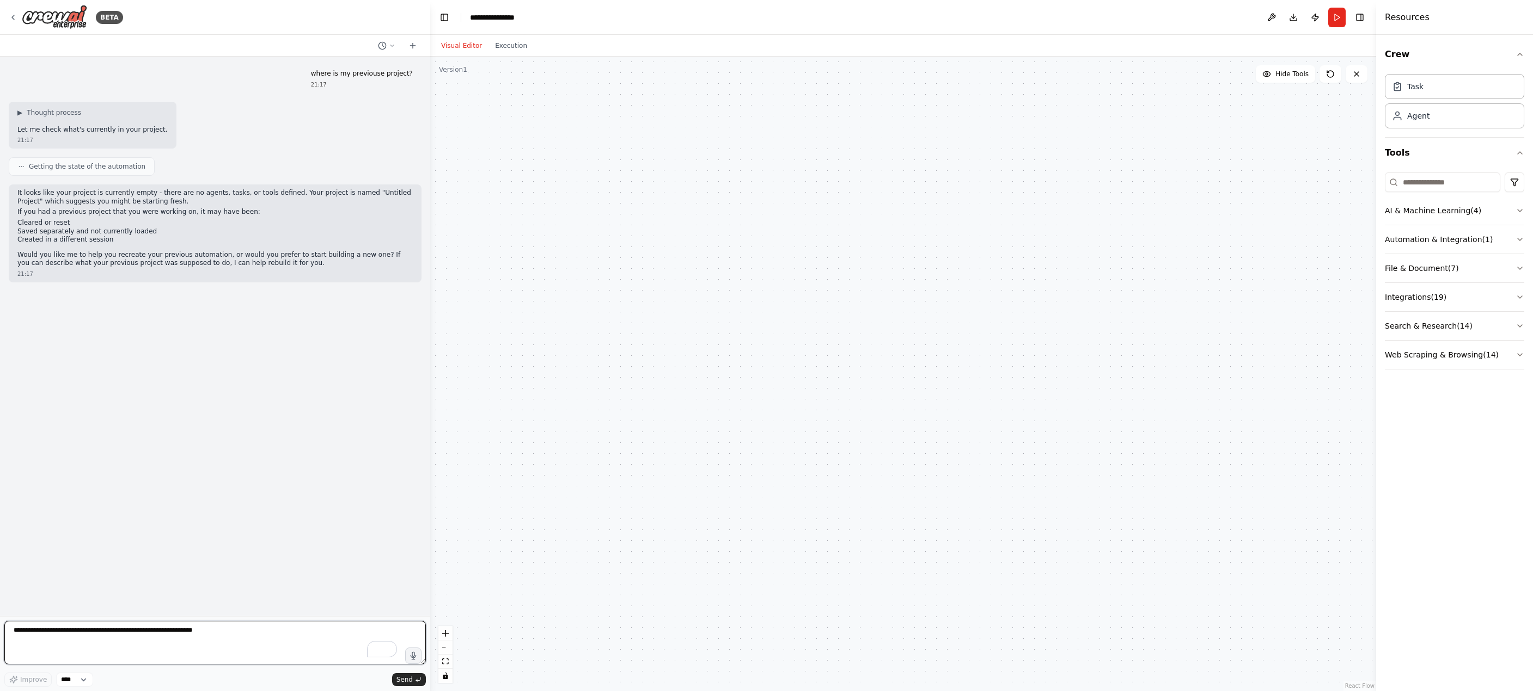
click at [188, 634] on textarea "To enrich screen reader interactions, please activate Accessibility in Grammarl…" at bounding box center [214, 643] width 421 height 44
type textarea "**********"
